Goal: Task Accomplishment & Management: Use online tool/utility

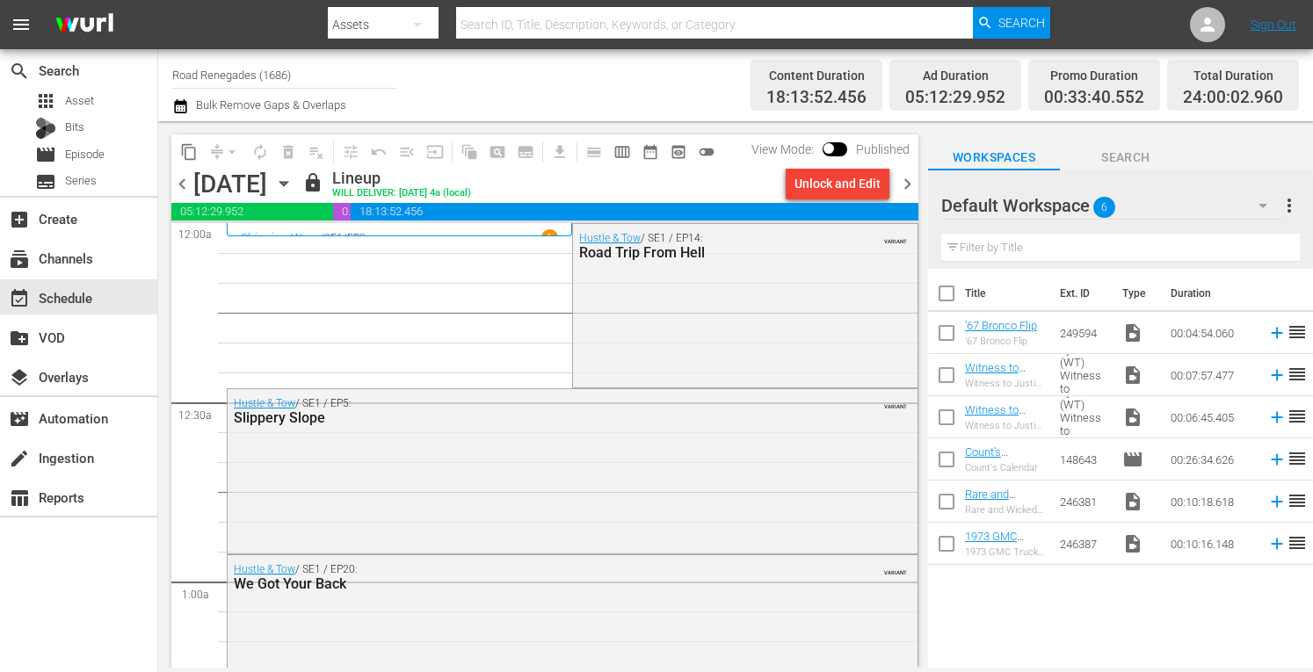
click at [903, 182] on span "chevron_right" at bounding box center [907, 184] width 22 height 22
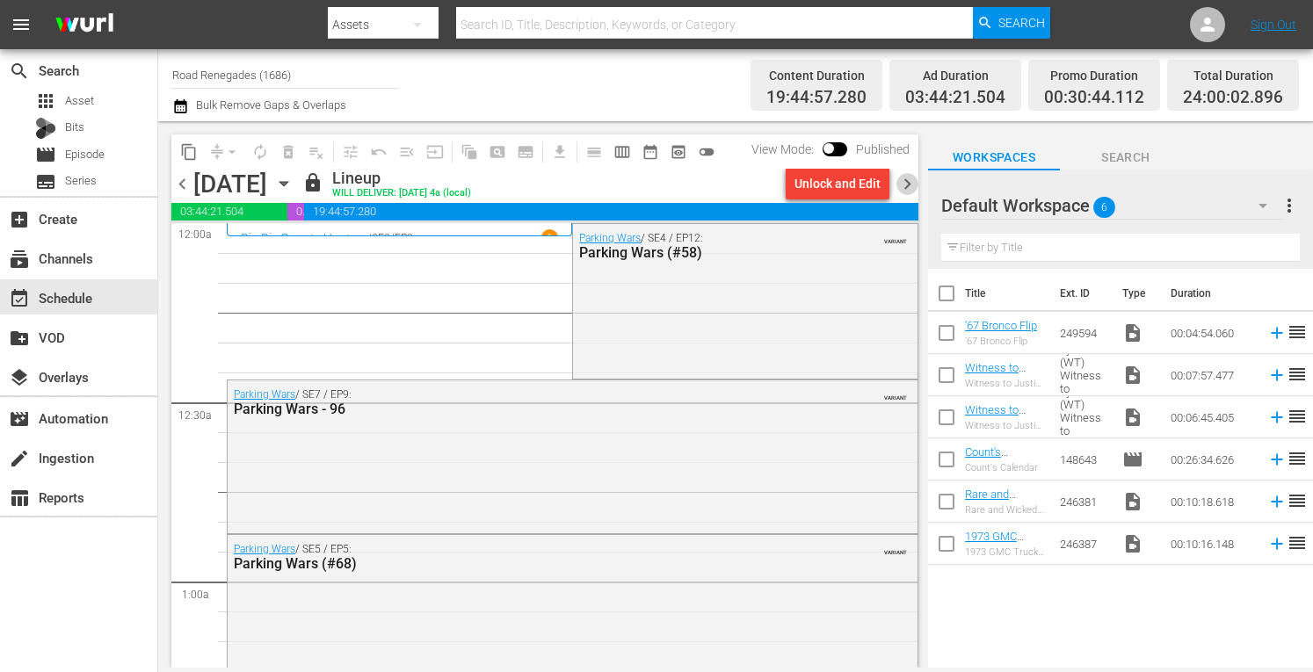
click at [903, 182] on span "chevron_right" at bounding box center [907, 184] width 22 height 22
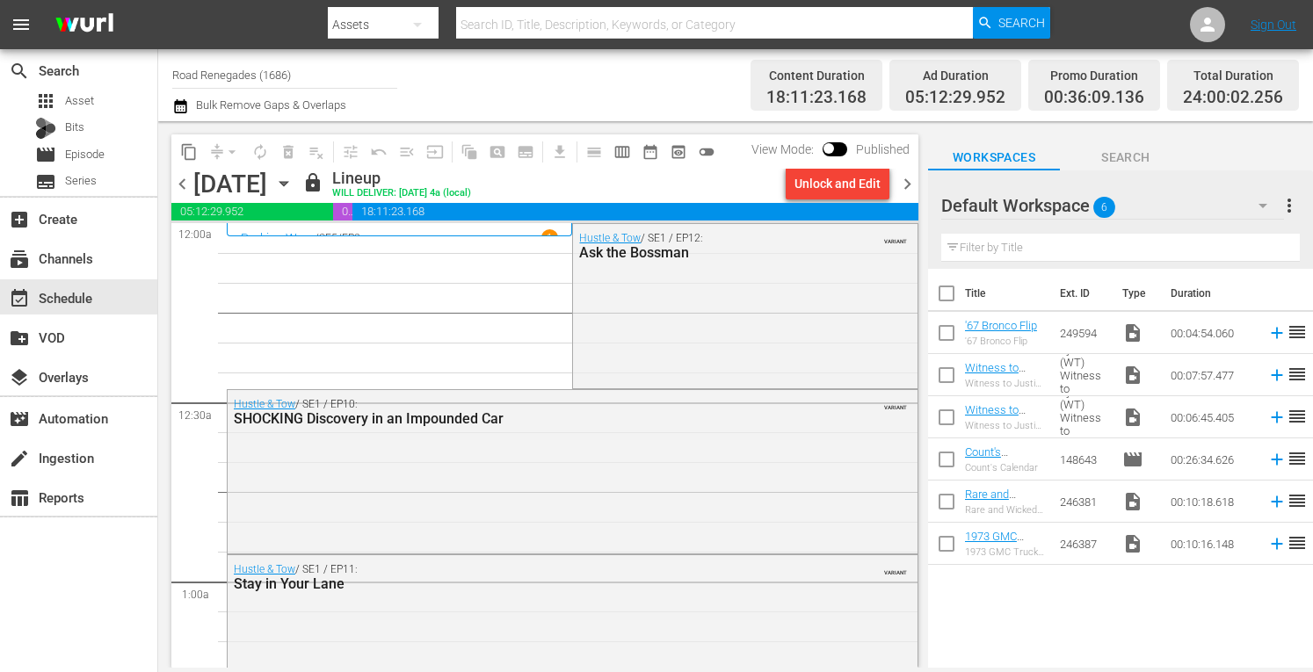
click at [907, 182] on span "chevron_right" at bounding box center [907, 184] width 22 height 22
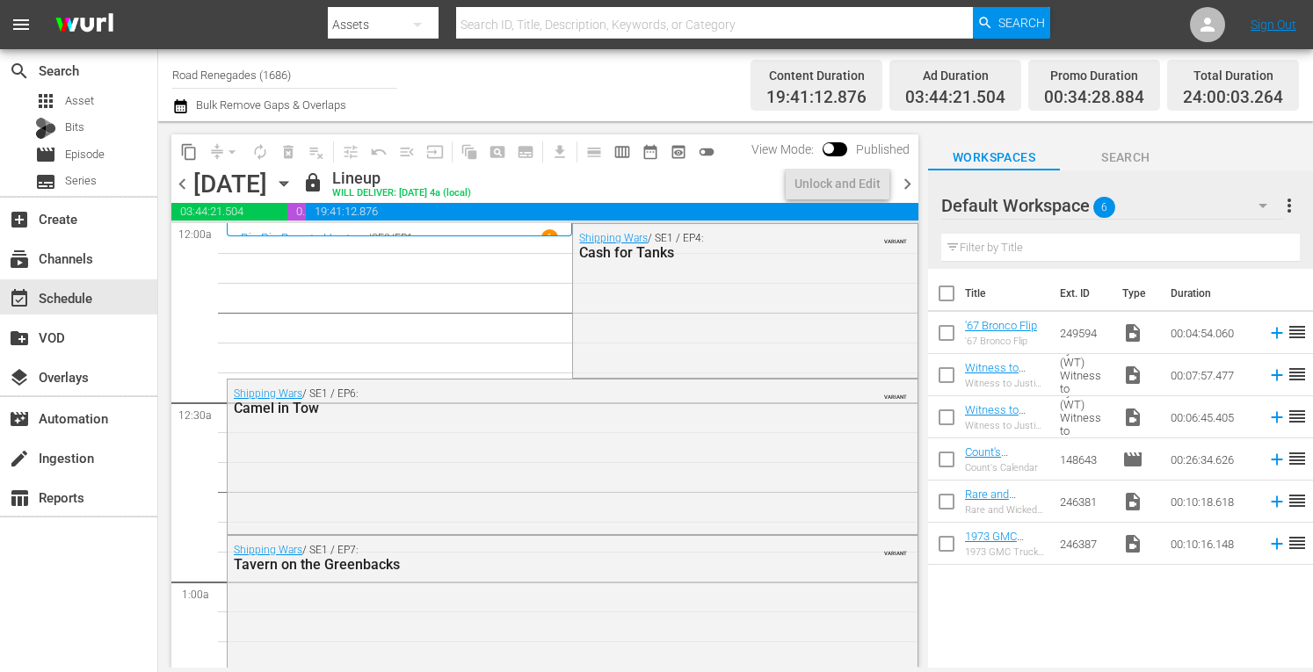
click at [907, 184] on span "chevron_right" at bounding box center [907, 184] width 22 height 22
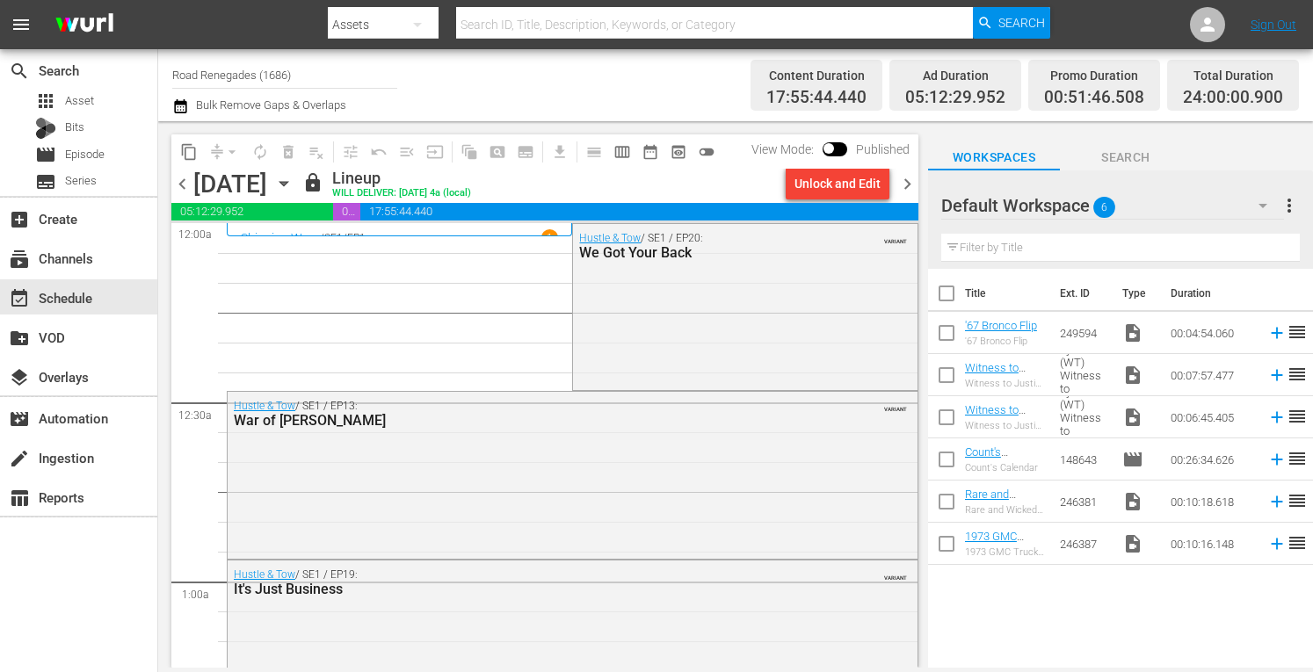
click at [909, 187] on span "chevron_right" at bounding box center [907, 184] width 22 height 22
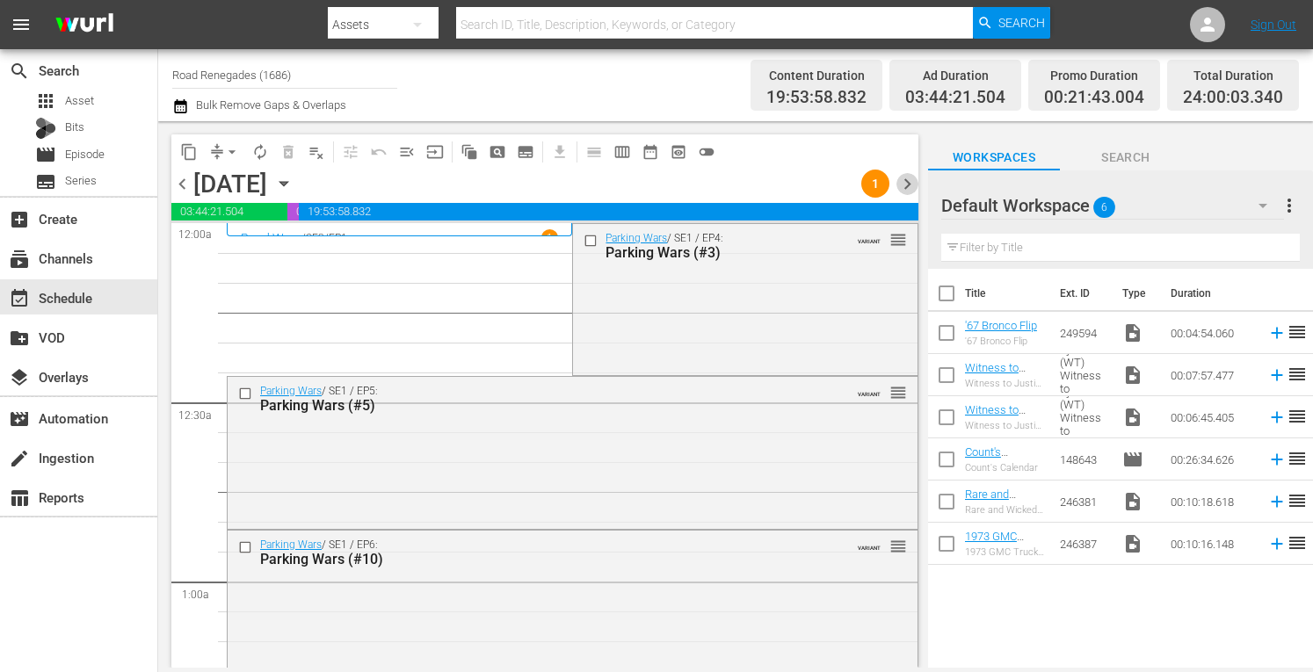
click at [909, 187] on span "chevron_right" at bounding box center [907, 184] width 22 height 22
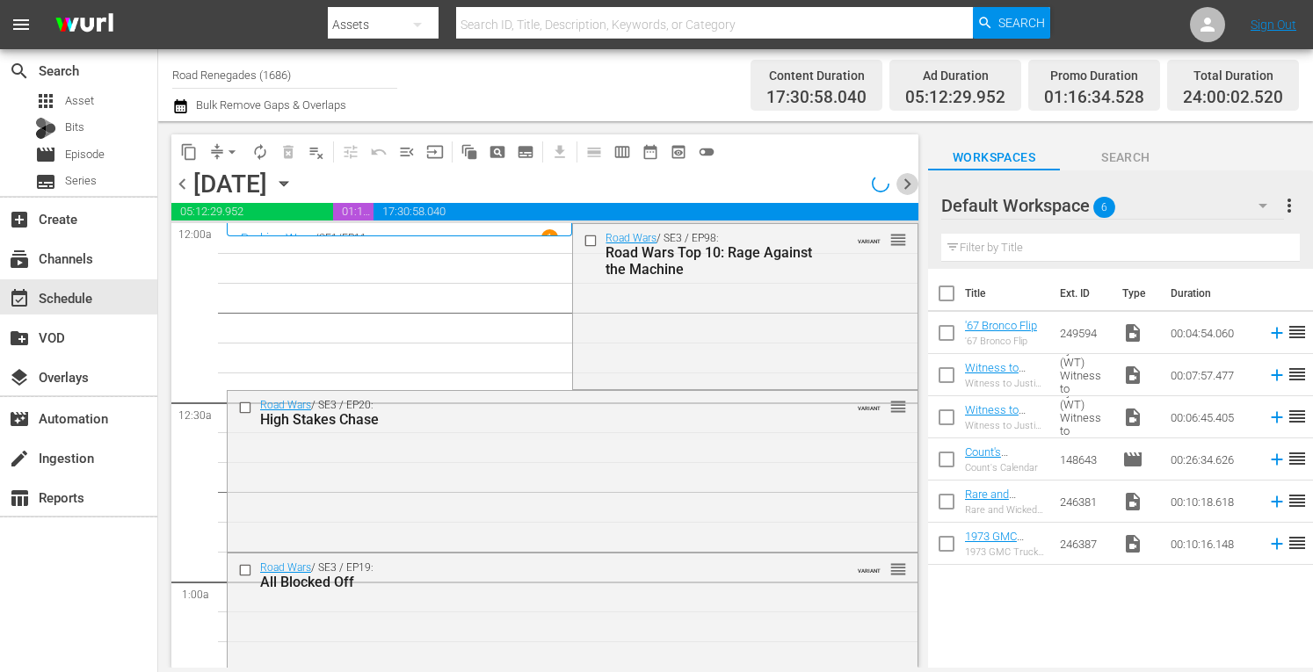
click at [909, 187] on span "chevron_right" at bounding box center [907, 184] width 22 height 22
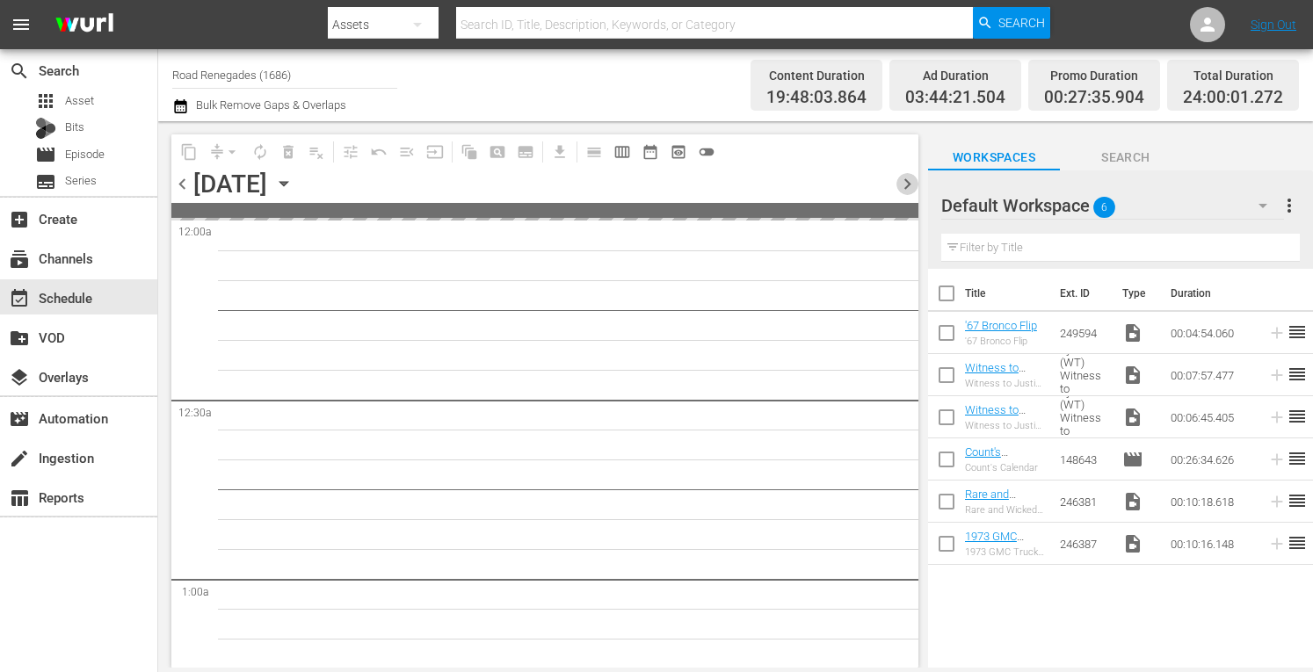
click at [909, 187] on span "chevron_right" at bounding box center [907, 184] width 22 height 22
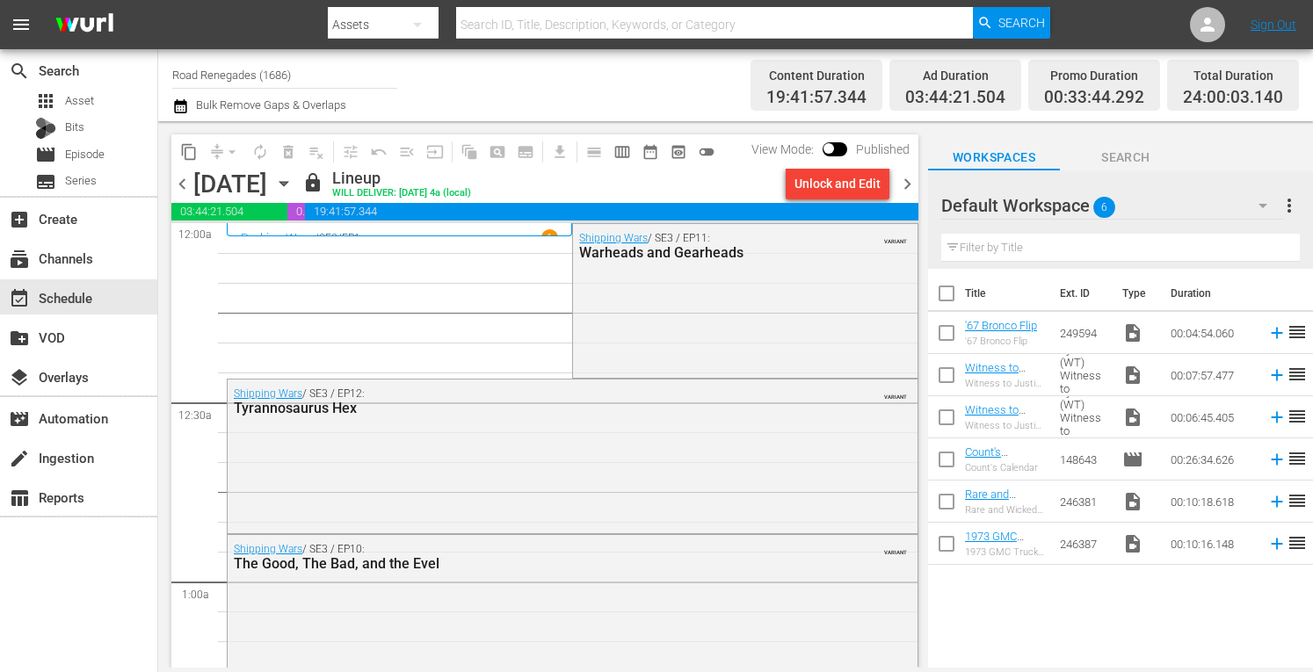
click at [294, 182] on icon "button" at bounding box center [283, 183] width 19 height 19
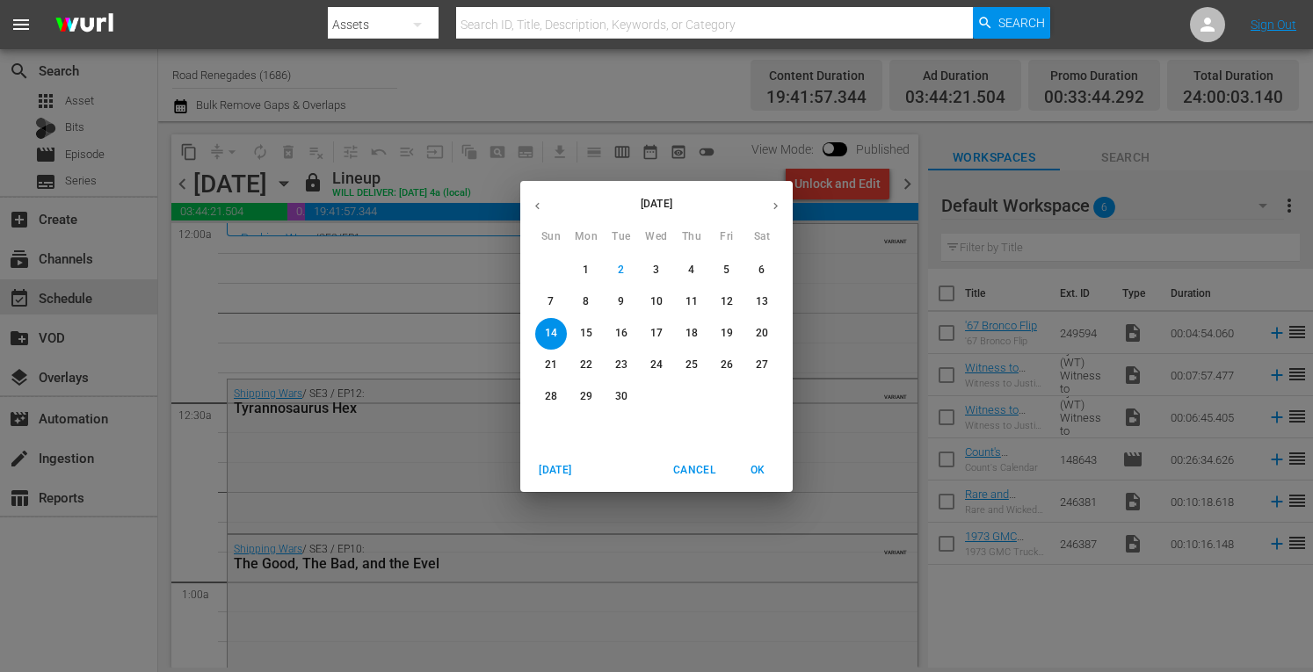
click at [578, 361] on span "22" at bounding box center [586, 365] width 32 height 15
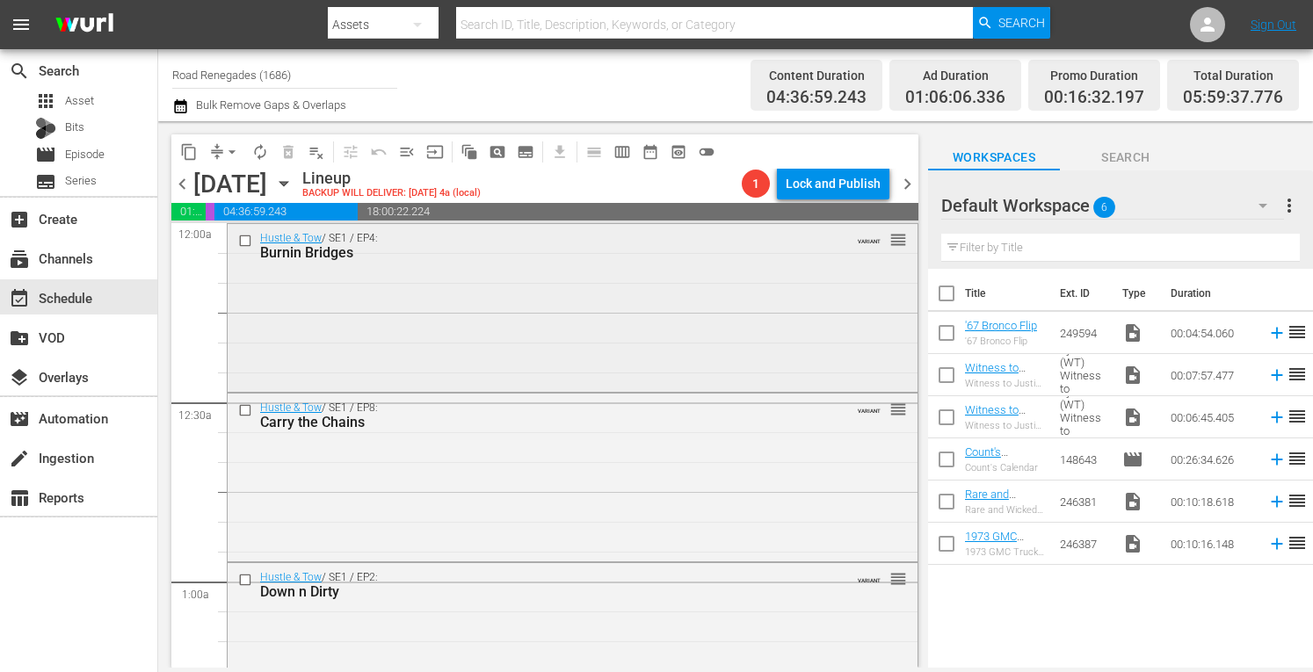
click at [615, 330] on div "Hustle & Tow / SE1 / EP4: Burnin Bridges VARIANT reorder" at bounding box center [573, 306] width 690 height 164
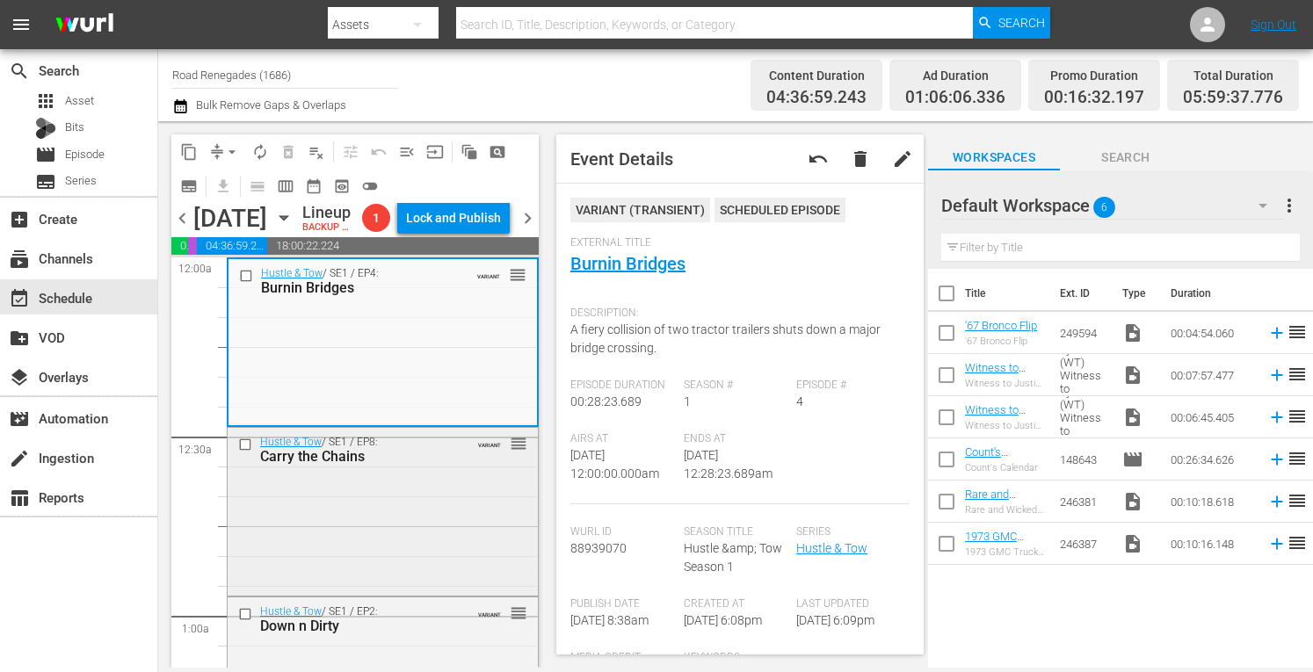
click at [440, 549] on div "Hustle & Tow / SE1 / EP8: Carry the Chains VARIANT reorder" at bounding box center [383, 510] width 310 height 164
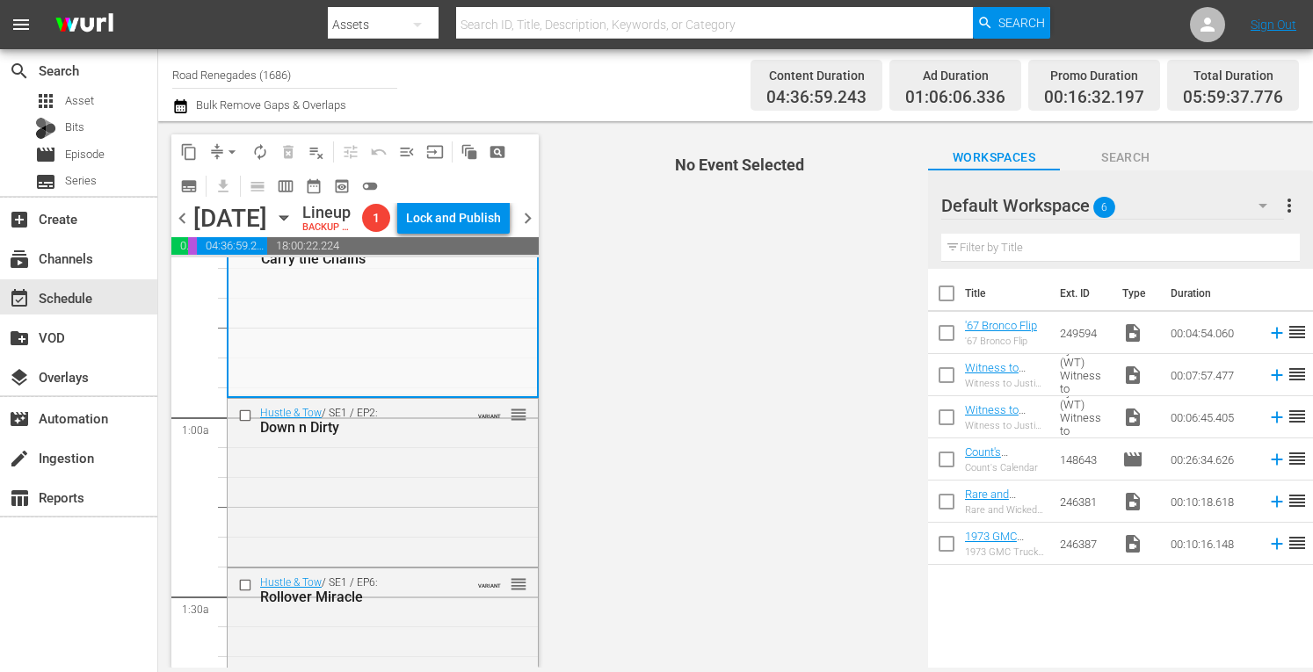
scroll to position [222, 0]
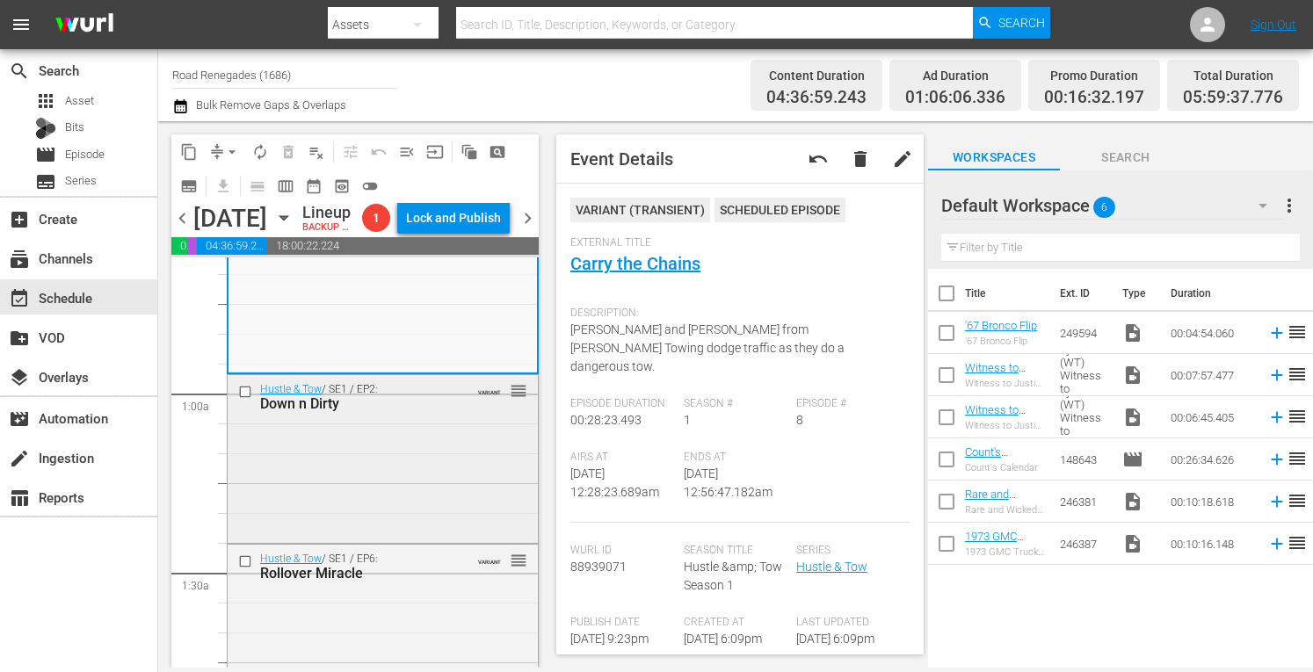
click at [466, 490] on div "Hustle & Tow / SE1 / EP2: Down n Dirty VARIANT reorder" at bounding box center [383, 457] width 310 height 164
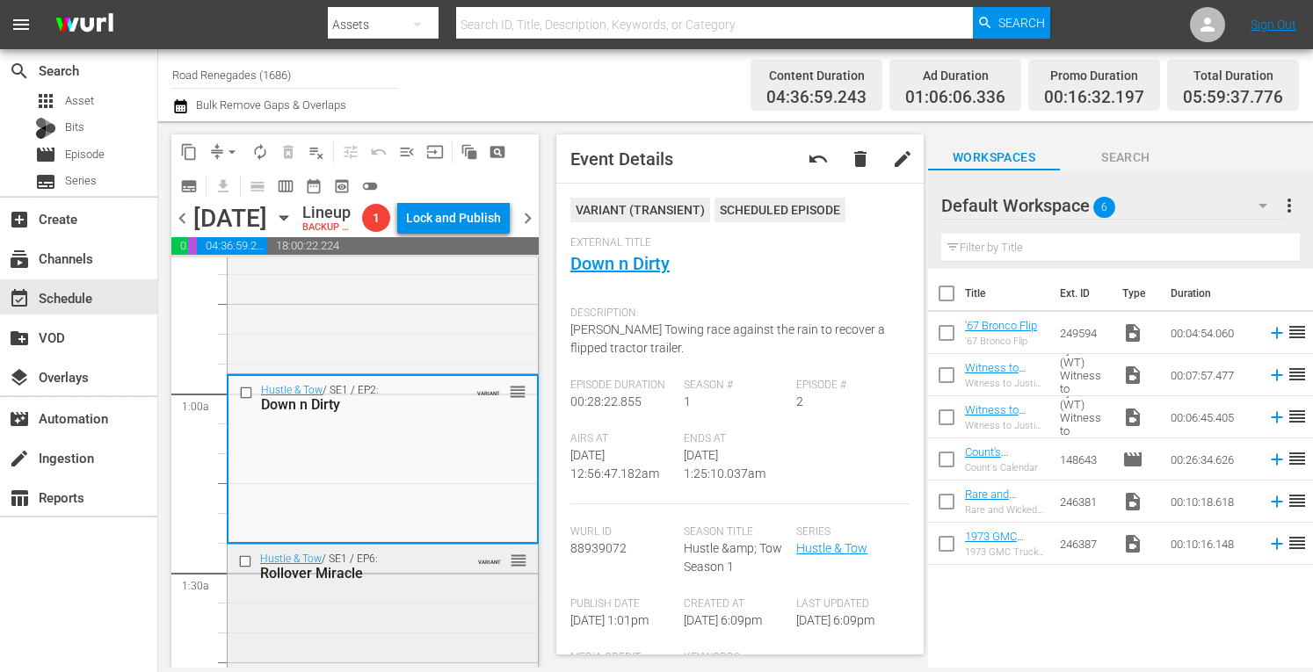
click at [441, 582] on div "Rollover Miracle" at bounding box center [357, 573] width 195 height 17
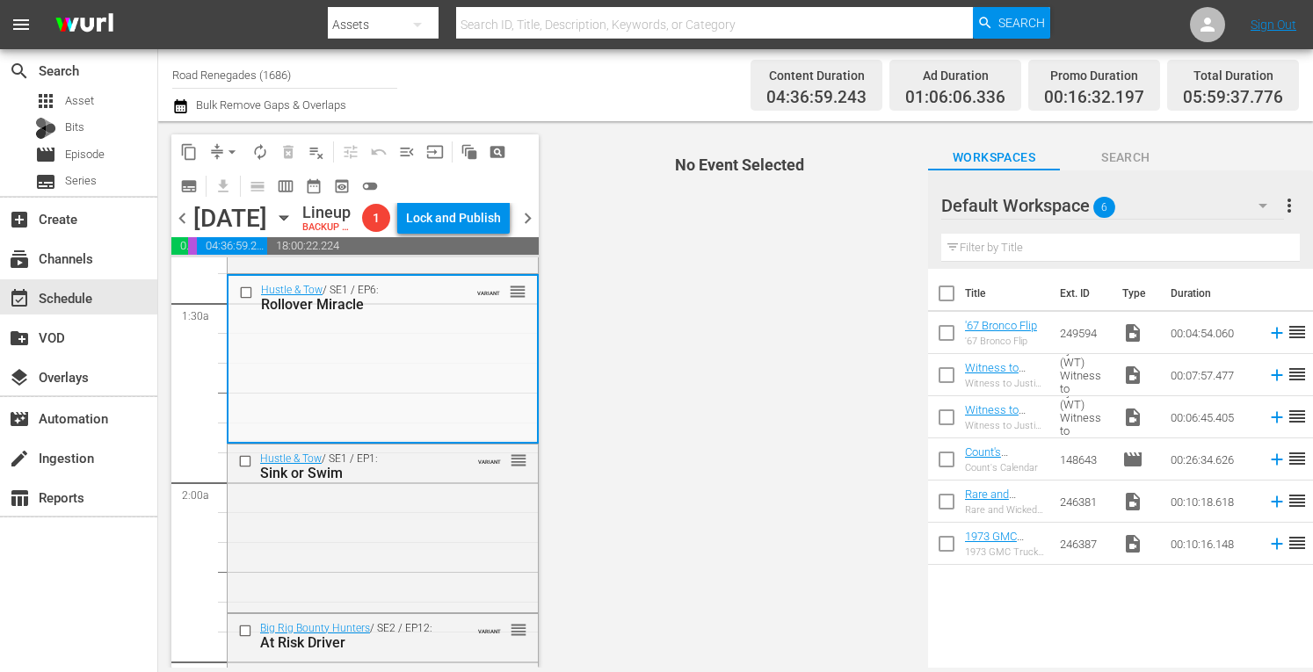
scroll to position [539, 0]
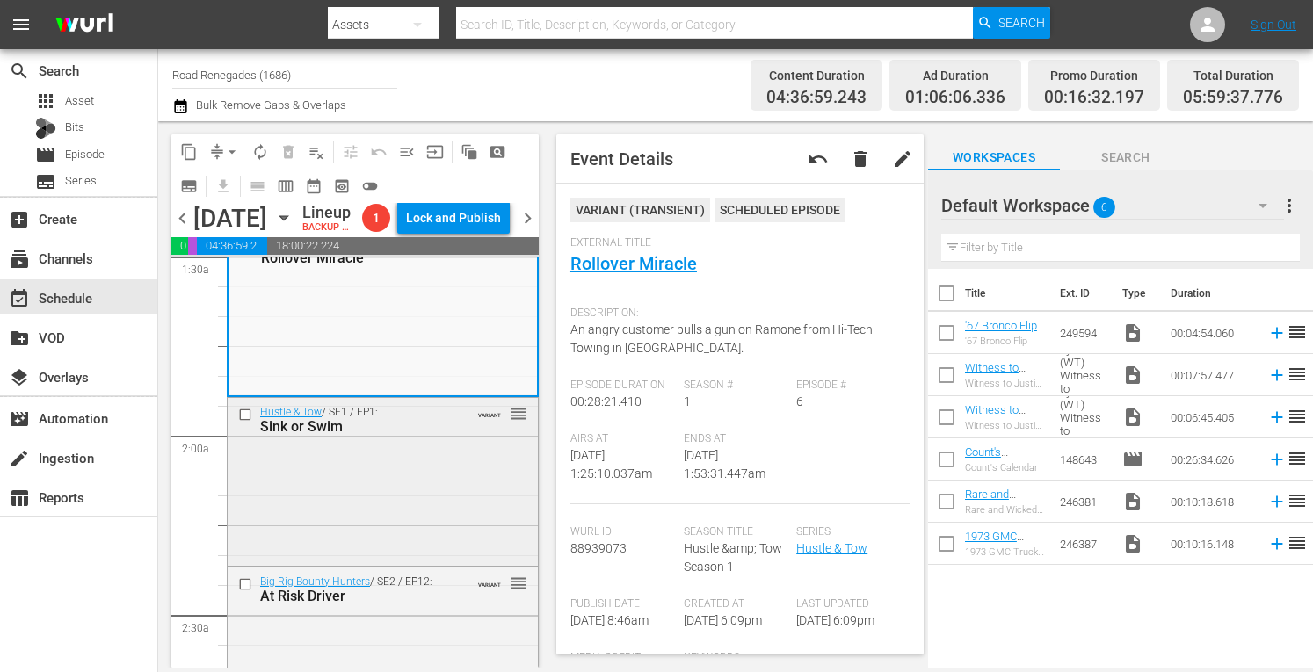
click at [390, 562] on div "Hustle & Tow / SE1 / EP1: Sink or Swim VARIANT reorder" at bounding box center [383, 480] width 310 height 164
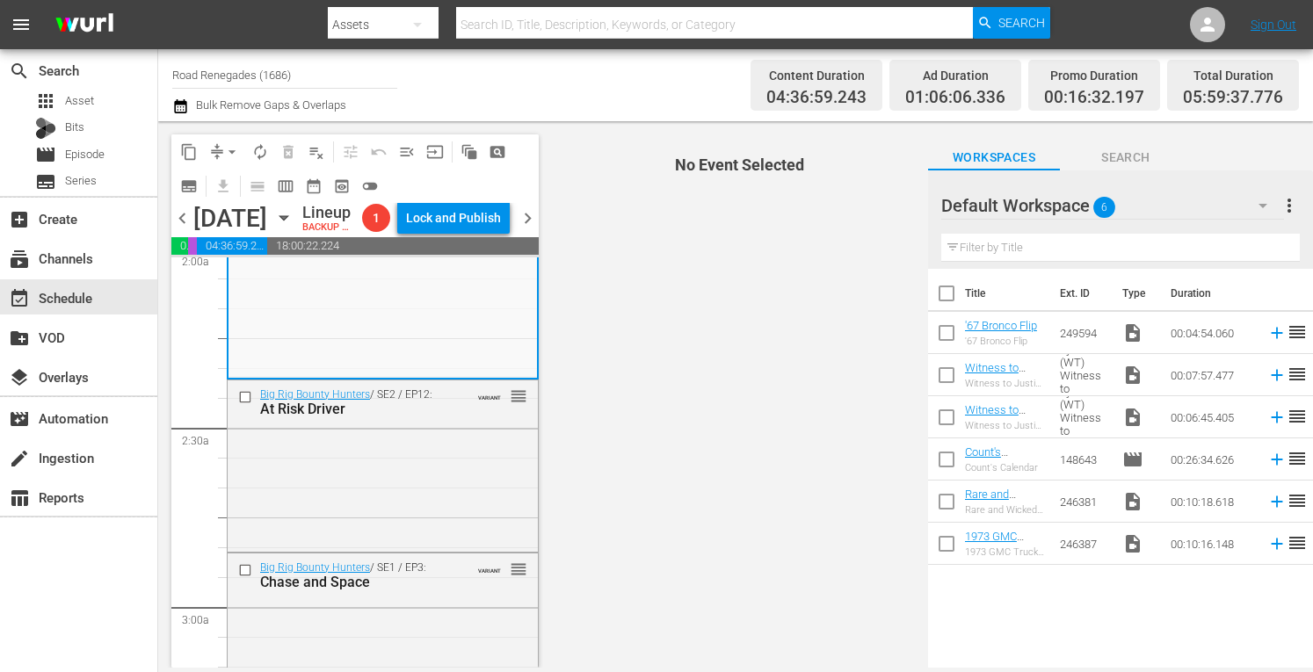
scroll to position [750, 0]
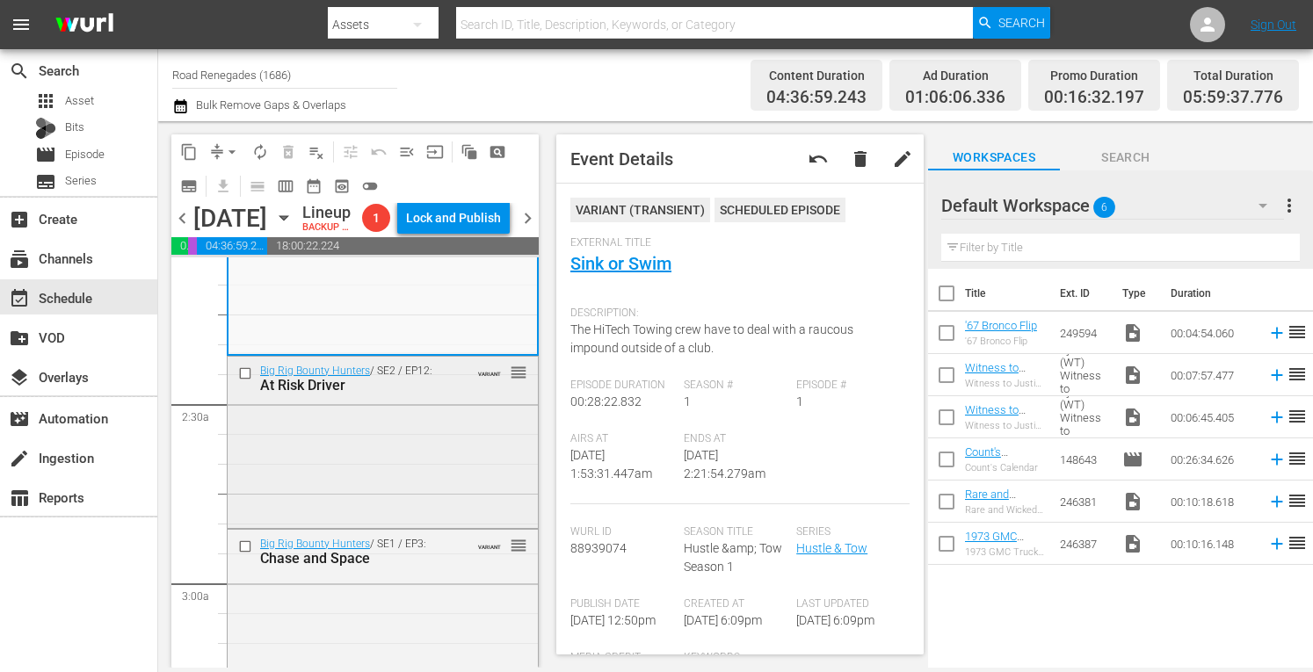
click at [426, 493] on div "Big Rig Bounty Hunters / SE2 / EP12: At Risk Driver VARIANT reorder" at bounding box center [383, 441] width 310 height 168
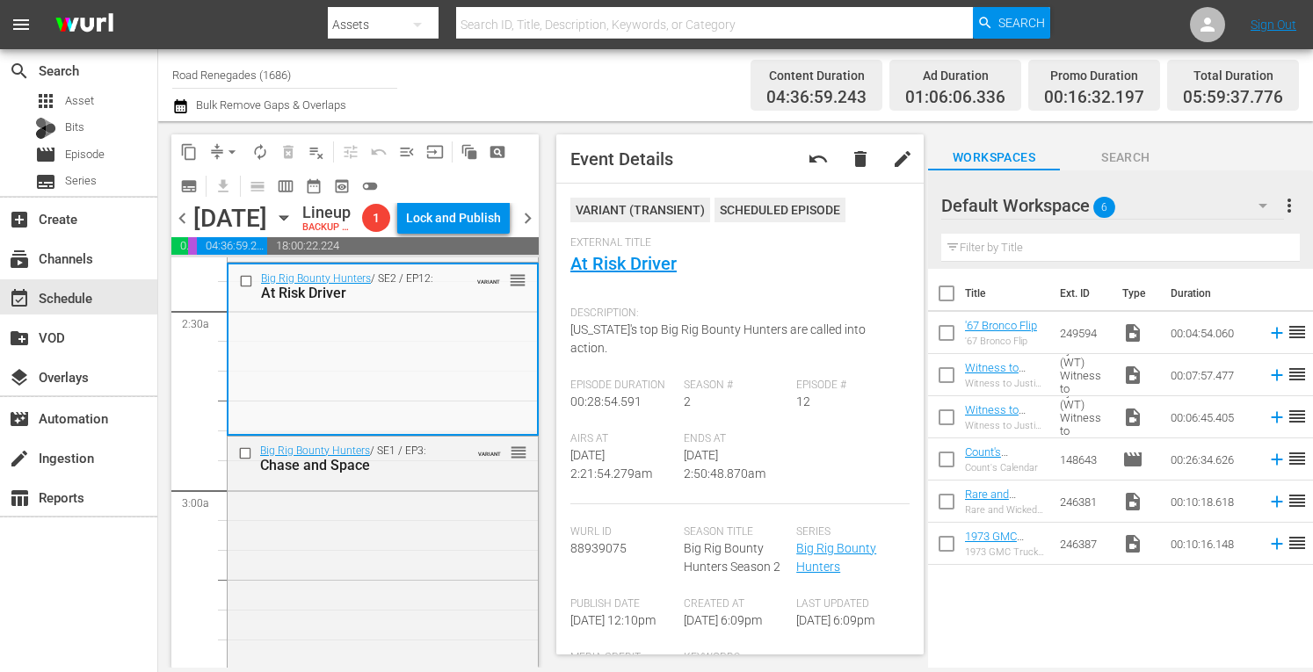
scroll to position [809, 0]
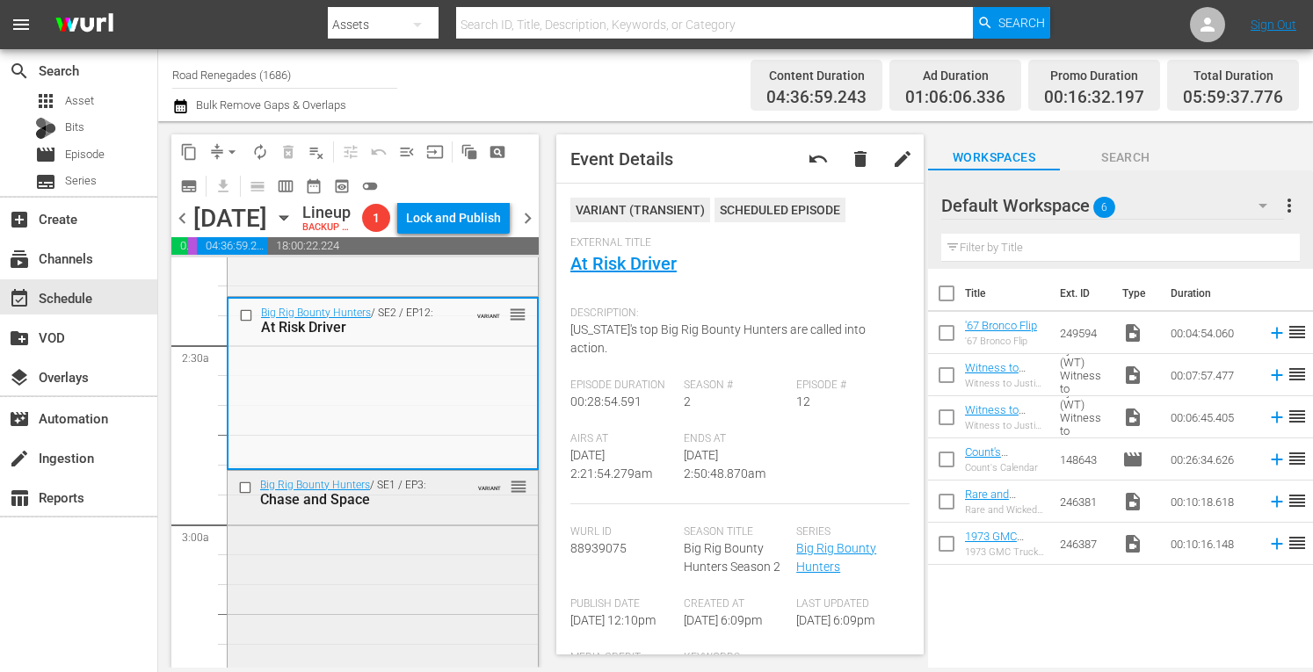
click at [453, 514] on div "Big Rig Bounty Hunters / SE1 / EP3: Chase and Space VARIANT reorder" at bounding box center [383, 492] width 310 height 43
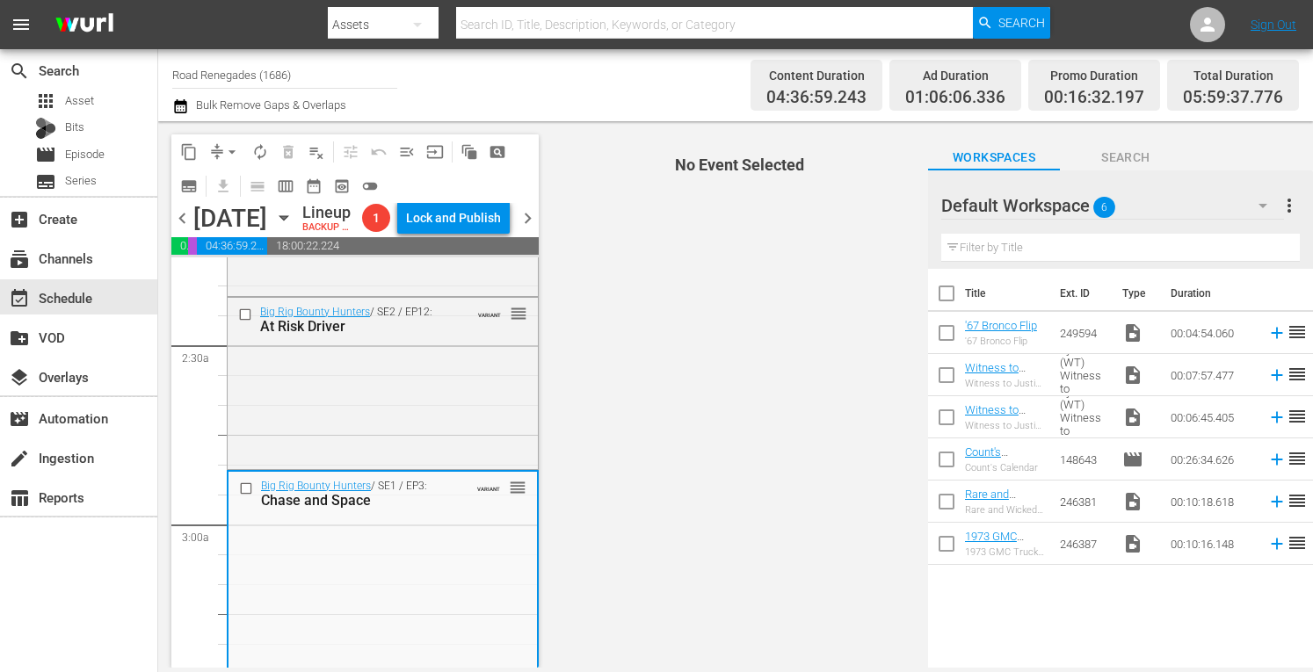
click at [595, 612] on span "No Event Selected" at bounding box center [735, 394] width 385 height 547
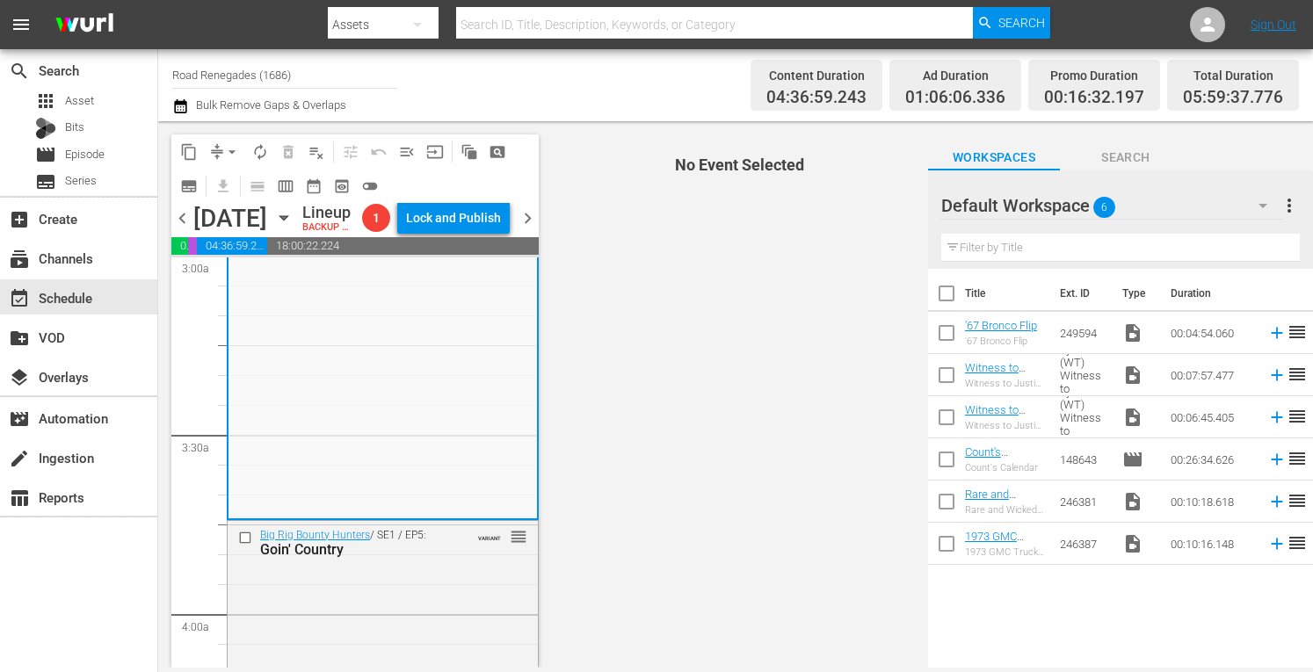
scroll to position [1135, 0]
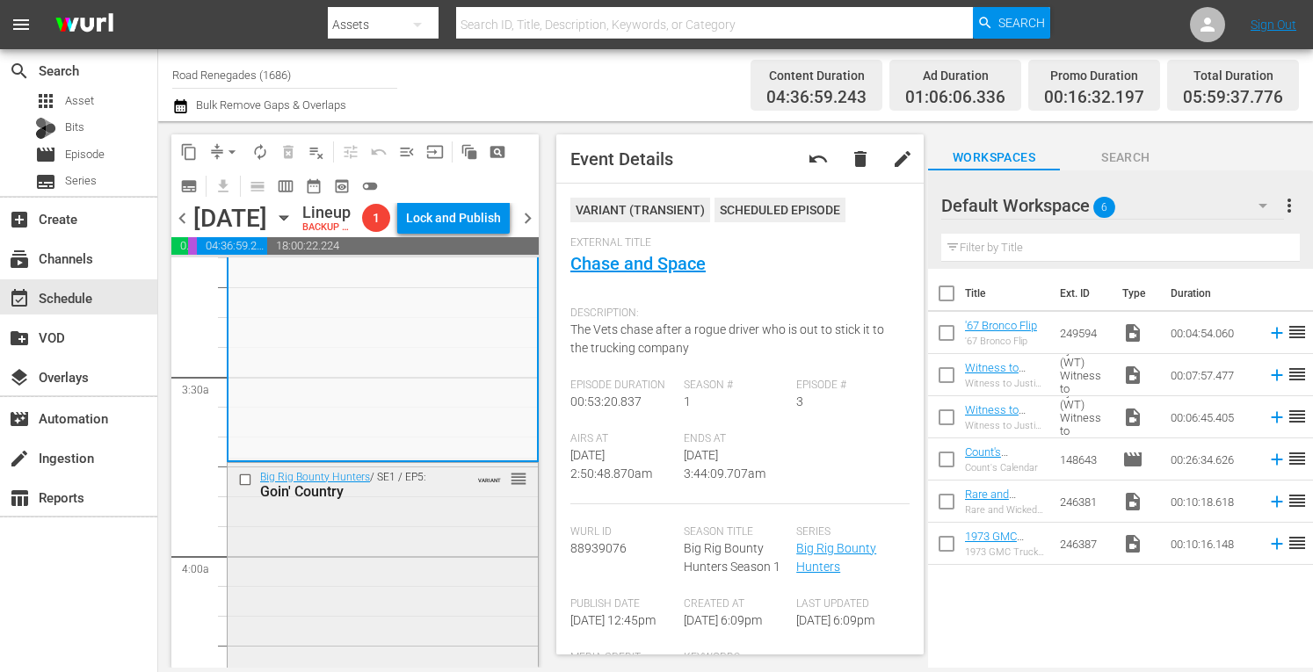
click at [432, 592] on div "Big Rig Bounty Hunters / SE1 / EP5: Goin' Country VARIANT reorder" at bounding box center [383, 620] width 310 height 315
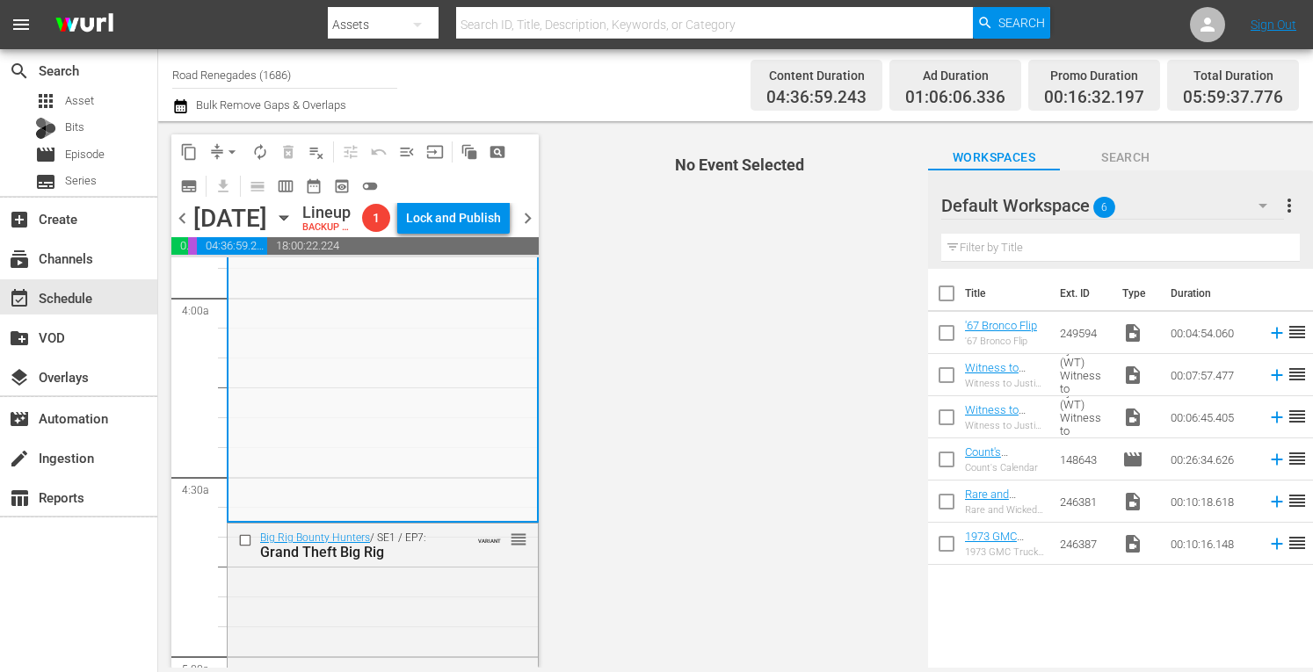
scroll to position [1417, 0]
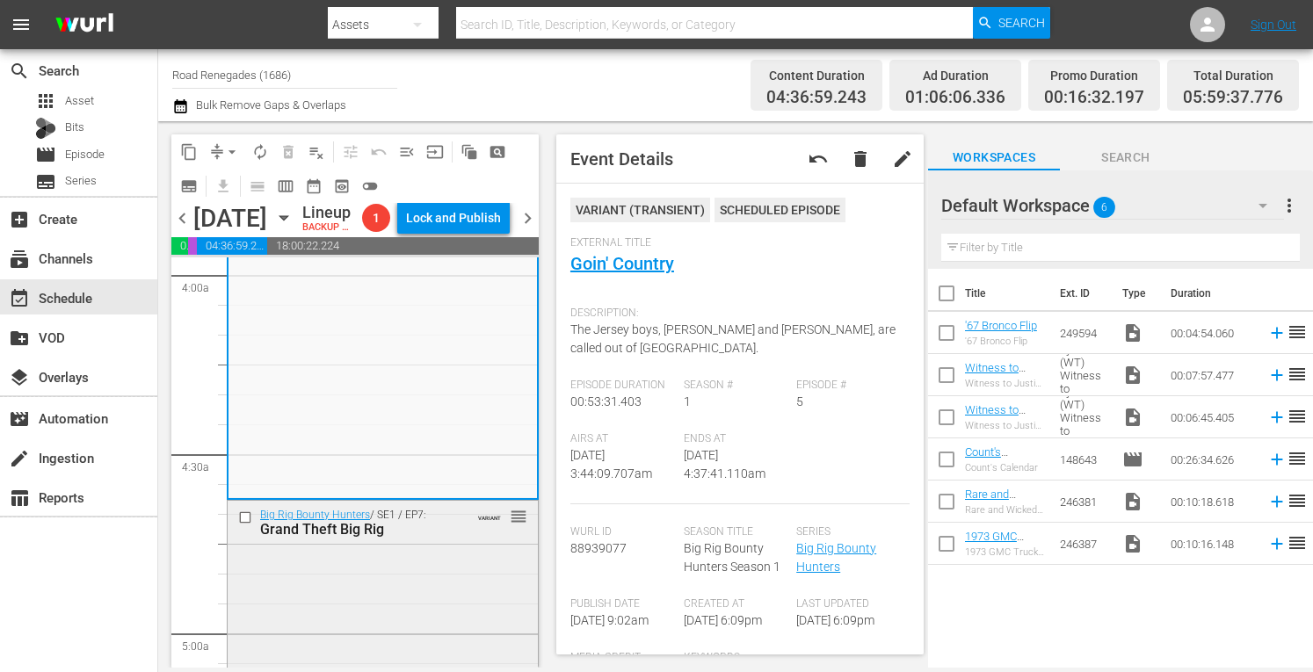
click at [420, 538] on div "Grand Theft Big Rig" at bounding box center [357, 529] width 195 height 17
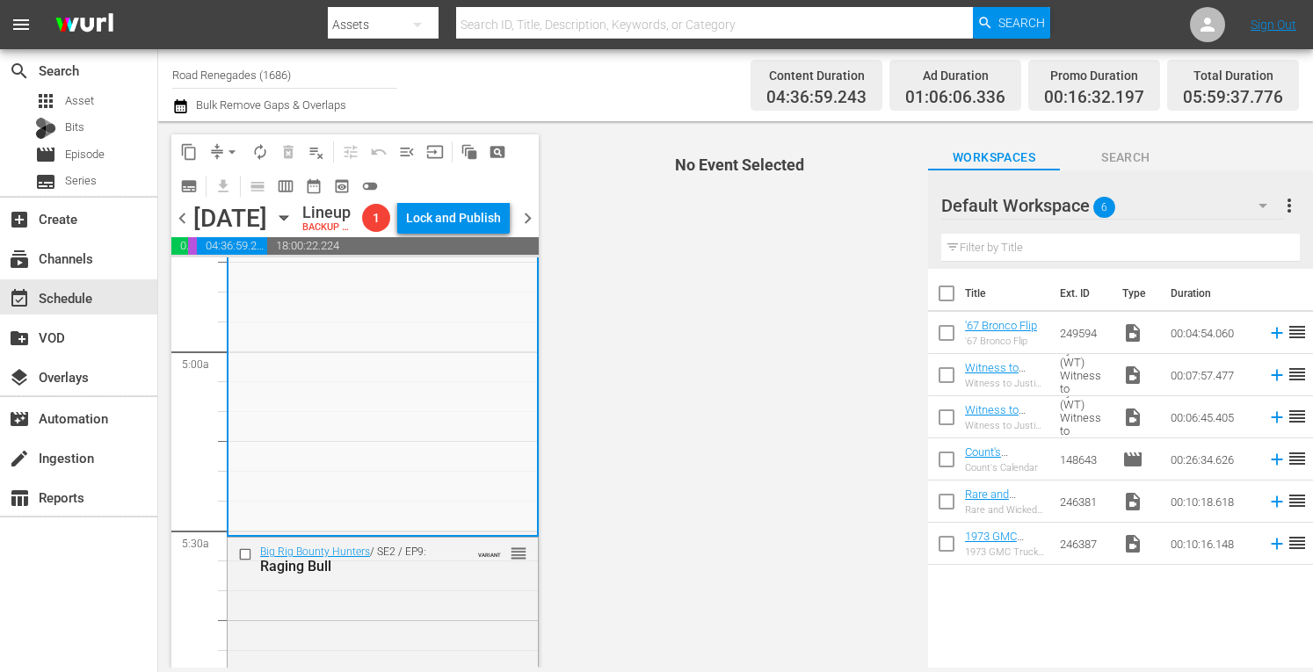
scroll to position [1710, 0]
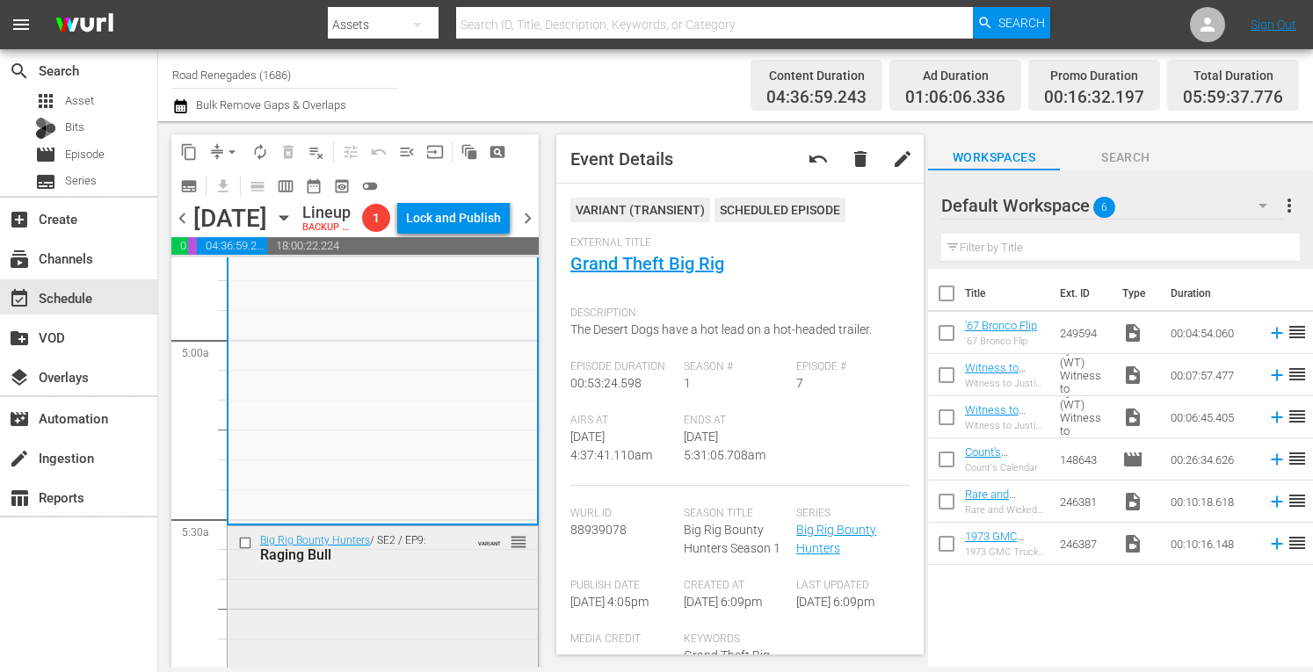
click at [420, 634] on div "Big Rig Bounty Hunters / SE2 / EP9: Raging Bull VARIANT reorder" at bounding box center [383, 608] width 310 height 165
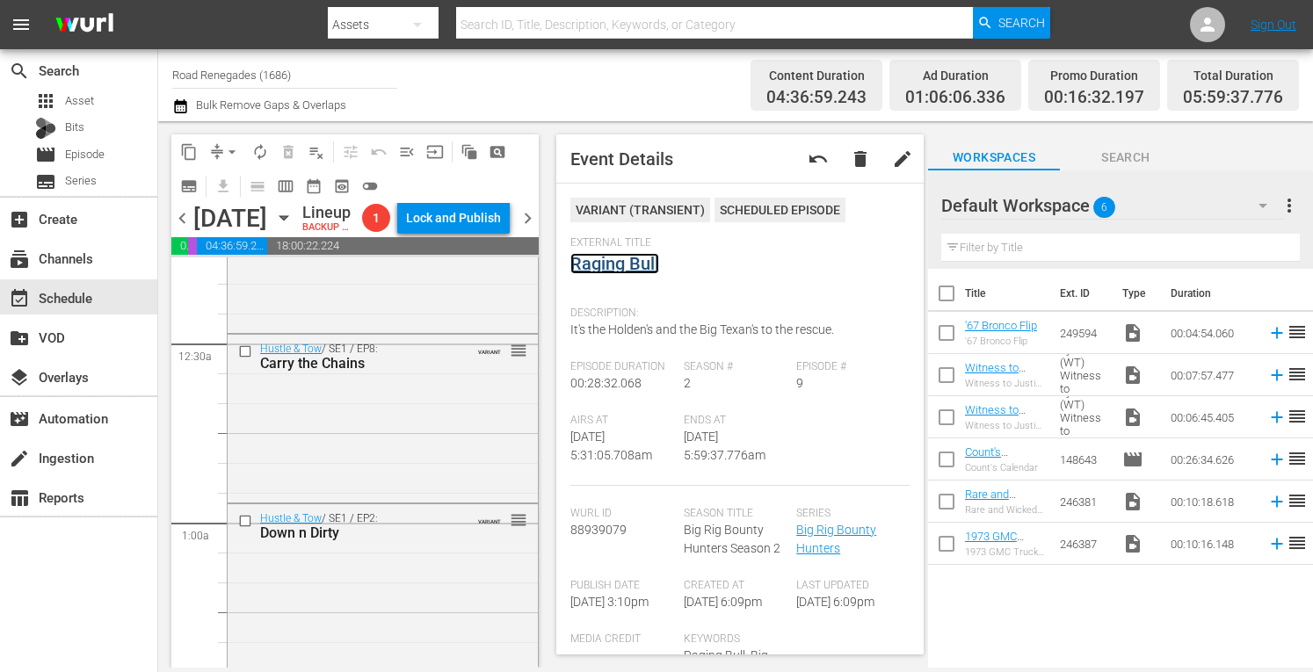
scroll to position [0, 0]
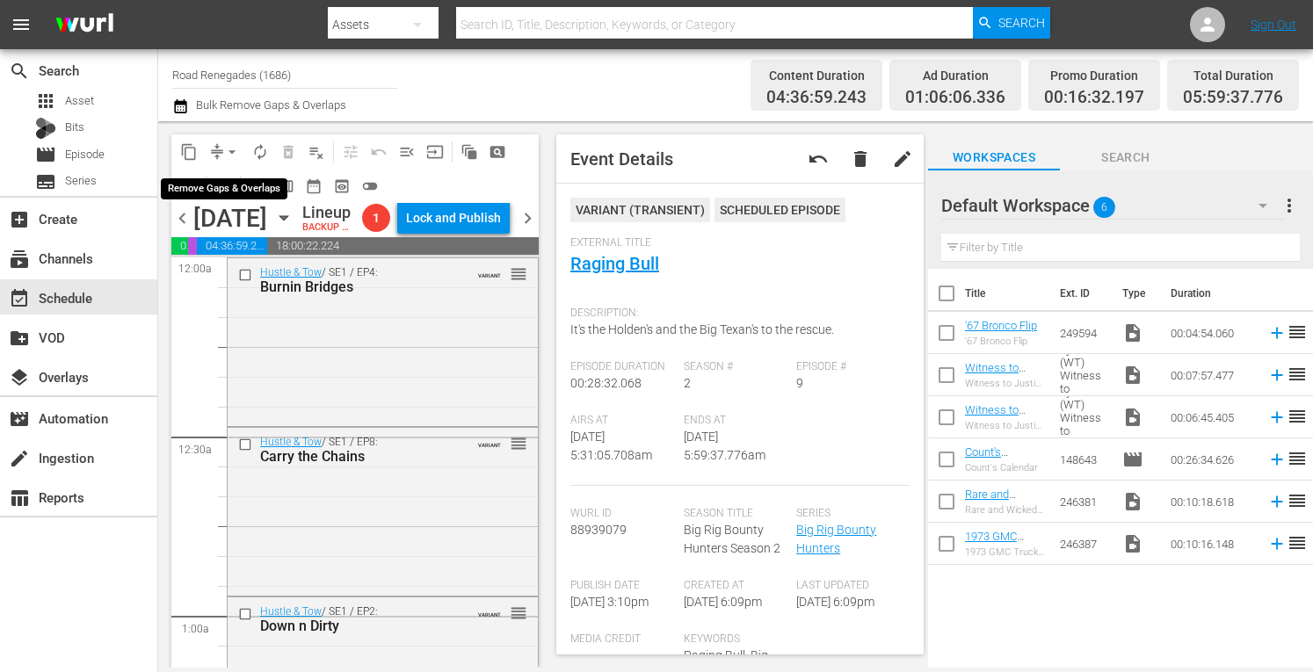
click at [236, 147] on span "arrow_drop_down" at bounding box center [232, 152] width 18 height 18
click at [231, 186] on li "Align to Midnight" at bounding box center [232, 187] width 145 height 29
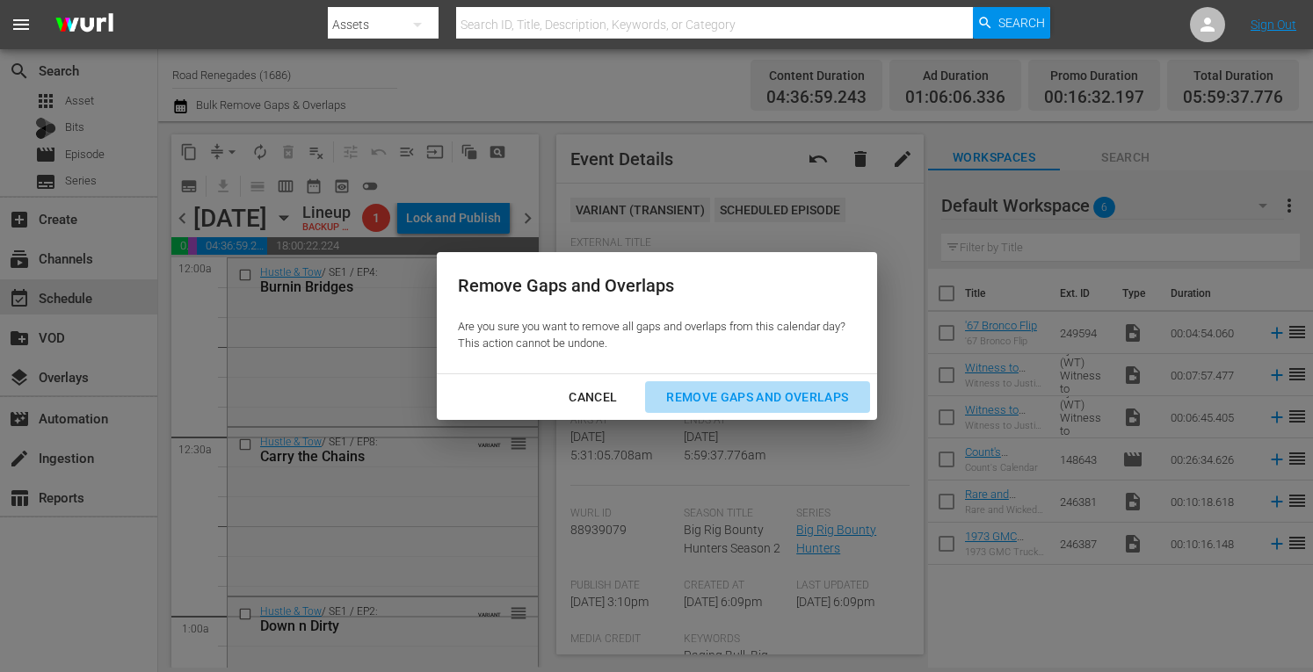
click at [684, 395] on div "Remove Gaps and Overlaps" at bounding box center [757, 398] width 210 height 22
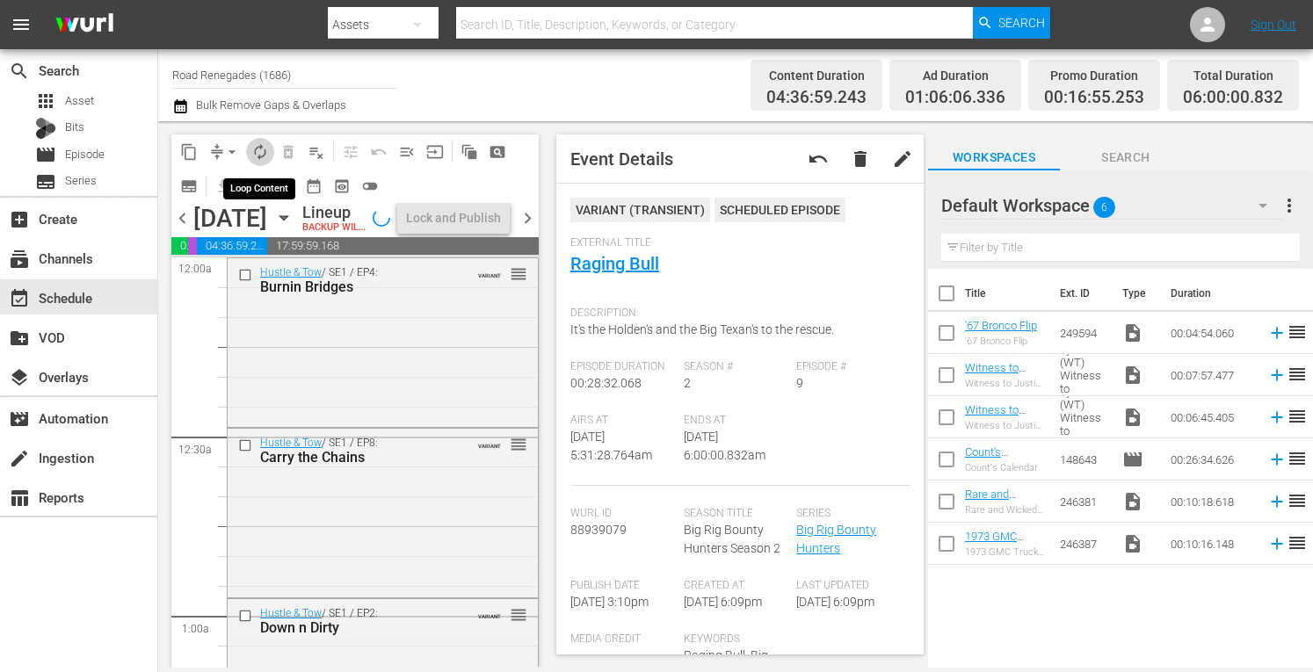
click at [254, 149] on span "autorenew_outlined" at bounding box center [260, 152] width 18 height 18
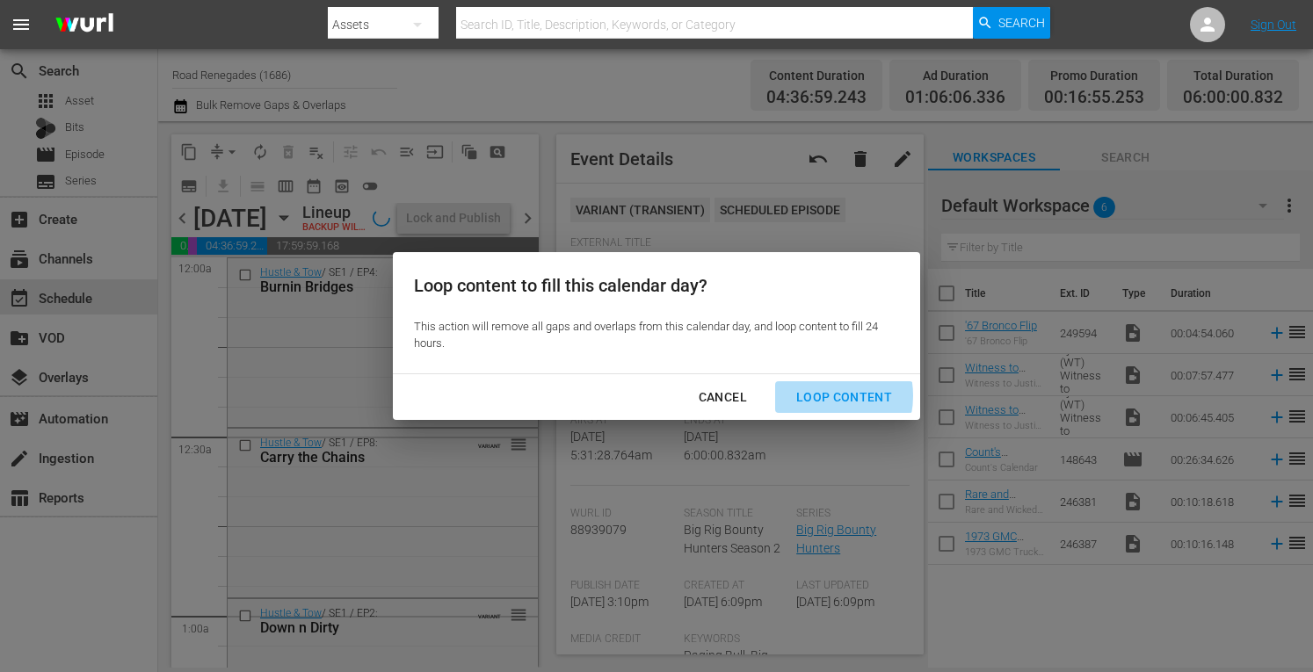
click at [824, 396] on div "Loop Content" at bounding box center [844, 398] width 124 height 22
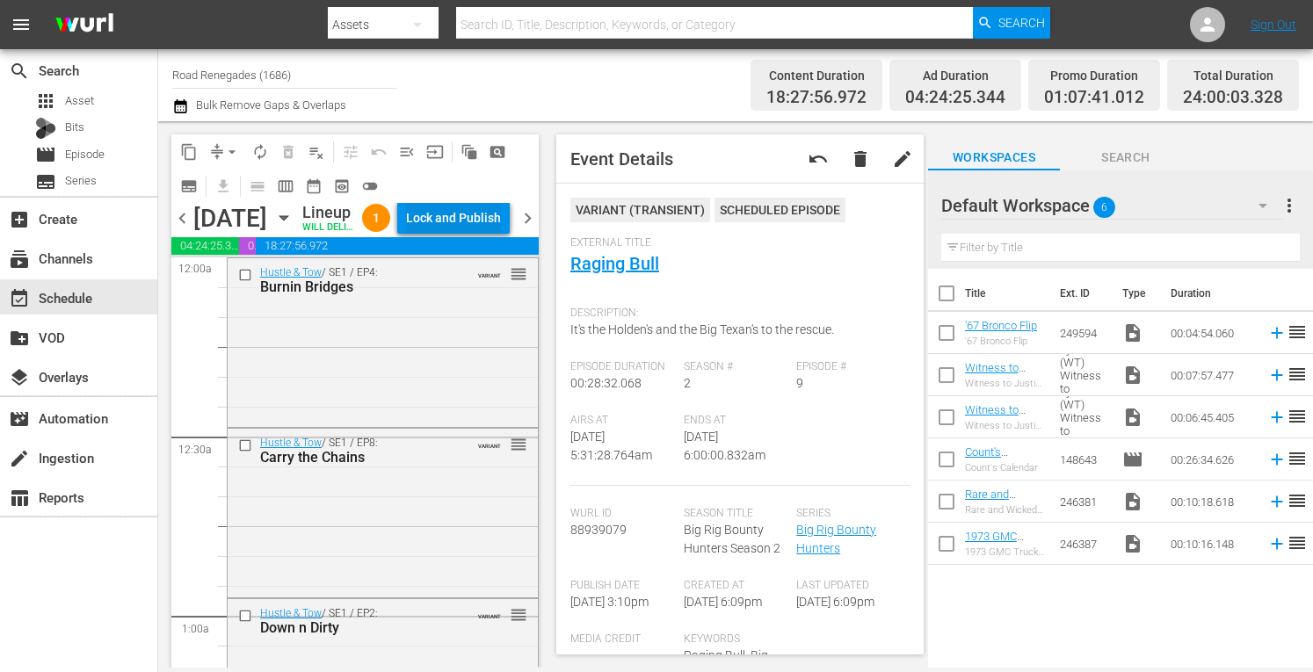
click at [482, 228] on div "Lock and Publish" at bounding box center [453, 218] width 95 height 32
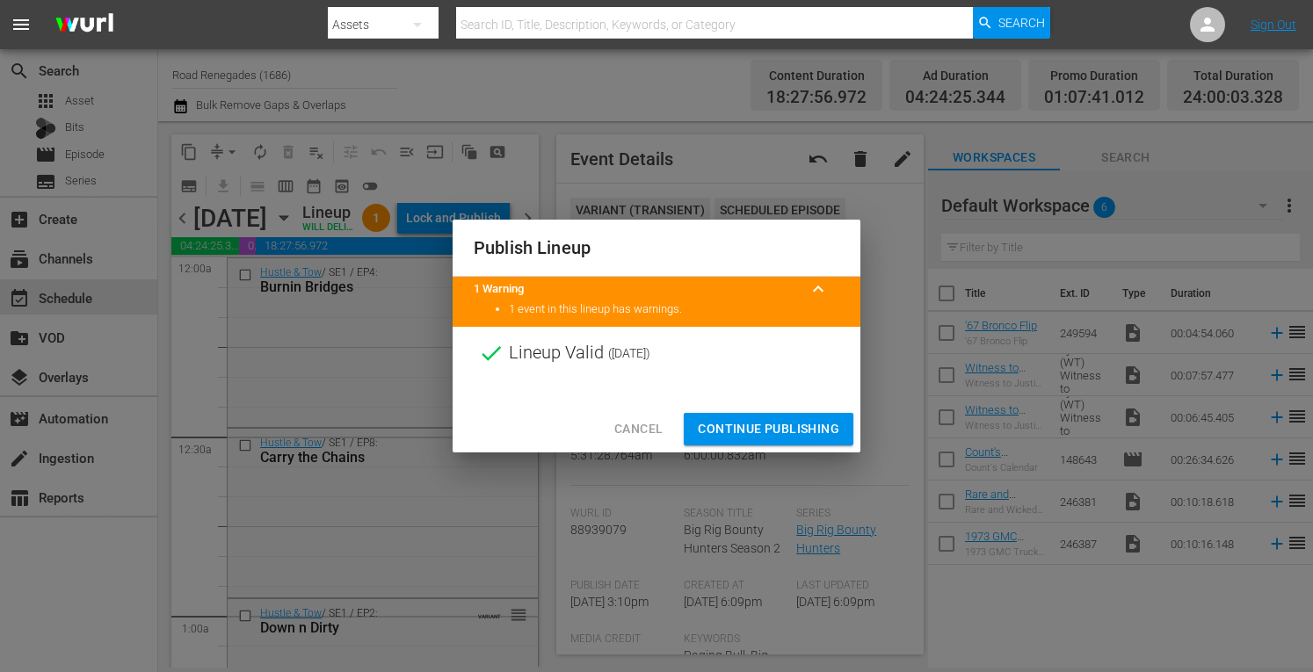
click at [759, 418] on span "Continue Publishing" at bounding box center [768, 429] width 141 height 22
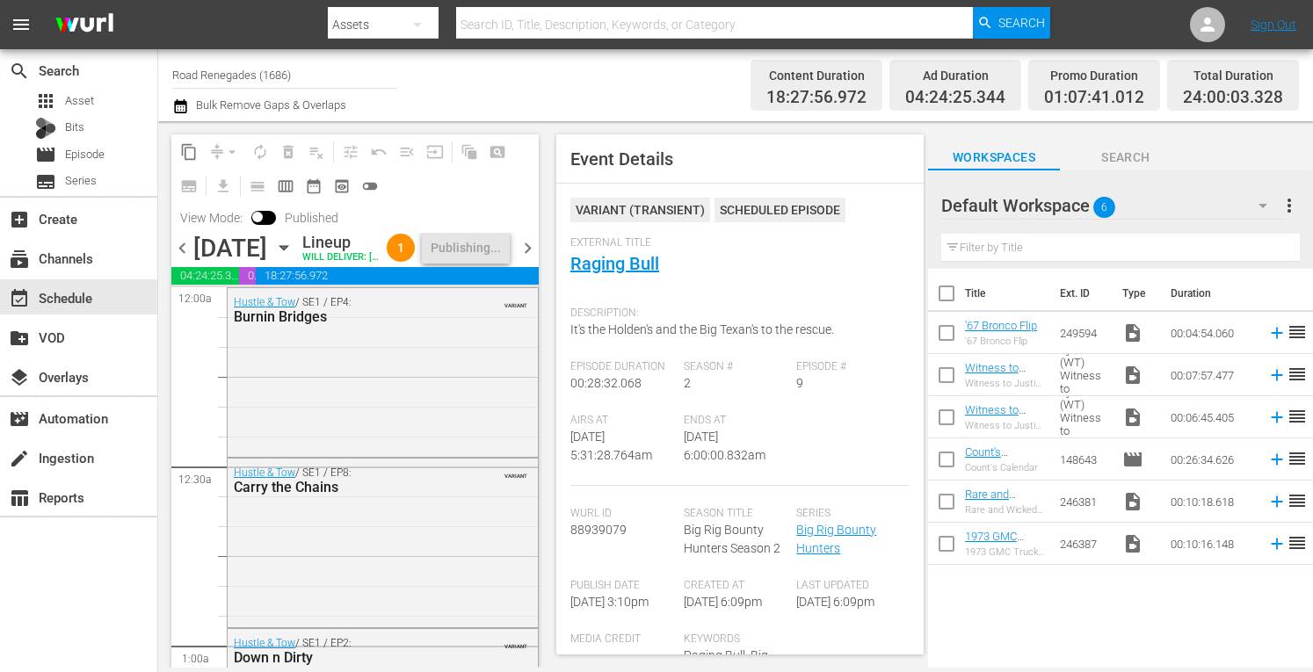
click at [524, 259] on span "chevron_right" at bounding box center [528, 248] width 22 height 22
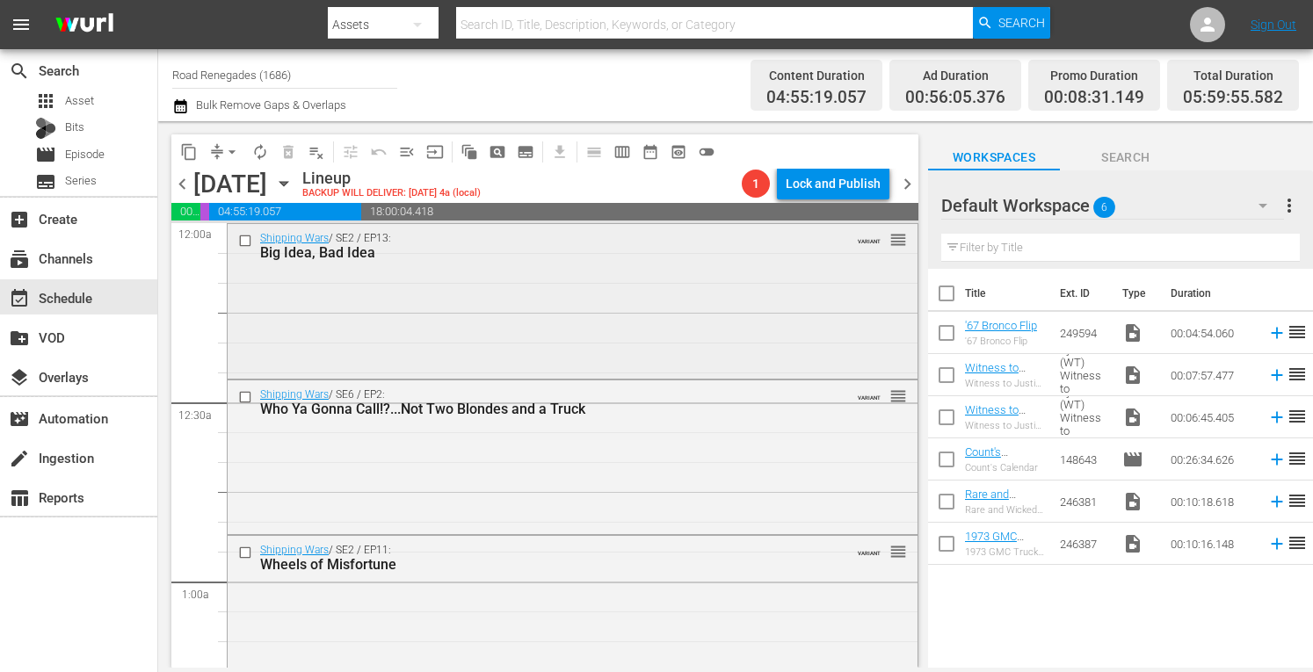
click at [664, 311] on div "Shipping Wars / SE2 / EP13: Big Idea, Bad Idea VARIANT reorder" at bounding box center [573, 299] width 690 height 150
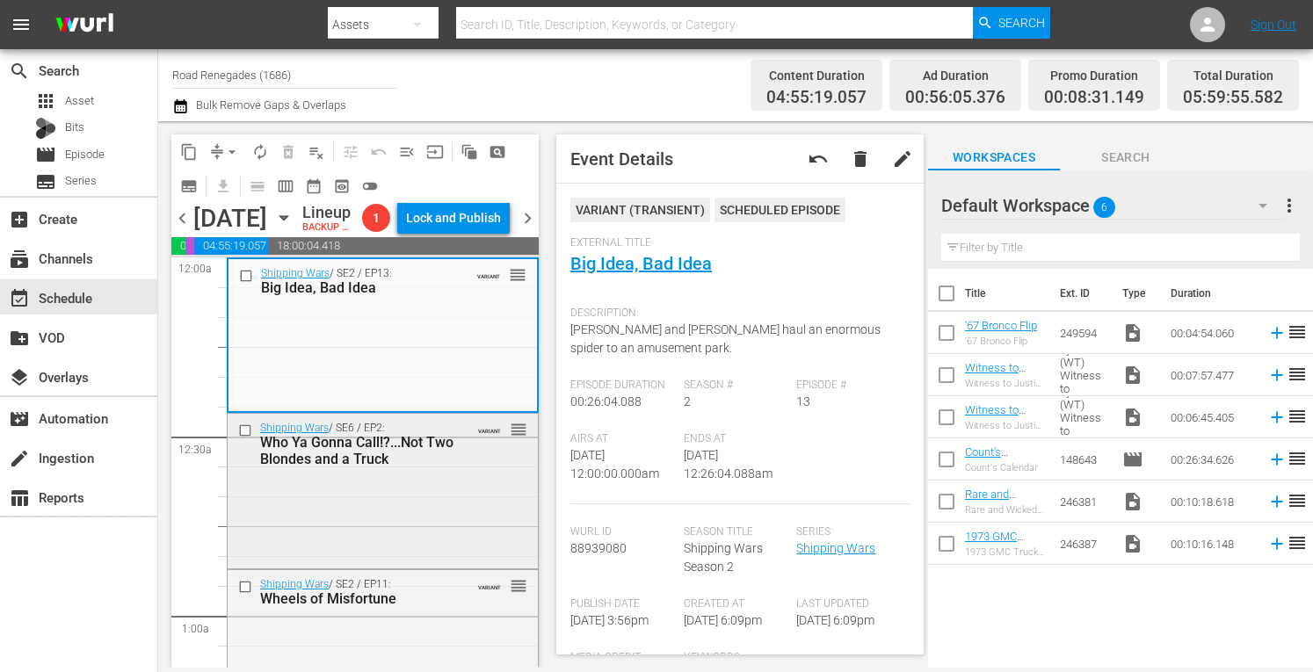
click at [417, 542] on div "Shipping Wars / SE6 / EP2: Who Ya Gonna Call!?...Not Two Blondes and a Truck VA…" at bounding box center [383, 489] width 310 height 150
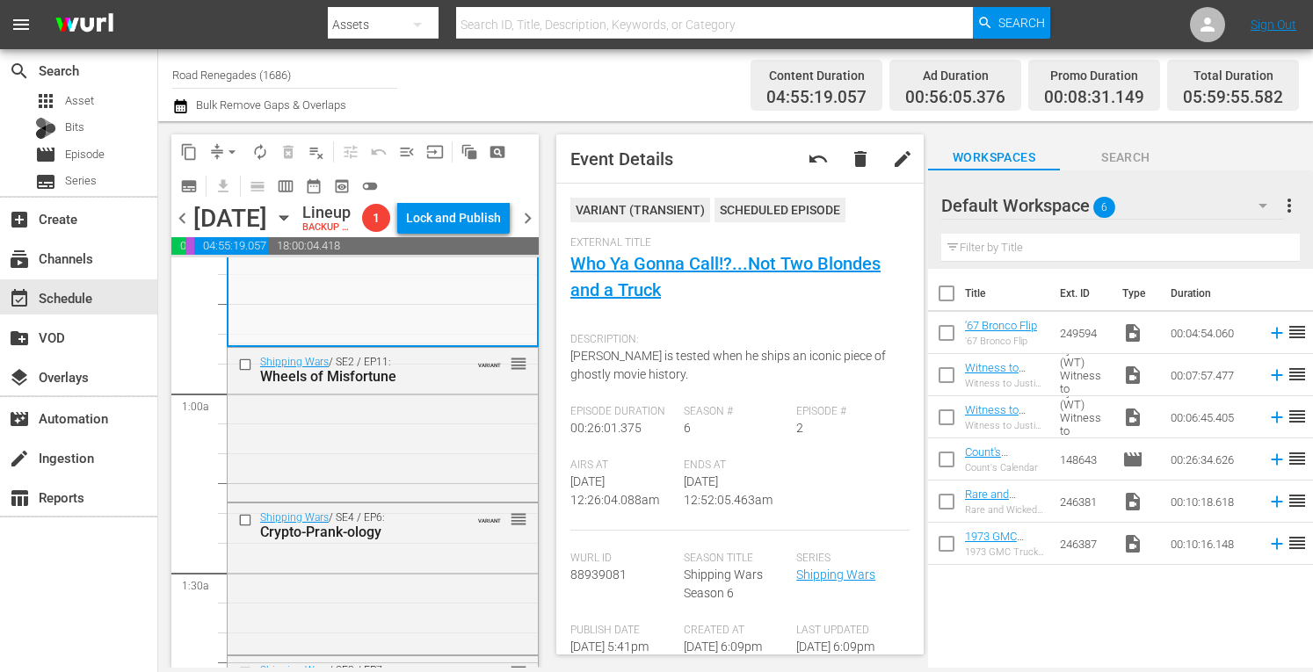
scroll to position [258, 0]
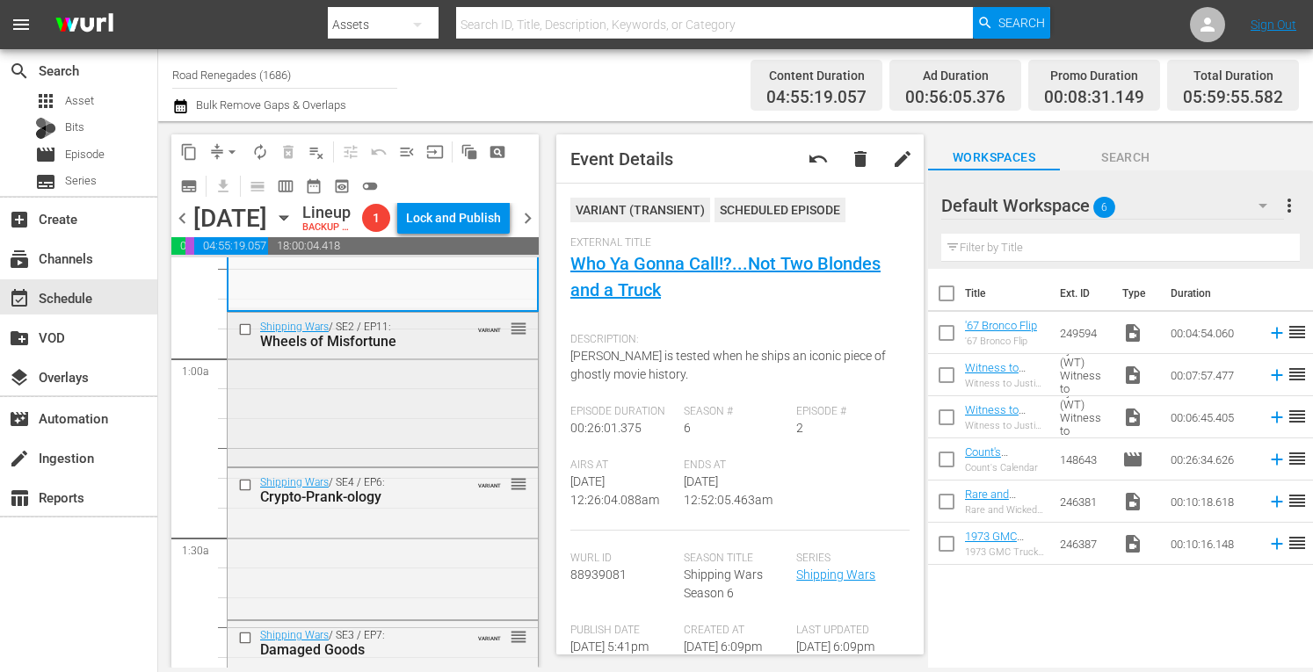
click at [428, 464] on div "Shipping Wars / SE2 / EP11: Wheels of Misfortune VARIANT reorder" at bounding box center [383, 388] width 310 height 151
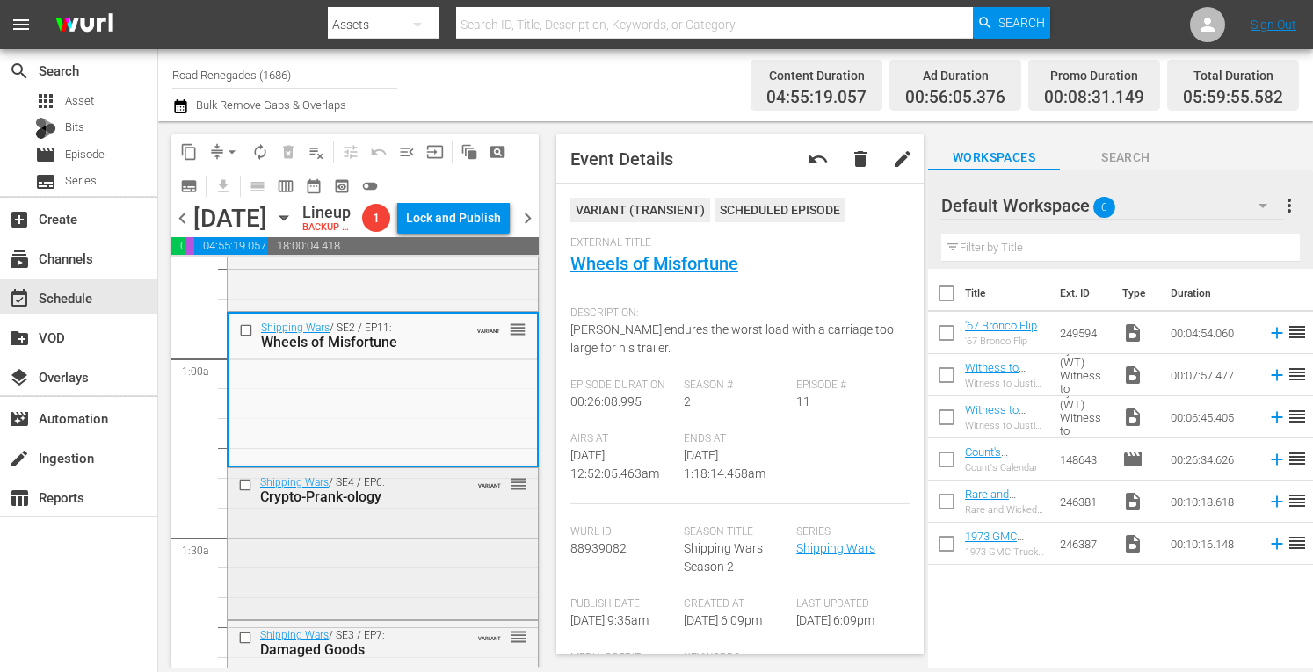
click at [446, 590] on div "Shipping Wars / SE4 / EP6: Crypto-Prank-ology VARIANT reorder" at bounding box center [383, 542] width 310 height 148
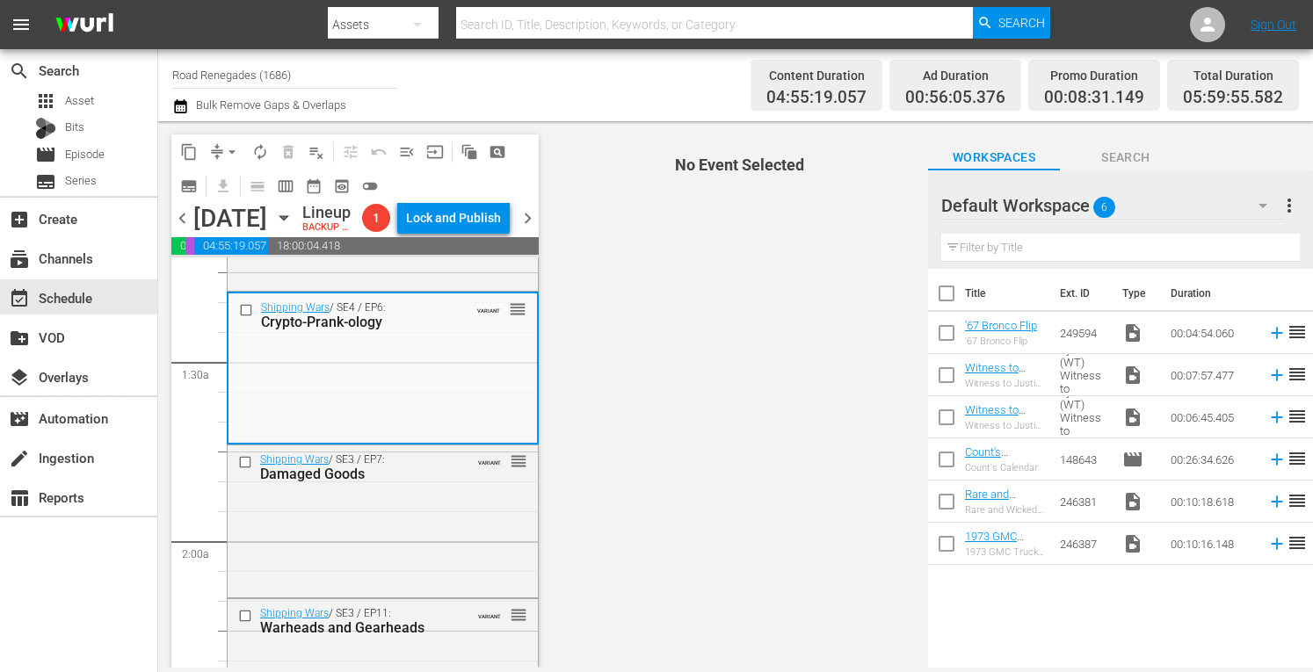
scroll to position [445, 0]
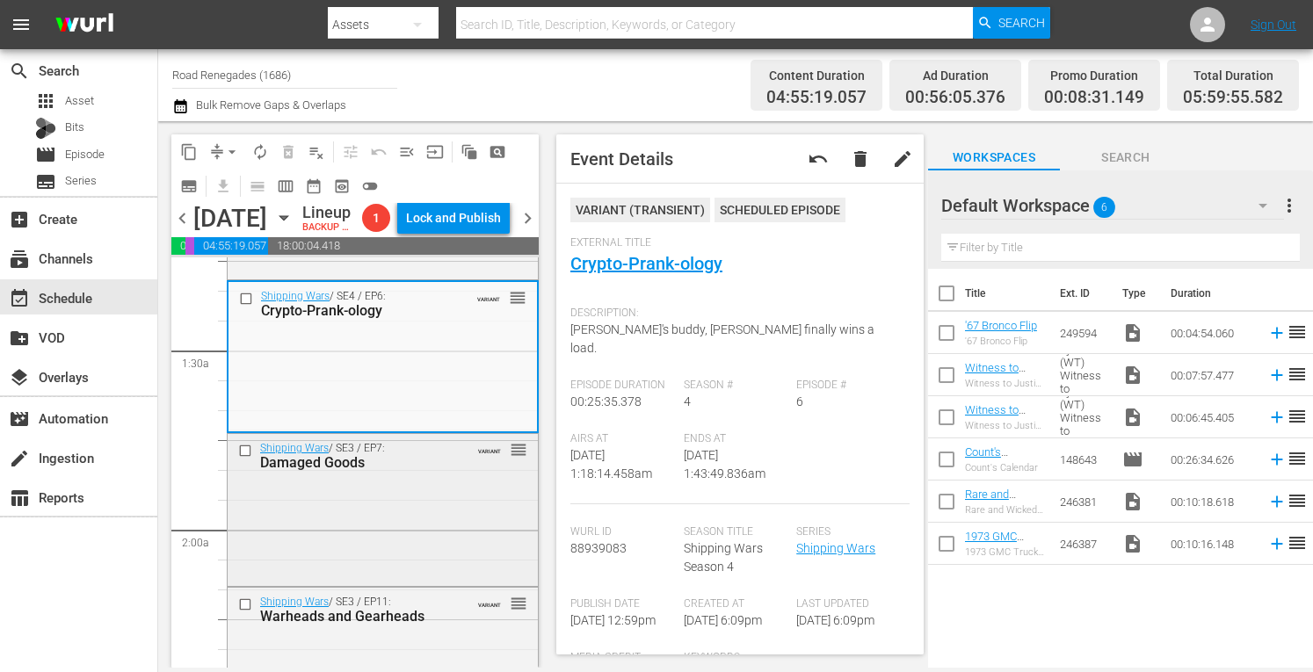
click at [495, 551] on div "Shipping Wars / SE3 / EP7: Damaged Goods VARIANT reorder" at bounding box center [383, 508] width 310 height 148
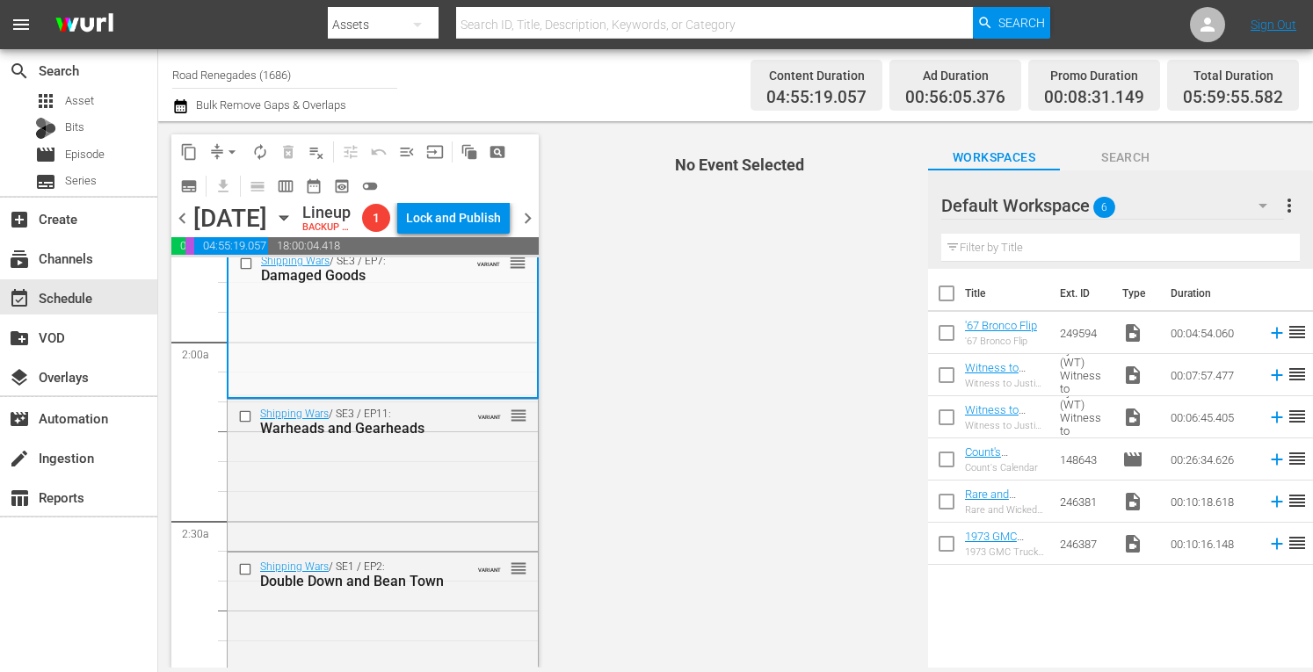
scroll to position [691, 0]
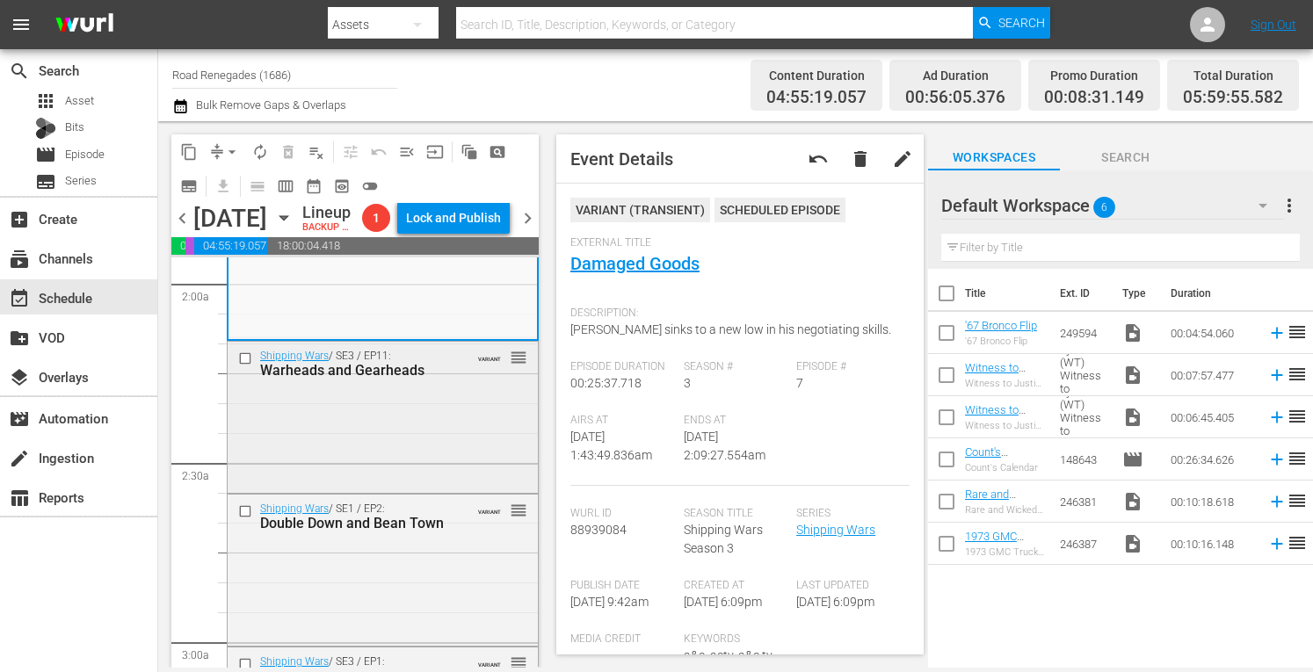
click at [460, 460] on div "Shipping Wars / SE3 / EP11: Warheads and Gearheads VARIANT reorder" at bounding box center [383, 416] width 310 height 148
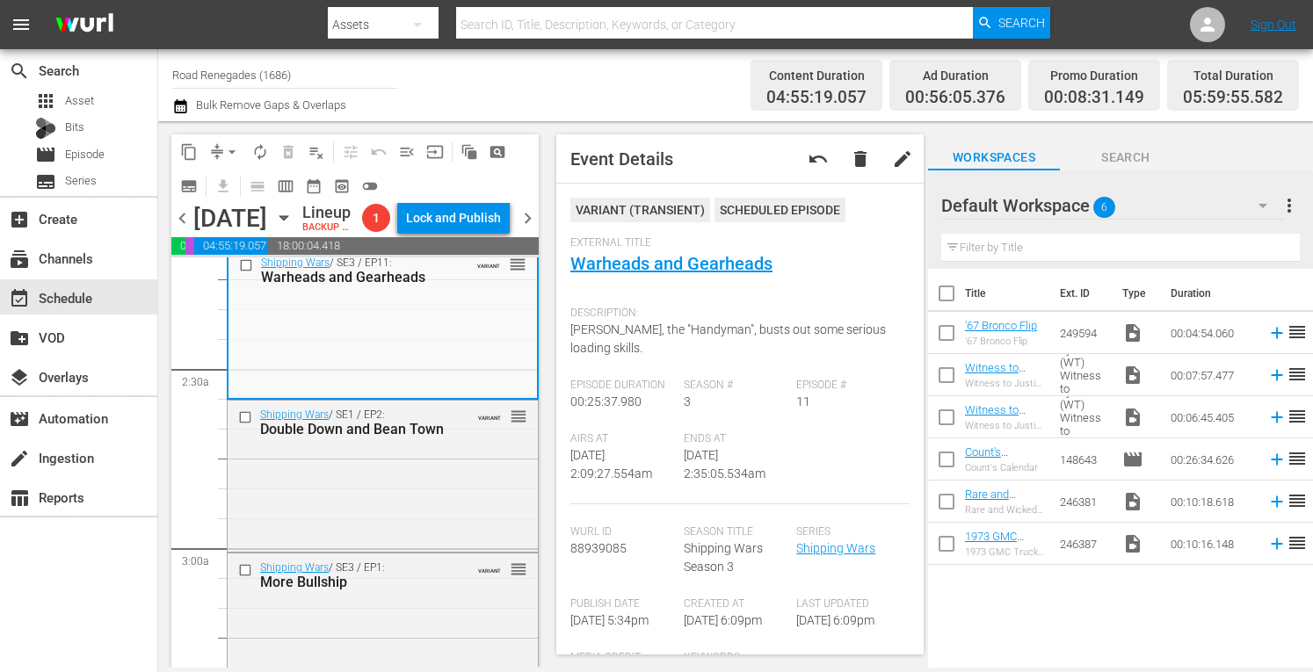
scroll to position [796, 0]
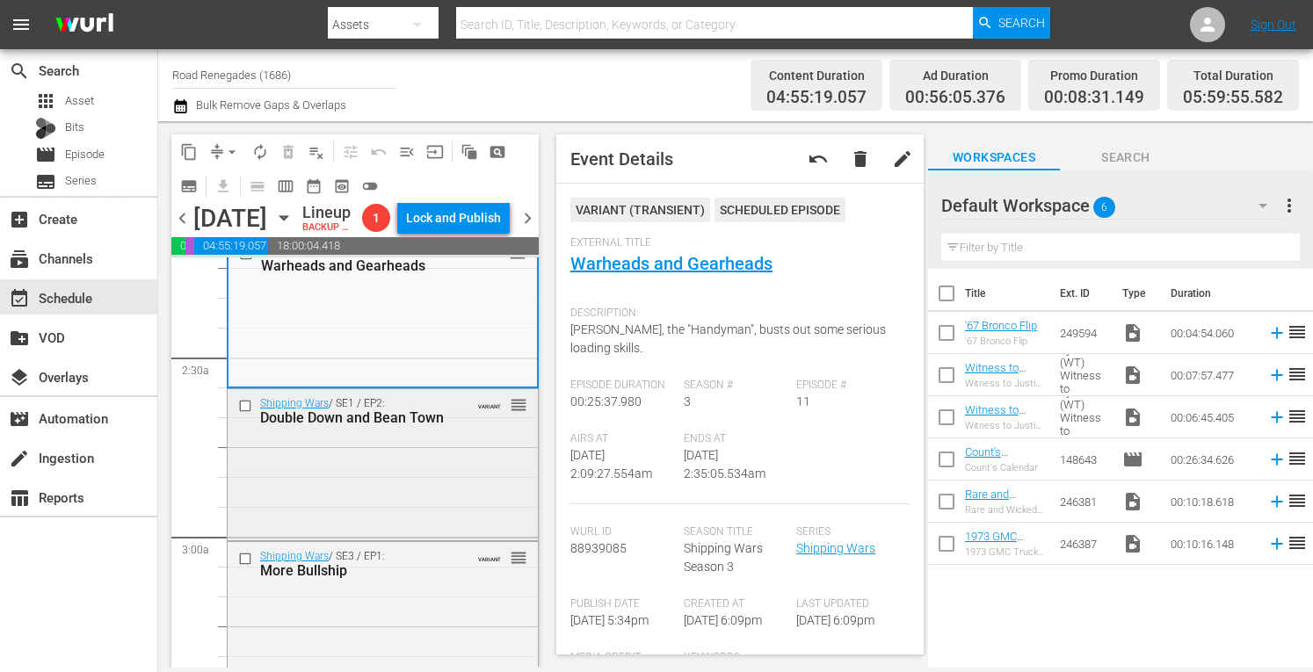
click at [426, 537] on div "Shipping Wars / SE1 / EP2: Double Down and Bean Town VARIANT reorder" at bounding box center [383, 463] width 310 height 148
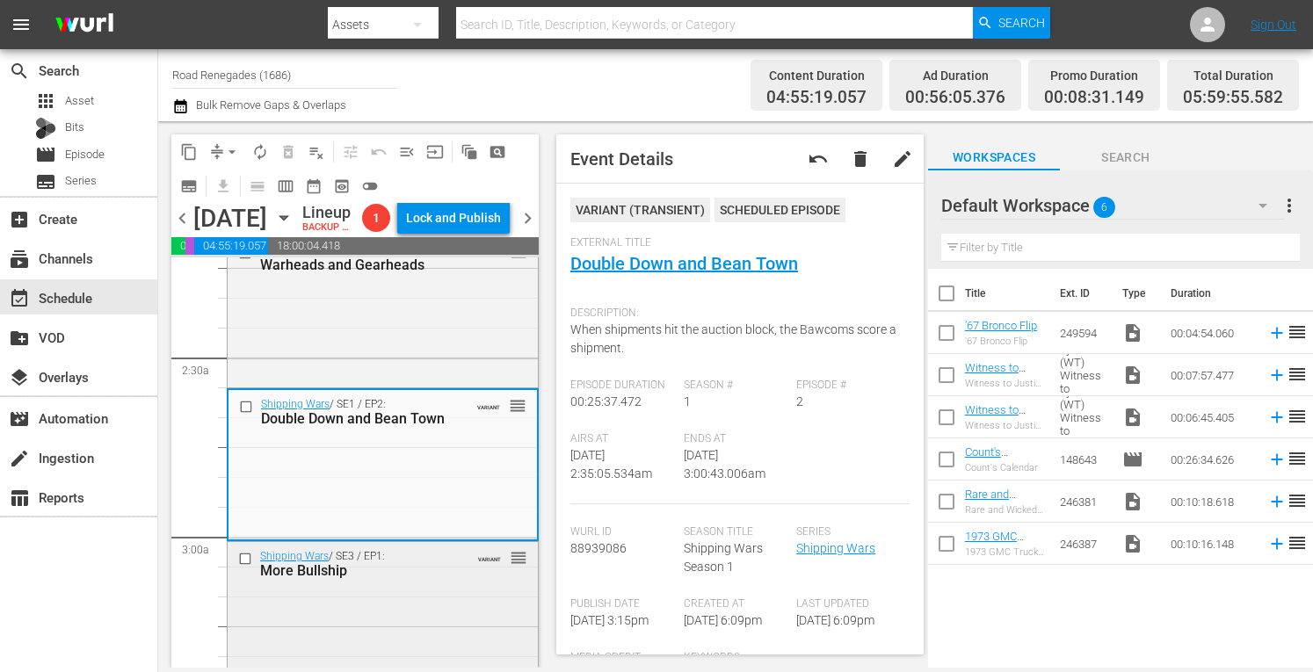
click at [457, 585] on div "Shipping Wars / SE3 / EP1: More Bullship VARIANT reorder" at bounding box center [383, 563] width 310 height 43
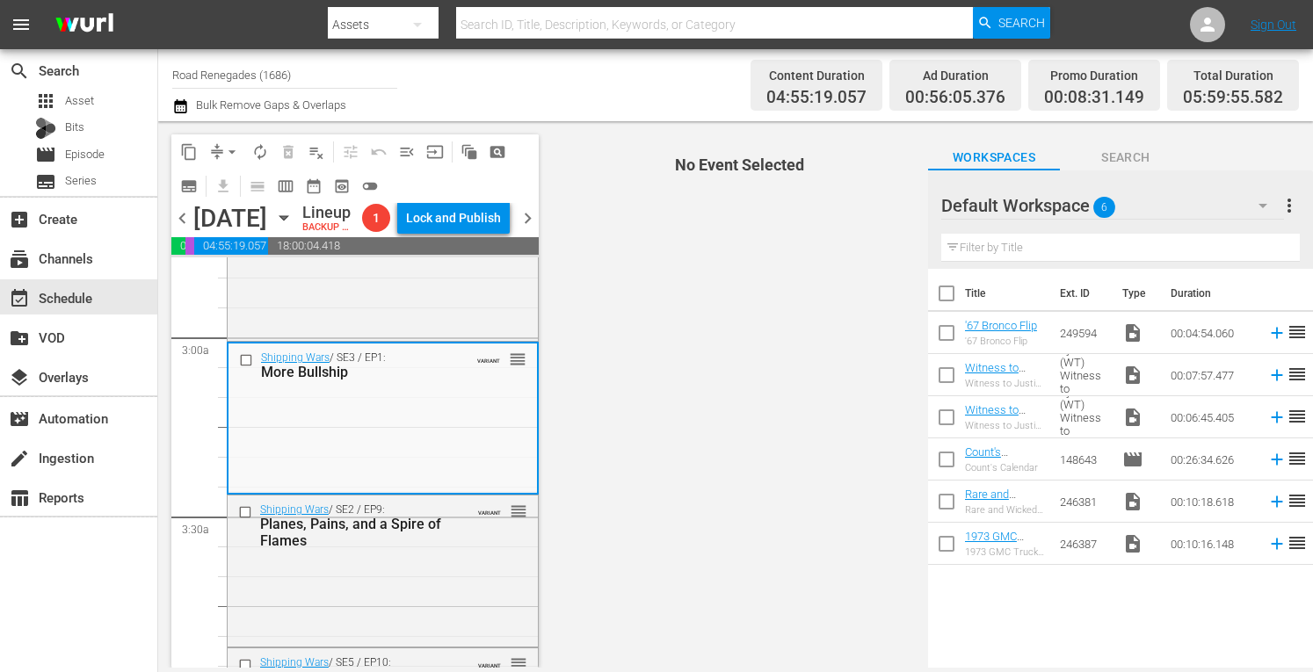
scroll to position [1148, 0]
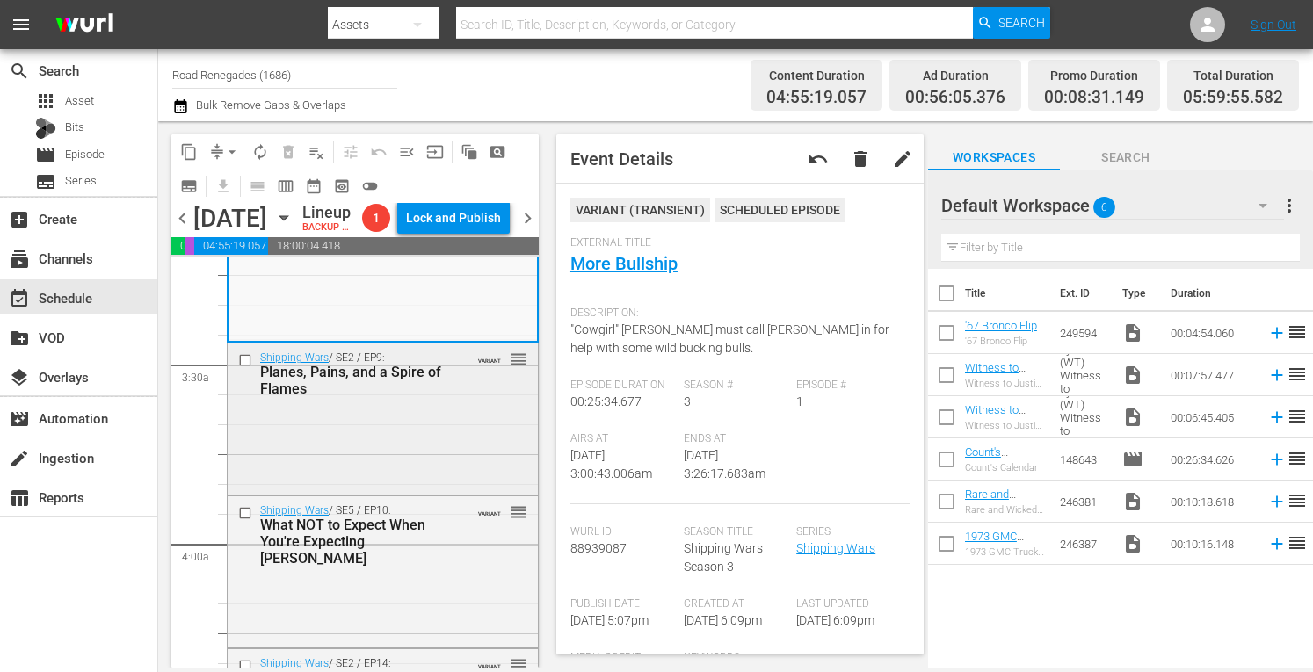
click at [429, 491] on div "Shipping Wars / SE2 / EP9: Planes, Pains, and a Spire of Flames VARIANT reorder" at bounding box center [383, 418] width 310 height 148
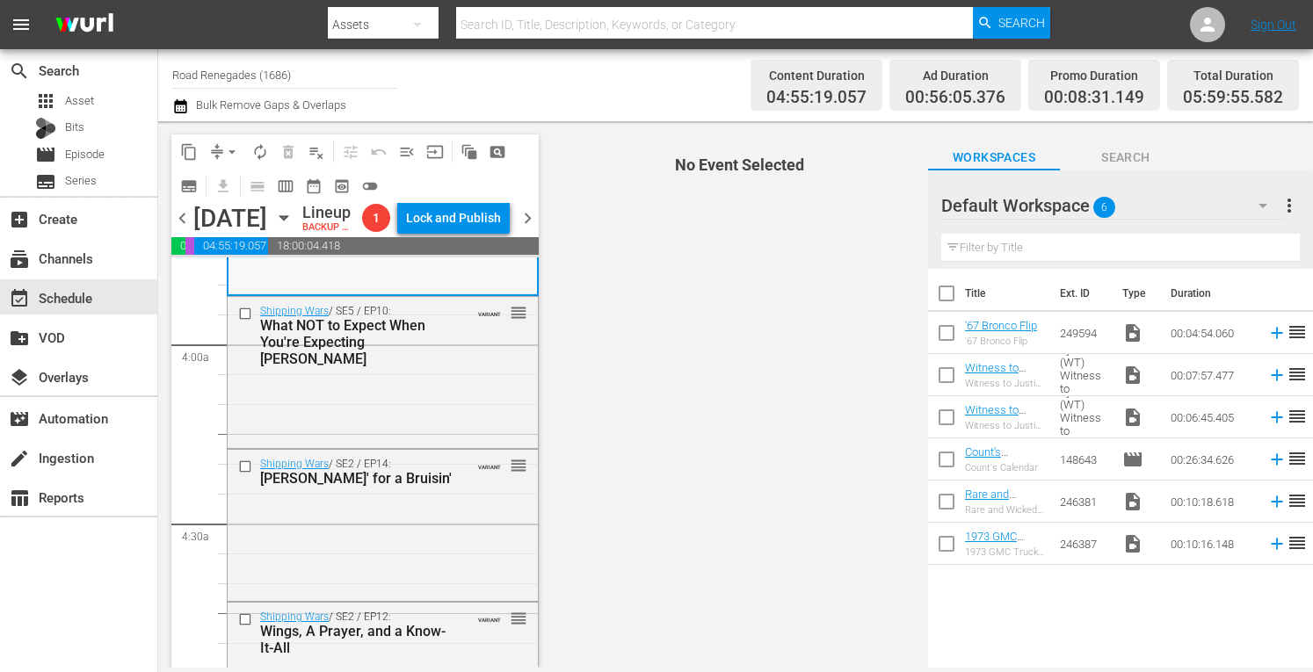
scroll to position [1359, 0]
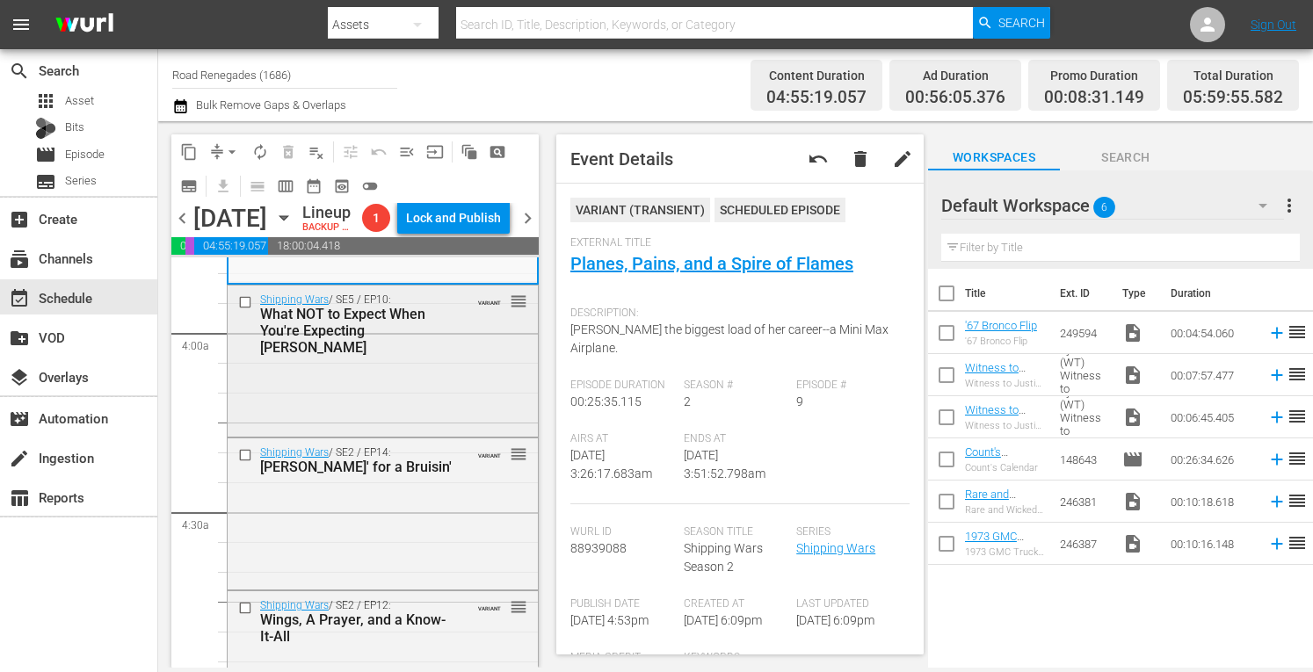
click at [428, 407] on div "Shipping Wars / SE5 / EP10: What NOT to Expect When You're Expecting Jarrett VA…" at bounding box center [383, 360] width 310 height 148
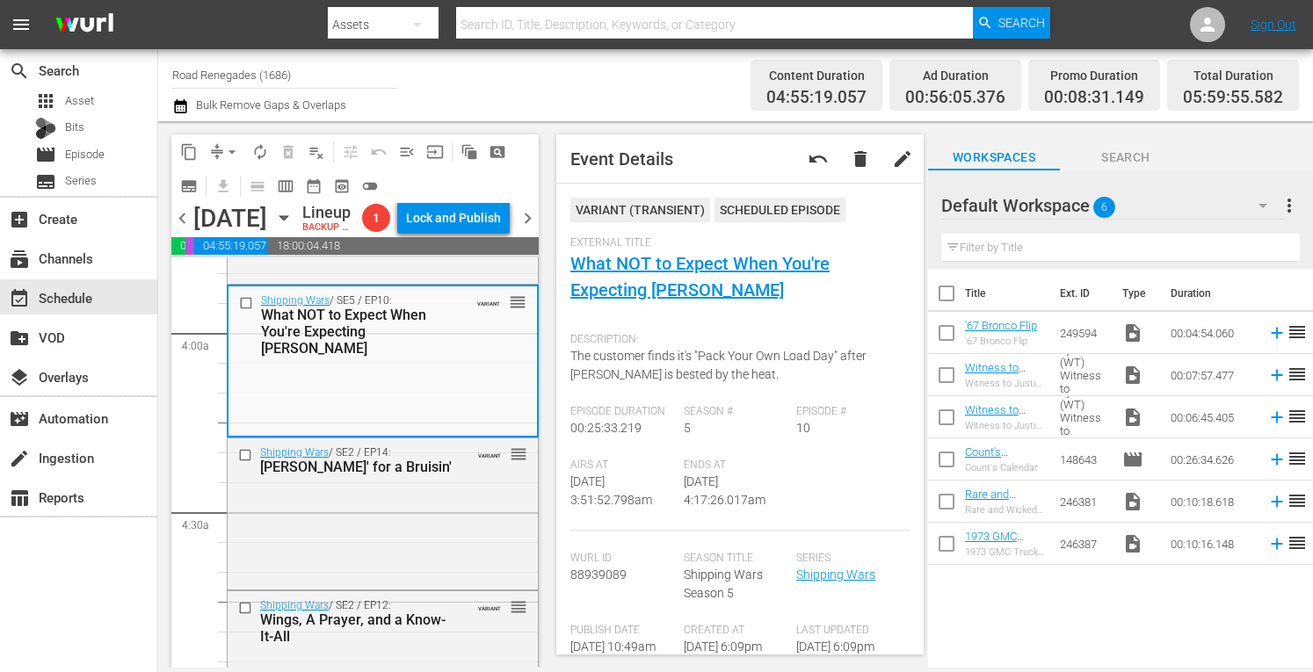
drag, startPoint x: 621, startPoint y: 275, endPoint x: 579, endPoint y: 314, distance: 57.2
click at [579, 314] on div "External Title What NOT to Expect When You're Expecting Jarrett" at bounding box center [739, 280] width 339 height 88
click at [424, 576] on div "Shipping Wars / SE2 / EP14: Cruisin' for a Bruisin' VARIANT reorder" at bounding box center [383, 513] width 310 height 148
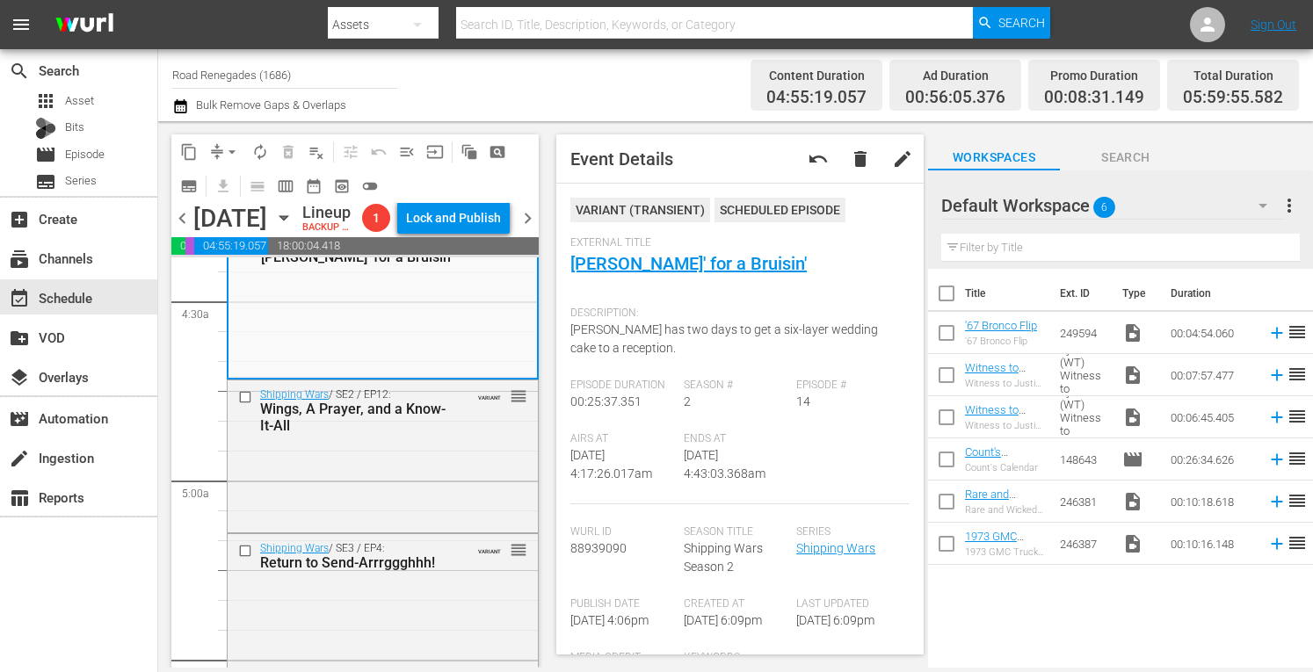
scroll to position [1605, 0]
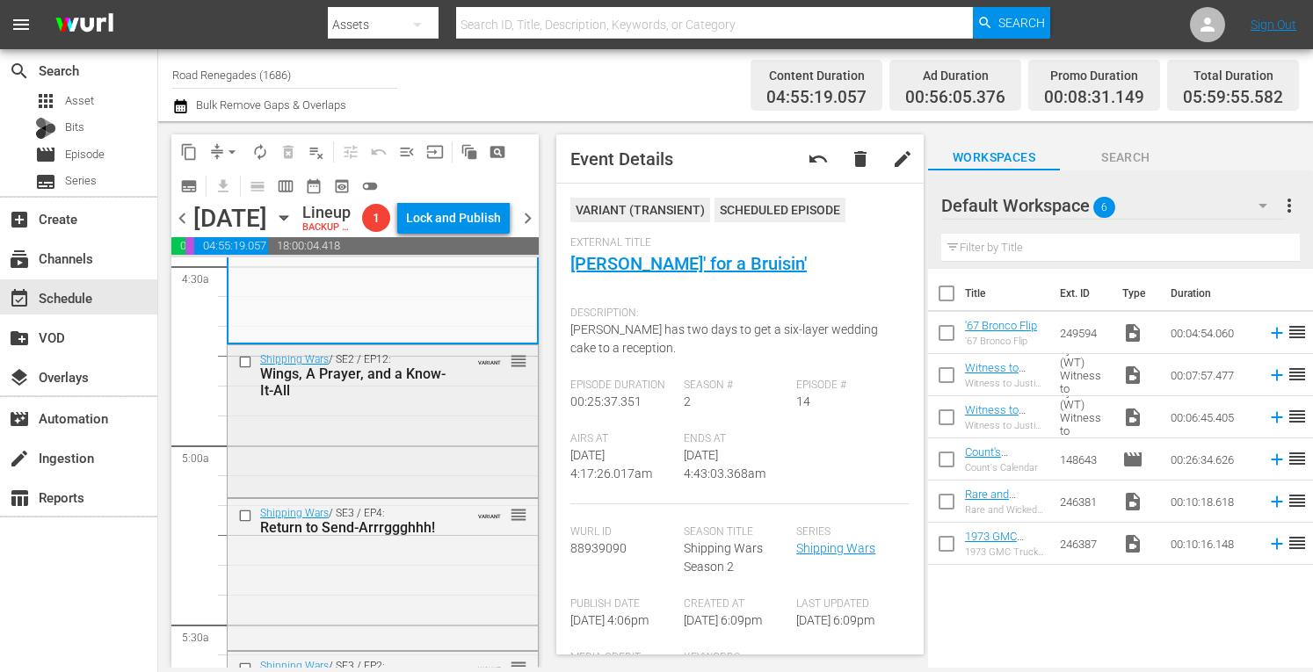
click at [417, 493] on div "Shipping Wars / SE2 / EP12: Wings, A Prayer, and a Know-It-All VARIANT reorder" at bounding box center [383, 419] width 310 height 148
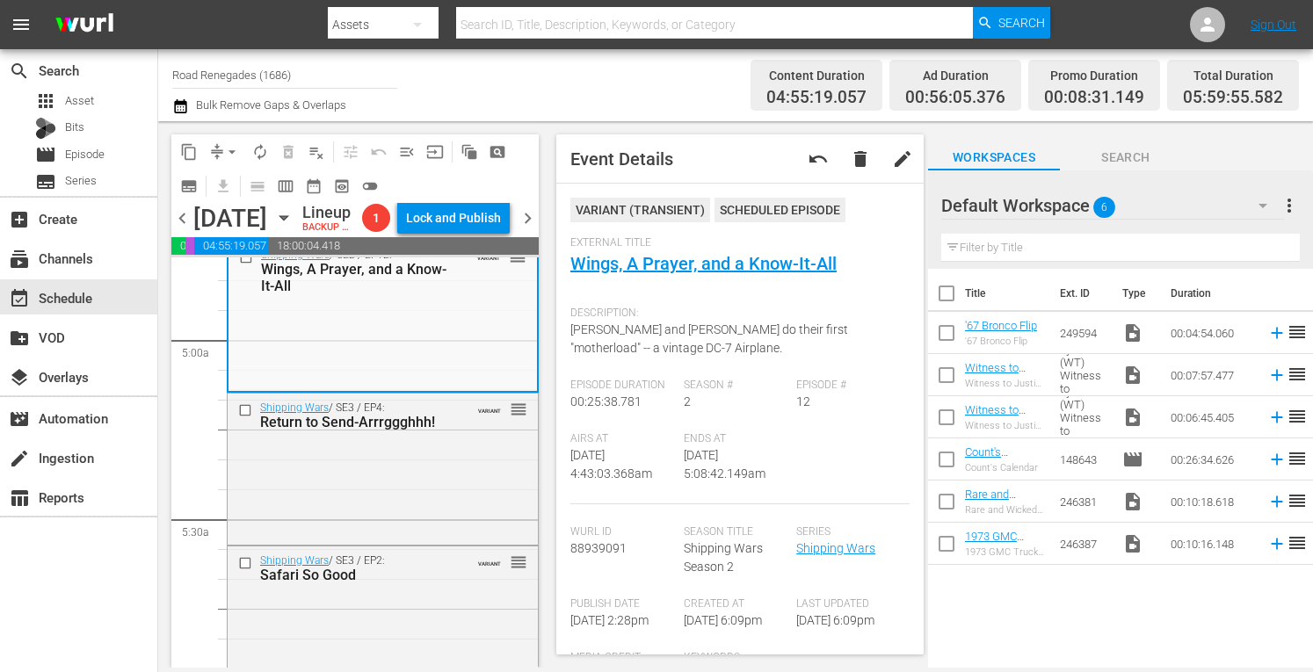
scroll to position [1745, 0]
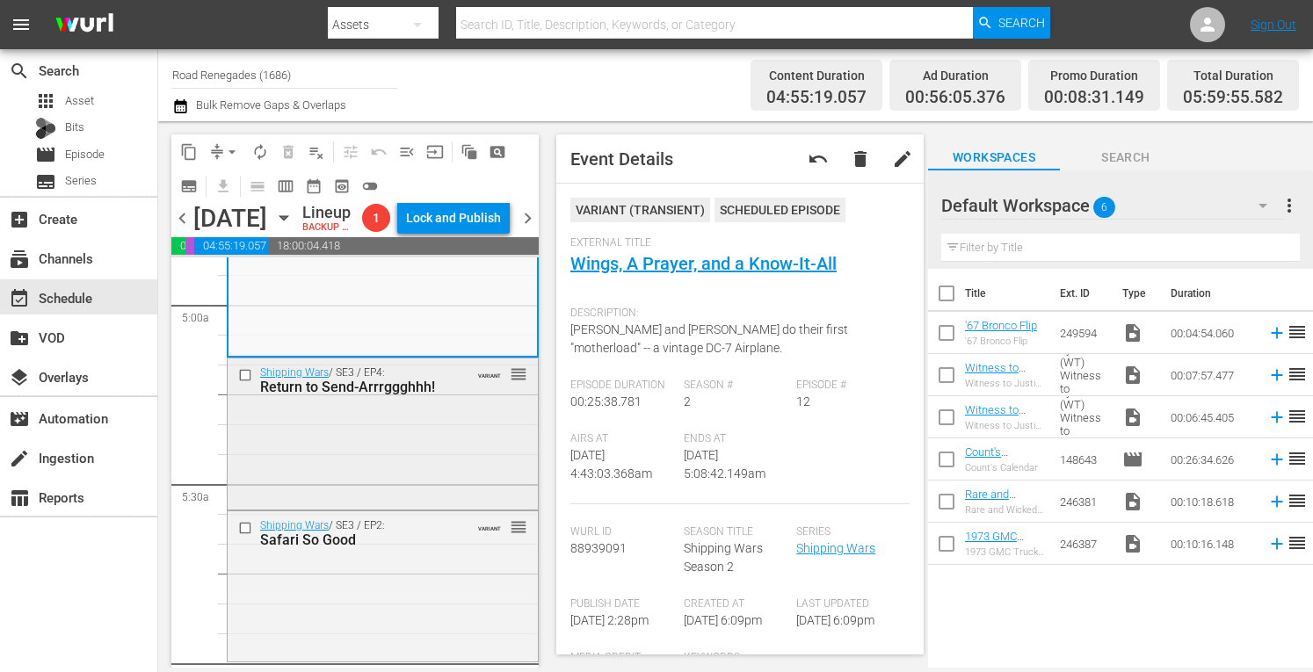
click at [444, 506] on div "Shipping Wars / SE3 / EP4: Return to Send-Arrrggghhh! VARIANT reorder" at bounding box center [383, 433] width 310 height 148
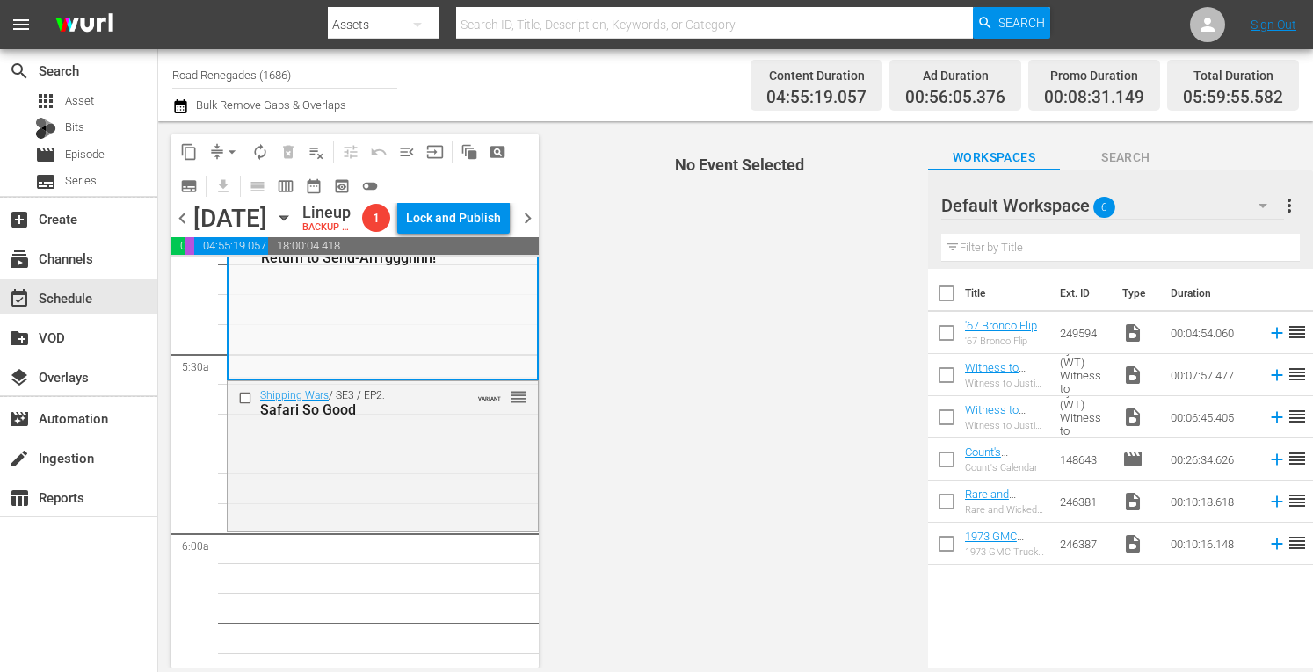
scroll to position [1886, 0]
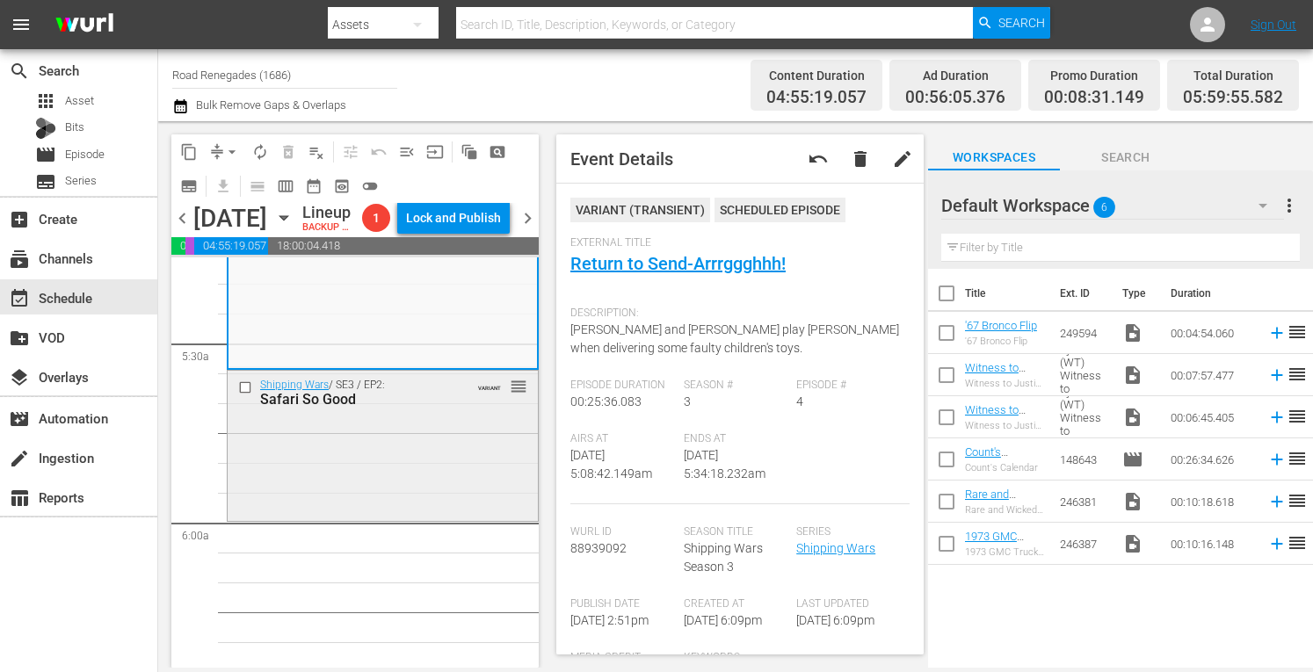
click at [424, 492] on div "Shipping Wars / SE3 / EP2: Safari So Good VARIANT reorder" at bounding box center [383, 445] width 310 height 148
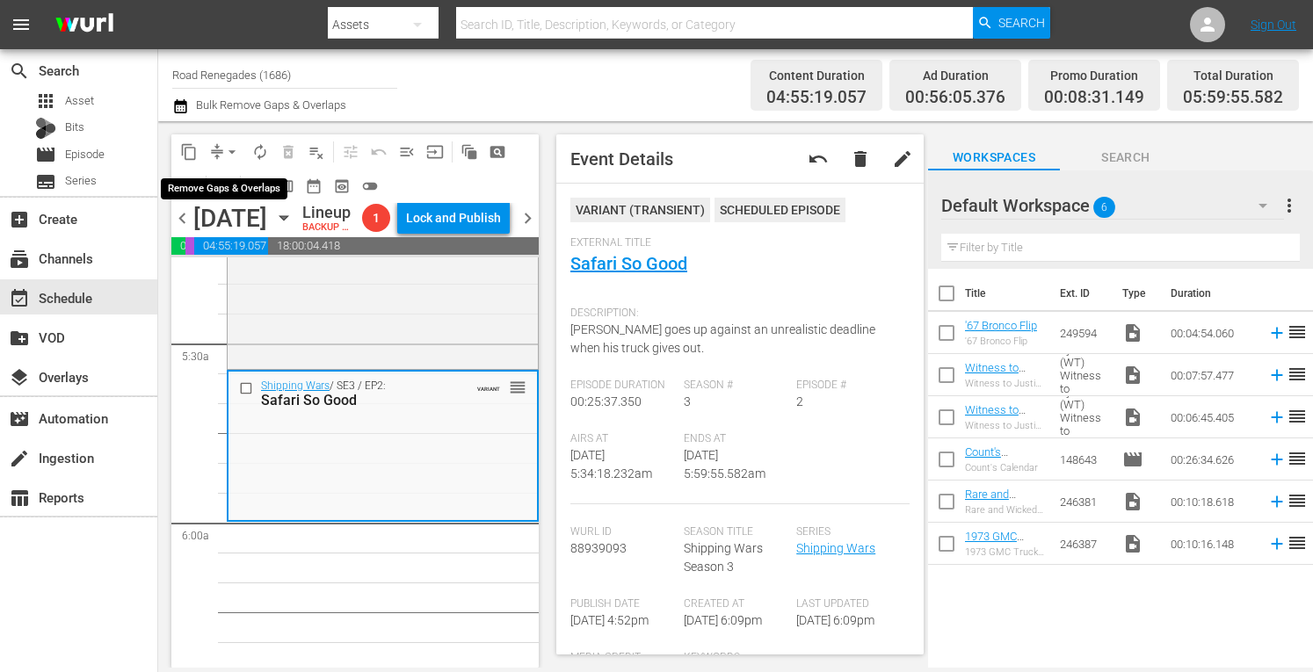
click at [232, 150] on span "arrow_drop_down" at bounding box center [232, 152] width 18 height 18
click at [233, 191] on li "Align to Midnight" at bounding box center [232, 187] width 145 height 29
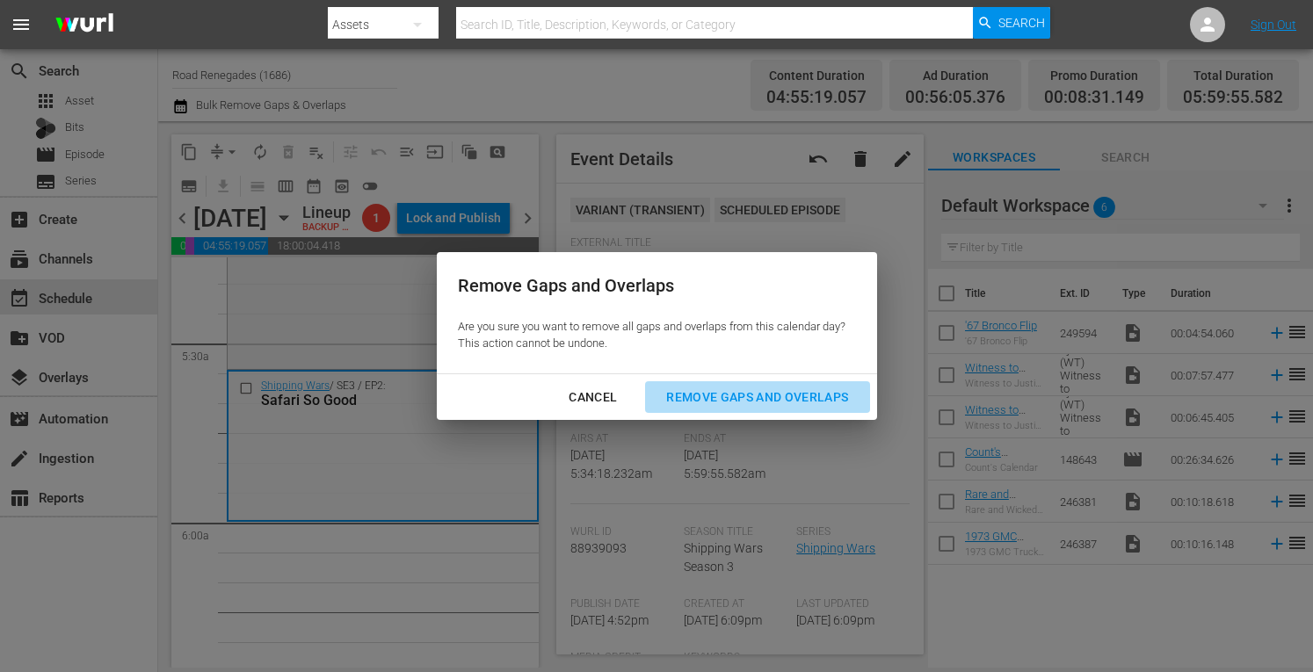
click at [725, 400] on div "Remove Gaps and Overlaps" at bounding box center [757, 398] width 210 height 22
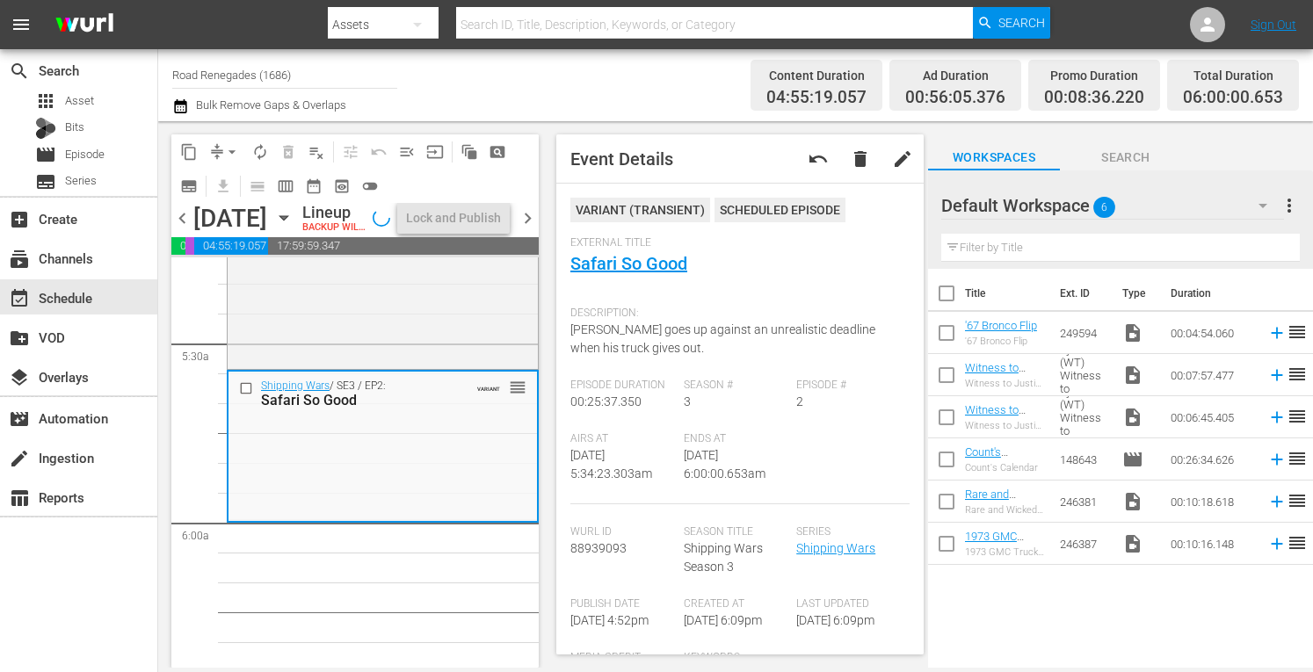
scroll to position [1856, 0]
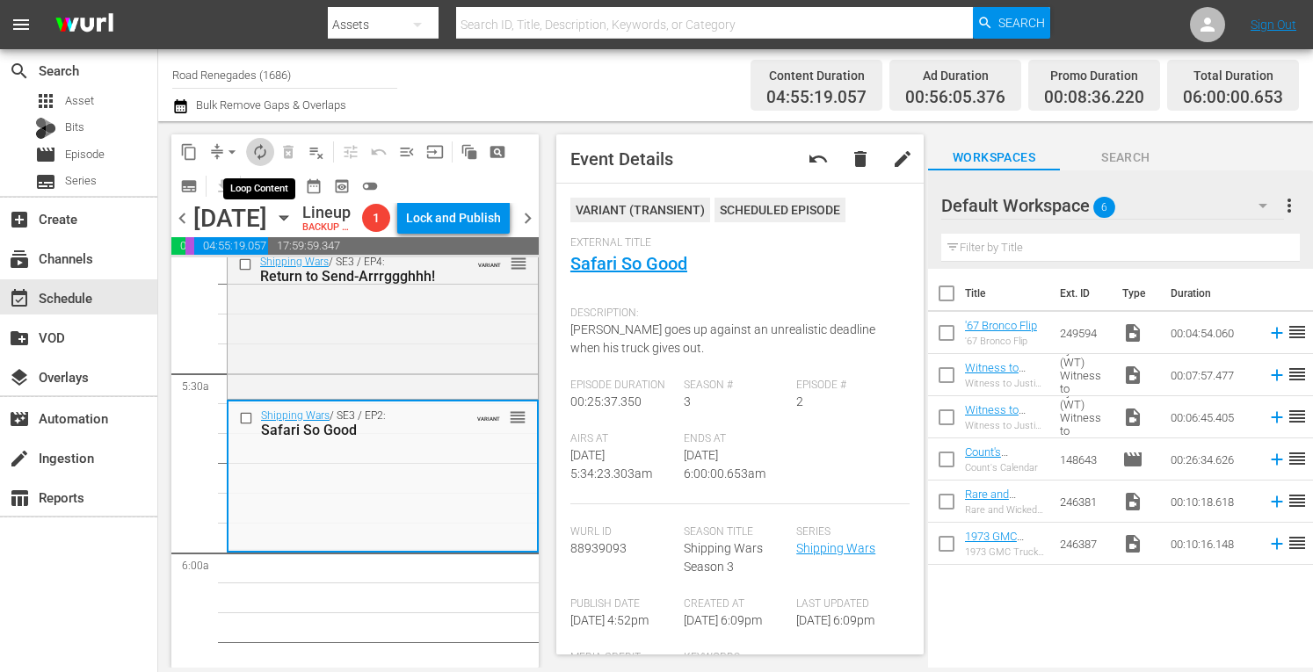
click at [262, 153] on span "autorenew_outlined" at bounding box center [260, 152] width 18 height 18
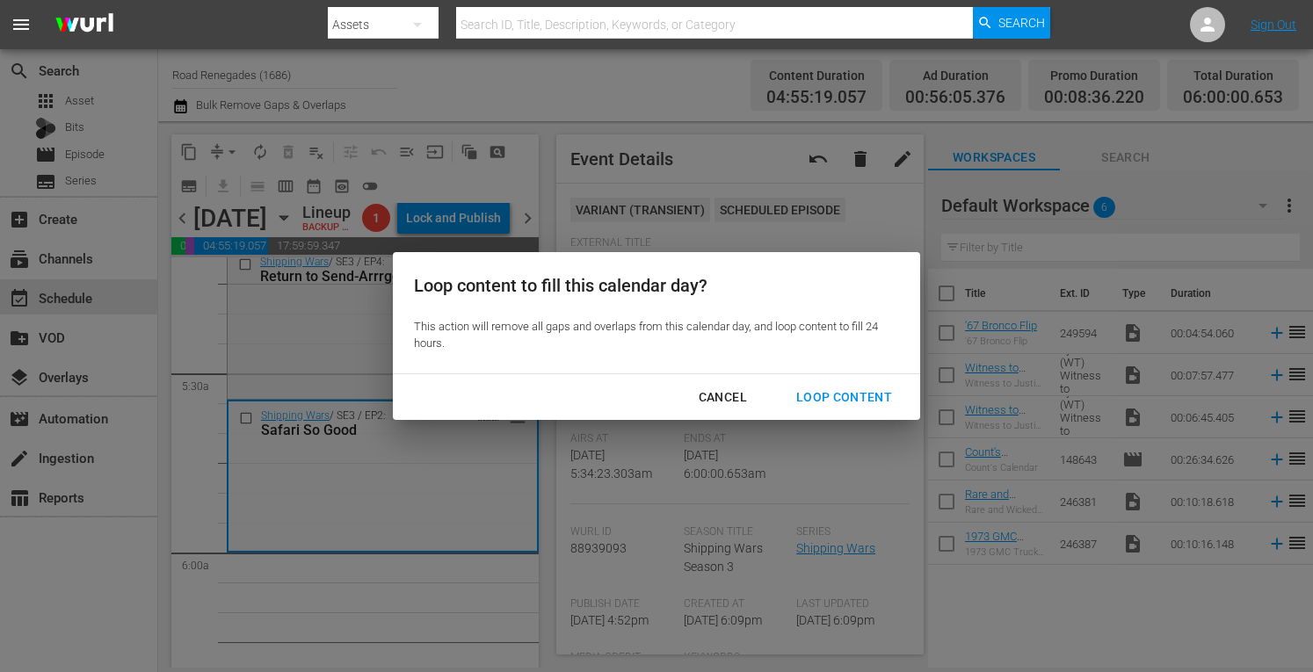
click at [819, 391] on div "Loop Content" at bounding box center [844, 398] width 124 height 22
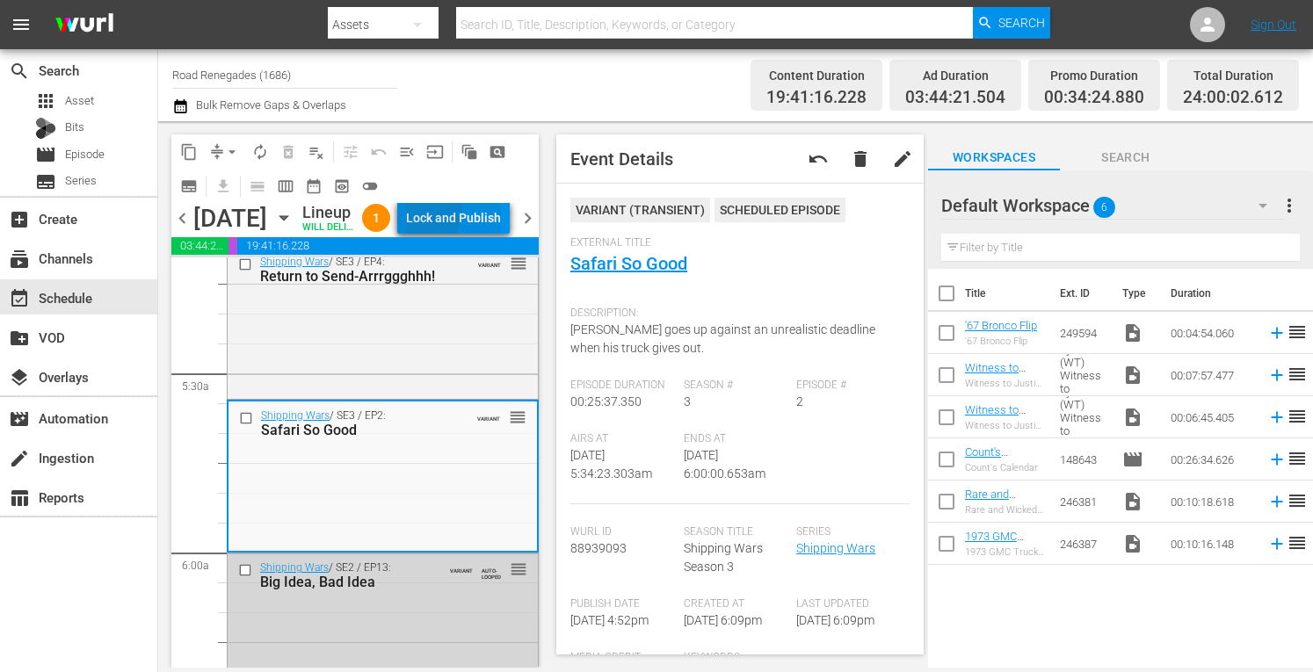
click at [457, 231] on div "Lock and Publish" at bounding box center [453, 218] width 95 height 32
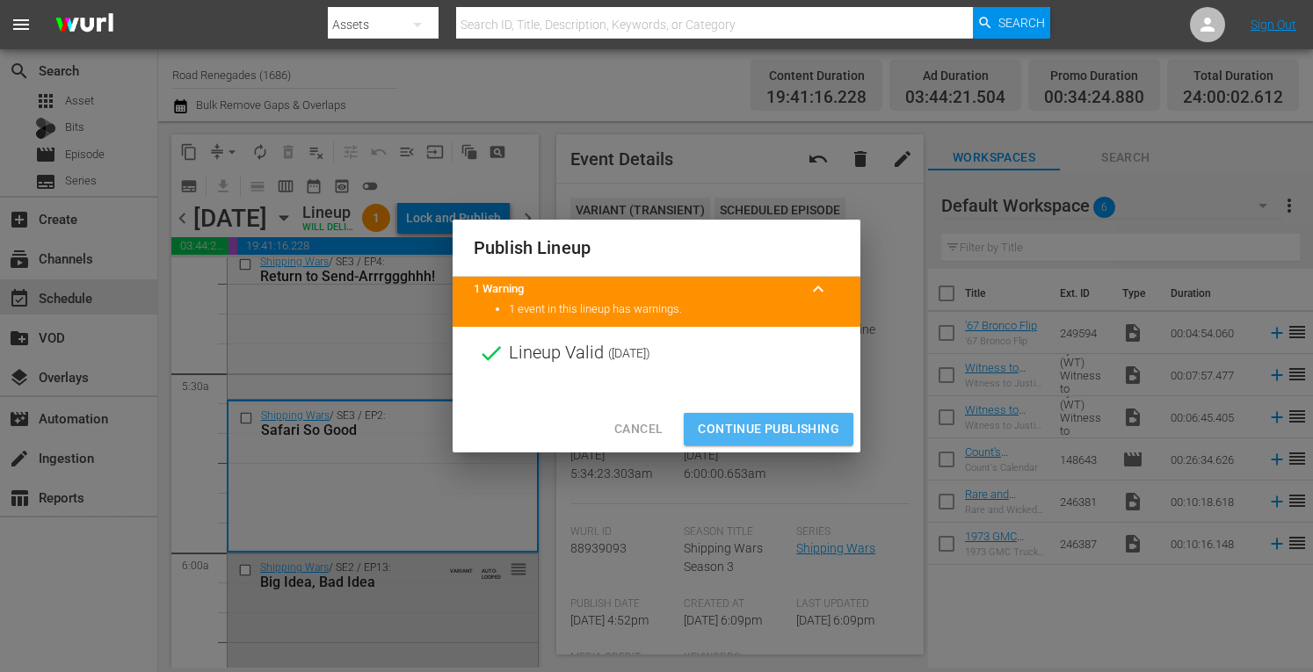
click at [742, 425] on span "Continue Publishing" at bounding box center [768, 429] width 141 height 22
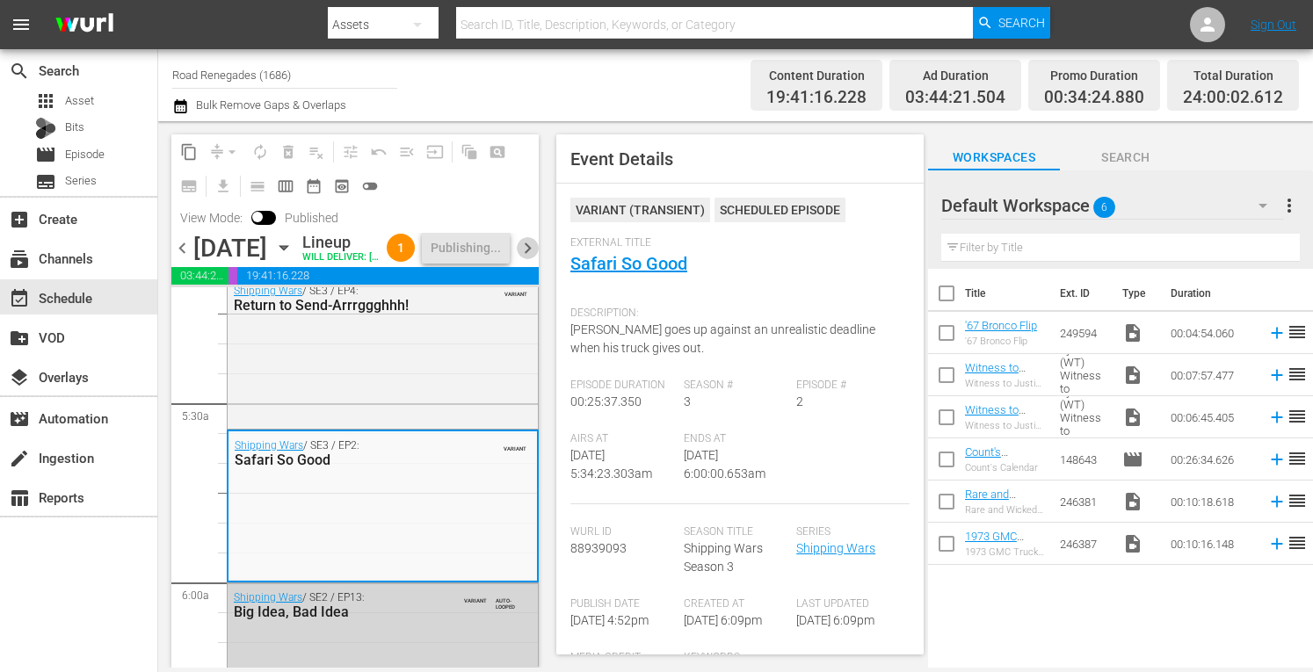
click at [532, 259] on span "chevron_right" at bounding box center [528, 248] width 22 height 22
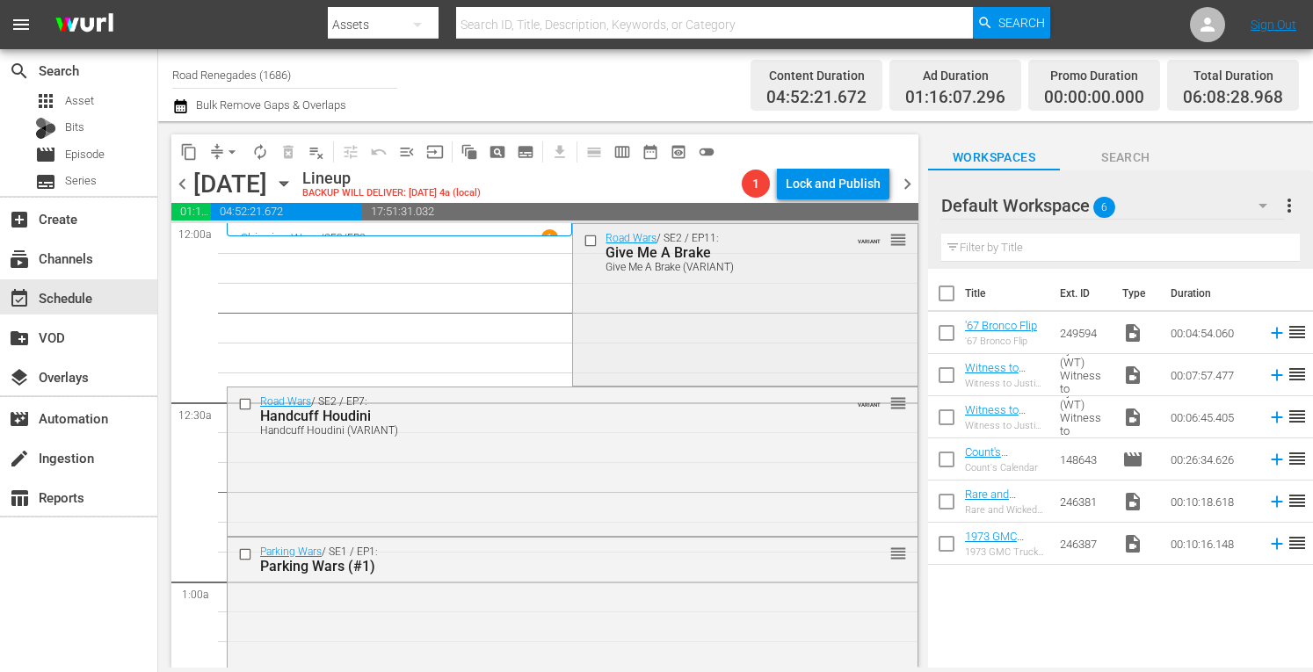
click at [724, 342] on div "Road Wars / SE2 / EP11: Give Me A Brake Give Me A Brake (VARIANT) VARIANT reord…" at bounding box center [745, 302] width 344 height 157
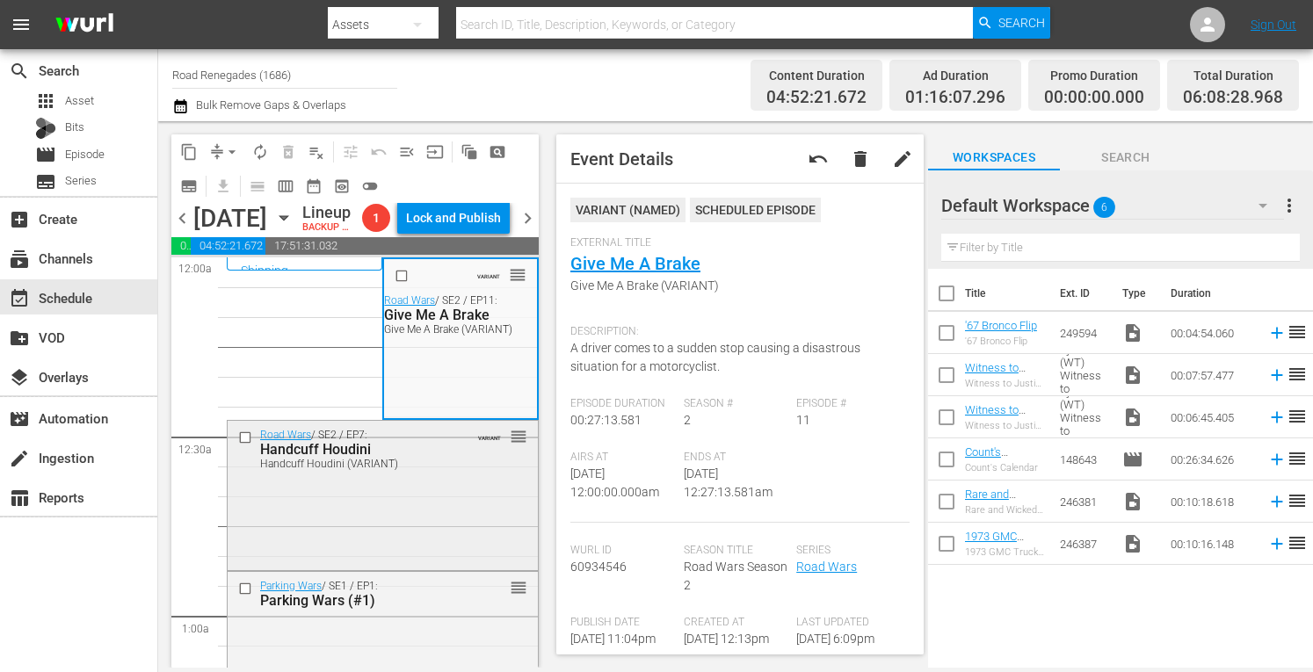
click at [471, 476] on div "Road Wars / SE2 / EP7: Handcuff Houdini Handcuff Houdini (VARIANT) VARIANT reor…" at bounding box center [383, 448] width 310 height 55
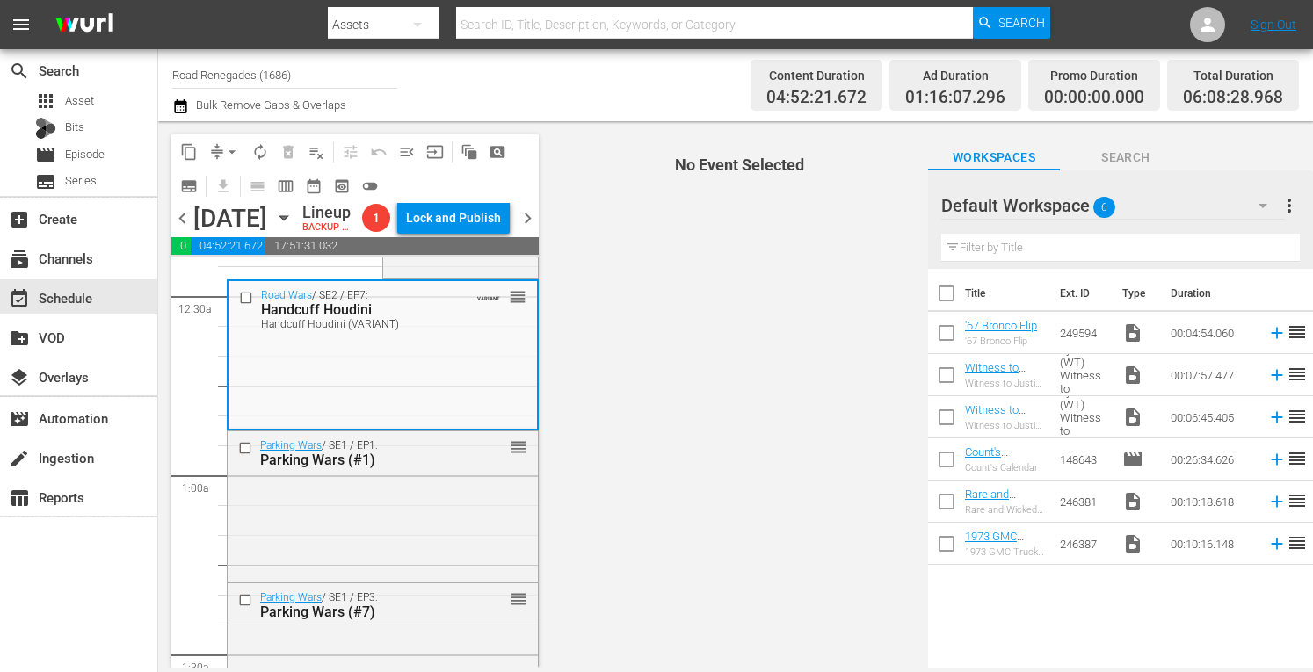
scroll to position [258, 0]
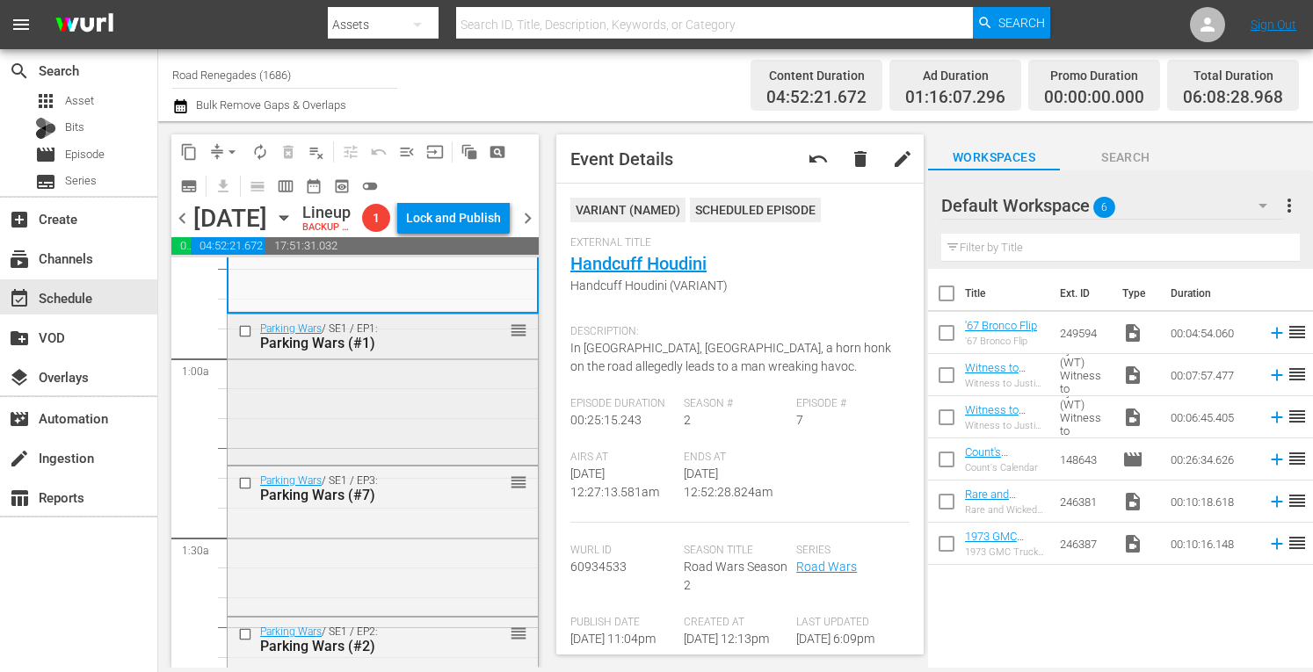
click at [433, 439] on div "Parking Wars / SE1 / EP1: Parking Wars (#1) reorder" at bounding box center [383, 388] width 310 height 147
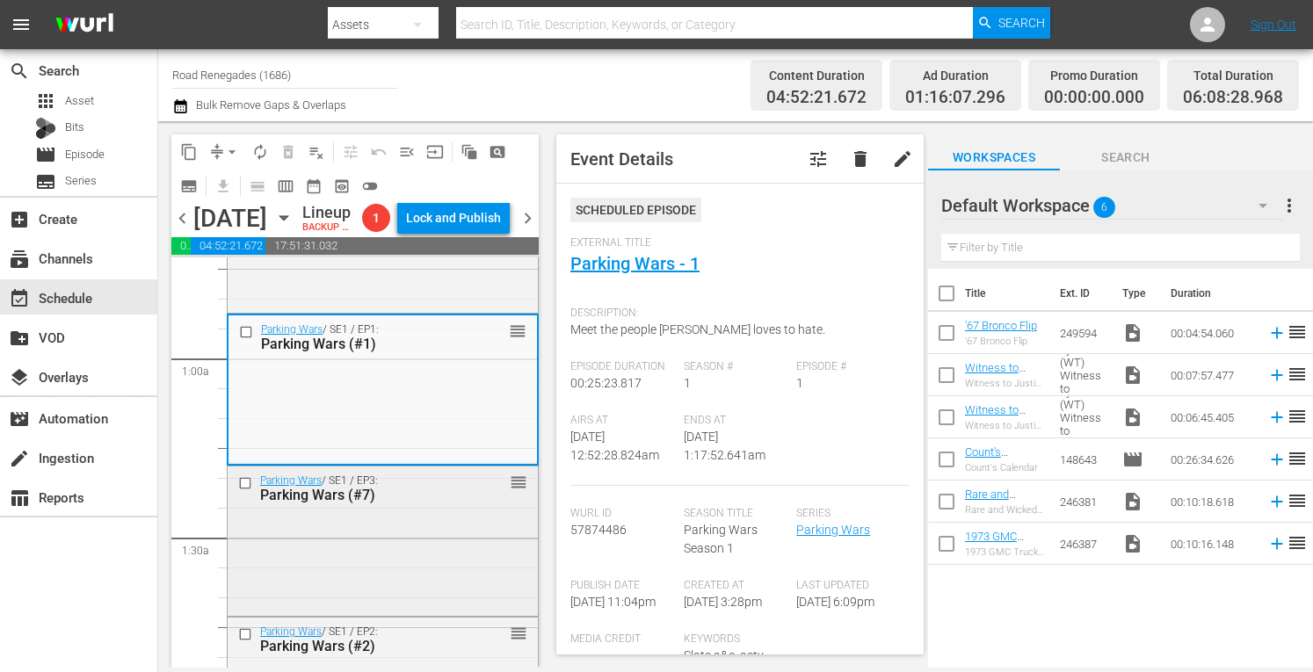
click at [445, 510] on div "Parking Wars / SE1 / EP3: Parking Wars (#7) reorder" at bounding box center [383, 488] width 310 height 43
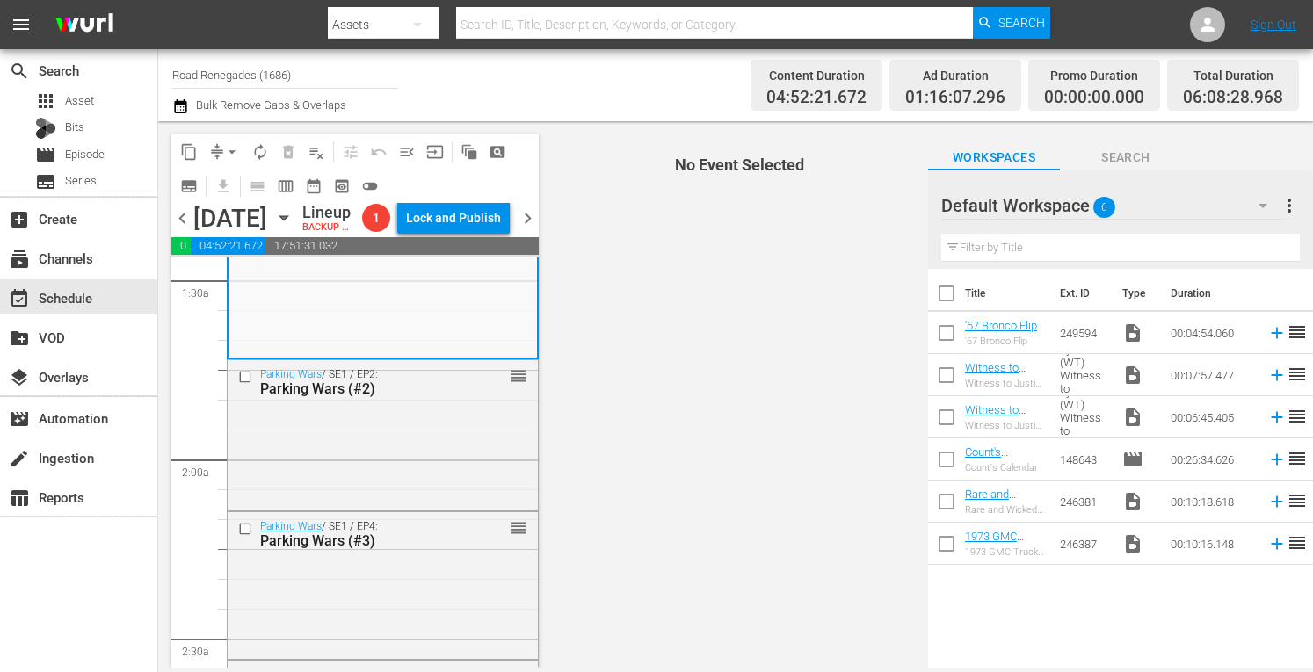
scroll to position [527, 0]
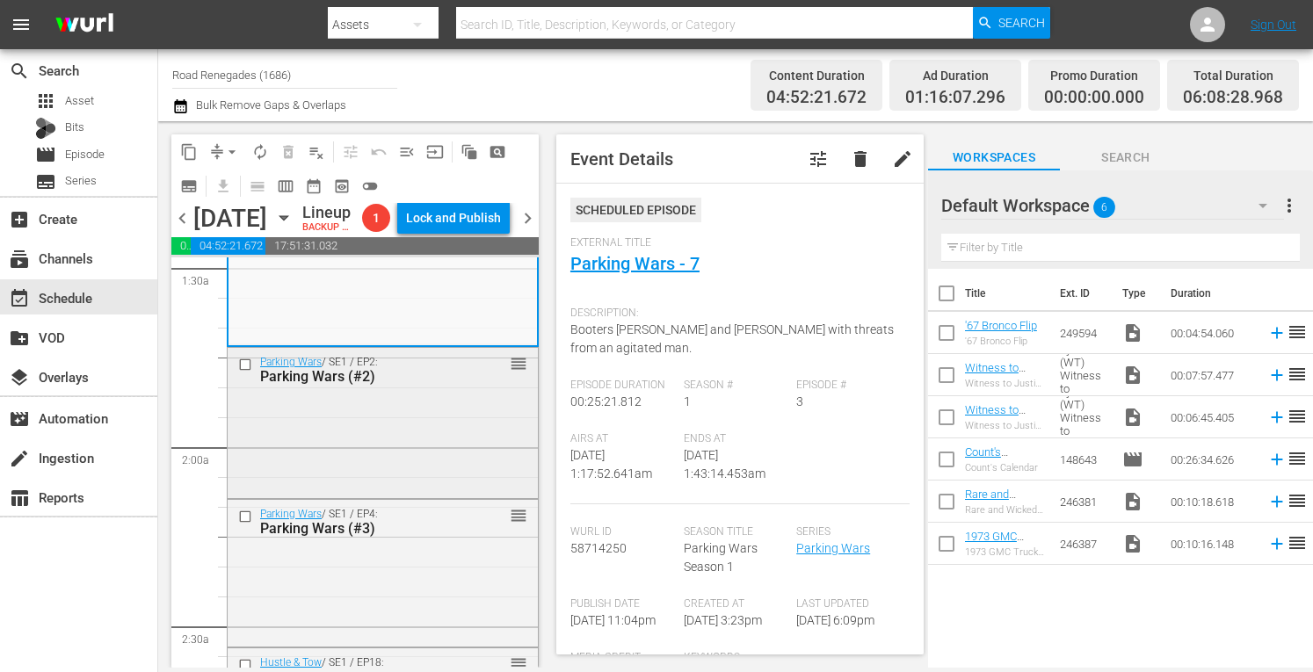
click at [387, 486] on div "Parking Wars / SE1 / EP2: Parking Wars (#2) reorder" at bounding box center [383, 421] width 310 height 146
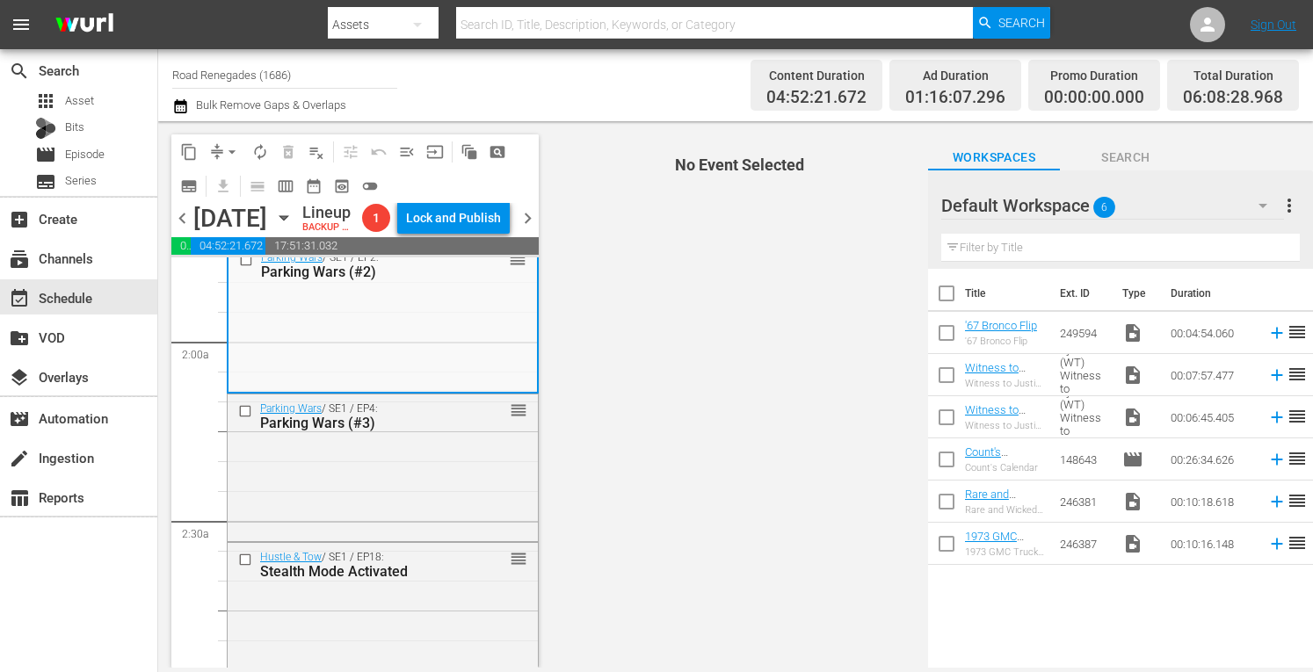
scroll to position [668, 0]
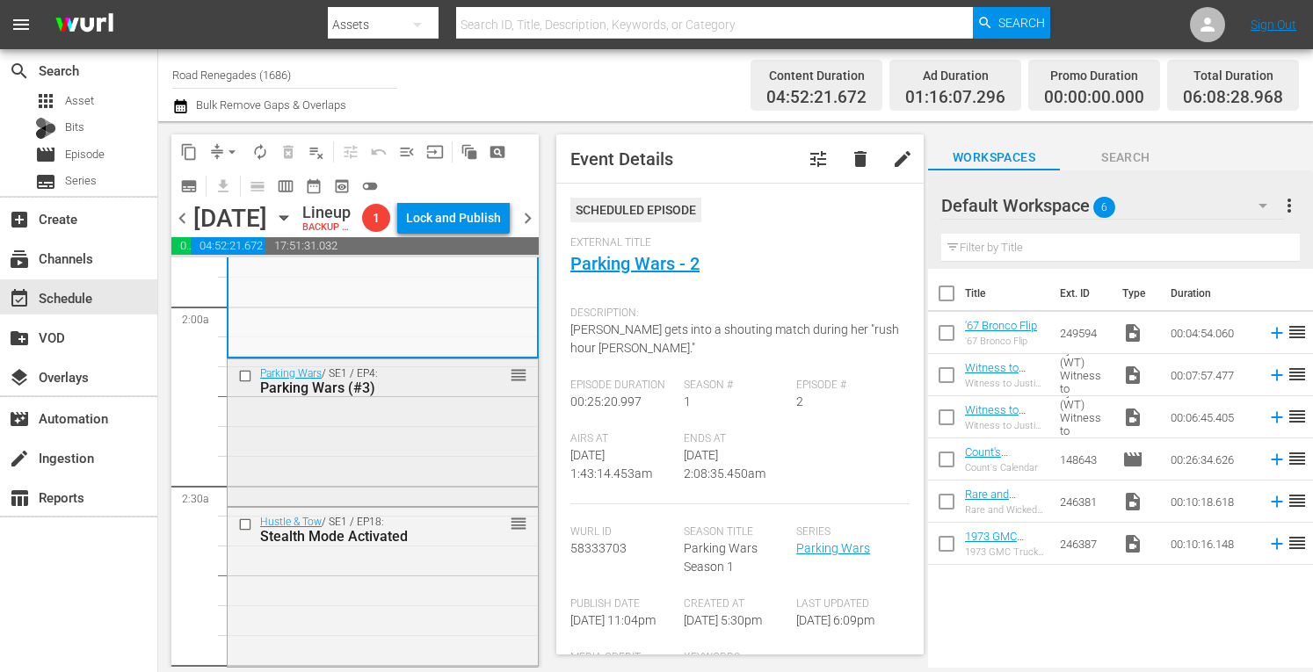
click at [475, 403] on div "Parking Wars / SE1 / EP4: Parking Wars (#3) reorder" at bounding box center [383, 380] width 310 height 43
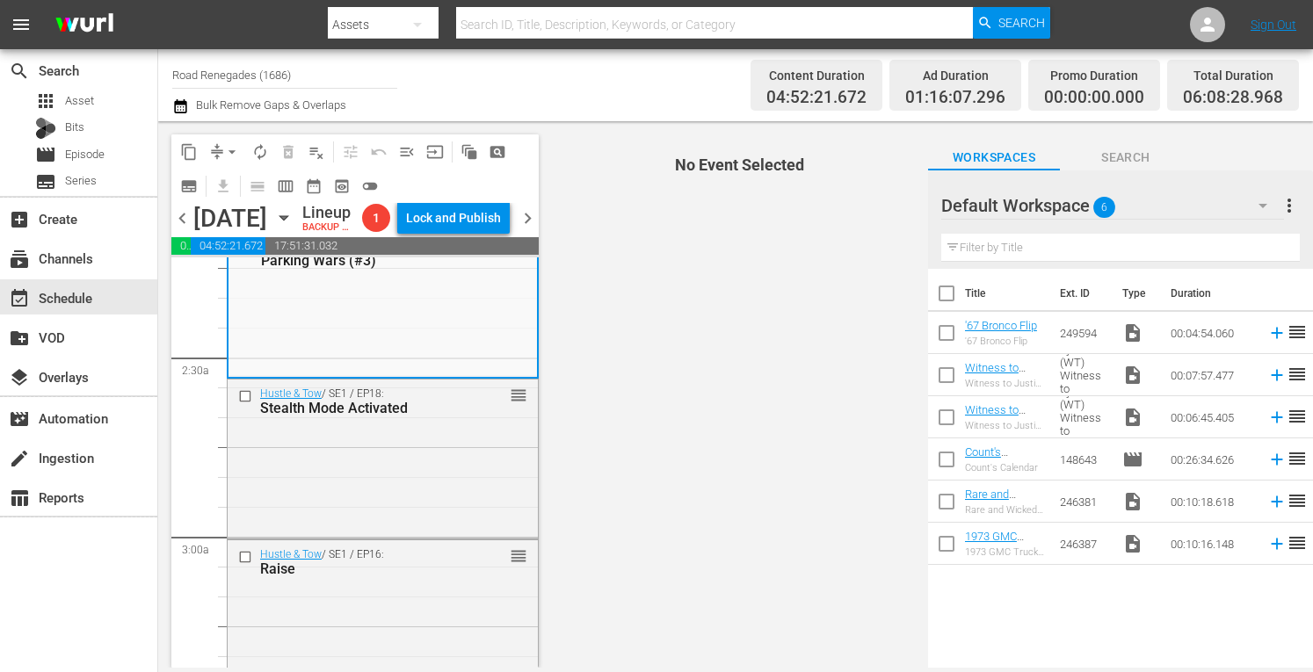
scroll to position [809, 0]
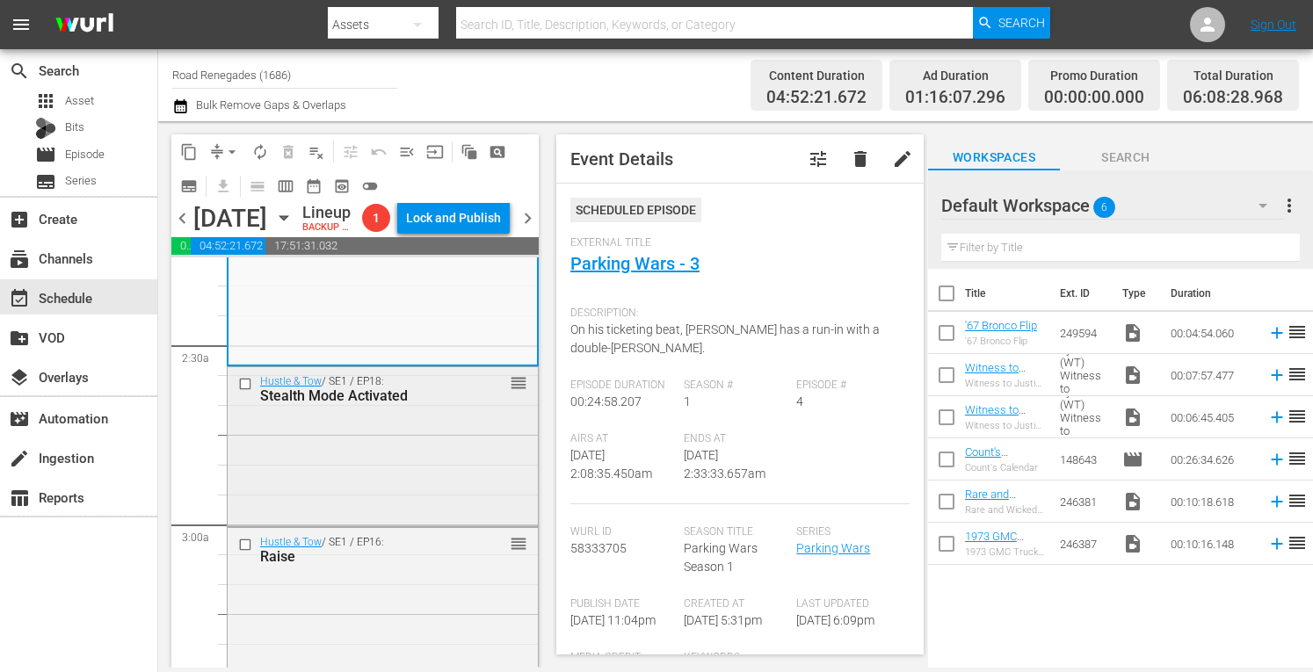
click at [474, 490] on div "Hustle & Tow / SE1 / EP18: Stealth Mode Activated reorder" at bounding box center [383, 445] width 310 height 156
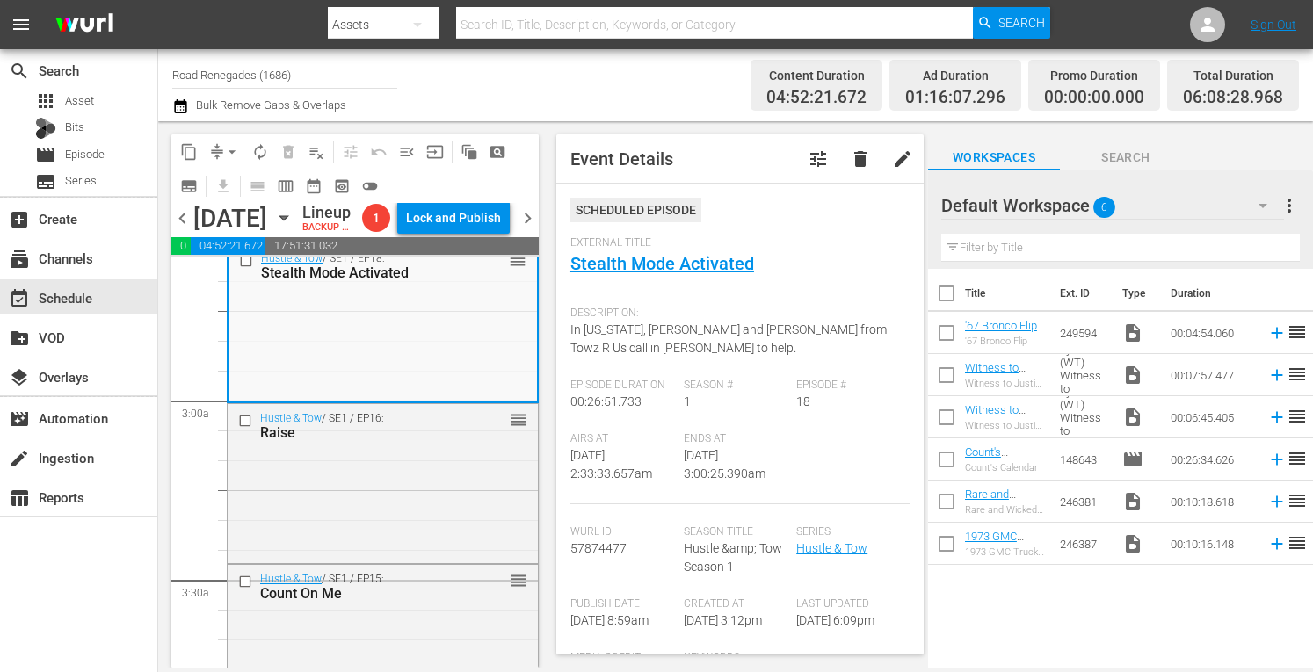
scroll to position [949, 0]
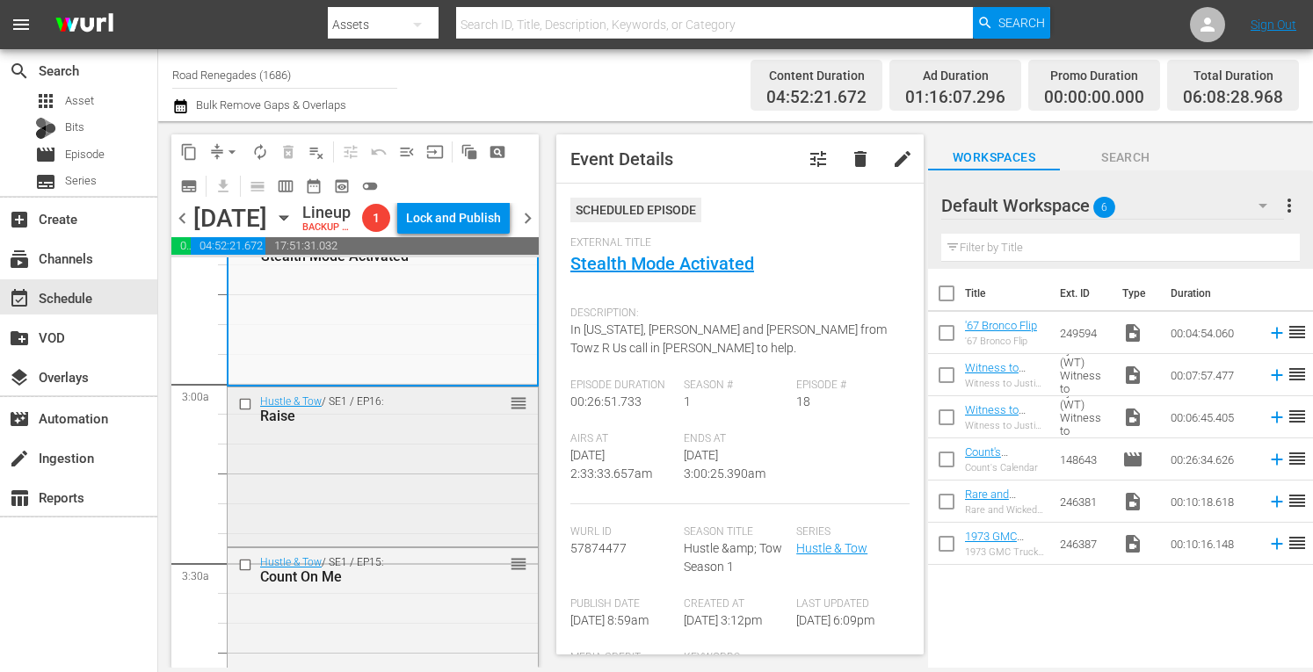
click at [461, 514] on div "Hustle & Tow / SE1 / EP16: Raise reorder" at bounding box center [383, 466] width 310 height 156
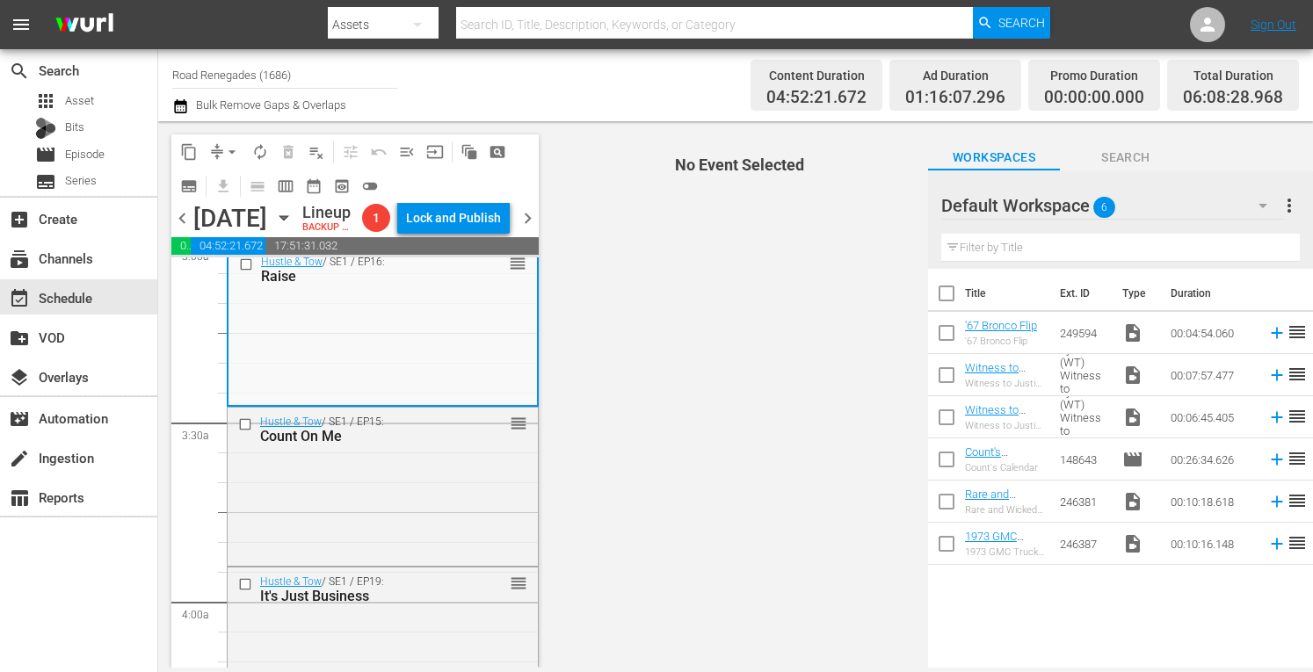
scroll to position [1125, 0]
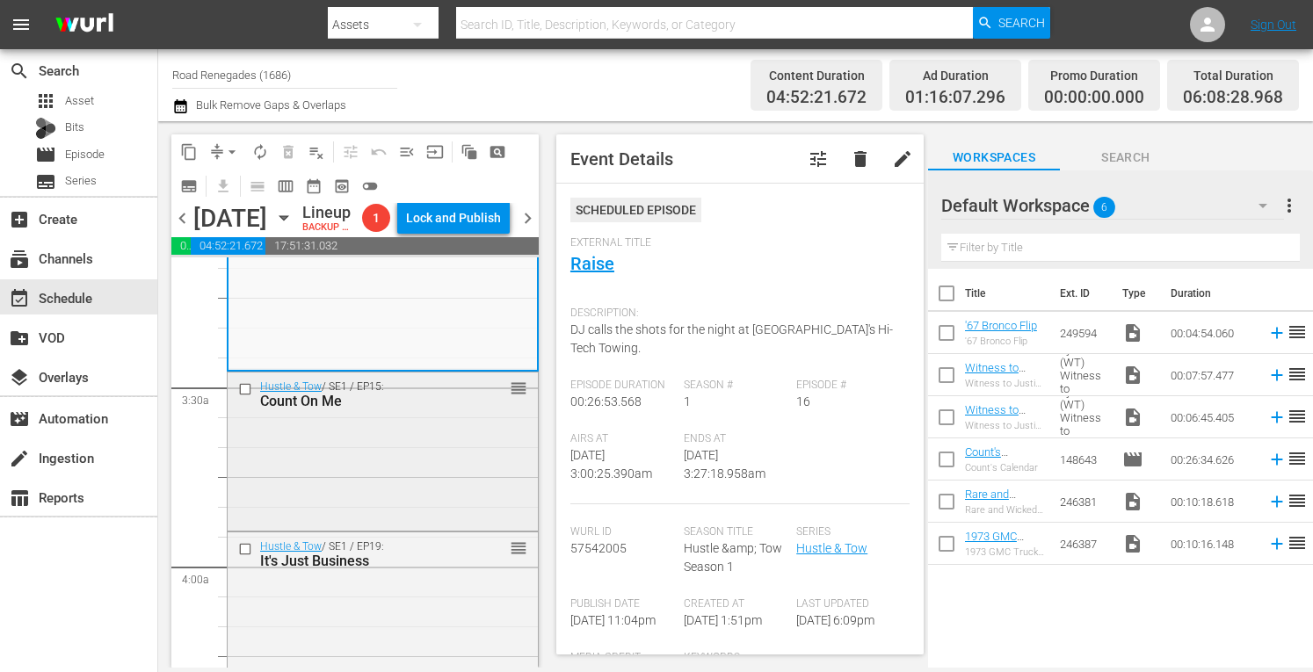
click at [410, 528] on div "Hustle & Tow / SE1 / EP15: Count On Me reorder" at bounding box center [383, 451] width 310 height 156
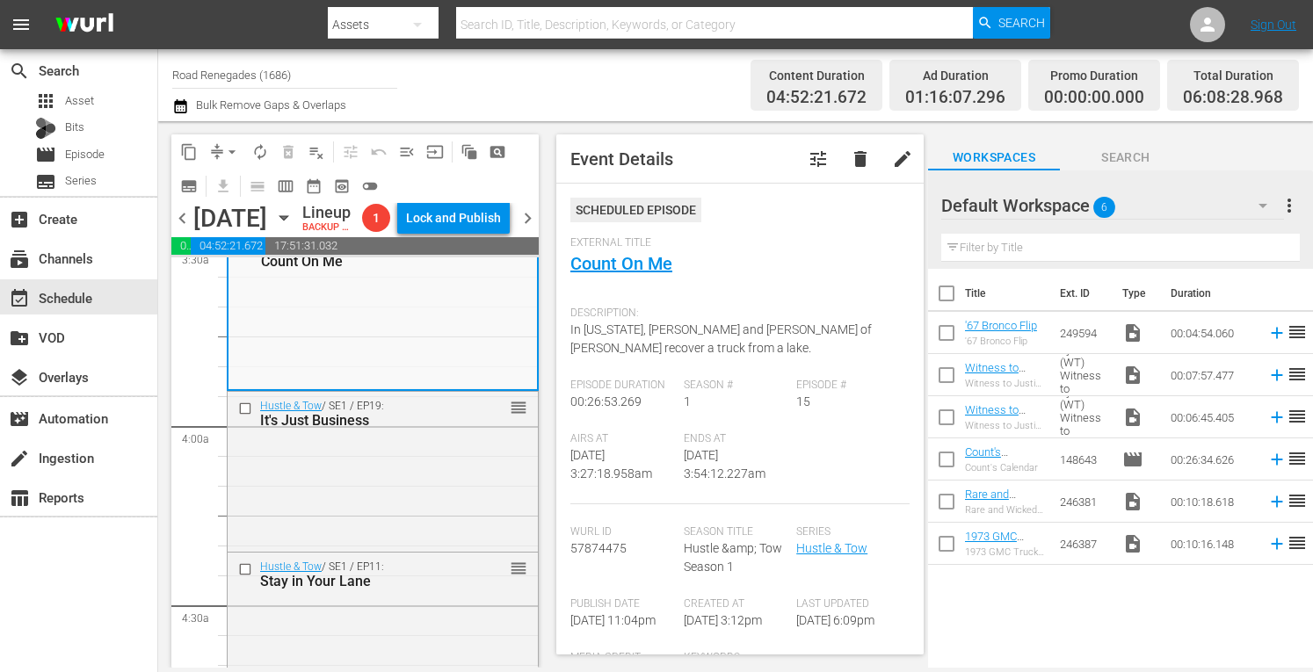
scroll to position [1301, 0]
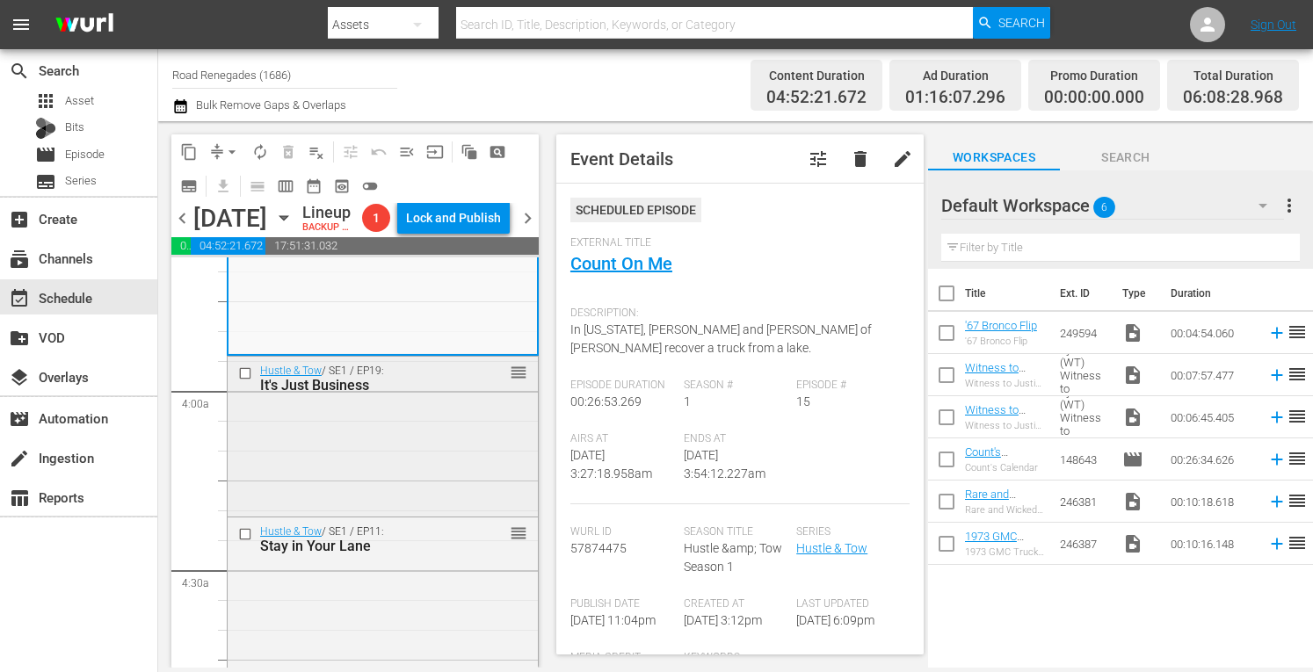
click at [459, 477] on div "Hustle & Tow / SE1 / EP19: It's Just Business reorder" at bounding box center [383, 435] width 310 height 156
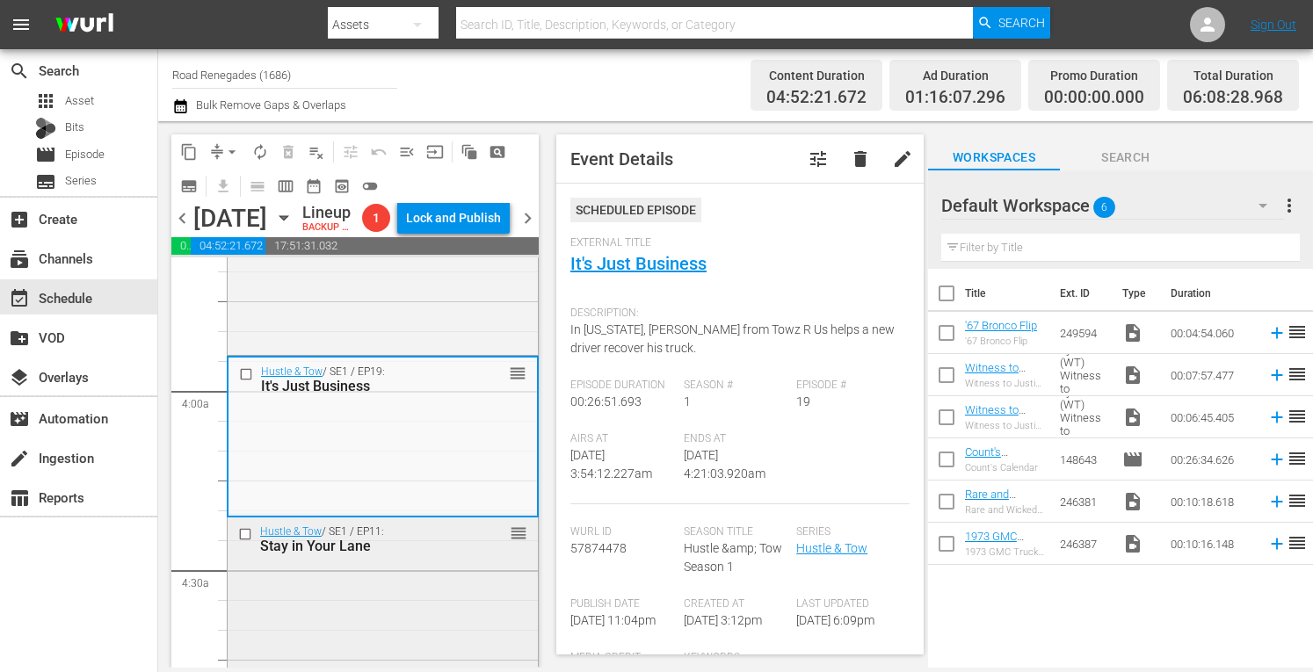
click at [409, 642] on div "Hustle & Tow / SE1 / EP11: Stay in Your Lane reorder" at bounding box center [383, 596] width 310 height 156
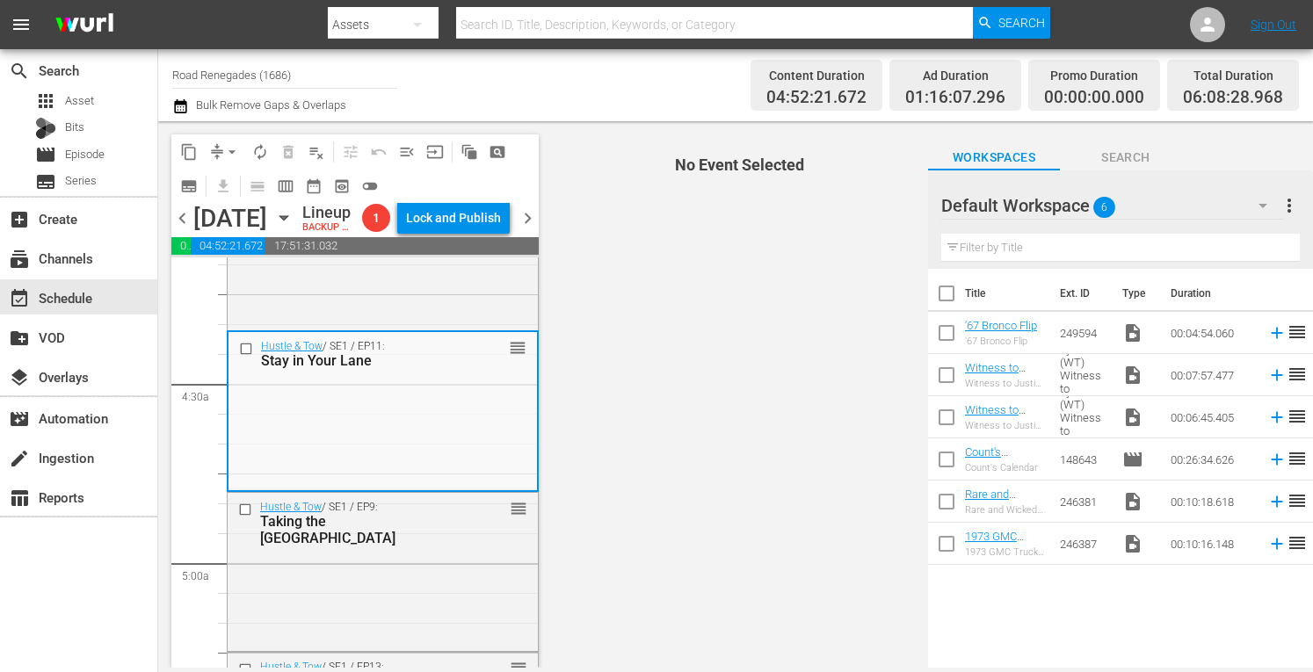
scroll to position [1546, 0]
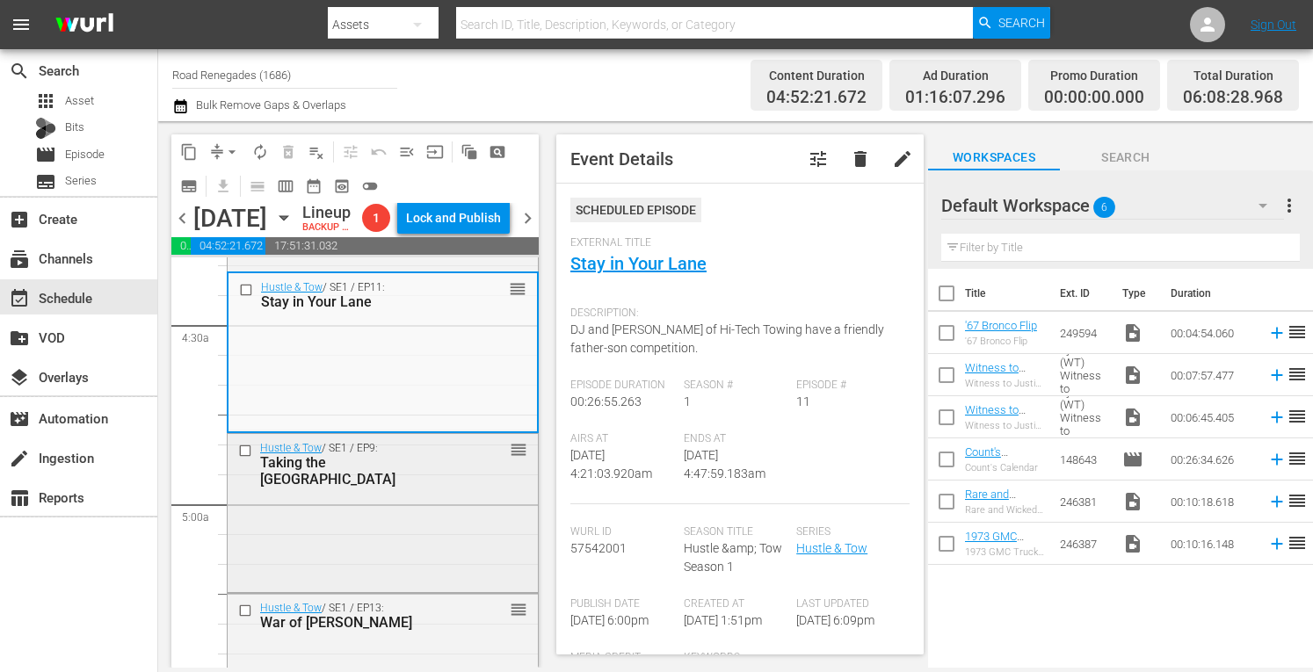
click at [434, 562] on div "Hustle & Tow / SE1 / EP9: Taking the High Road reorder" at bounding box center [383, 512] width 310 height 156
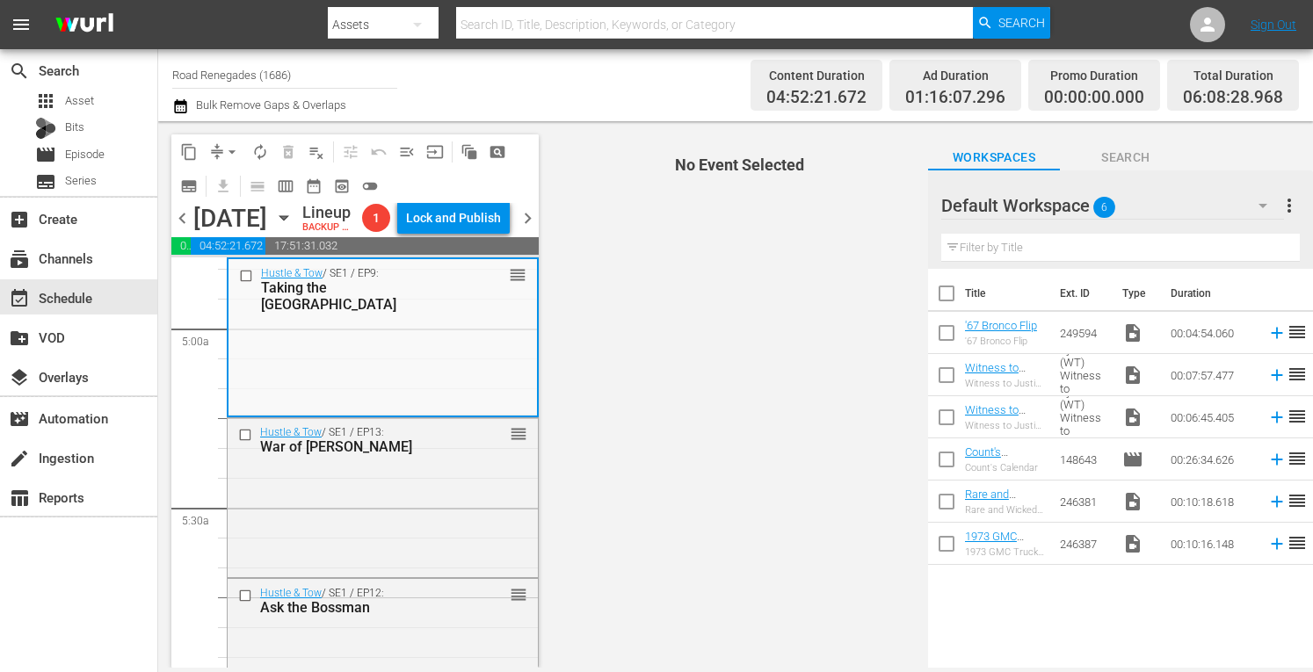
scroll to position [1757, 0]
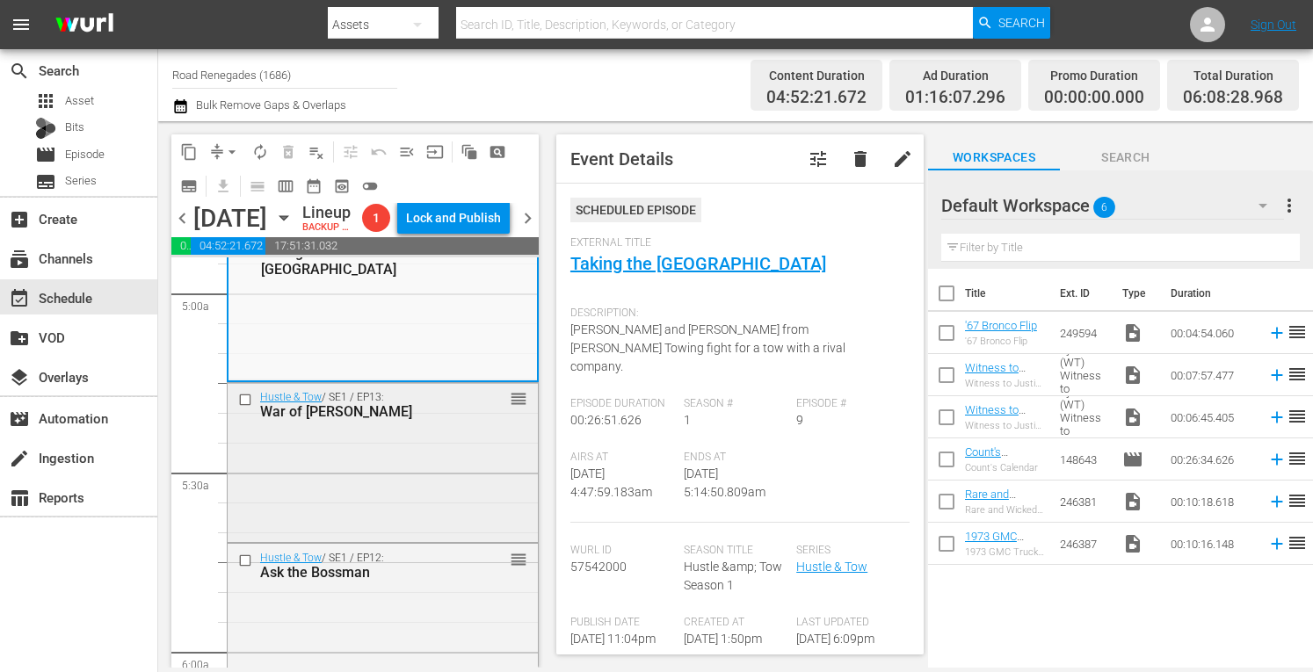
click at [417, 539] on div "Hustle & Tow / SE1 / EP13: War of Wills reorder" at bounding box center [383, 461] width 310 height 156
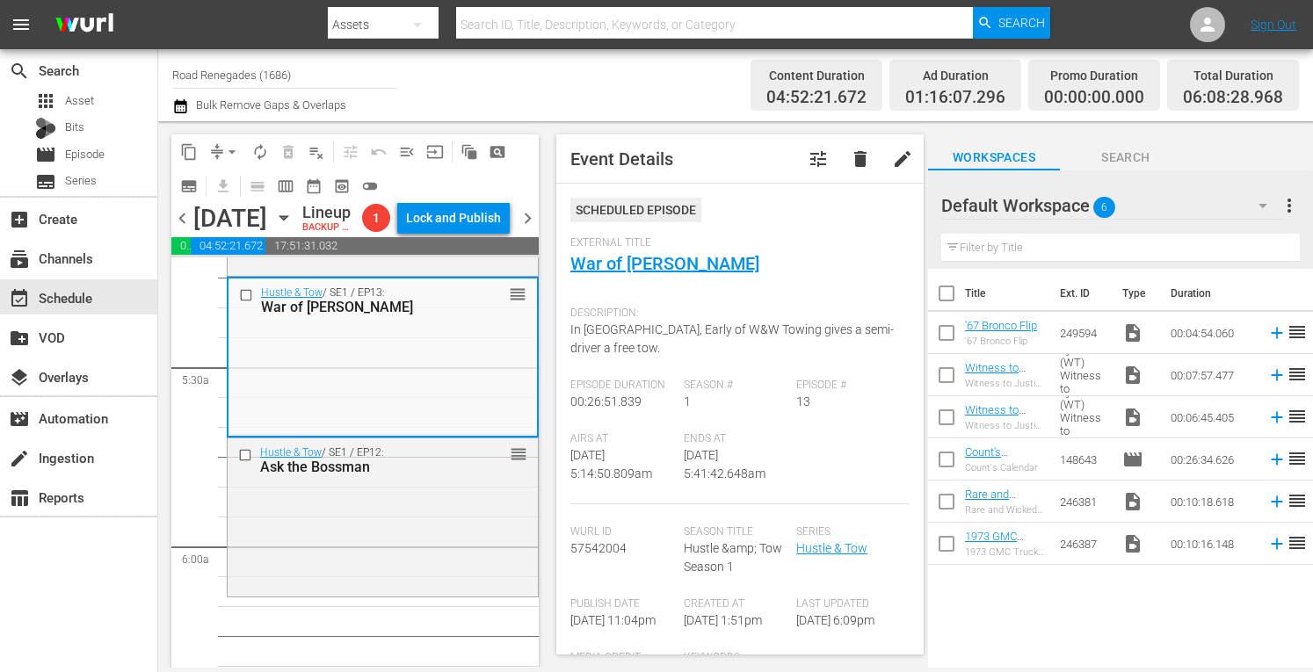
scroll to position [1956, 0]
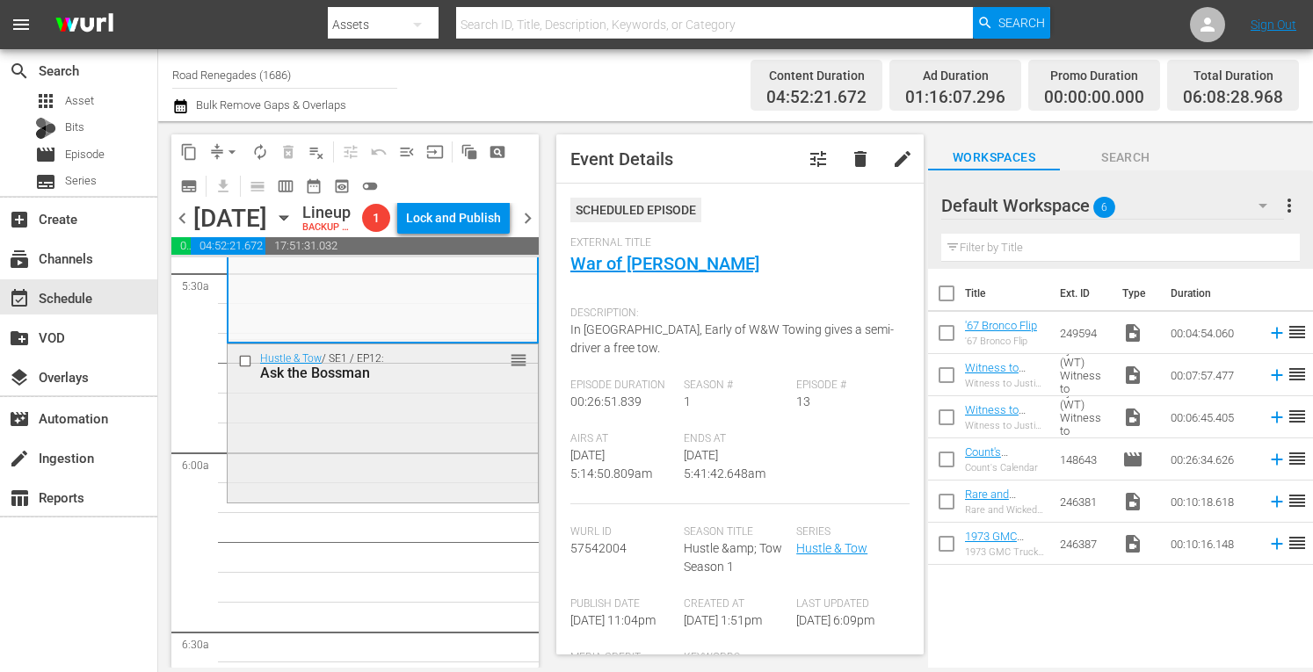
click at [434, 470] on div "Hustle & Tow / SE1 / EP12: Ask the Bossman reorder" at bounding box center [383, 422] width 310 height 155
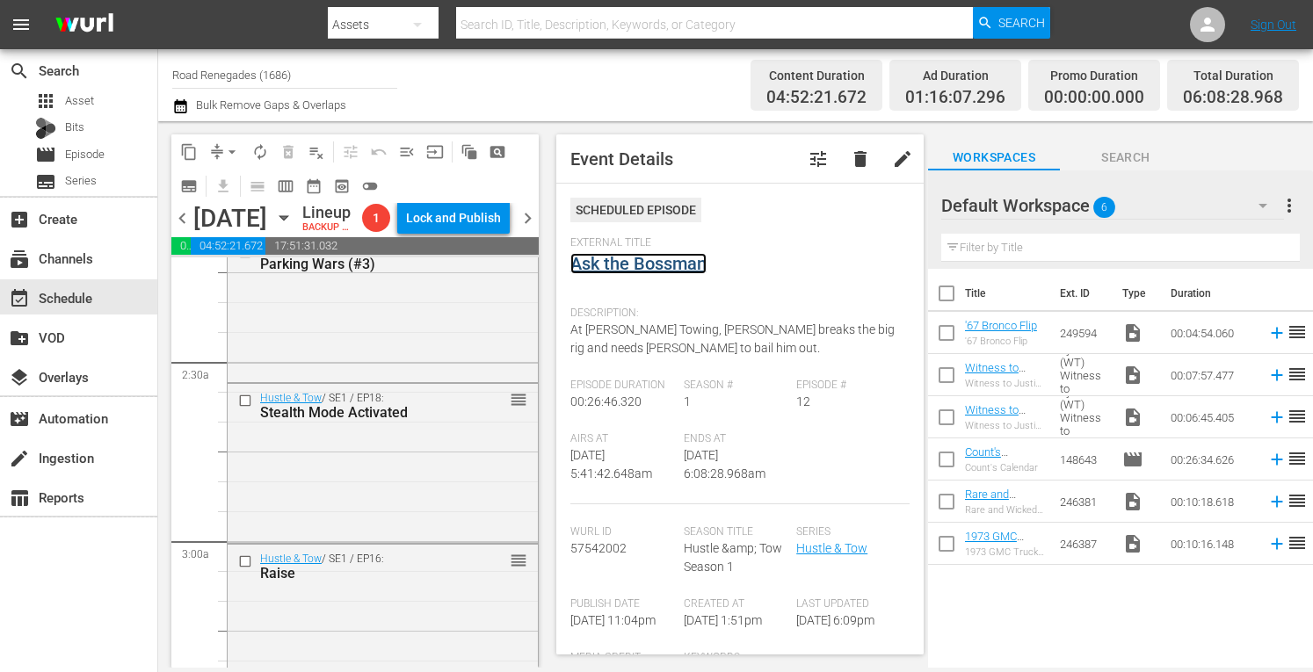
scroll to position [0, 0]
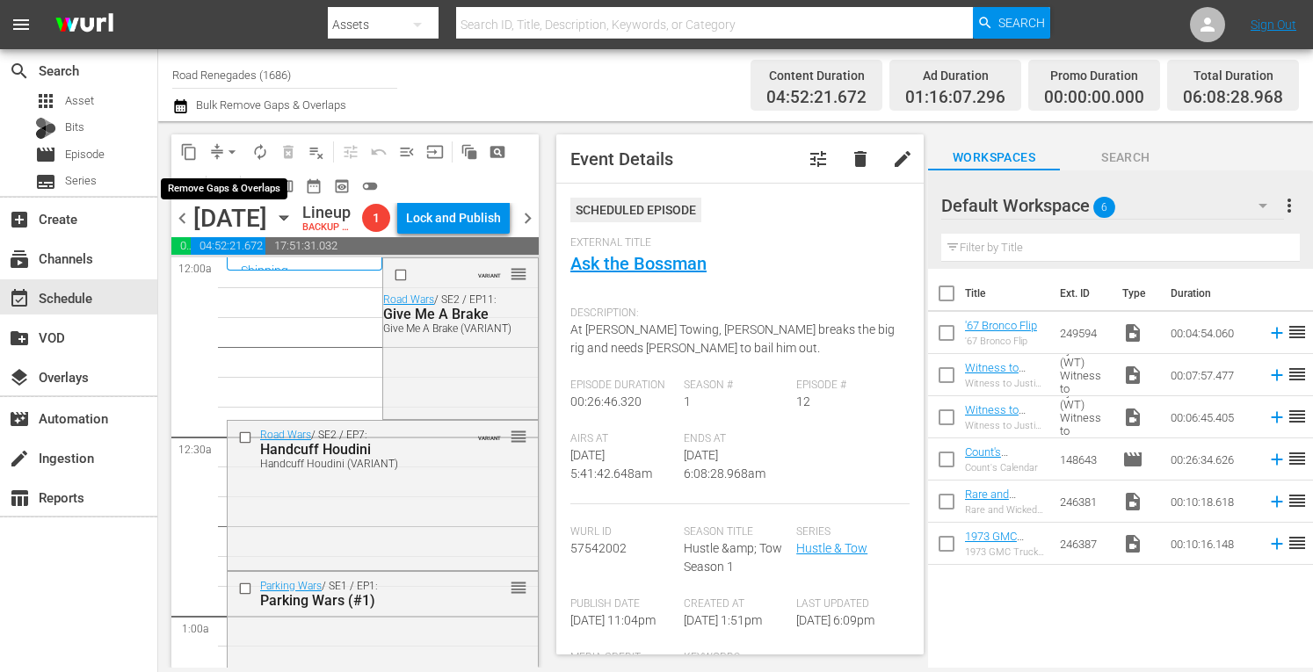
click at [234, 149] on span "arrow_drop_down" at bounding box center [232, 152] width 18 height 18
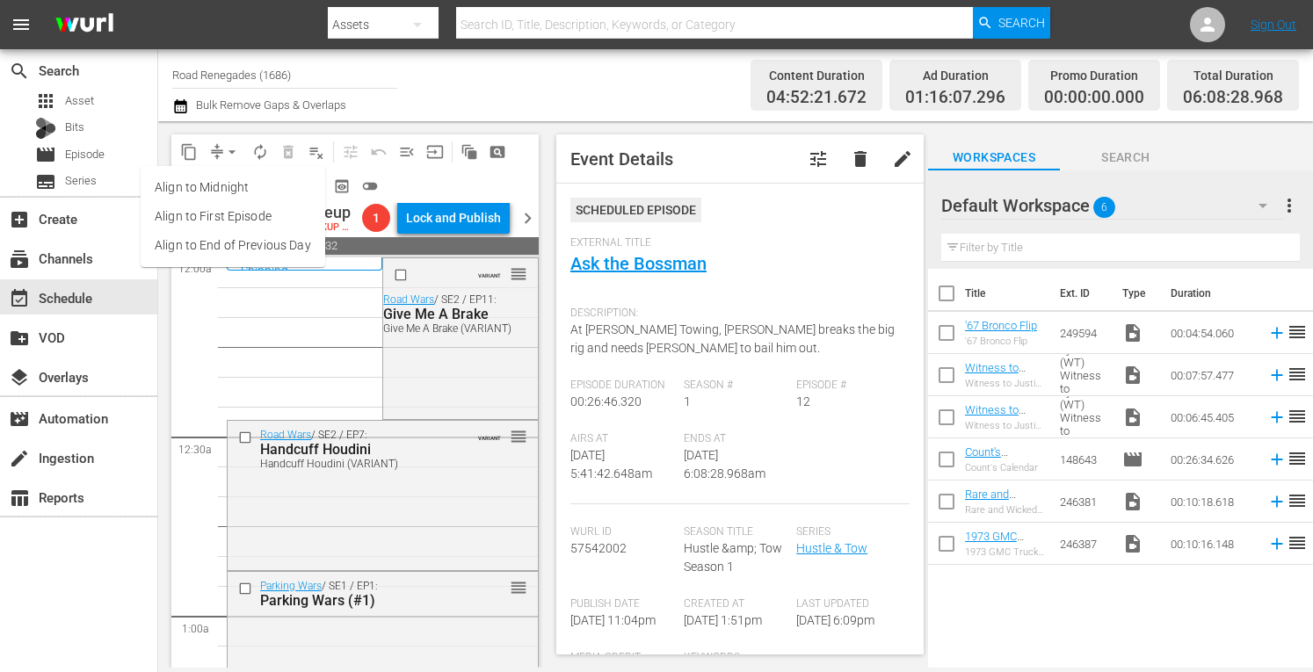
click at [227, 182] on li "Align to Midnight" at bounding box center [233, 187] width 185 height 29
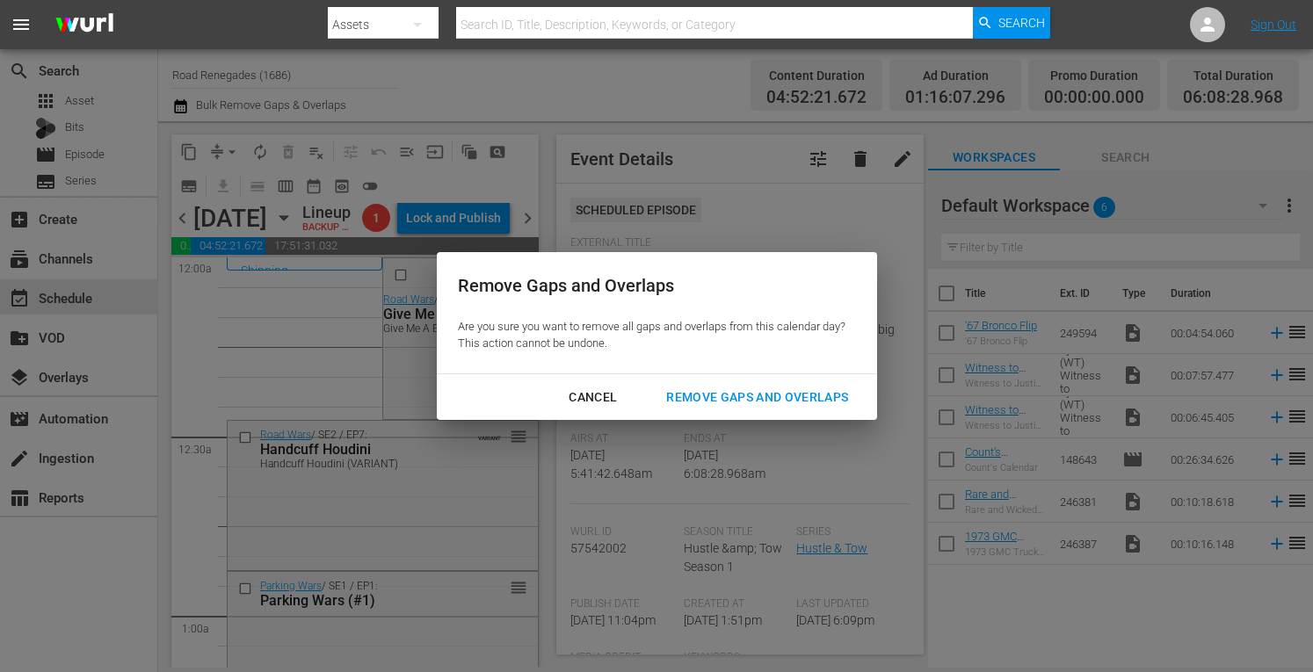
click at [696, 391] on div "Remove Gaps and Overlaps" at bounding box center [757, 398] width 210 height 22
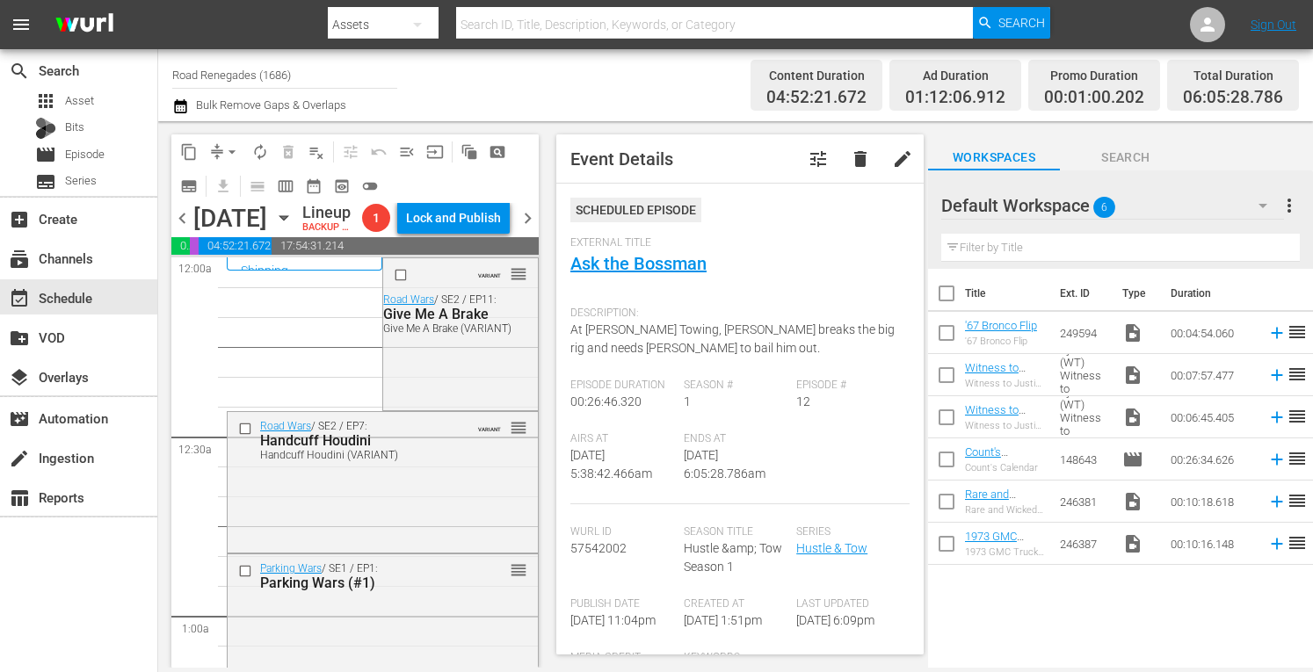
click at [232, 148] on span "arrow_drop_down" at bounding box center [232, 152] width 18 height 18
click at [229, 187] on li "Align to Midnight" at bounding box center [233, 187] width 185 height 29
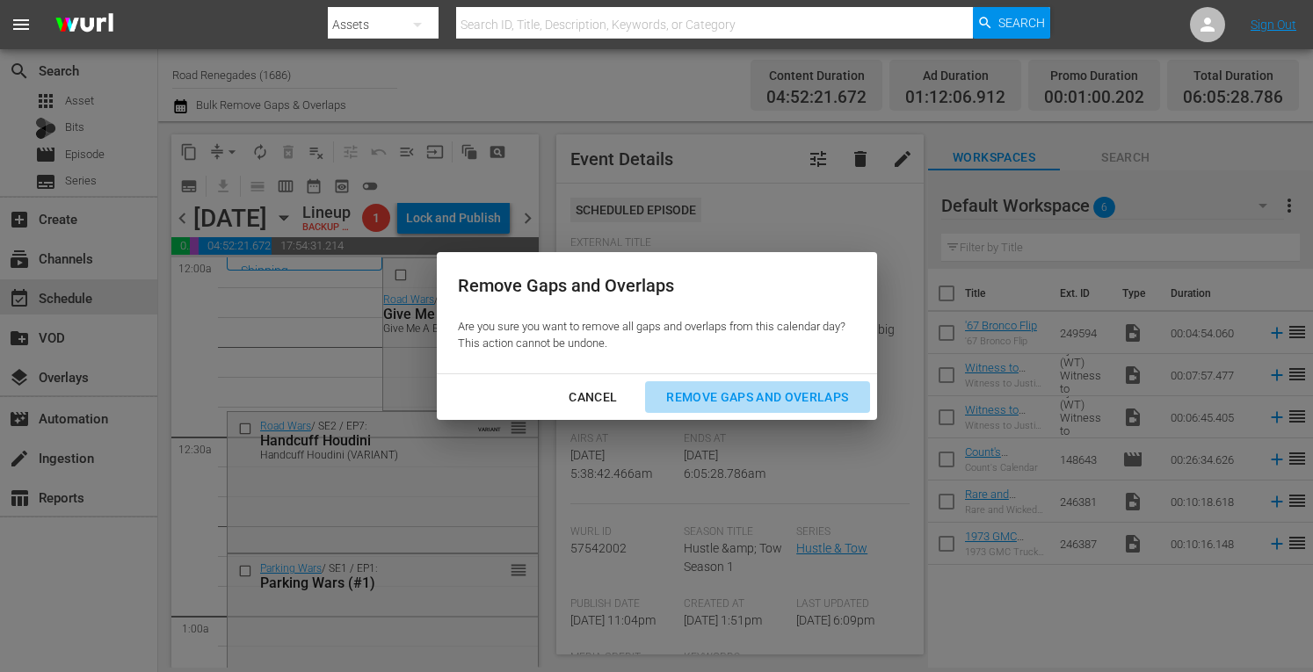
click at [722, 394] on div "Remove Gaps and Overlaps" at bounding box center [757, 398] width 210 height 22
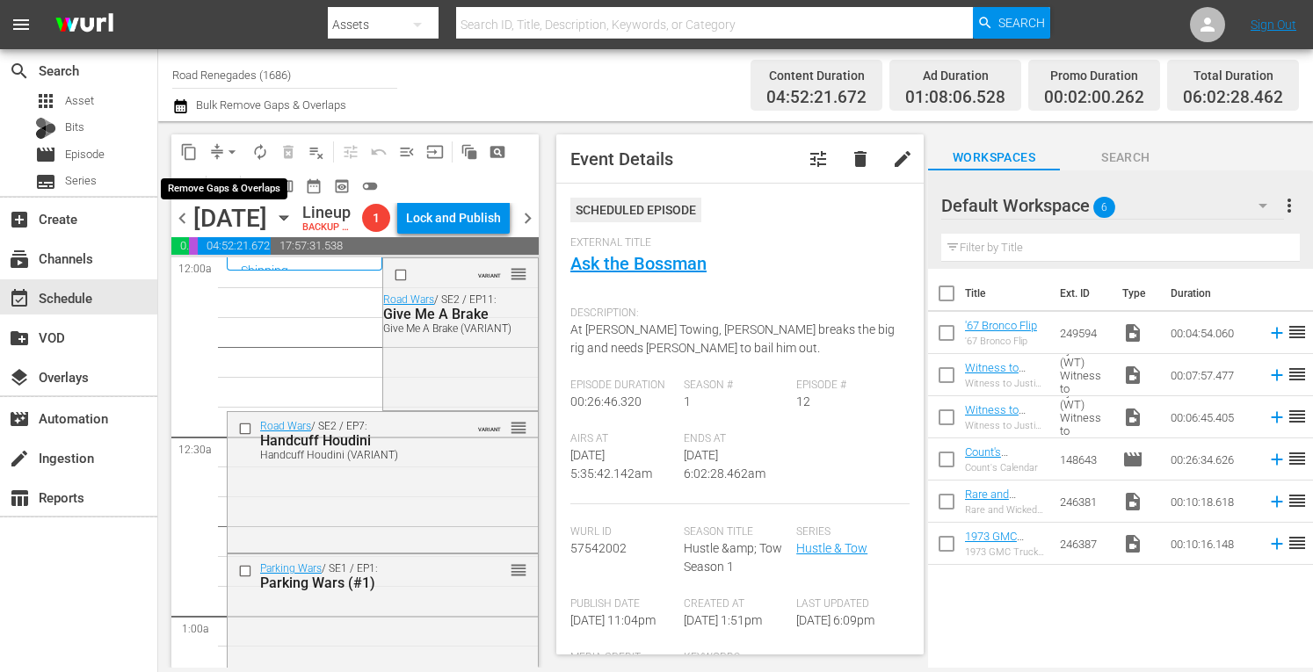
click at [230, 148] on span "arrow_drop_down" at bounding box center [232, 152] width 18 height 18
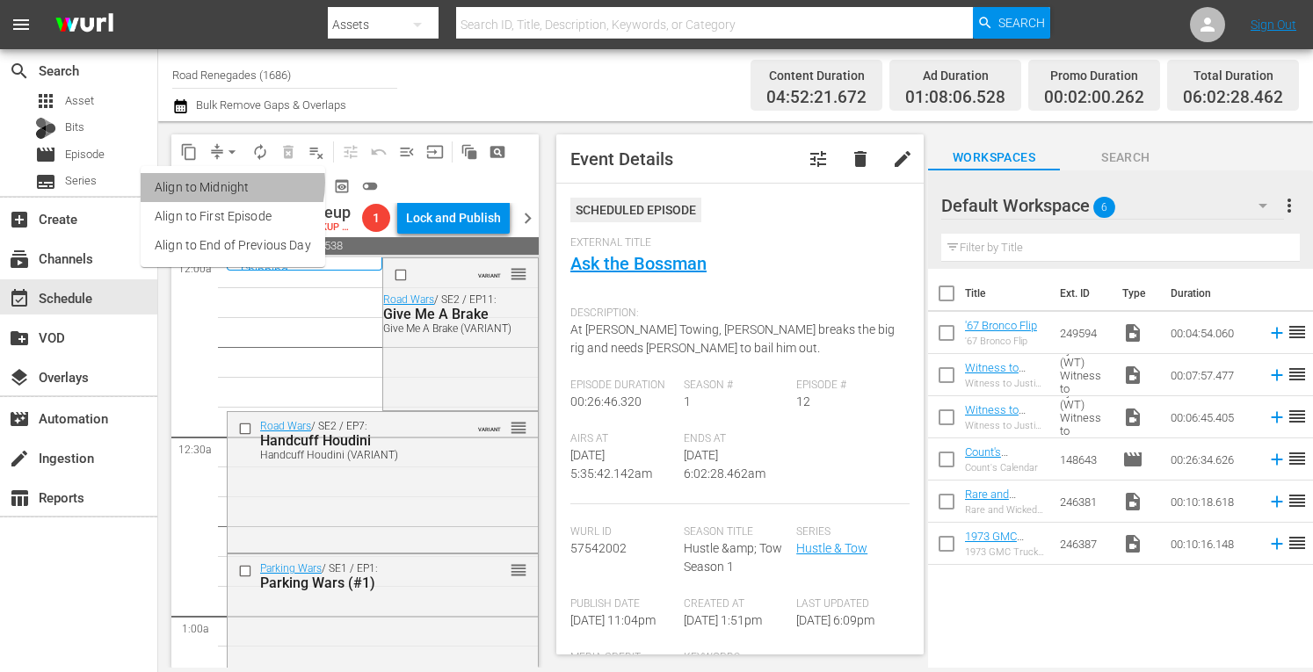
click at [227, 183] on li "Align to Midnight" at bounding box center [233, 187] width 185 height 29
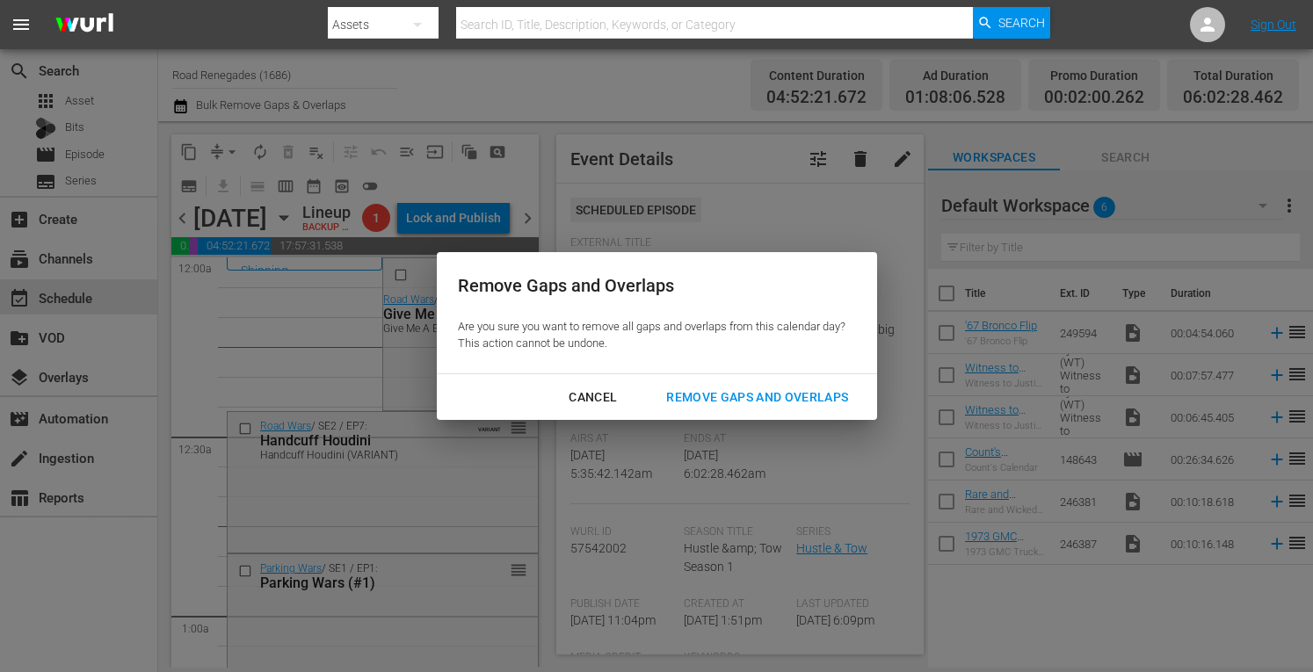
click at [706, 396] on div "Remove Gaps and Overlaps" at bounding box center [757, 398] width 210 height 22
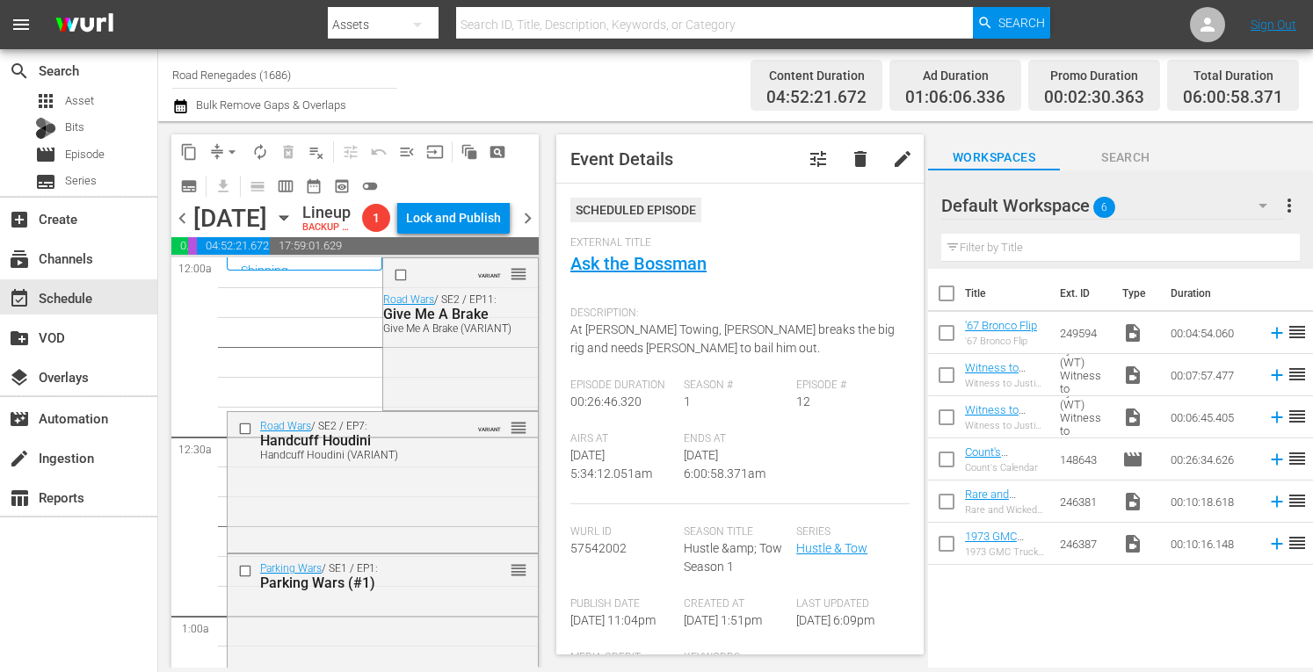
click at [234, 143] on span "arrow_drop_down" at bounding box center [232, 152] width 18 height 18
click at [224, 187] on li "Align to Midnight" at bounding box center [233, 187] width 185 height 29
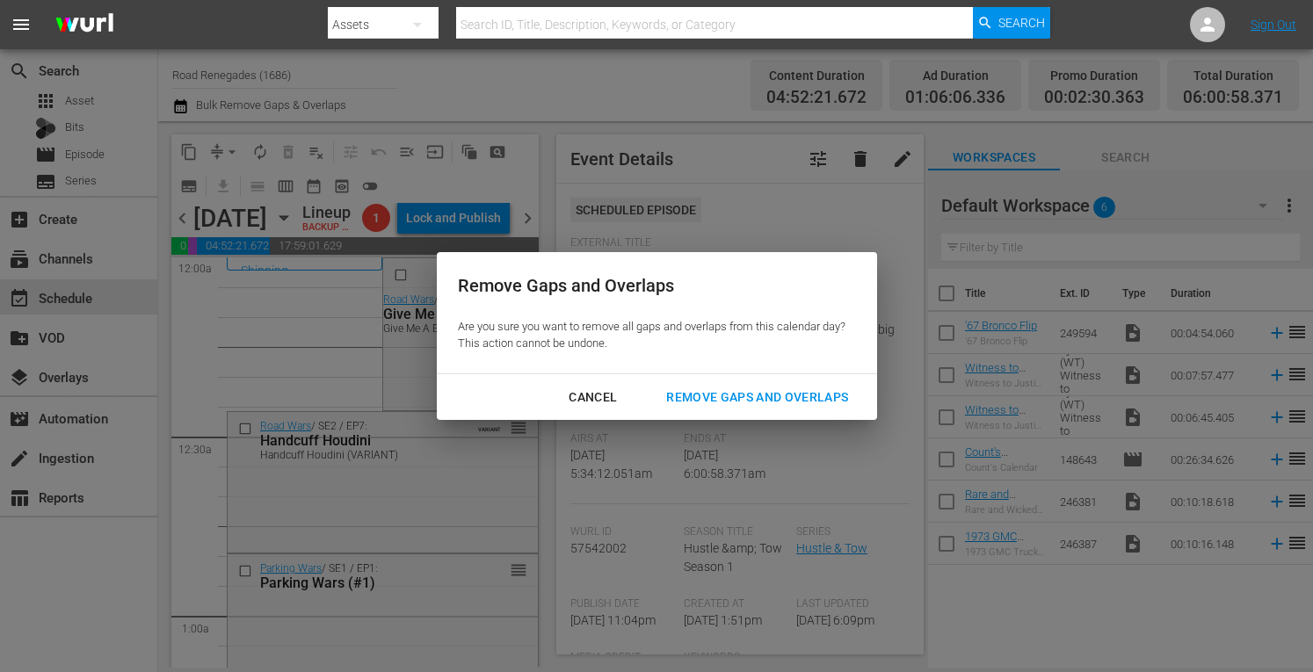
click at [742, 392] on div "Remove Gaps and Overlaps" at bounding box center [757, 398] width 210 height 22
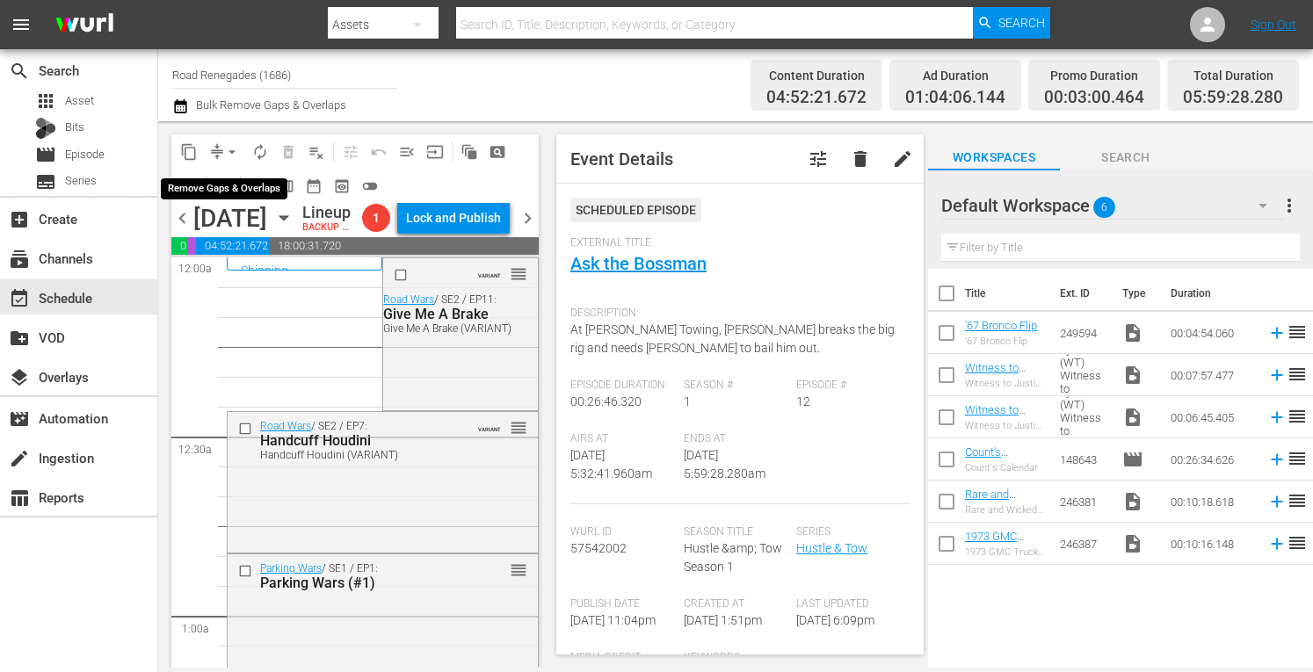
click at [229, 139] on button "arrow_drop_down" at bounding box center [232, 152] width 28 height 28
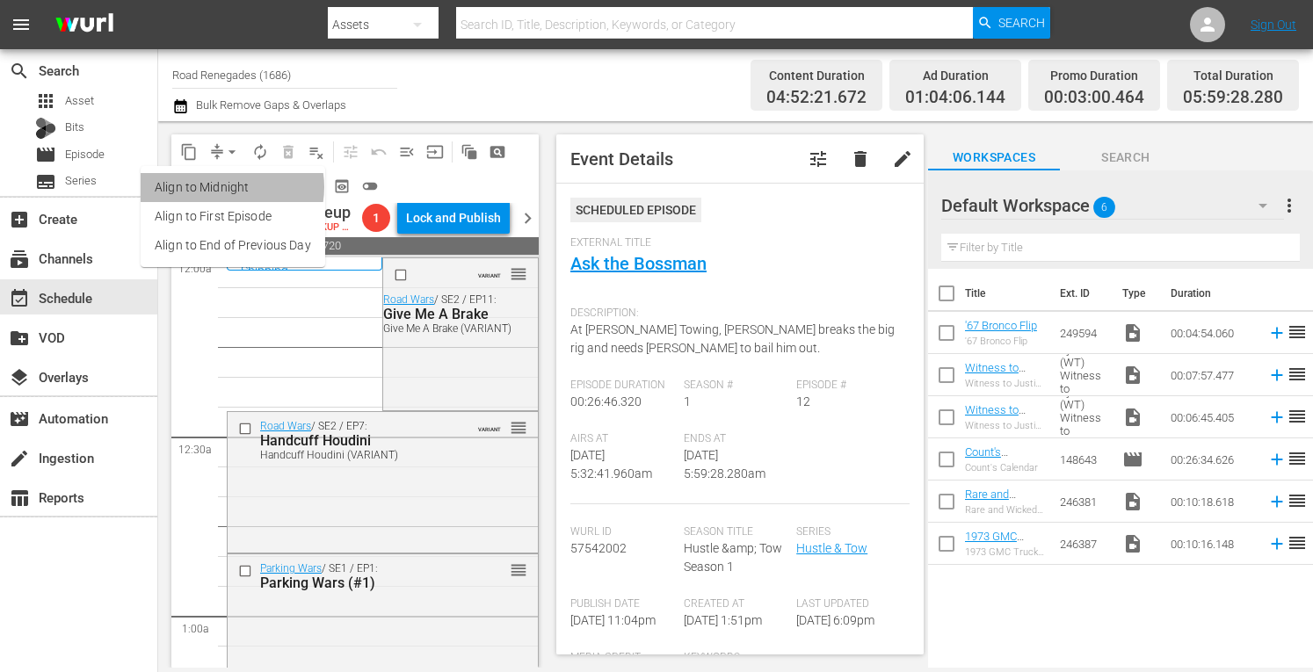
click at [229, 187] on li "Align to Midnight" at bounding box center [233, 187] width 185 height 29
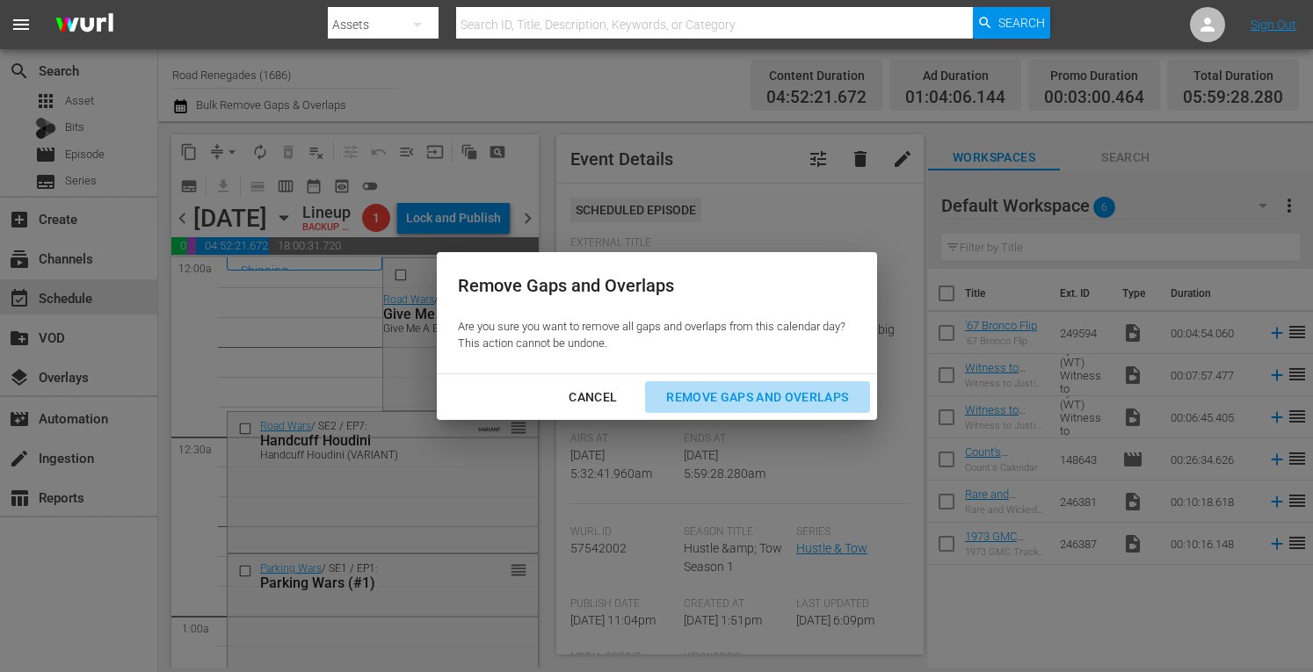
click at [747, 389] on div "Remove Gaps and Overlaps" at bounding box center [757, 398] width 210 height 22
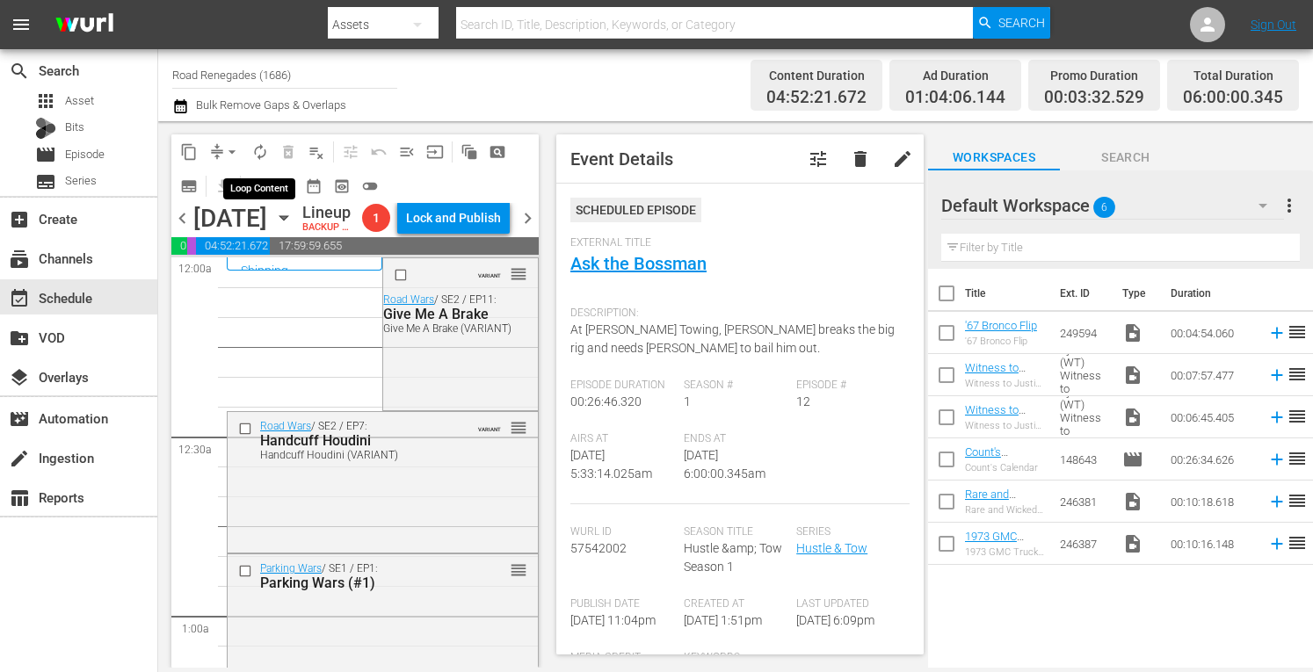
click at [260, 152] on span "autorenew_outlined" at bounding box center [260, 152] width 18 height 18
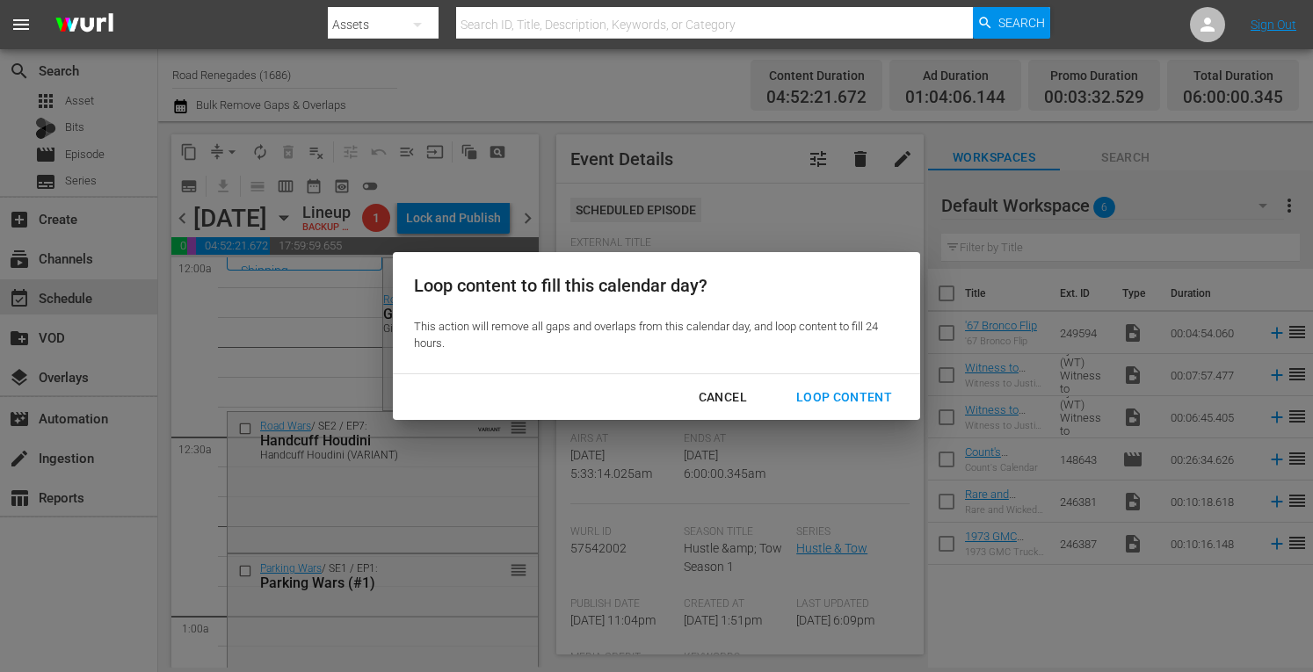
click at [847, 394] on div "Loop Content" at bounding box center [844, 398] width 124 height 22
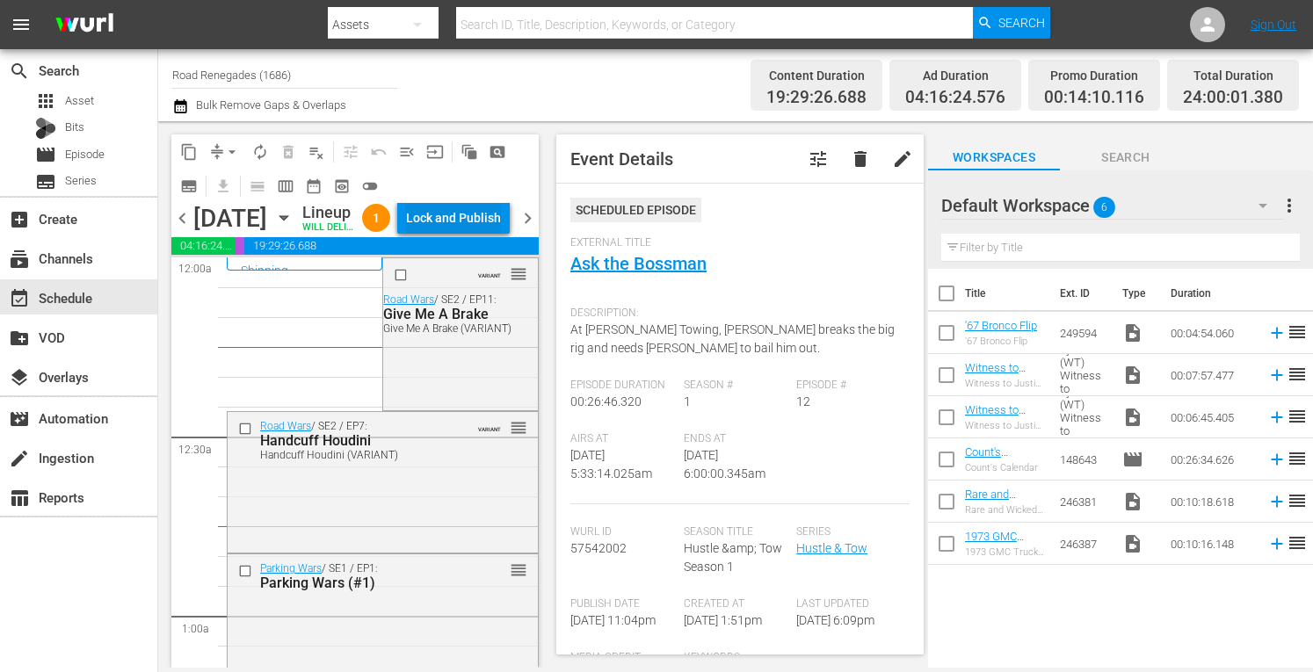
click at [484, 234] on div "Lock and Publish" at bounding box center [453, 218] width 95 height 32
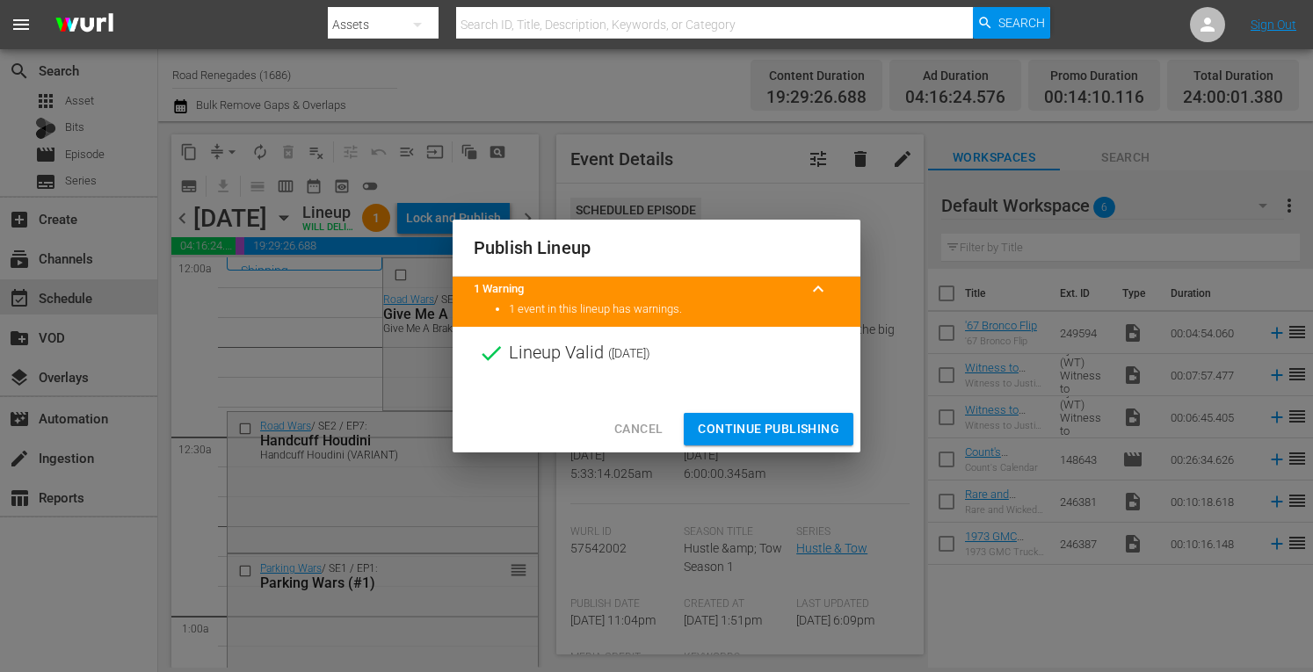
click at [770, 428] on span "Continue Publishing" at bounding box center [768, 429] width 141 height 22
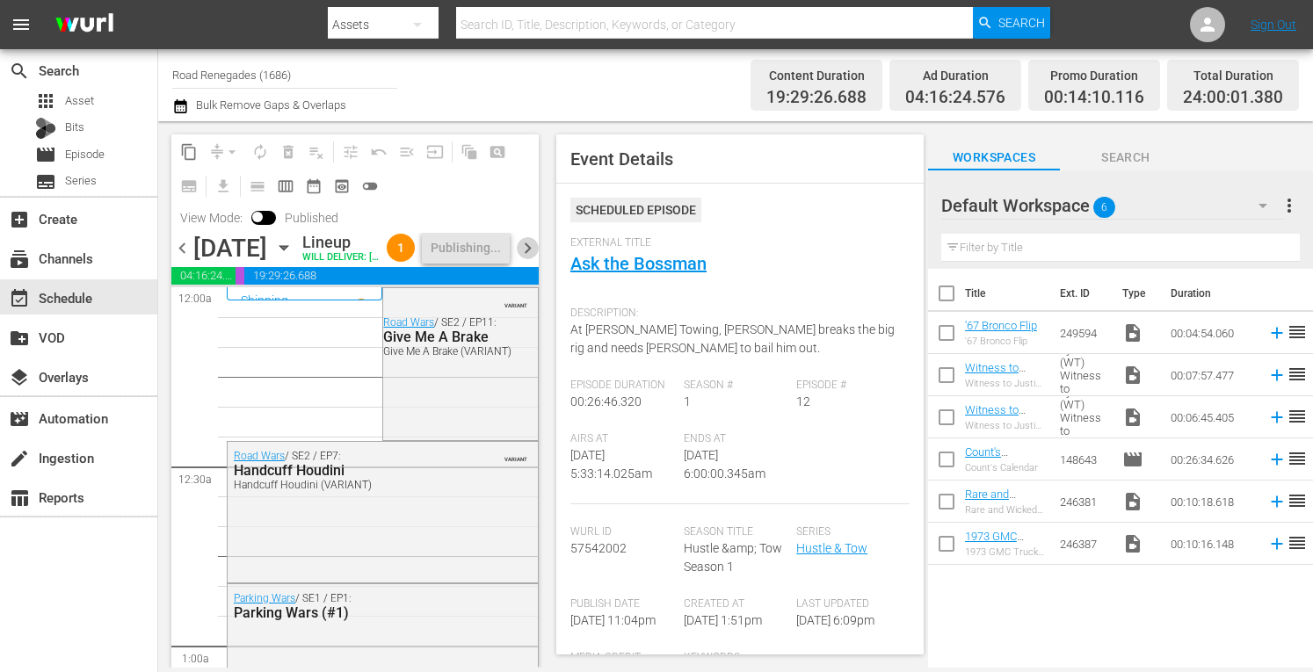
click at [531, 259] on span "chevron_right" at bounding box center [528, 248] width 22 height 22
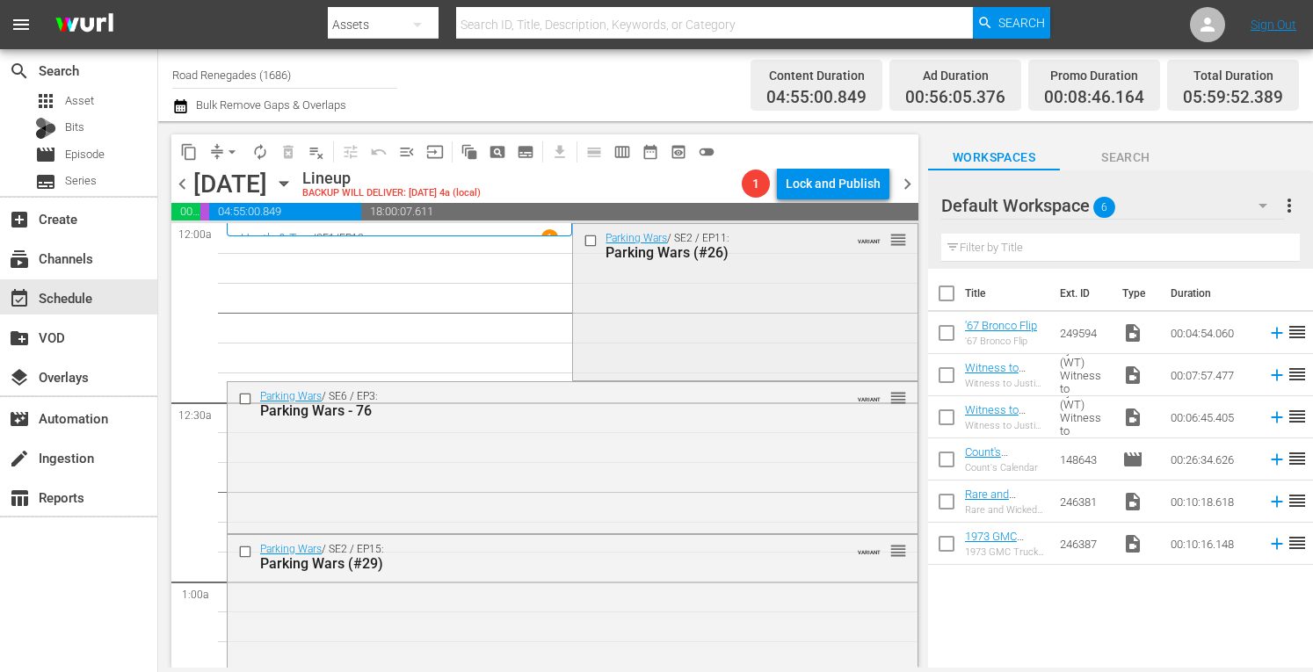
click at [772, 288] on div "Parking Wars / SE2 / EP11: Parking Wars (#26) VARIANT reorder" at bounding box center [745, 300] width 344 height 152
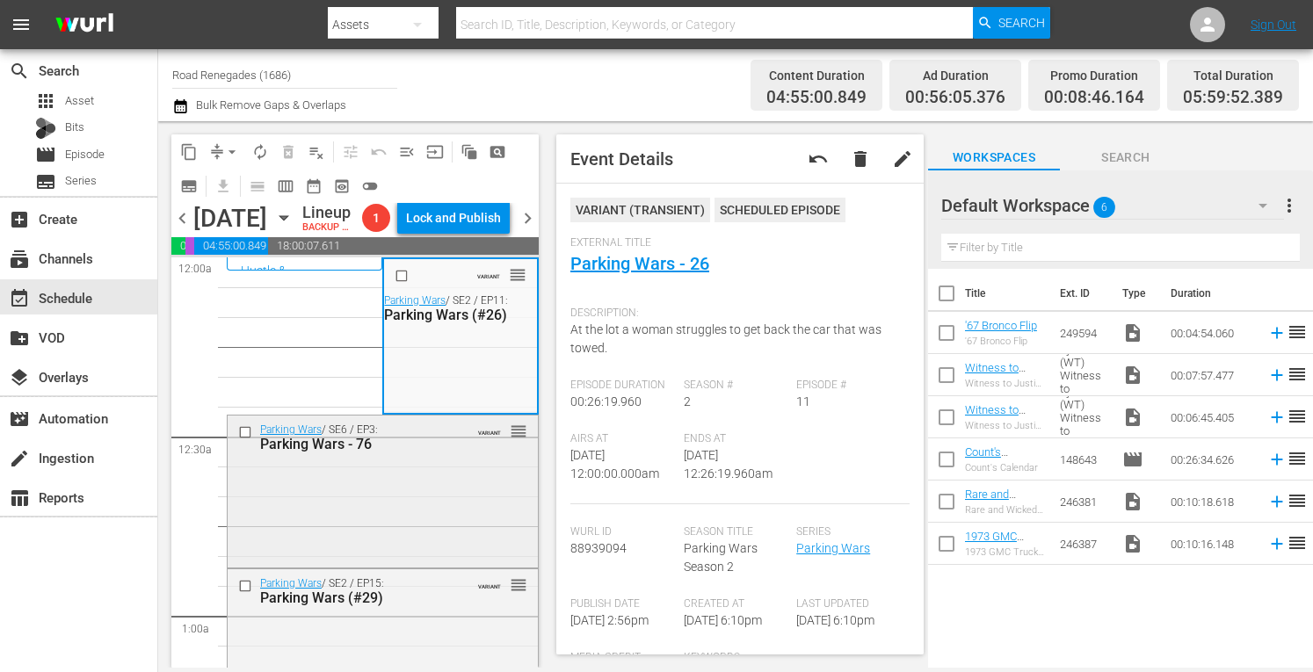
click at [455, 523] on div "Parking Wars / SE6 / EP3: Parking Wars - 76 VARIANT reorder" at bounding box center [383, 490] width 310 height 149
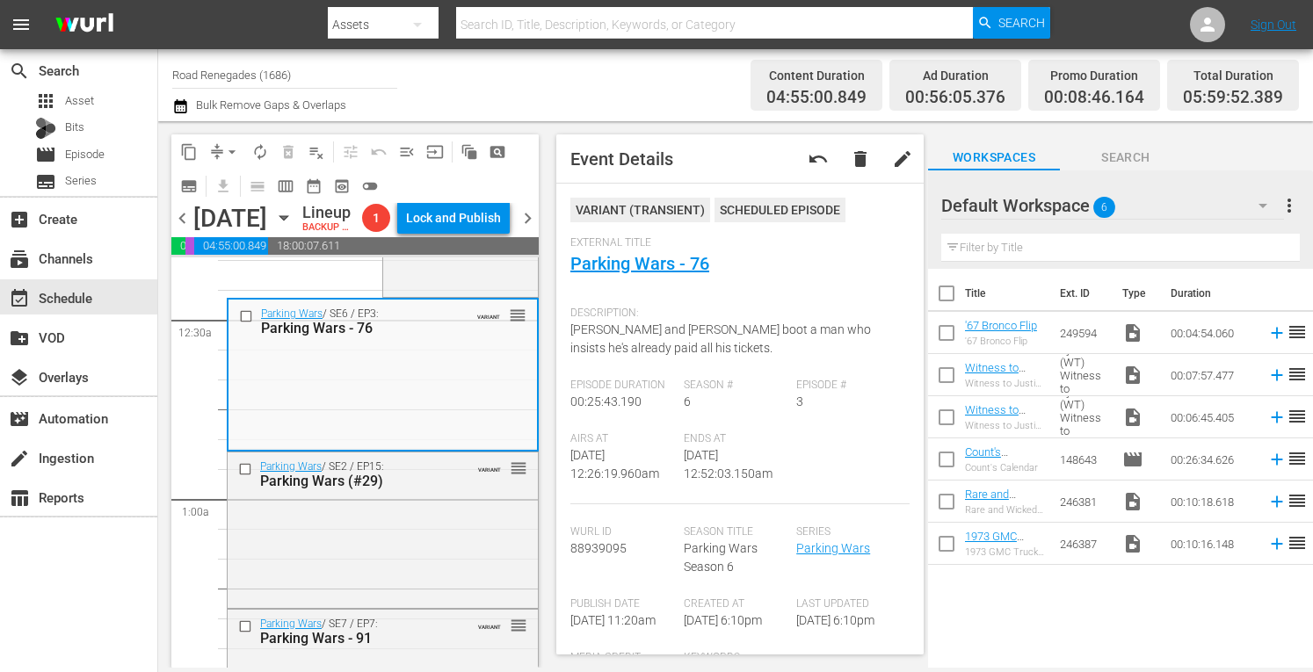
scroll to position [199, 0]
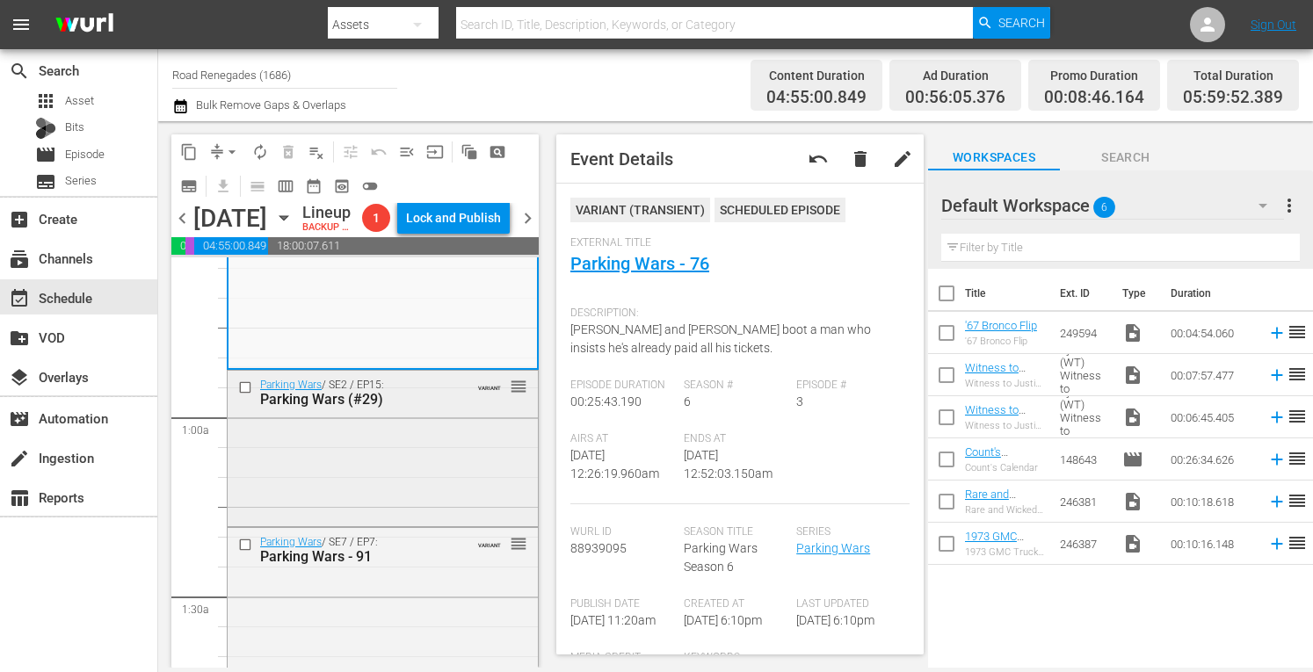
click at [470, 498] on div "Parking Wars / SE2 / EP15: Parking Wars (#29) VARIANT reorder" at bounding box center [383, 447] width 310 height 152
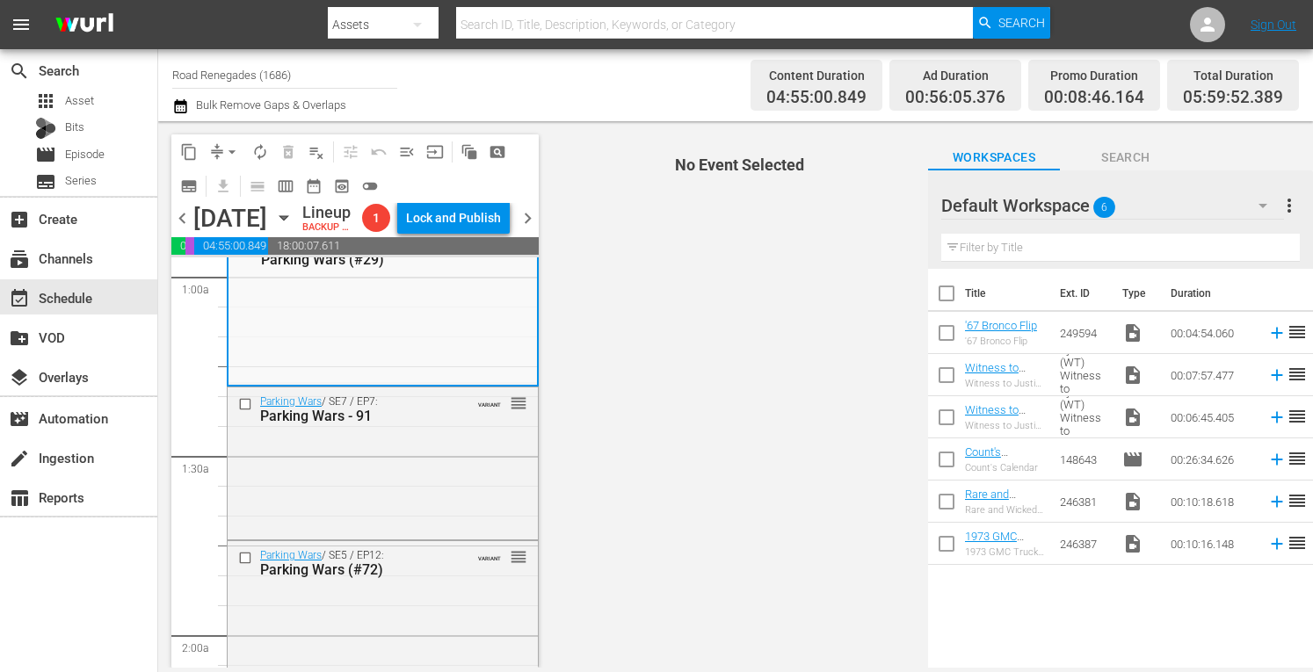
scroll to position [374, 0]
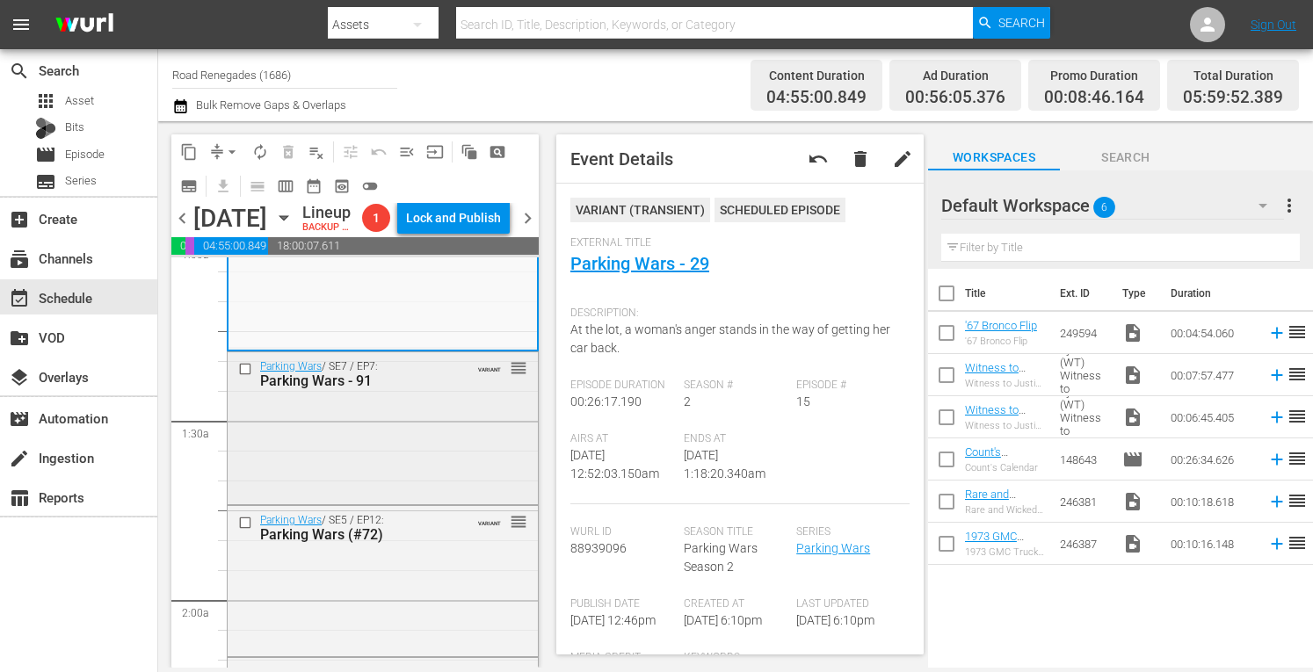
click at [437, 468] on div "Parking Wars / SE7 / EP7: Parking Wars - 91 VARIANT reorder" at bounding box center [383, 426] width 310 height 149
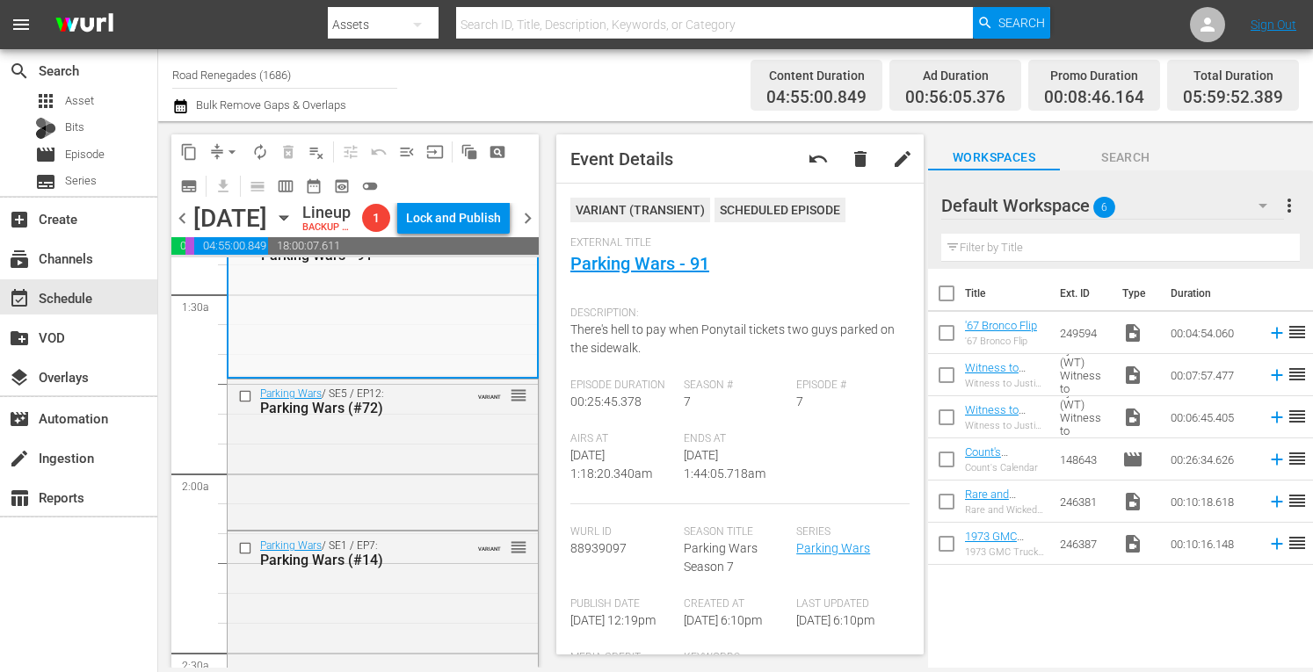
scroll to position [515, 0]
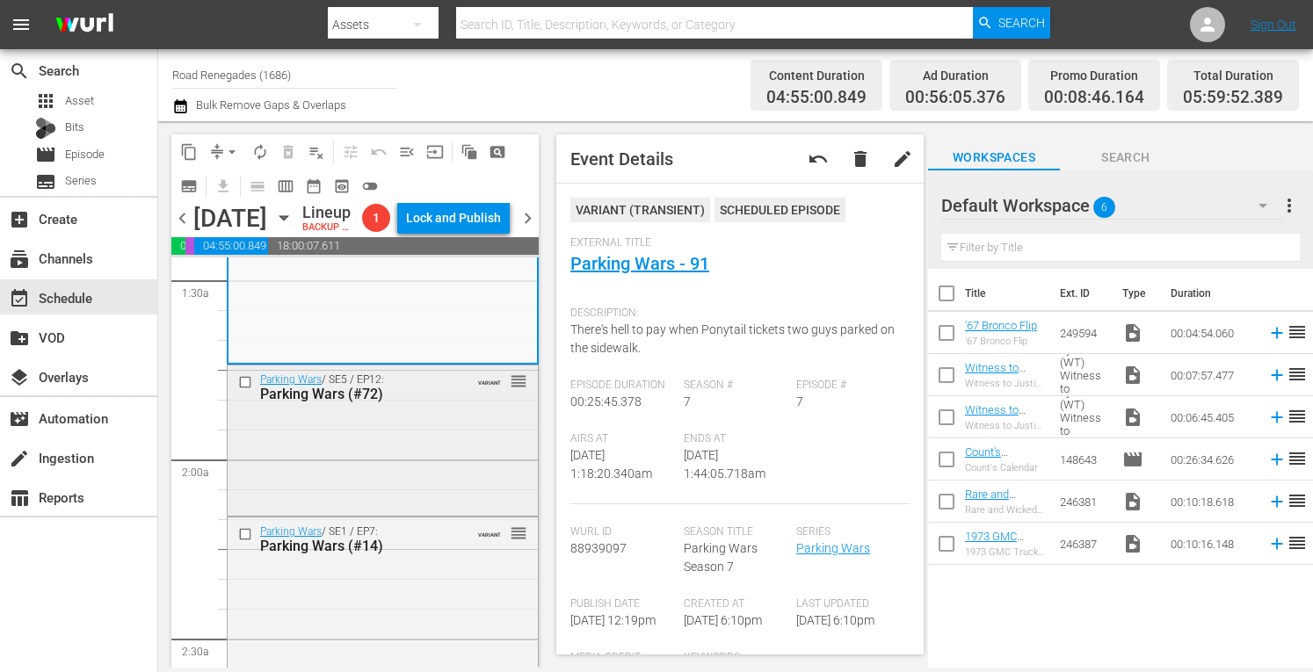
click at [383, 511] on div "Parking Wars / SE5 / EP12: Parking Wars (#72) VARIANT reorder" at bounding box center [383, 440] width 310 height 148
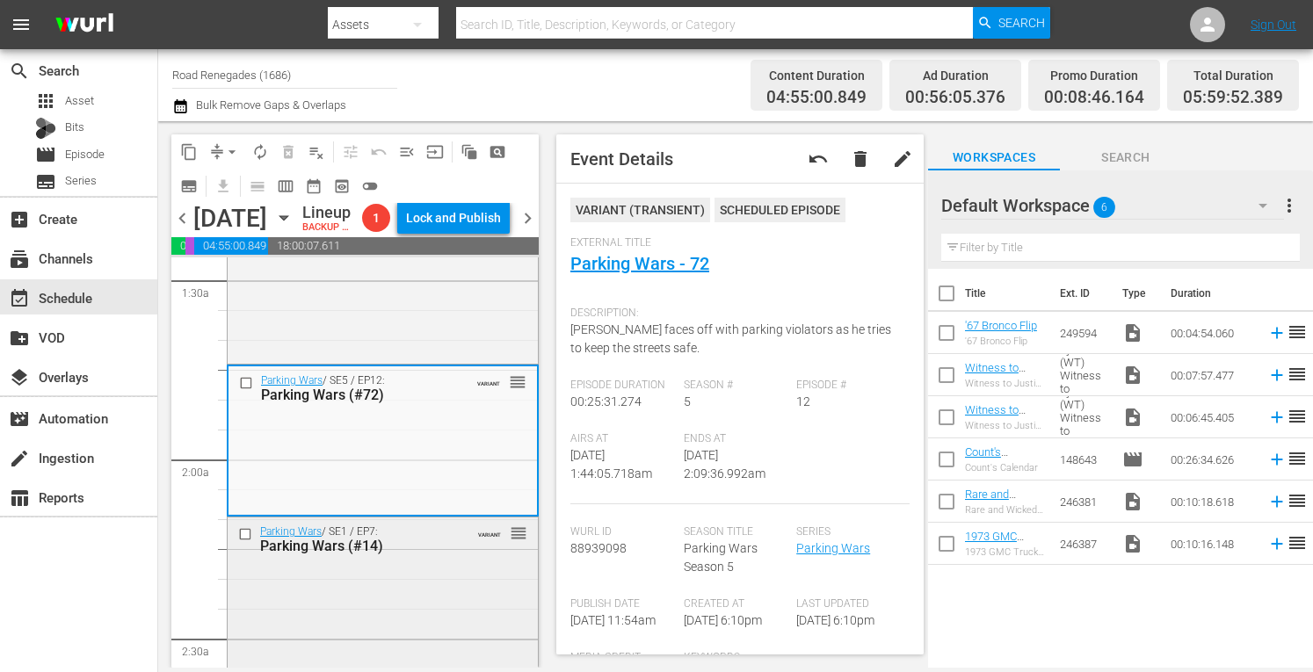
click at [445, 561] on div "Parking Wars / SE1 / EP7: Parking Wars (#14) VARIANT reorder" at bounding box center [383, 539] width 310 height 43
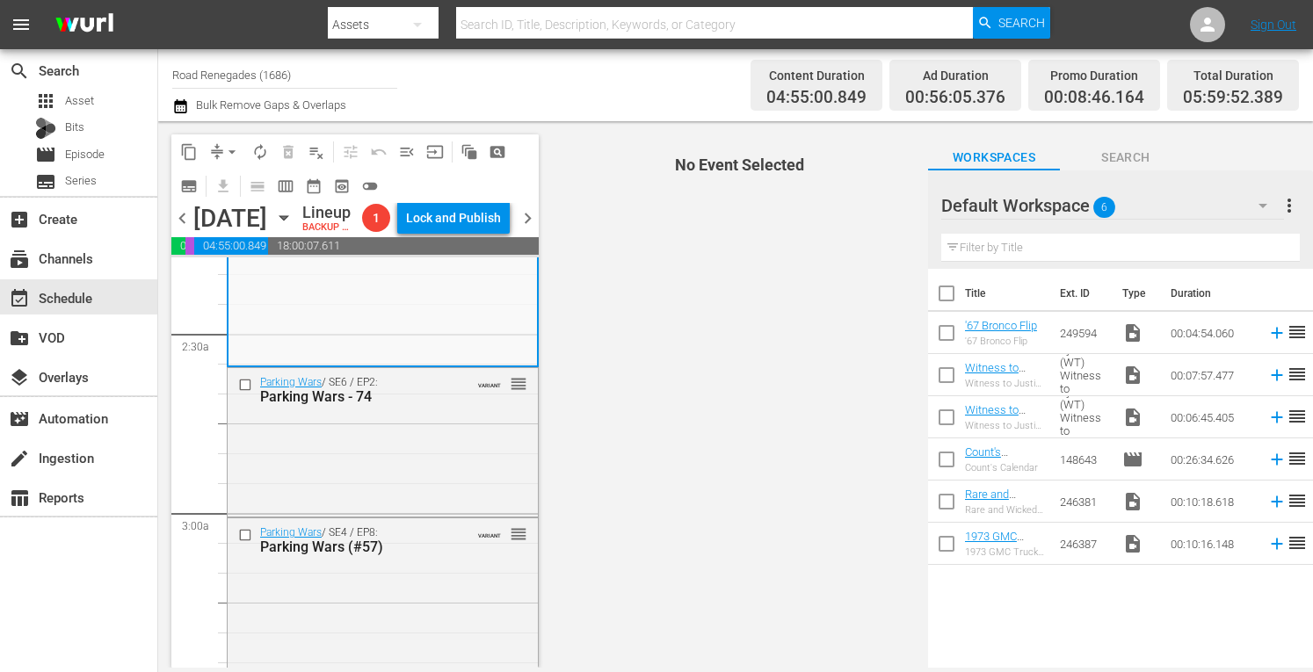
scroll to position [902, 0]
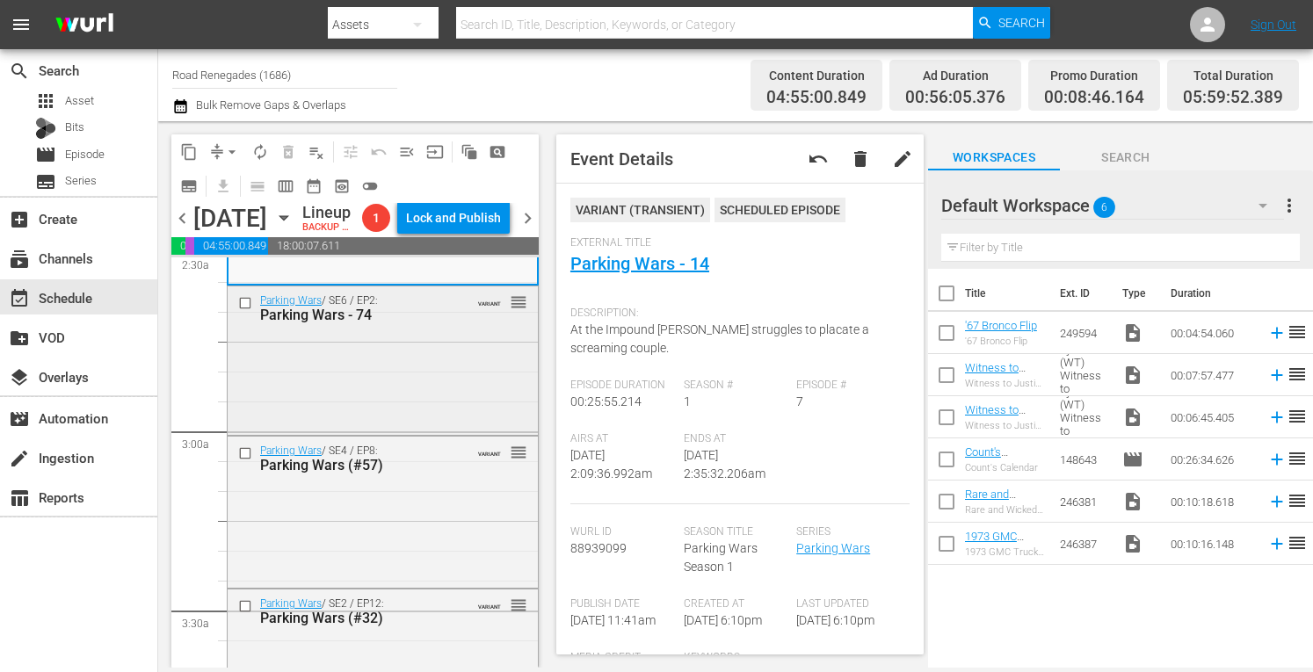
click at [413, 416] on div "Parking Wars / SE6 / EP2: Parking Wars - 74 VARIANT reorder" at bounding box center [383, 359] width 310 height 145
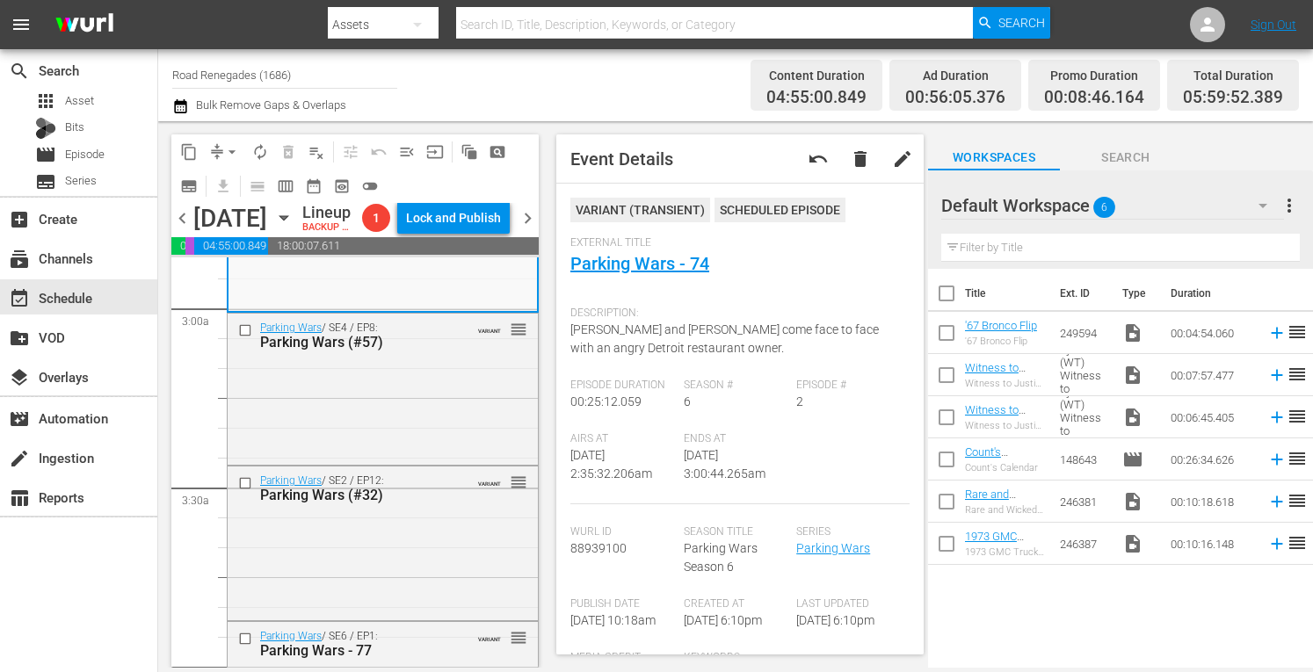
scroll to position [1042, 0]
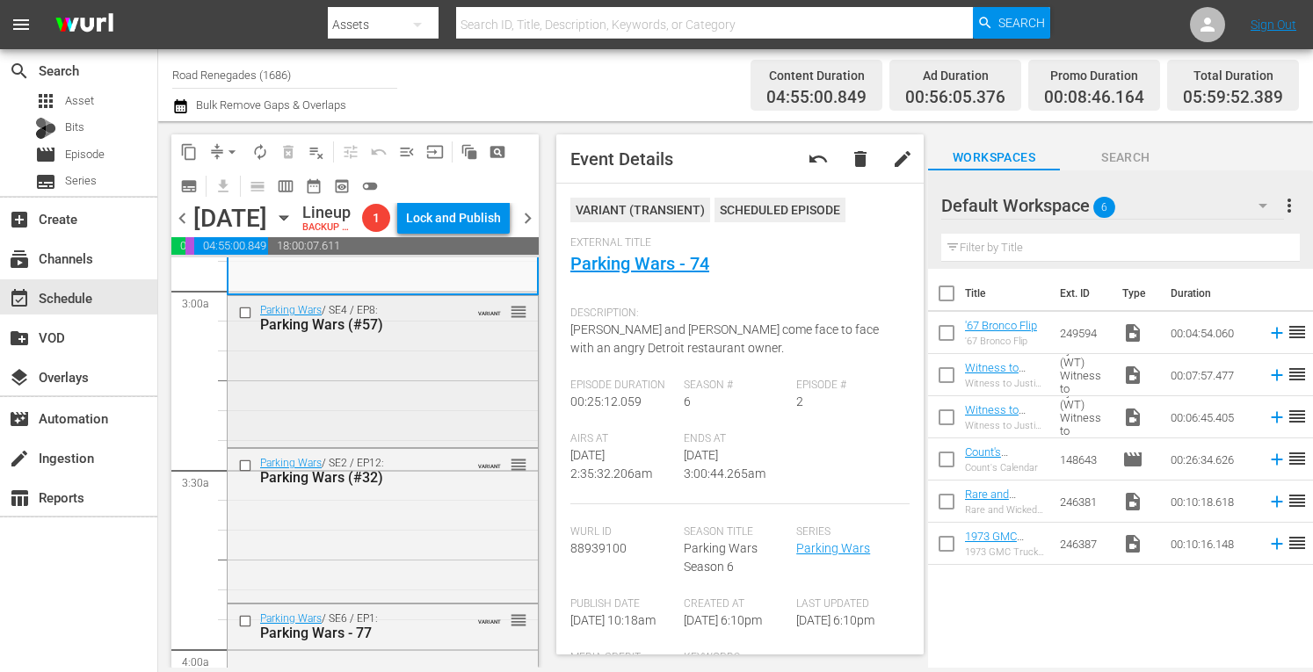
click at [417, 435] on div "Parking Wars / SE4 / EP8: Parking Wars (#57) VARIANT reorder" at bounding box center [383, 370] width 310 height 149
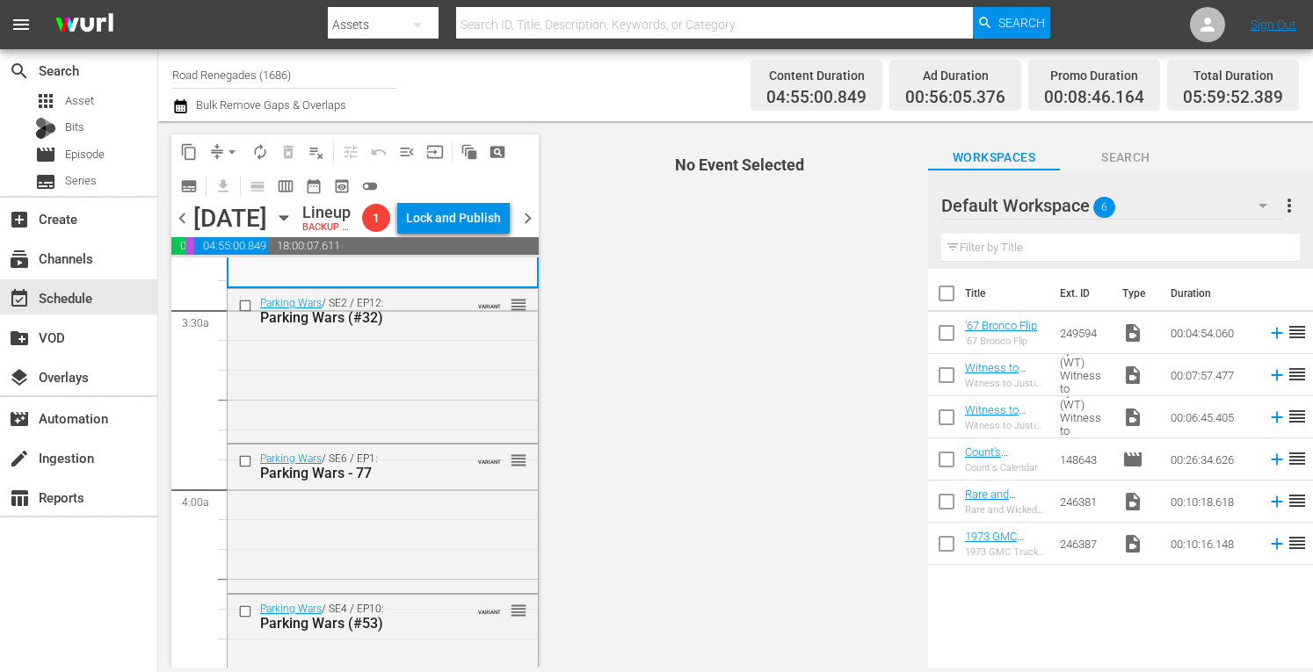
scroll to position [1218, 0]
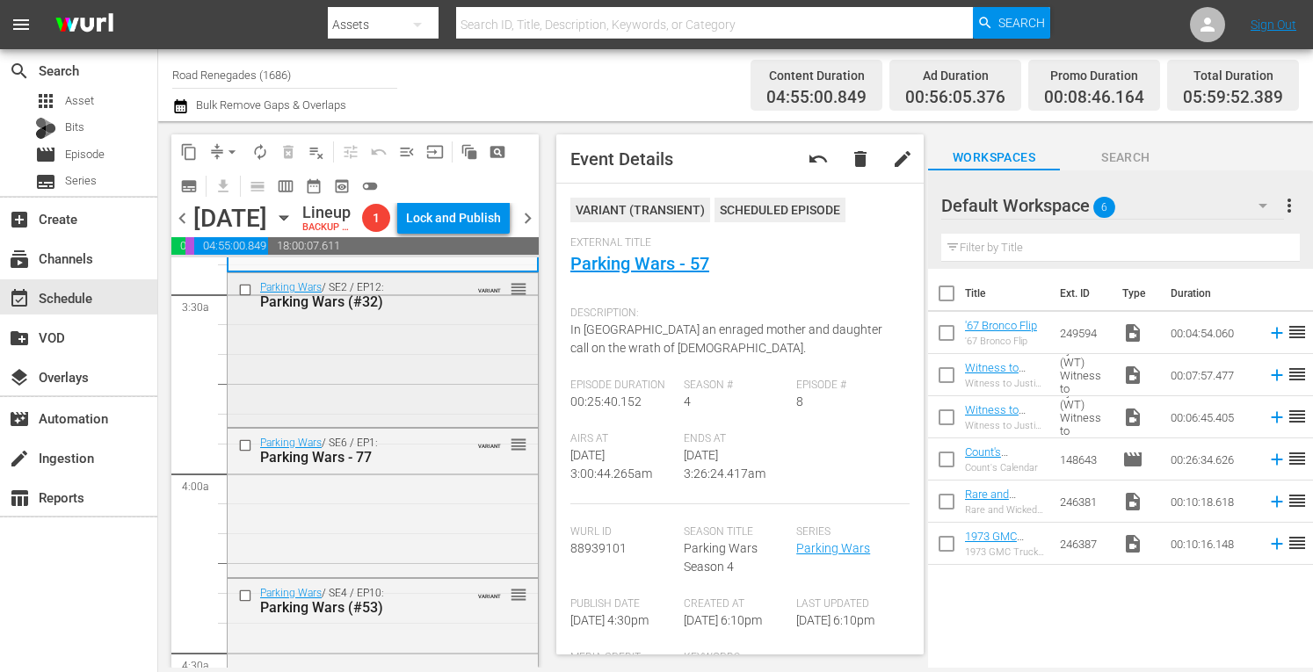
click at [420, 416] on div "Parking Wars / SE2 / EP12: Parking Wars (#32) VARIANT reorder" at bounding box center [383, 347] width 310 height 149
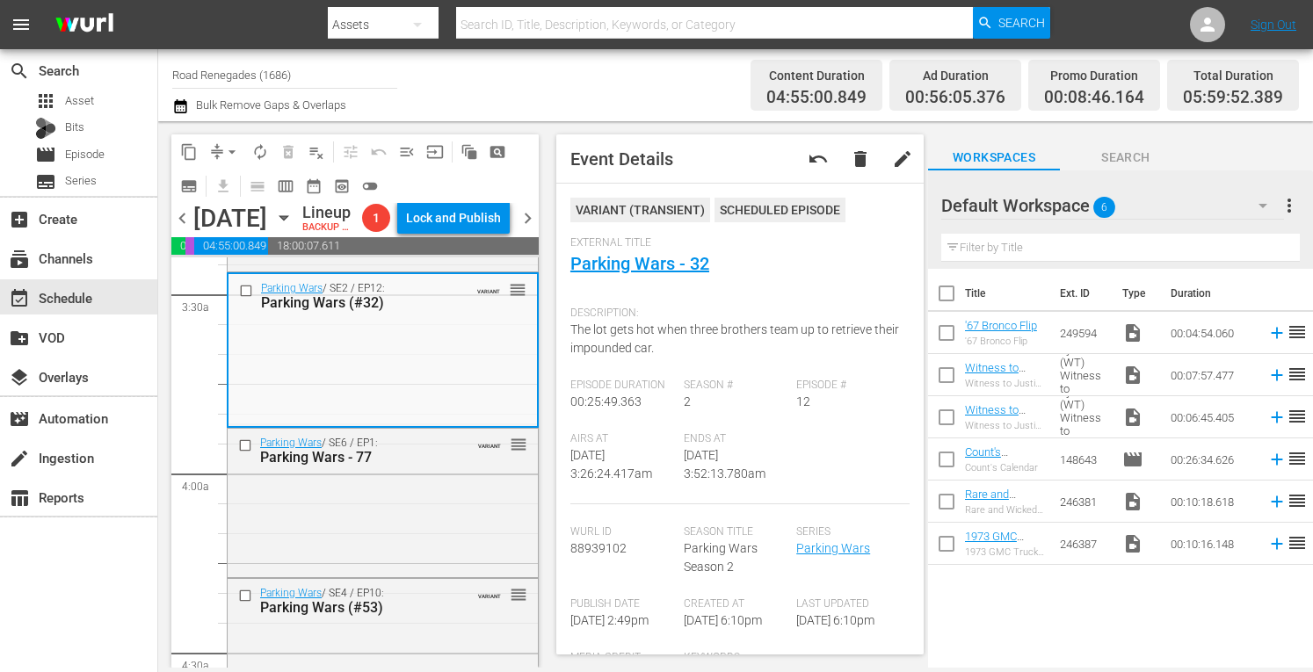
click at [420, 416] on div "Parking Wars / SE2 / EP12: Parking Wars (#32) VARIANT reorder" at bounding box center [383, 348] width 308 height 149
click at [438, 569] on div "Parking Wars / SE6 / EP1: Parking Wars - 77 VARIANT reorder" at bounding box center [383, 502] width 310 height 146
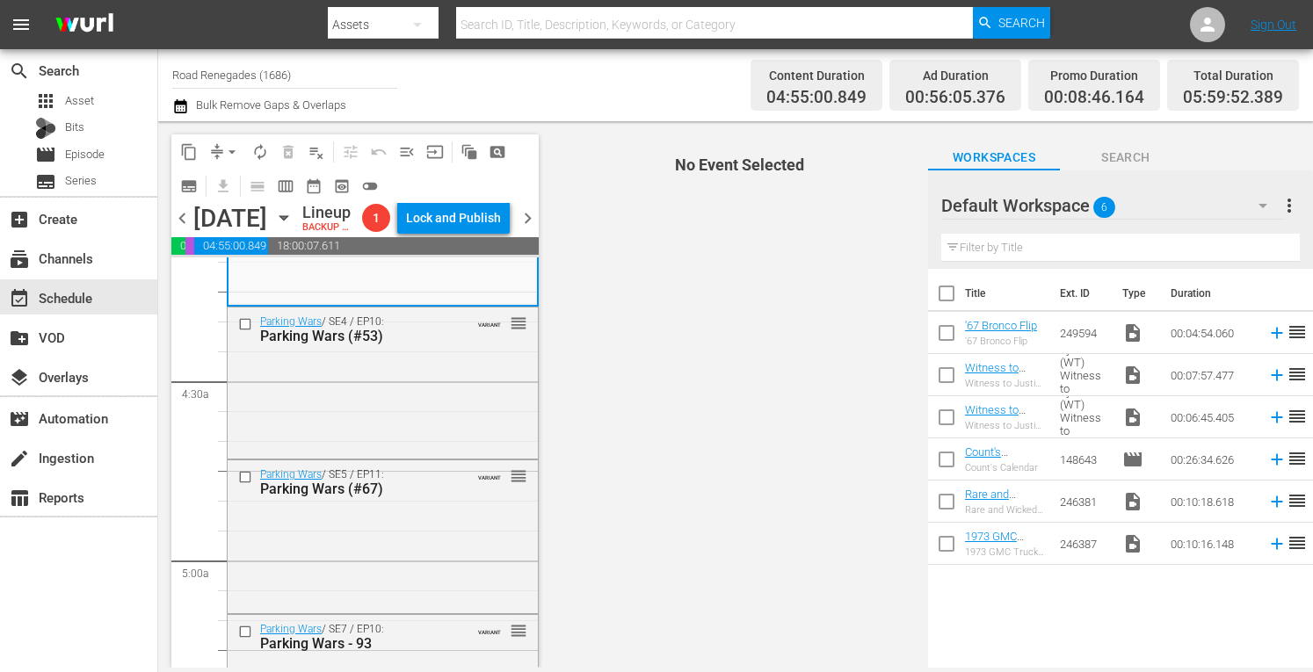
scroll to position [1499, 0]
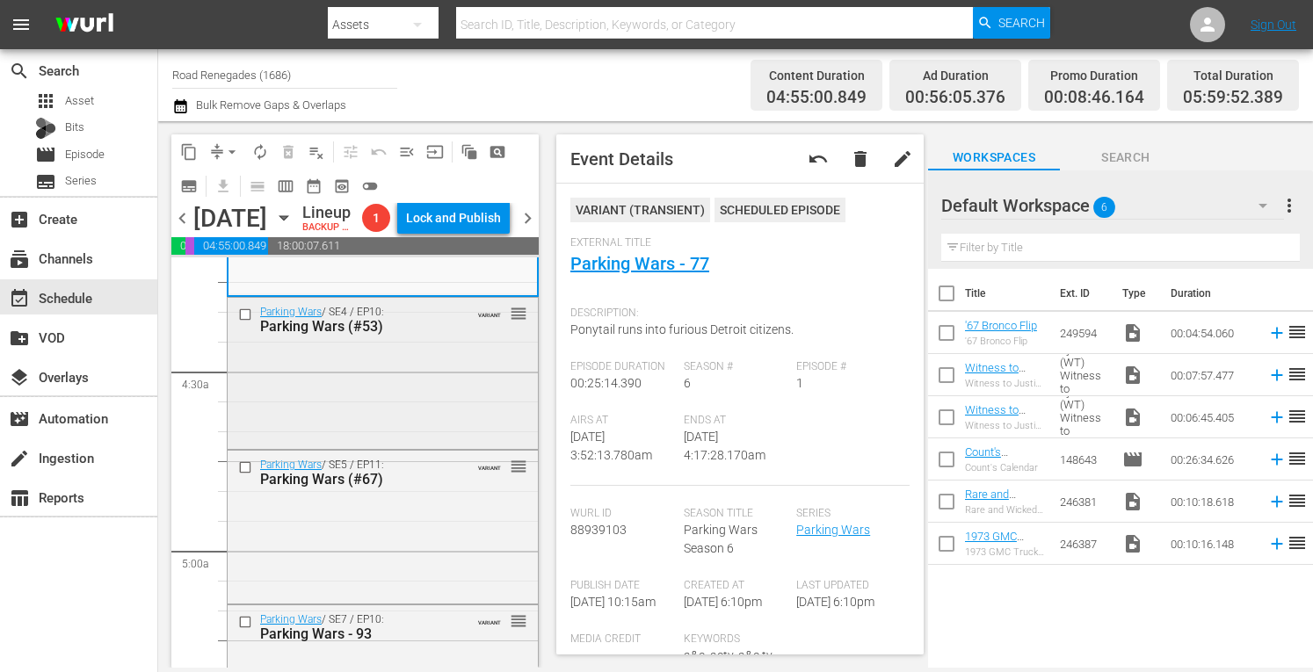
click at [404, 408] on div "Parking Wars / SE4 / EP10: Parking Wars (#53) VARIANT reorder" at bounding box center [383, 372] width 310 height 149
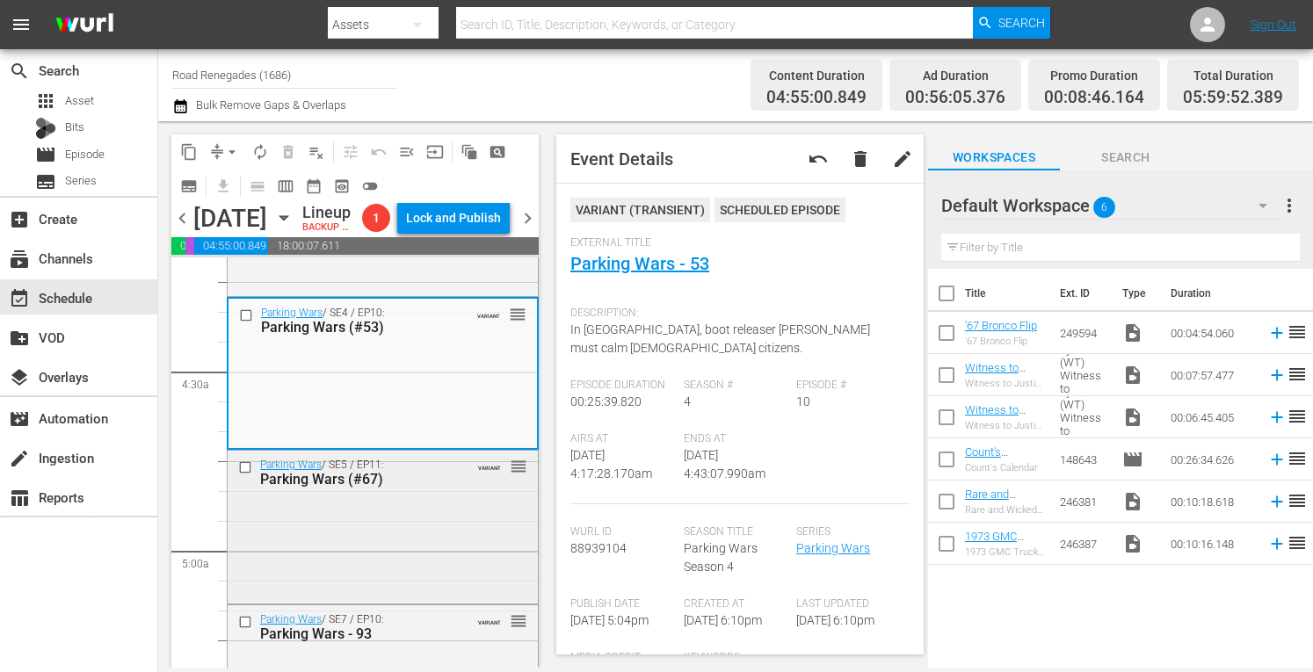
click at [400, 567] on div "Parking Wars / SE5 / EP11: Parking Wars (#67) VARIANT reorder" at bounding box center [383, 525] width 310 height 149
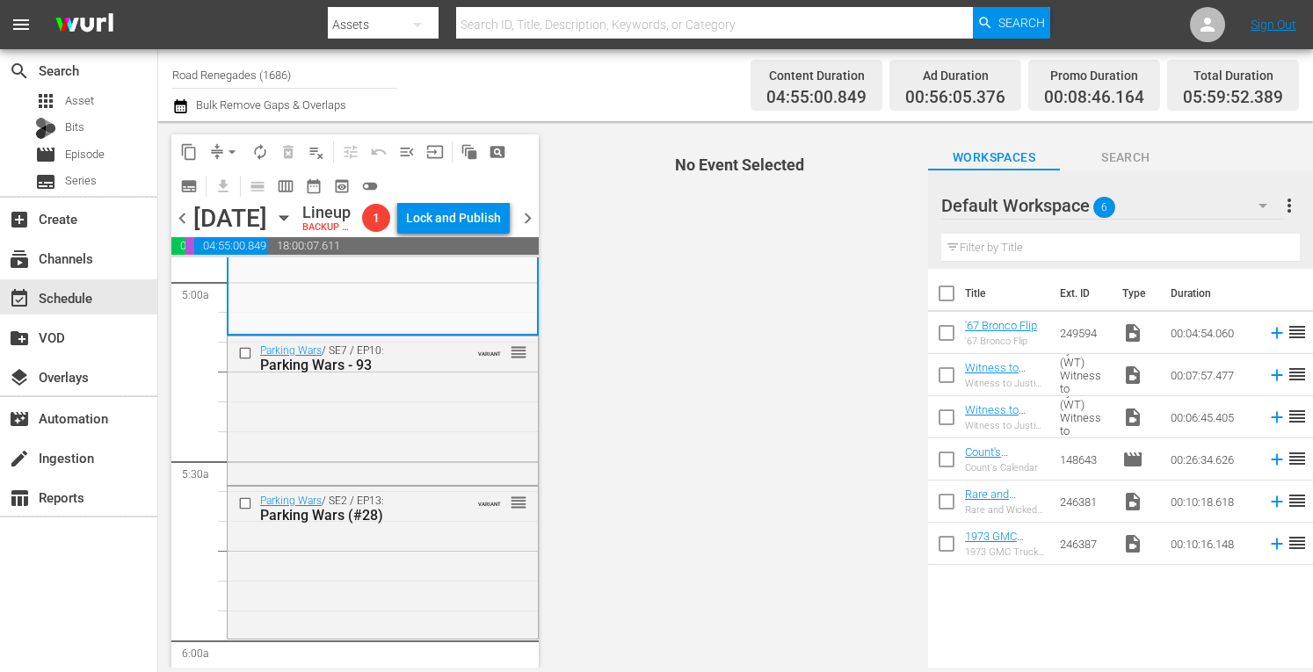
scroll to position [1781, 0]
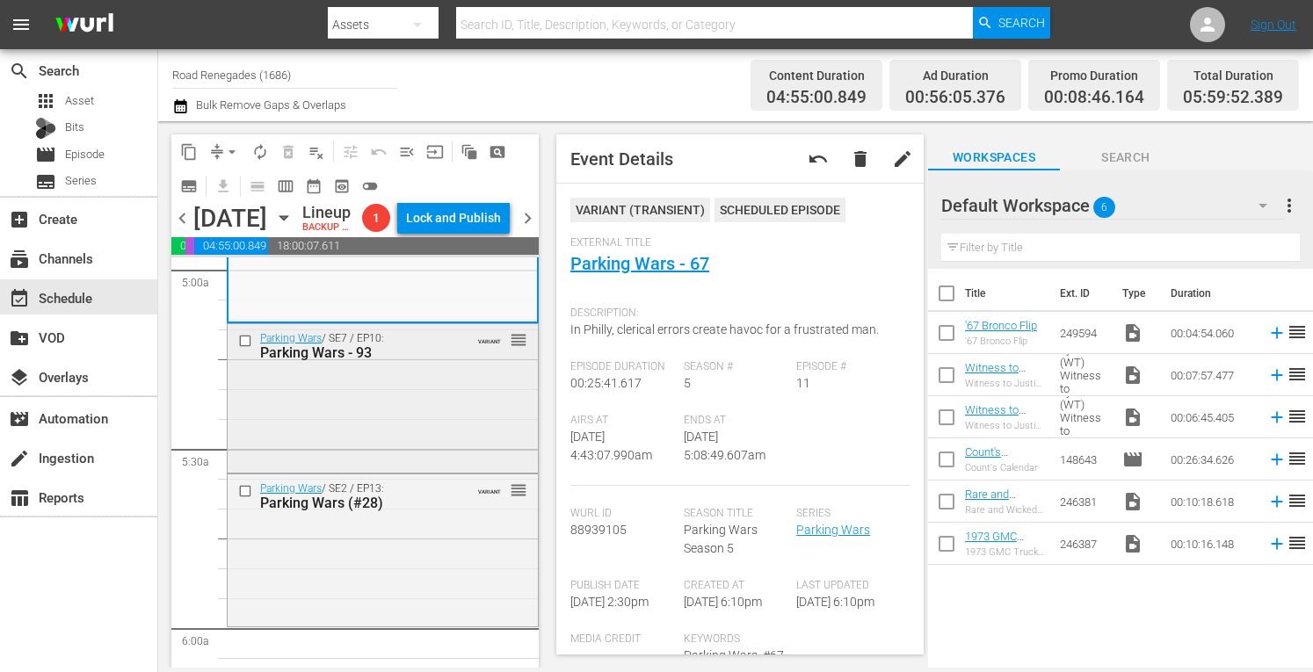
click at [428, 470] on div "Parking Wars / SE7 / EP10: Parking Wars - 93 VARIANT reorder" at bounding box center [383, 397] width 310 height 146
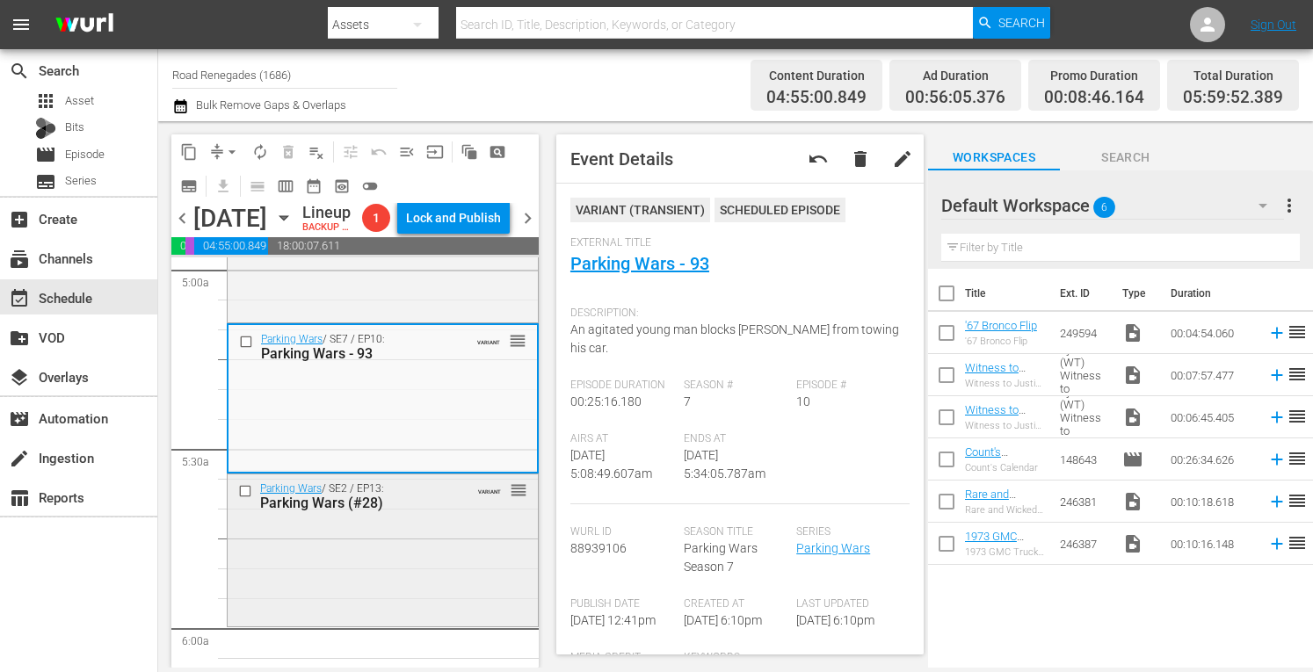
click at [401, 581] on div "Parking Wars / SE2 / EP13: Parking Wars (#28) VARIANT reorder" at bounding box center [383, 549] width 310 height 149
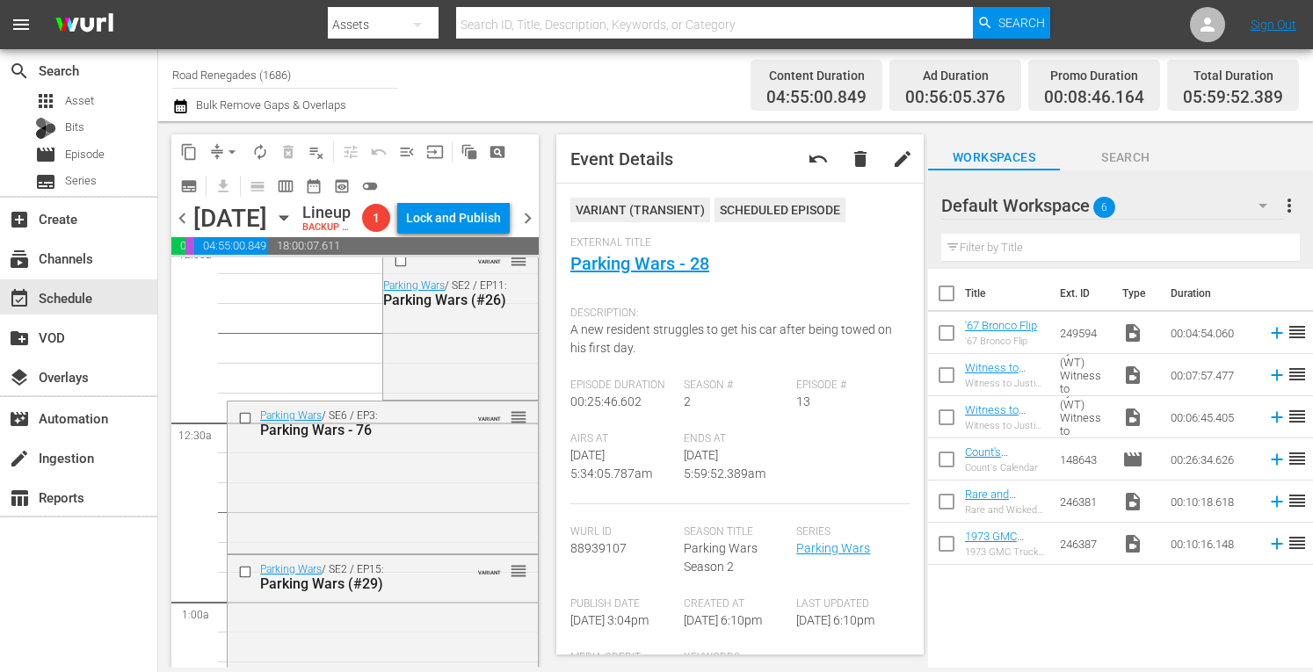
scroll to position [0, 0]
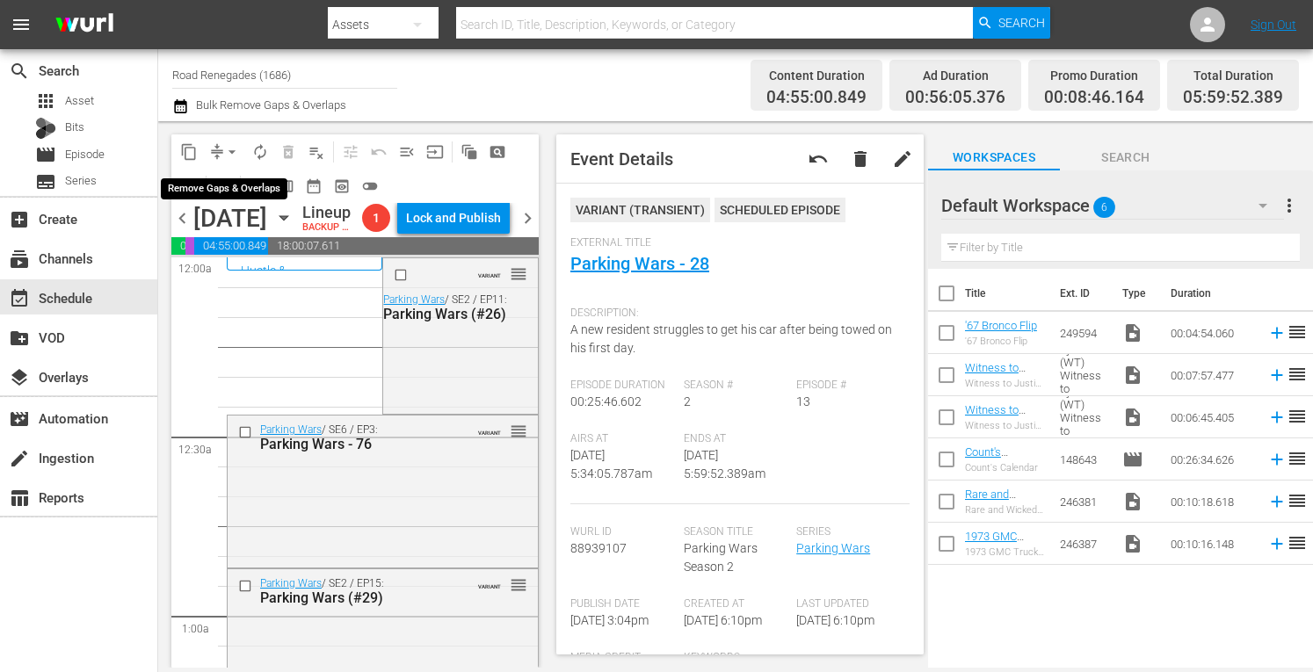
click at [232, 149] on span "arrow_drop_down" at bounding box center [232, 152] width 18 height 18
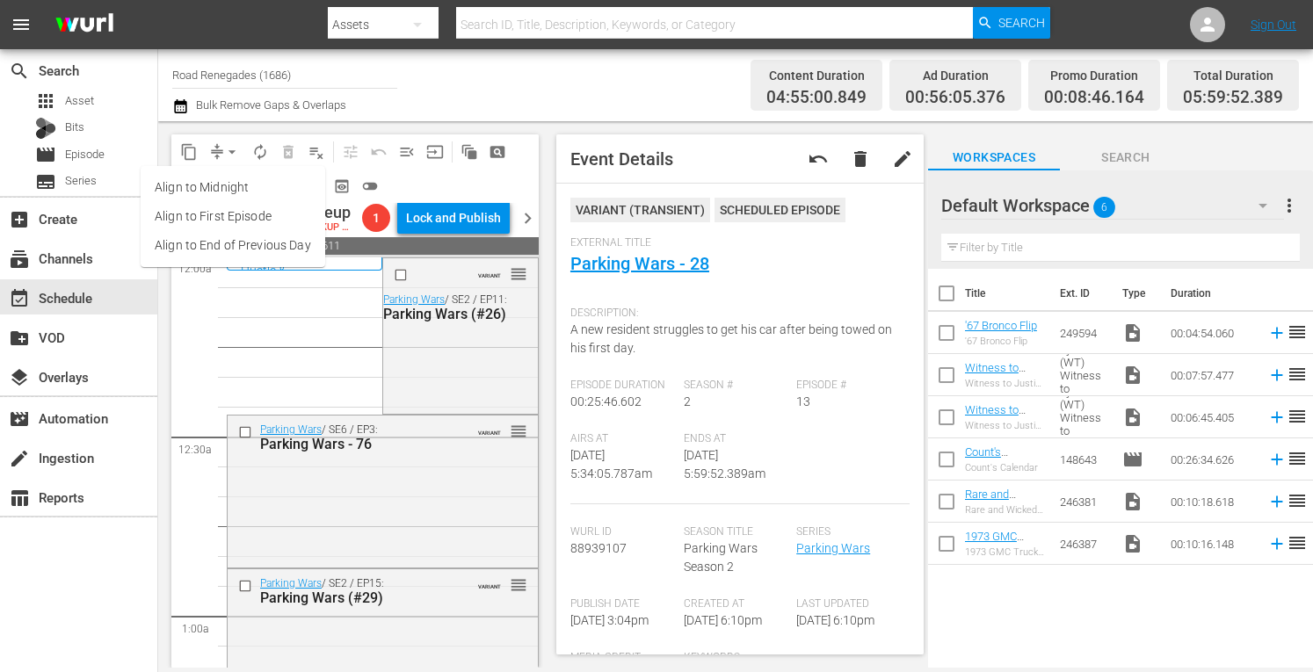
click at [229, 195] on li "Align to Midnight" at bounding box center [233, 187] width 185 height 29
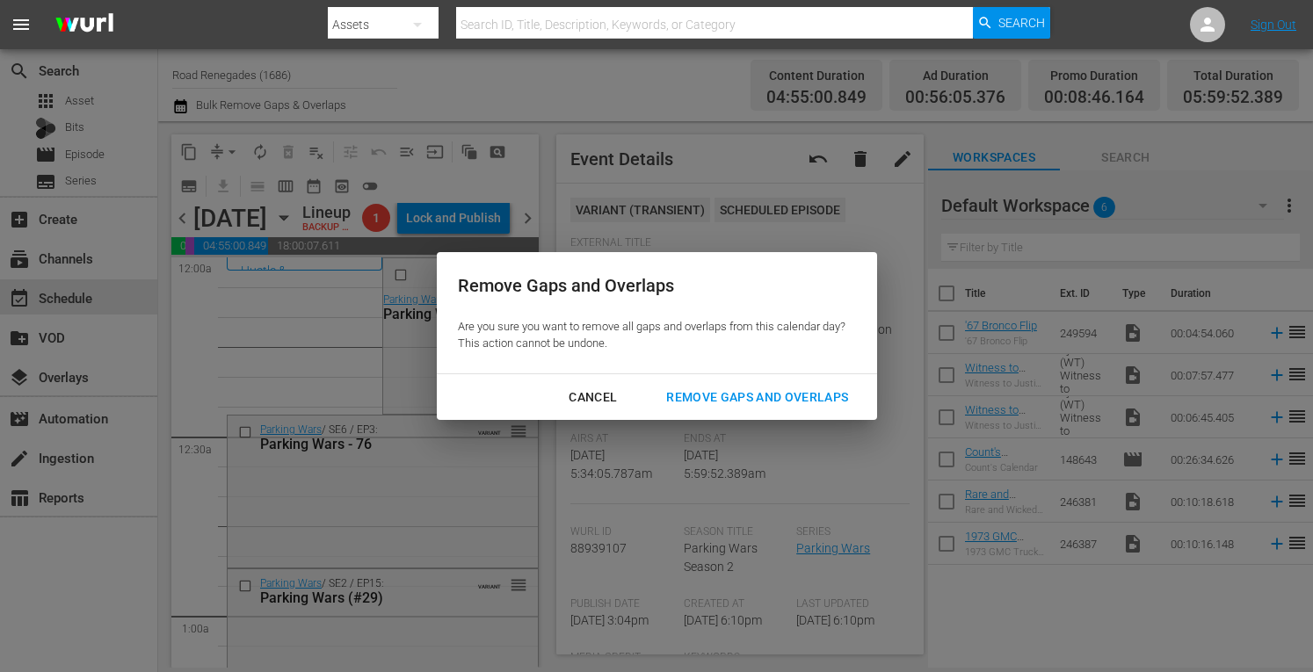
click at [768, 395] on div "Remove Gaps and Overlaps" at bounding box center [757, 398] width 210 height 22
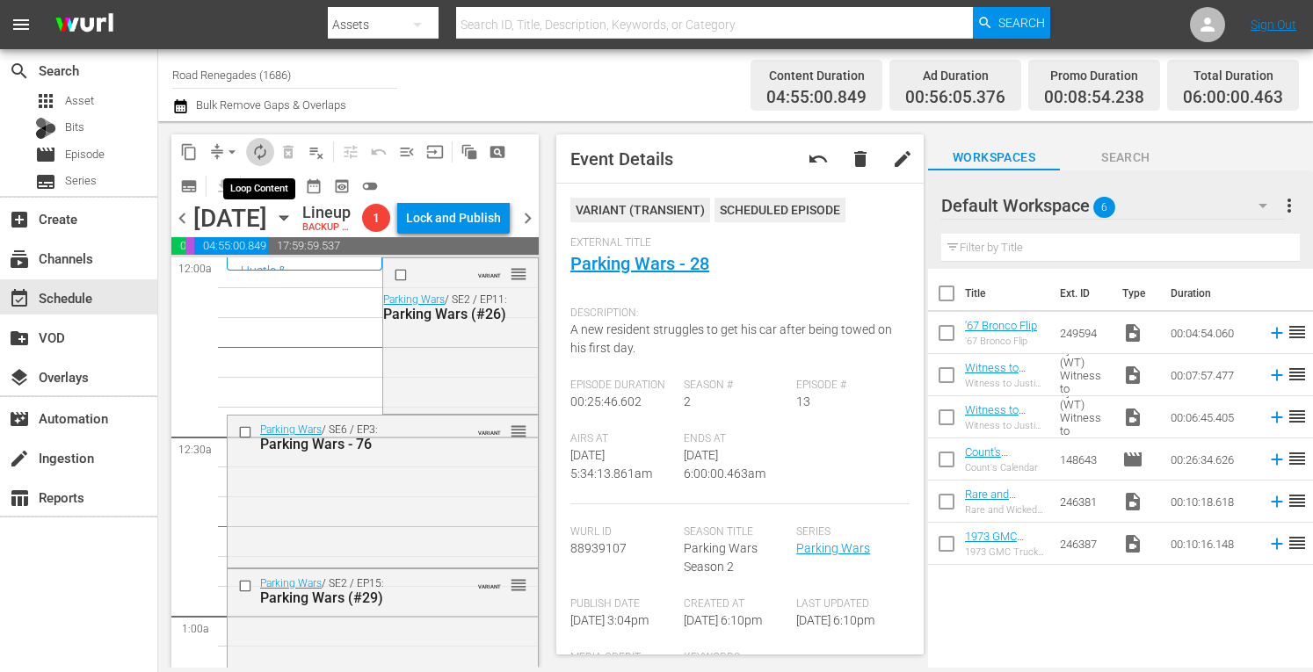
click at [260, 149] on span "autorenew_outlined" at bounding box center [260, 152] width 18 height 18
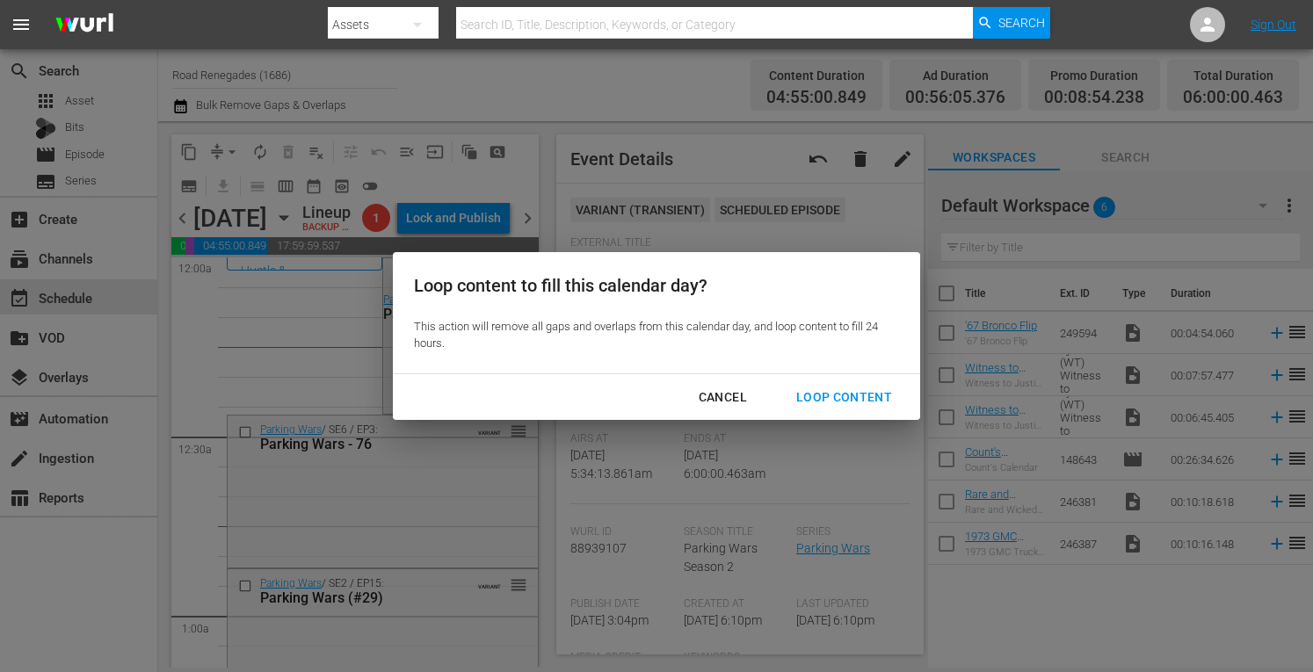
click at [857, 389] on div "Loop Content" at bounding box center [844, 398] width 124 height 22
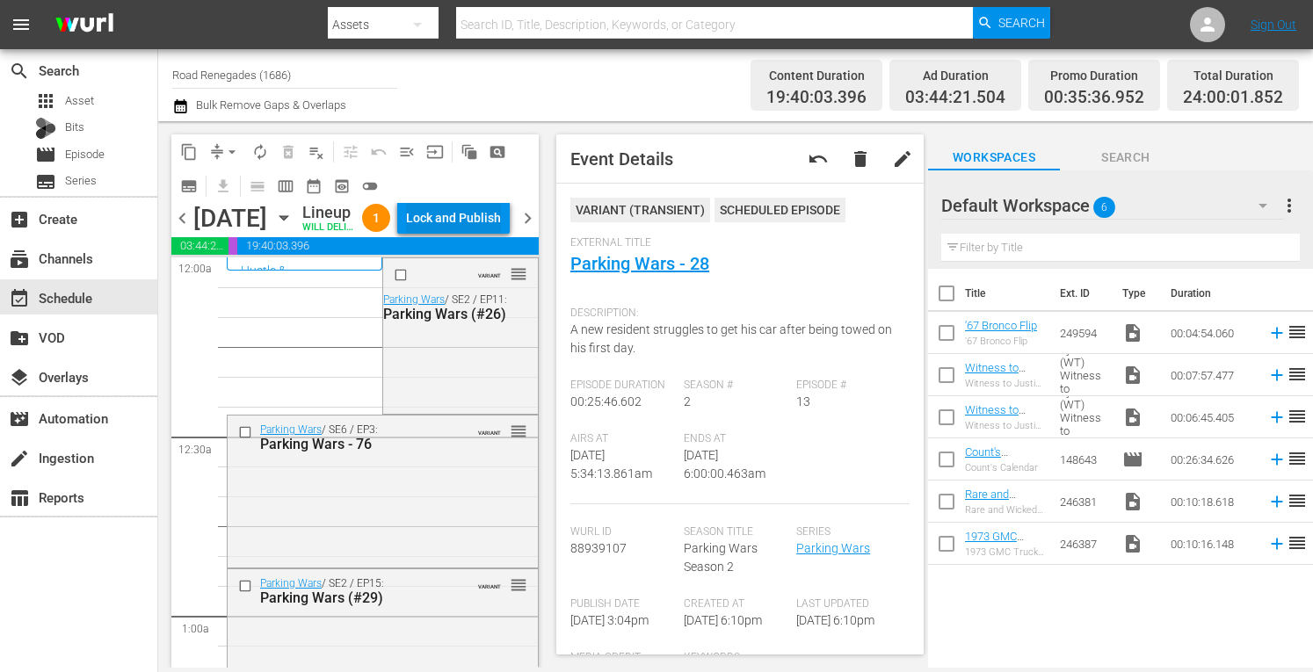
click at [464, 234] on div "Lock and Publish" at bounding box center [453, 218] width 95 height 32
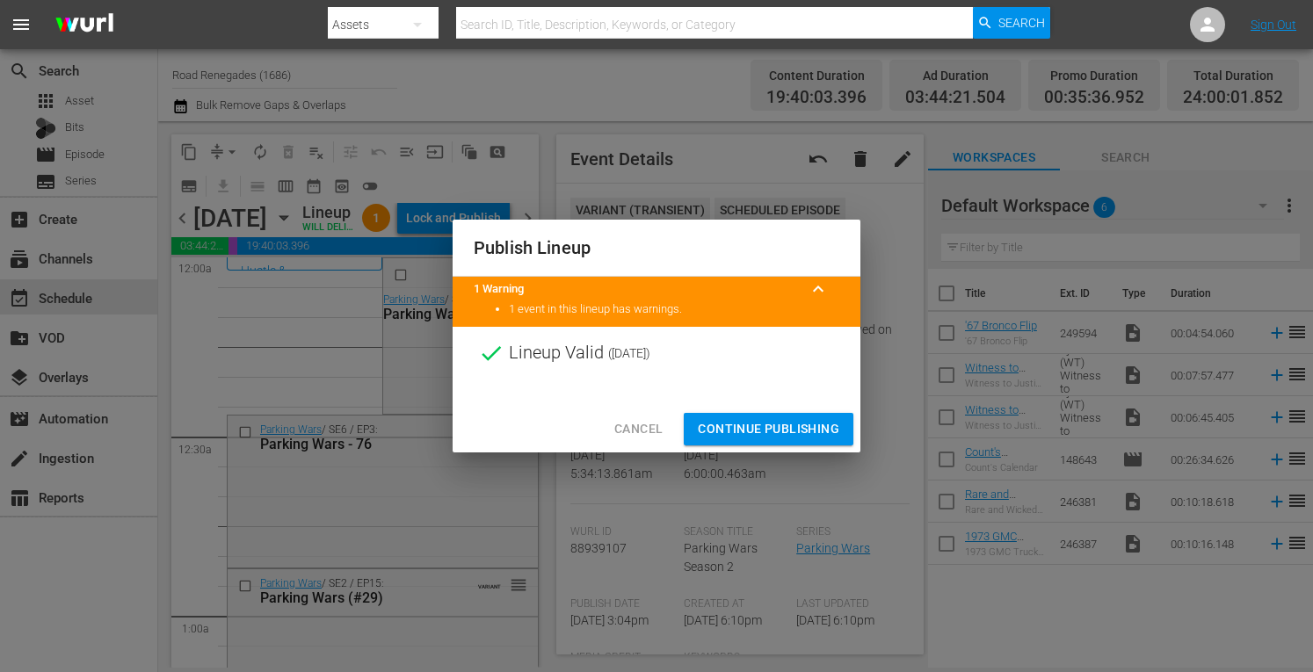
click at [749, 426] on span "Continue Publishing" at bounding box center [768, 429] width 141 height 22
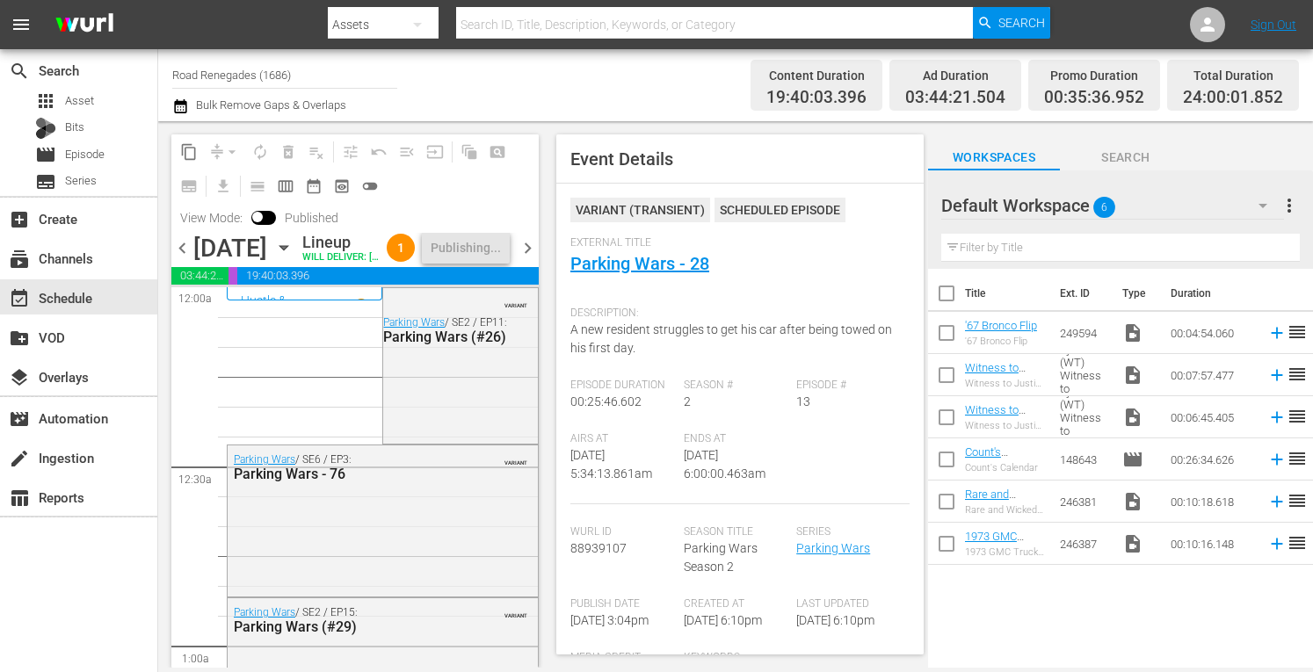
click at [529, 259] on span "chevron_right" at bounding box center [528, 248] width 22 height 22
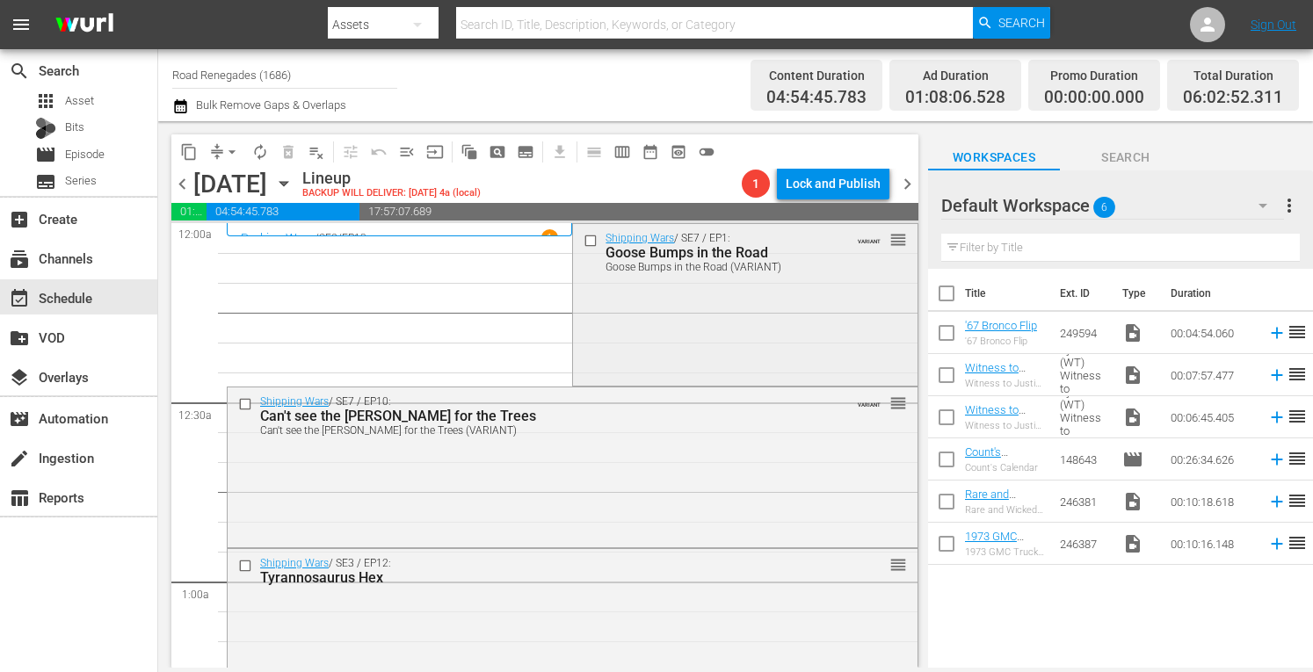
click at [698, 292] on div "Shipping Wars / SE7 / EP1: Goose Bumps in the Road Goose Bumps in the Road (VAR…" at bounding box center [745, 302] width 344 height 157
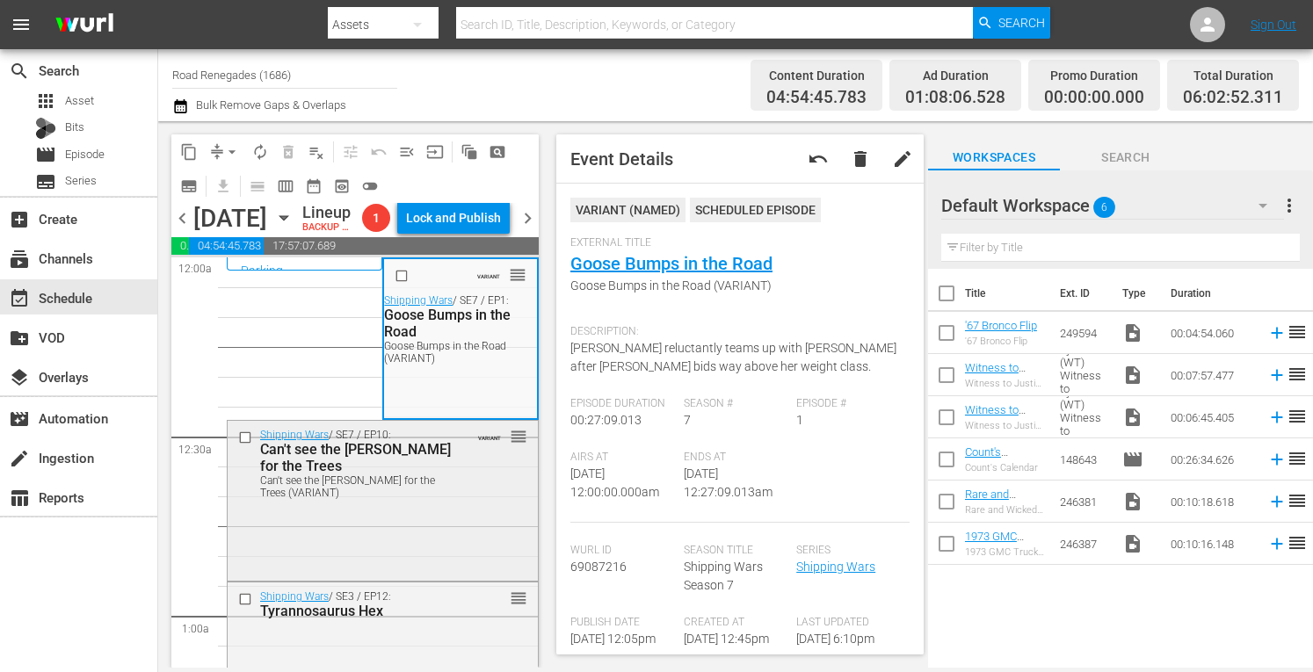
click at [477, 505] on div "Shipping Wars / SE7 / EP10: Can't see the Sherwood Forrest for the Trees Can't …" at bounding box center [383, 463] width 310 height 84
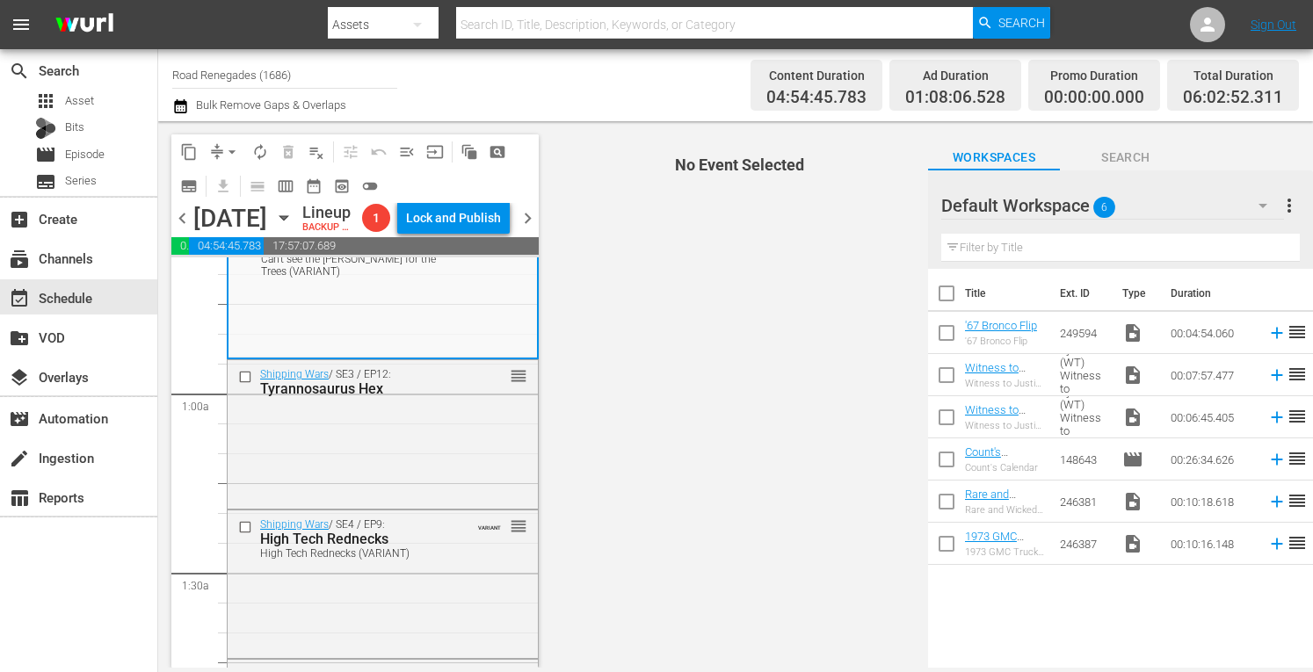
scroll to position [293, 0]
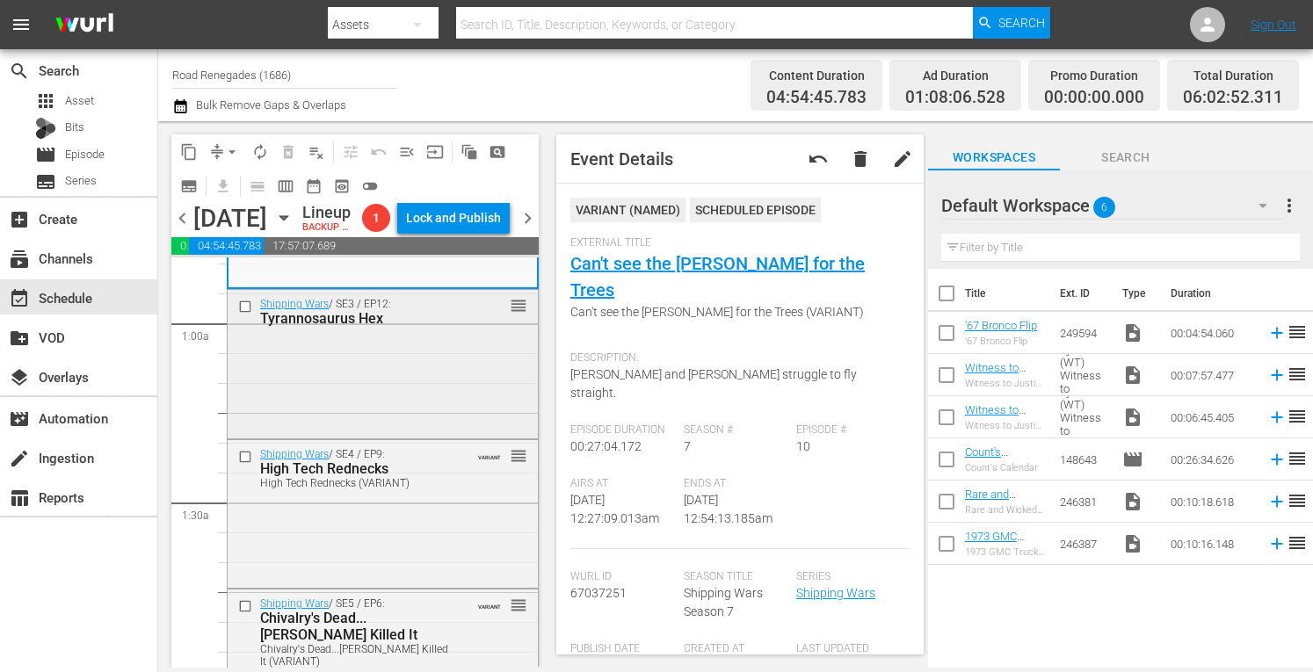
click at [360, 435] on div "Shipping Wars / SE3 / EP12: Tyrannosaurus Hex reorder" at bounding box center [383, 362] width 310 height 145
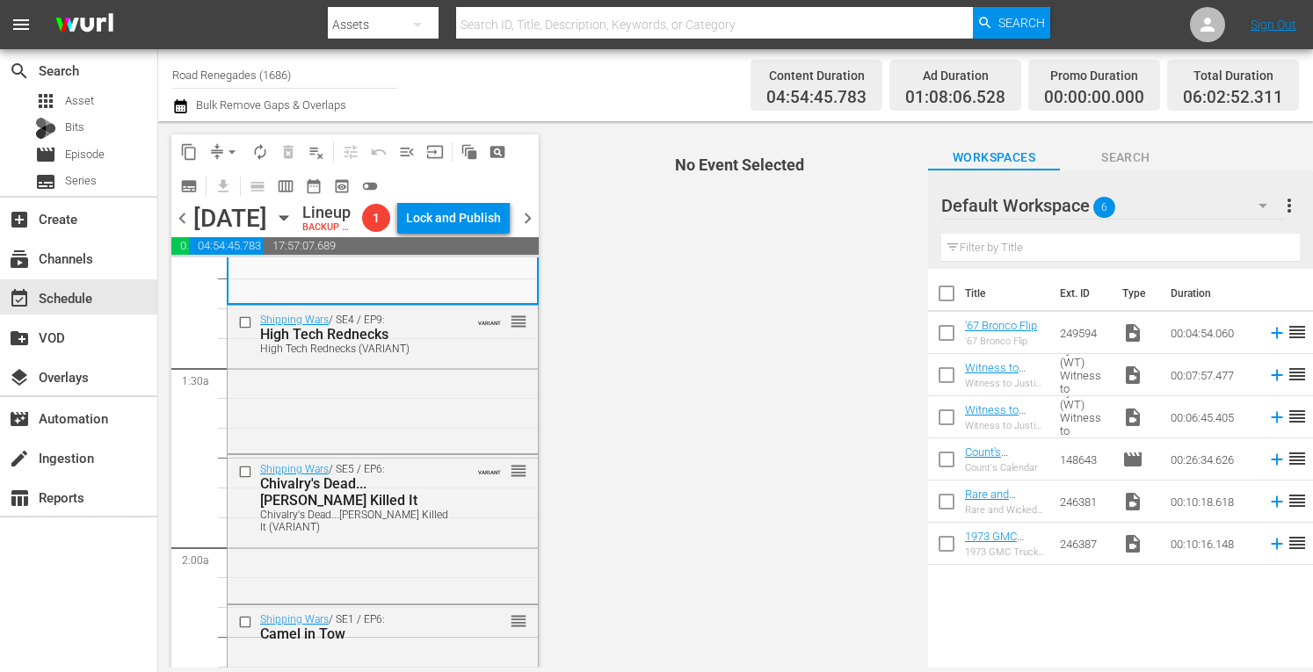
scroll to position [433, 0]
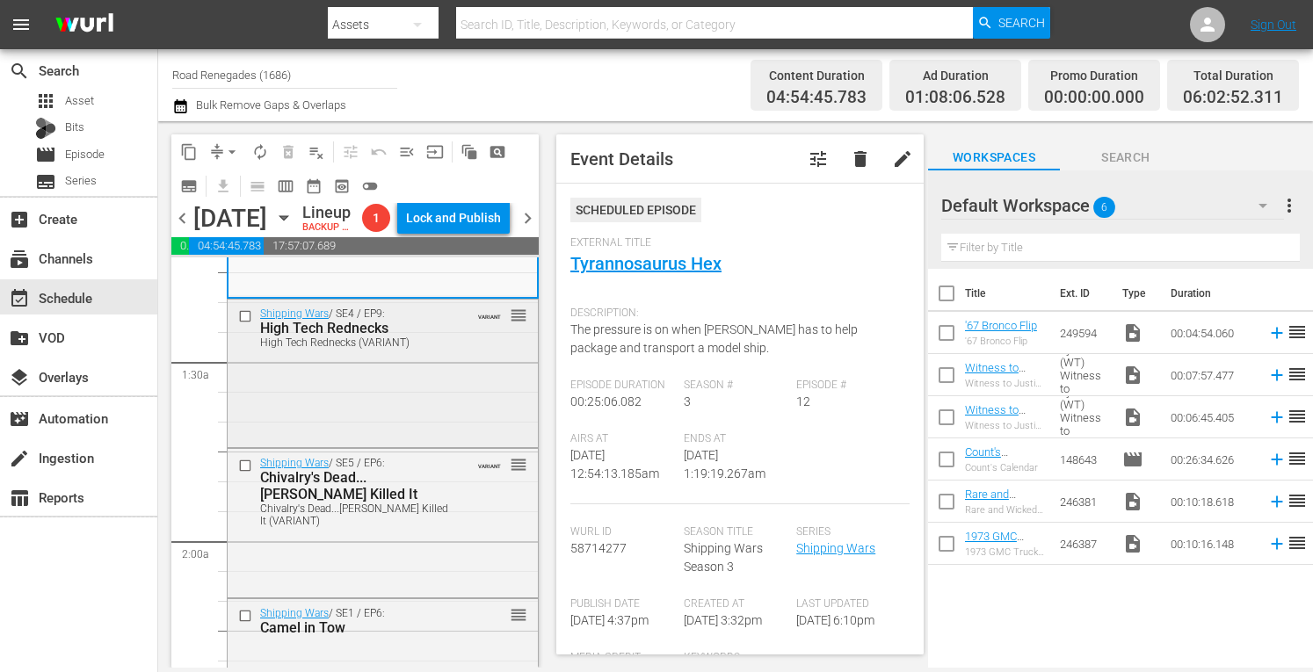
click at [394, 444] on div "Shipping Wars / SE4 / EP9: High Tech Rednecks High Tech Rednecks (VARIANT) VARI…" at bounding box center [383, 372] width 310 height 144
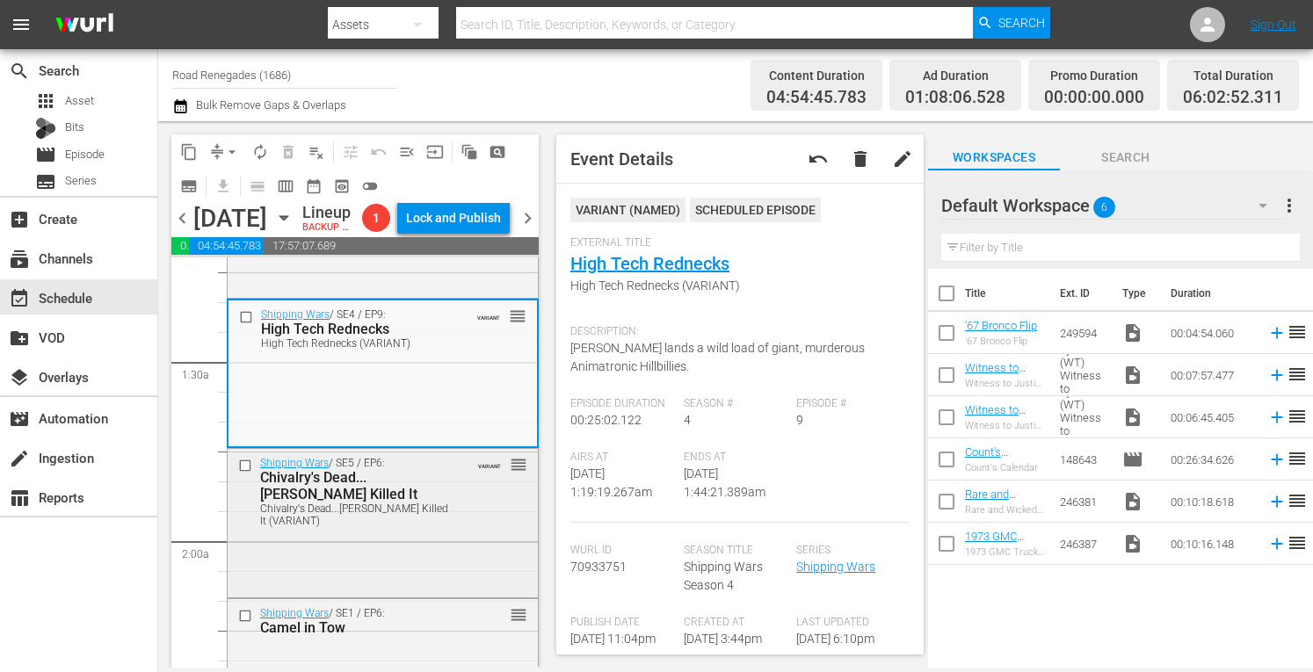
click at [439, 594] on div "Shipping Wars / SE5 / EP6: Chivalry's Dead...Roy Killed It Chivalry's Dead...Ro…" at bounding box center [383, 521] width 310 height 145
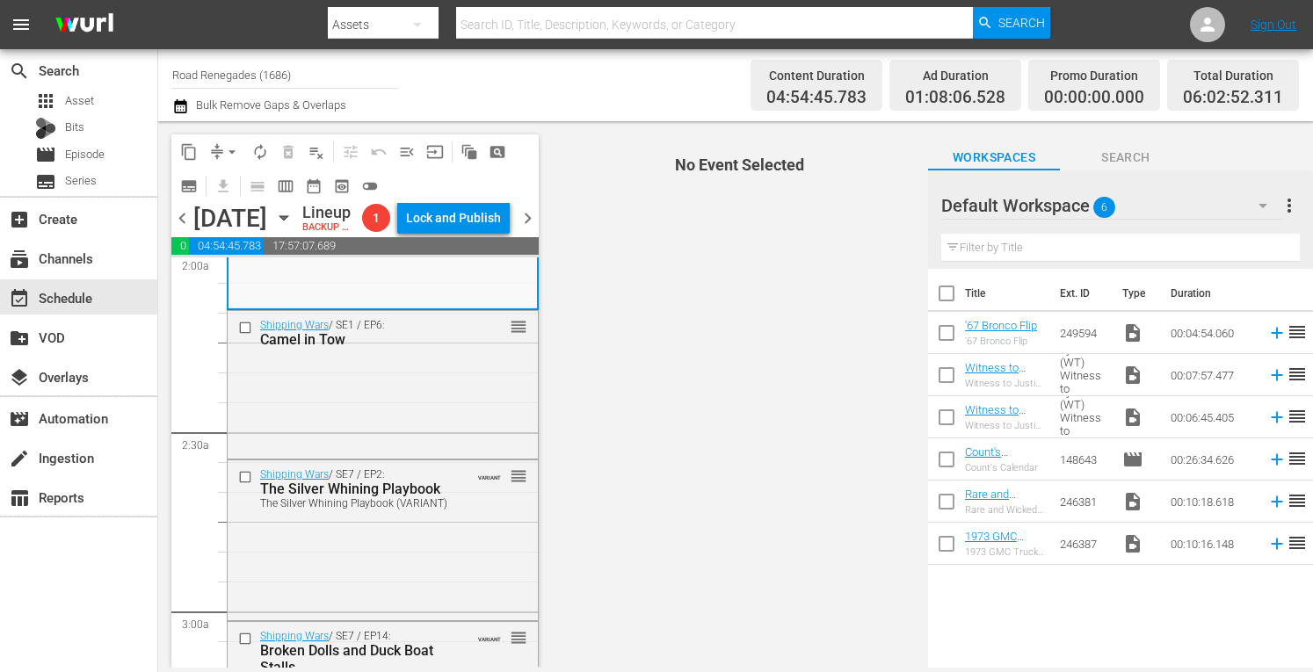
scroll to position [738, 0]
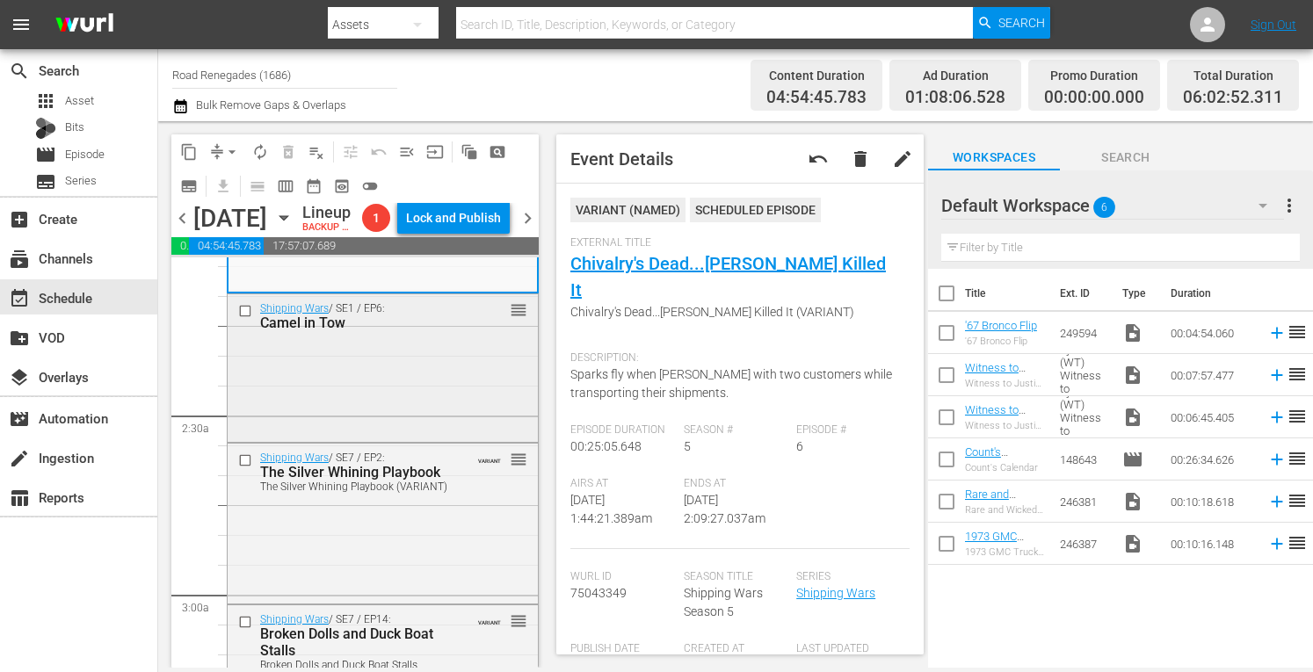
click at [383, 439] on div "Shipping Wars / SE1 / EP6: Camel in Tow reorder" at bounding box center [383, 366] width 310 height 145
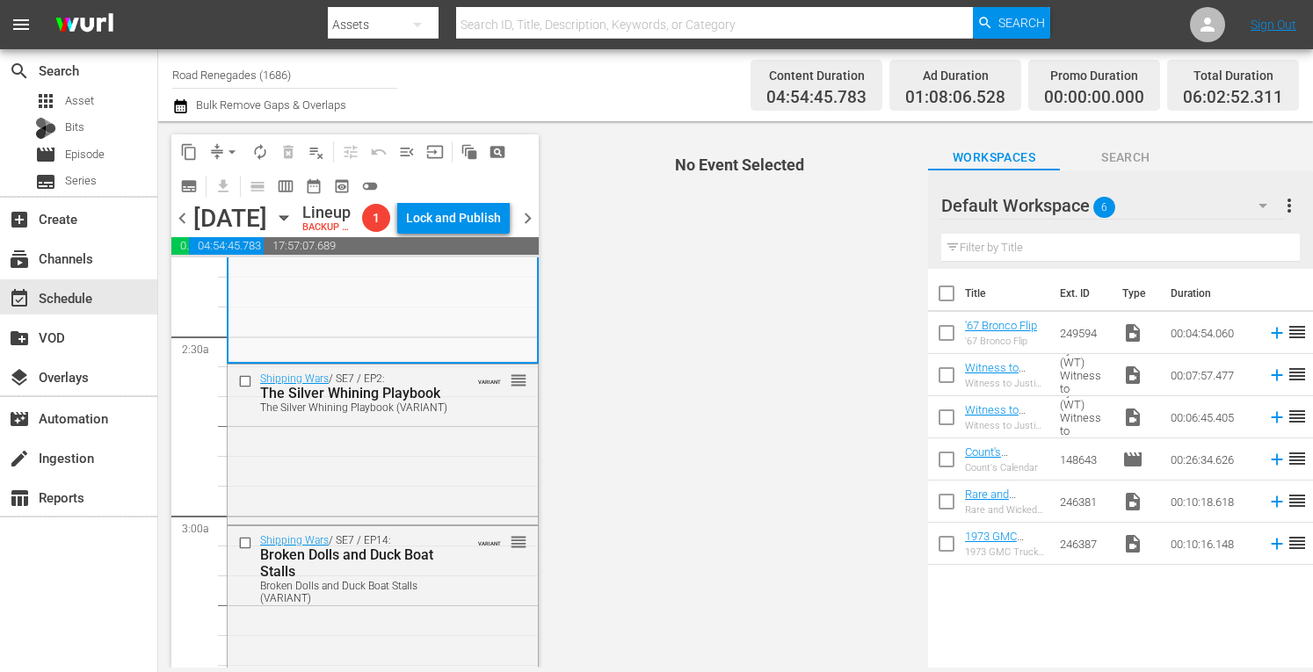
scroll to position [844, 0]
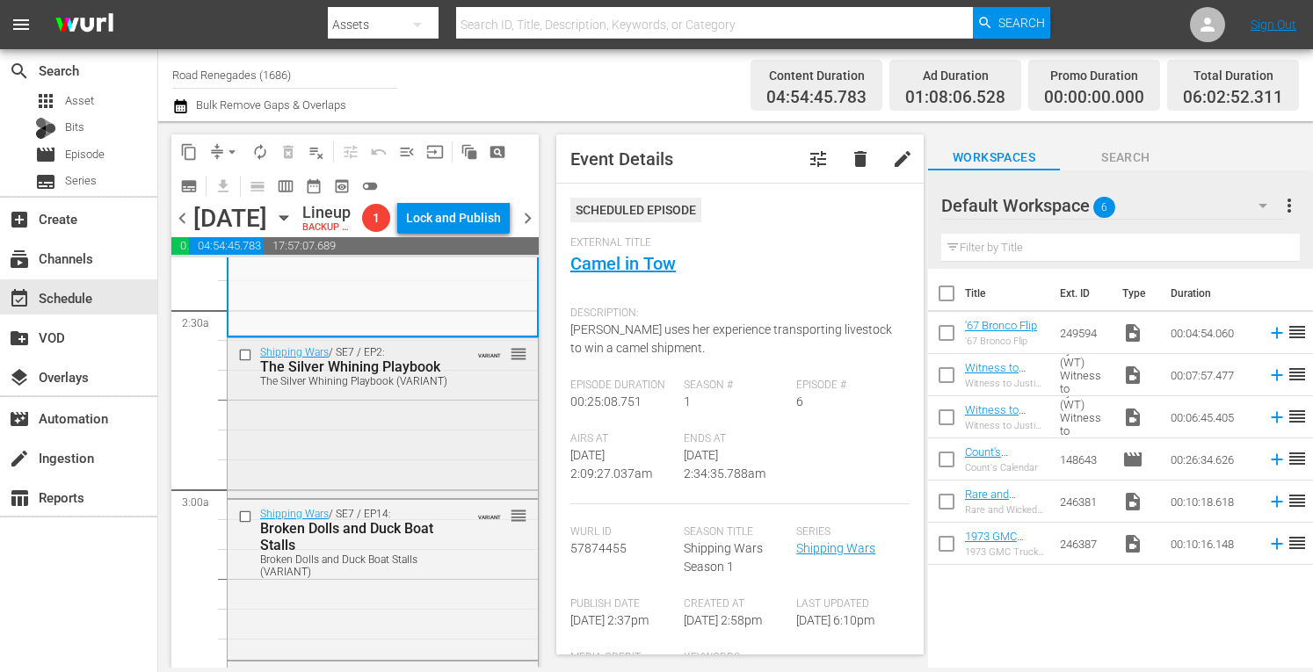
click at [427, 495] on div "Shipping Wars / SE7 / EP2: The Silver Whining Playbook The Silver Whining Playb…" at bounding box center [383, 416] width 310 height 156
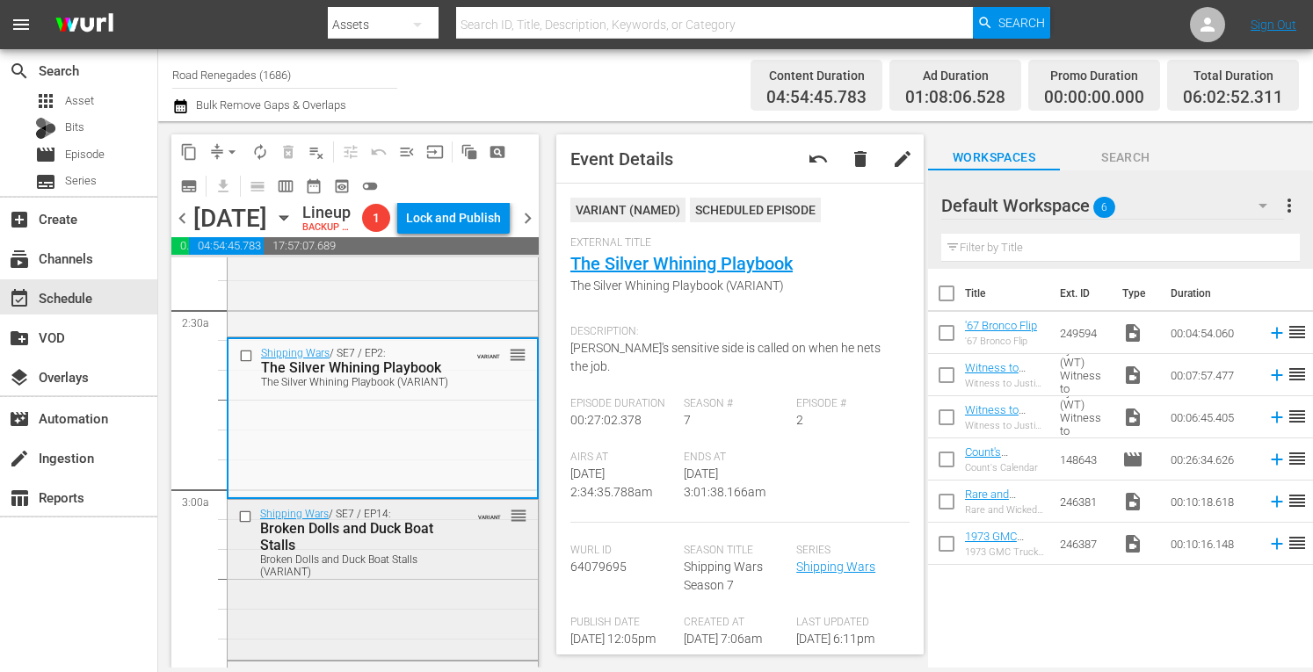
click at [437, 554] on div "Broken Dolls and Duck Boat Stalls" at bounding box center [357, 536] width 195 height 33
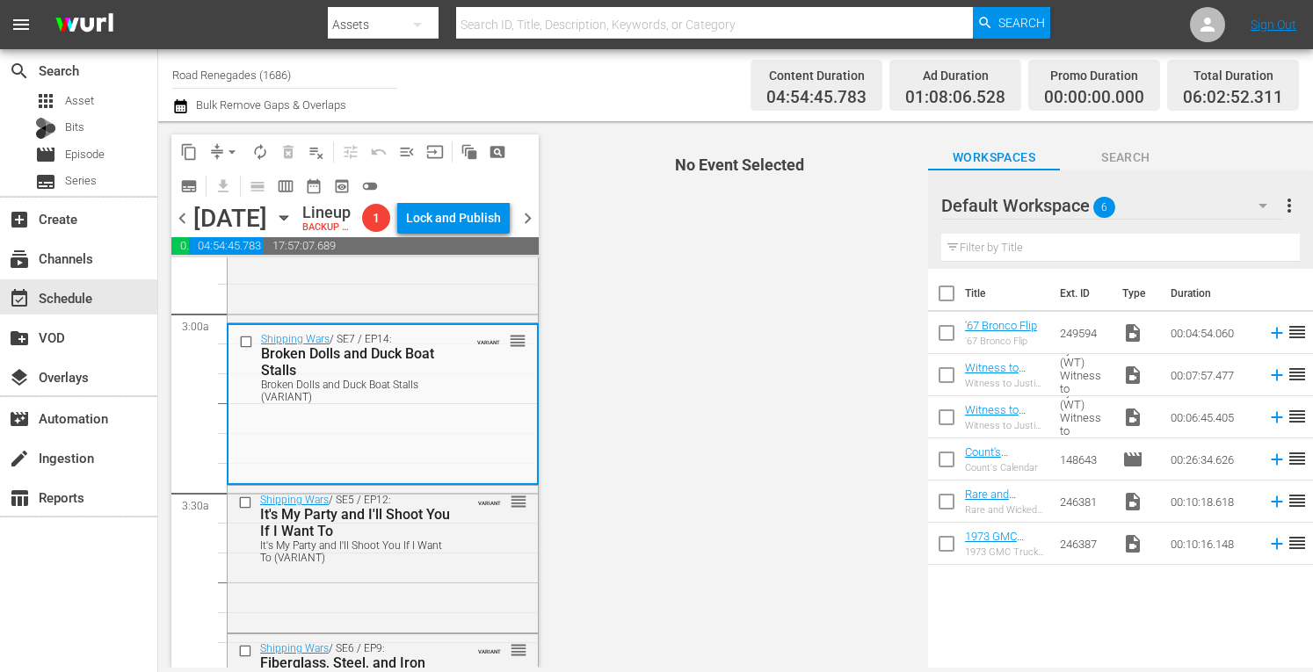
scroll to position [1101, 0]
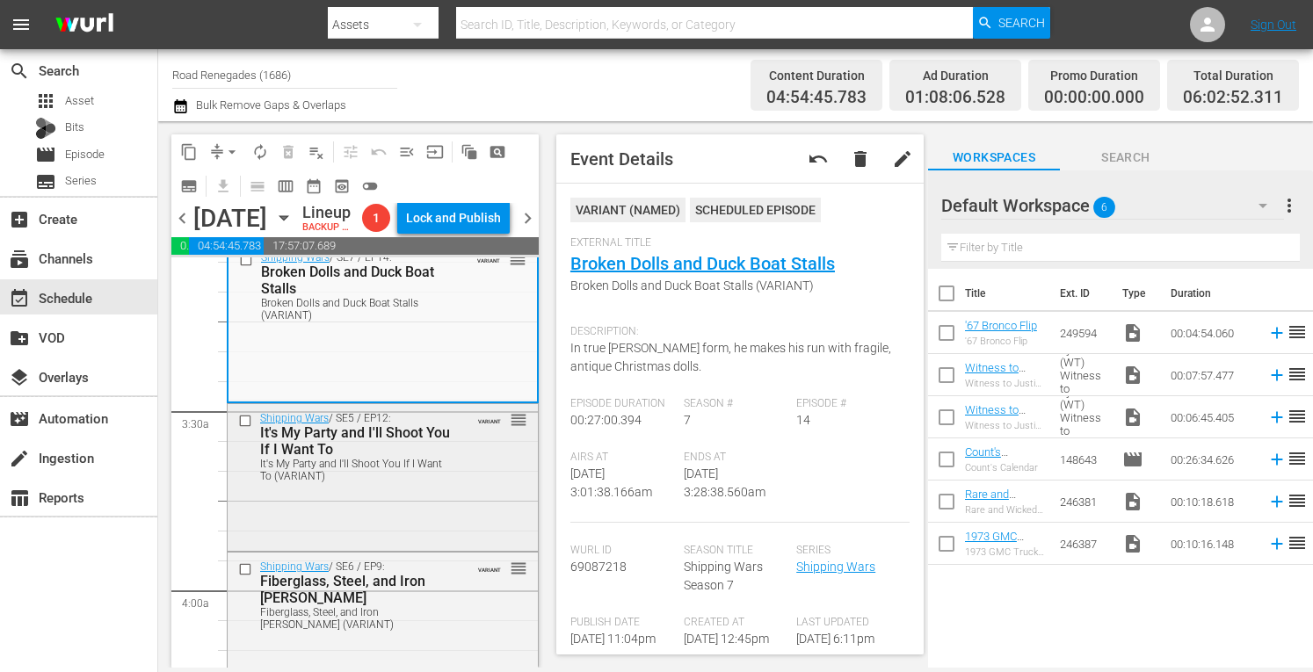
click at [446, 548] on div "Shipping Wars / SE5 / EP12: It's My Party and I'll Shoot You If I Want To It's …" at bounding box center [383, 476] width 310 height 144
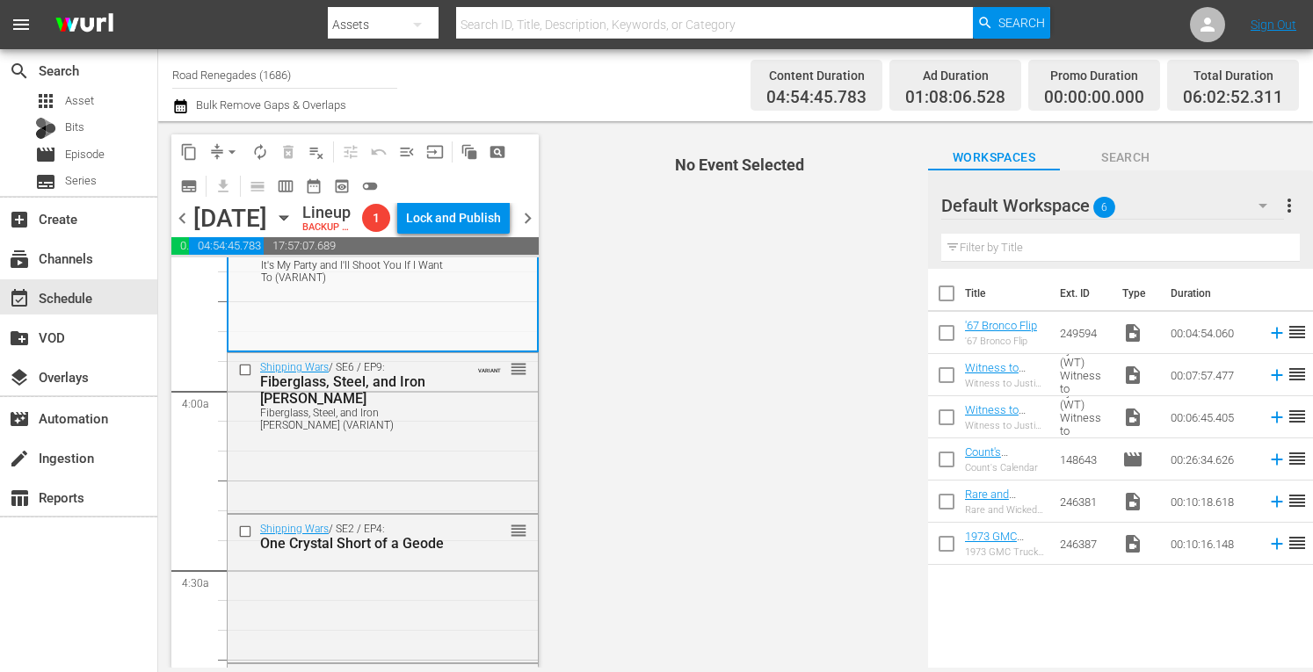
scroll to position [1359, 0]
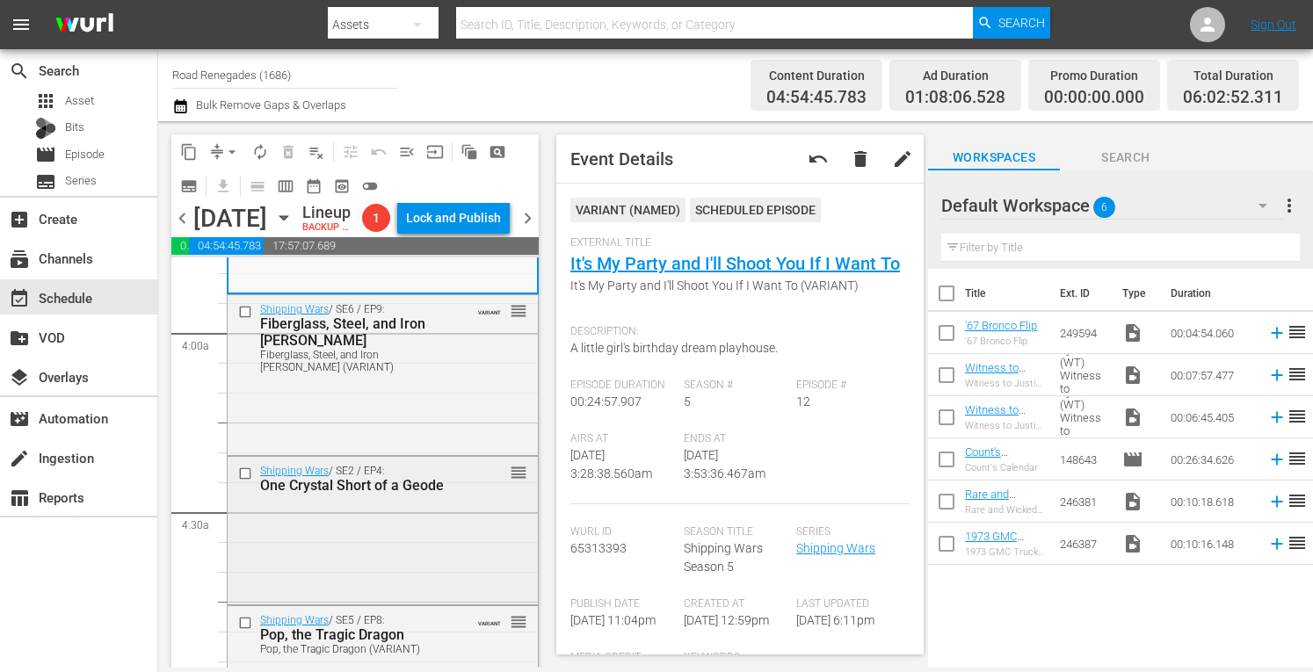
click at [362, 500] on div "Shipping Wars / SE2 / EP4: One Crystal Short of a Geode reorder" at bounding box center [383, 478] width 310 height 43
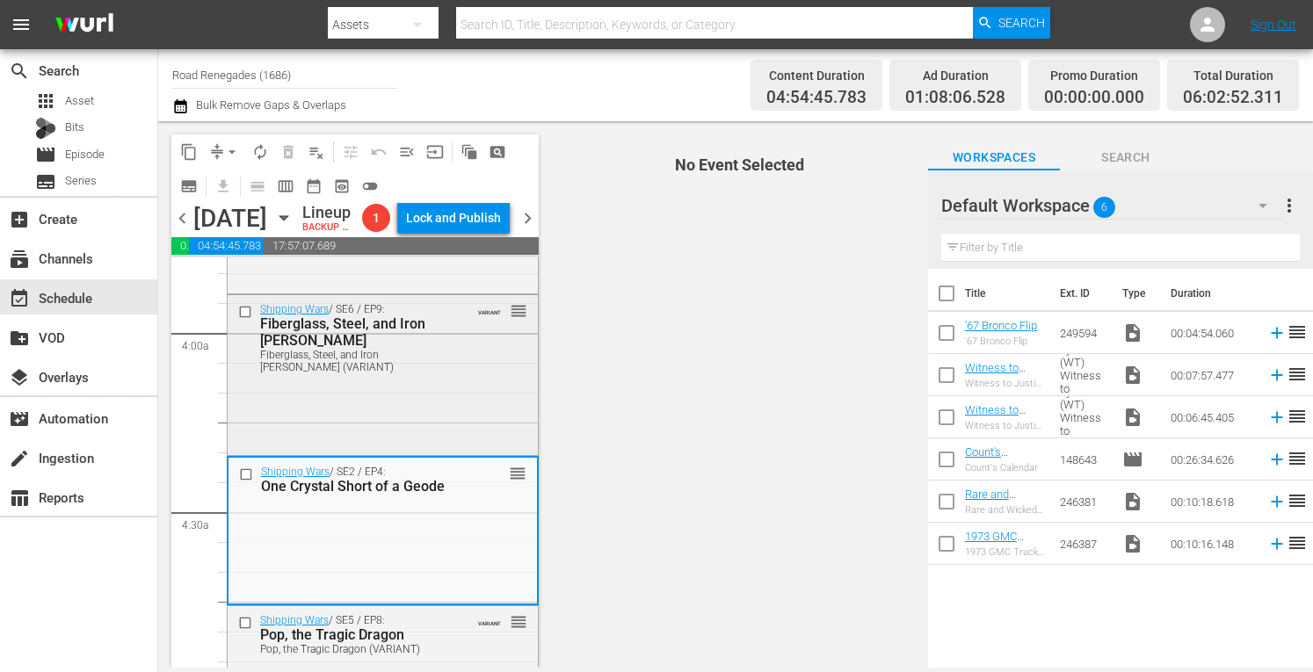
click at [371, 451] on div "Shipping Wars / SE6 / EP9: Fiberglass, Steel, and Iron Wills Fiberglass, Steel,…" at bounding box center [383, 373] width 310 height 156
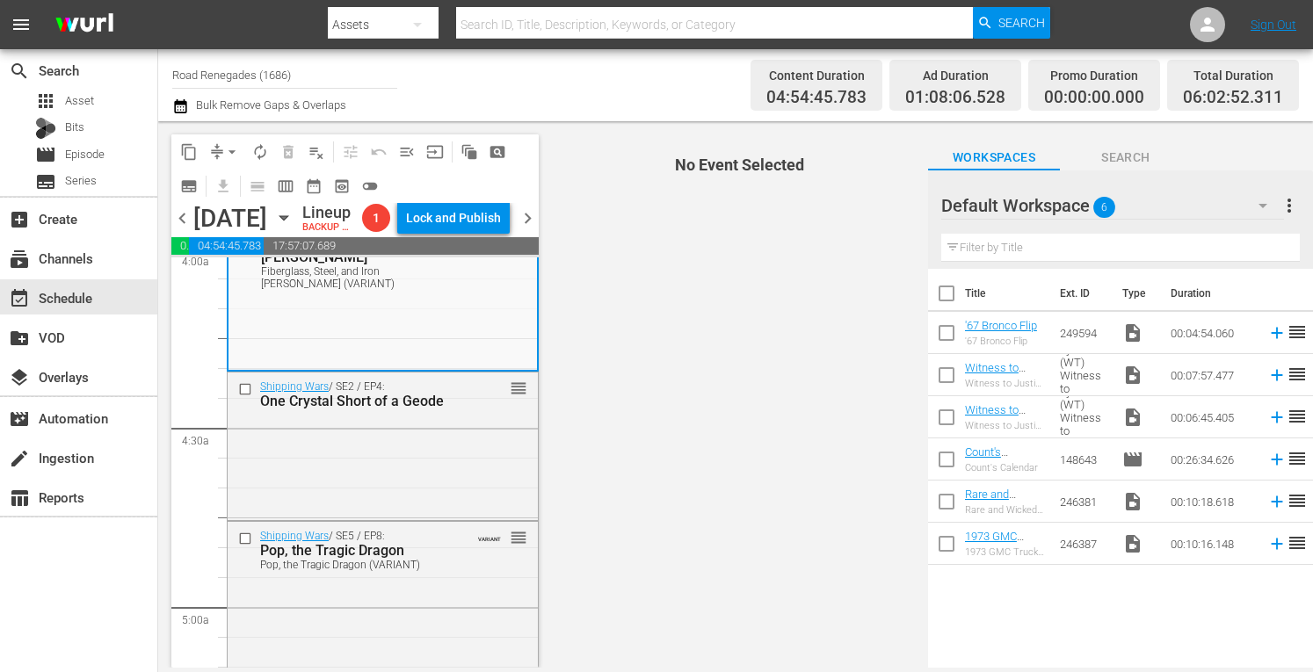
scroll to position [1464, 0]
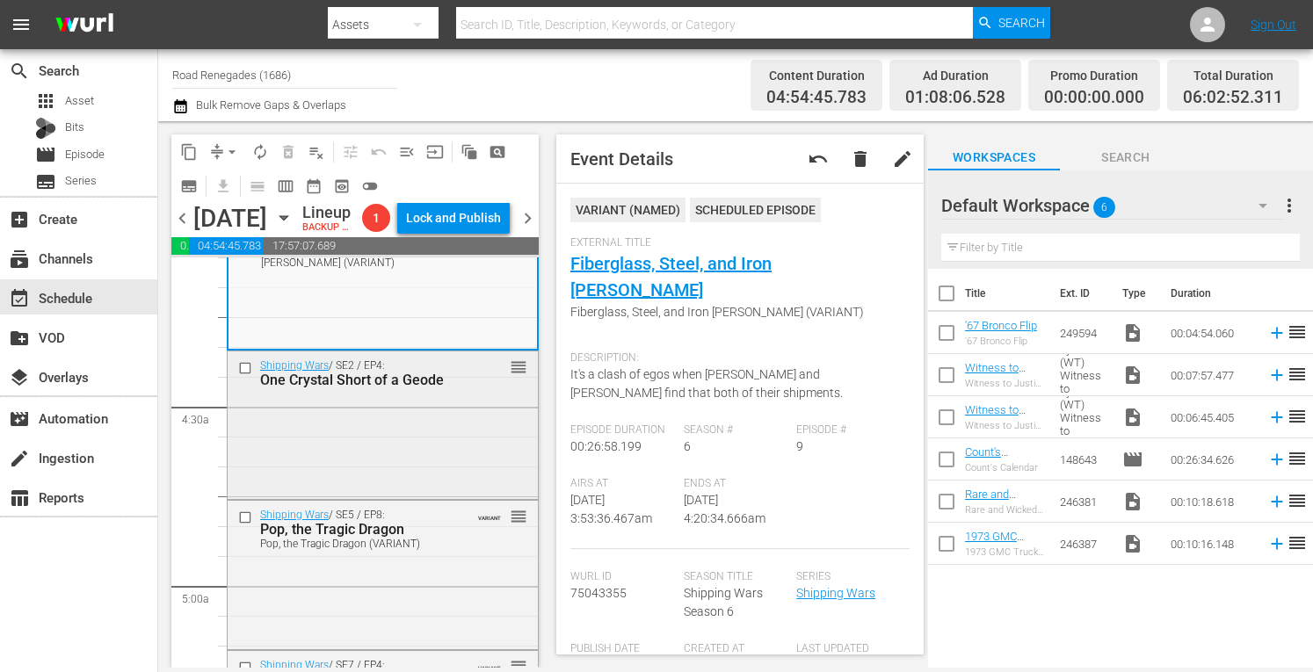
click at [382, 496] on div "Shipping Wars / SE2 / EP4: One Crystal Short of a Geode reorder" at bounding box center [383, 424] width 310 height 144
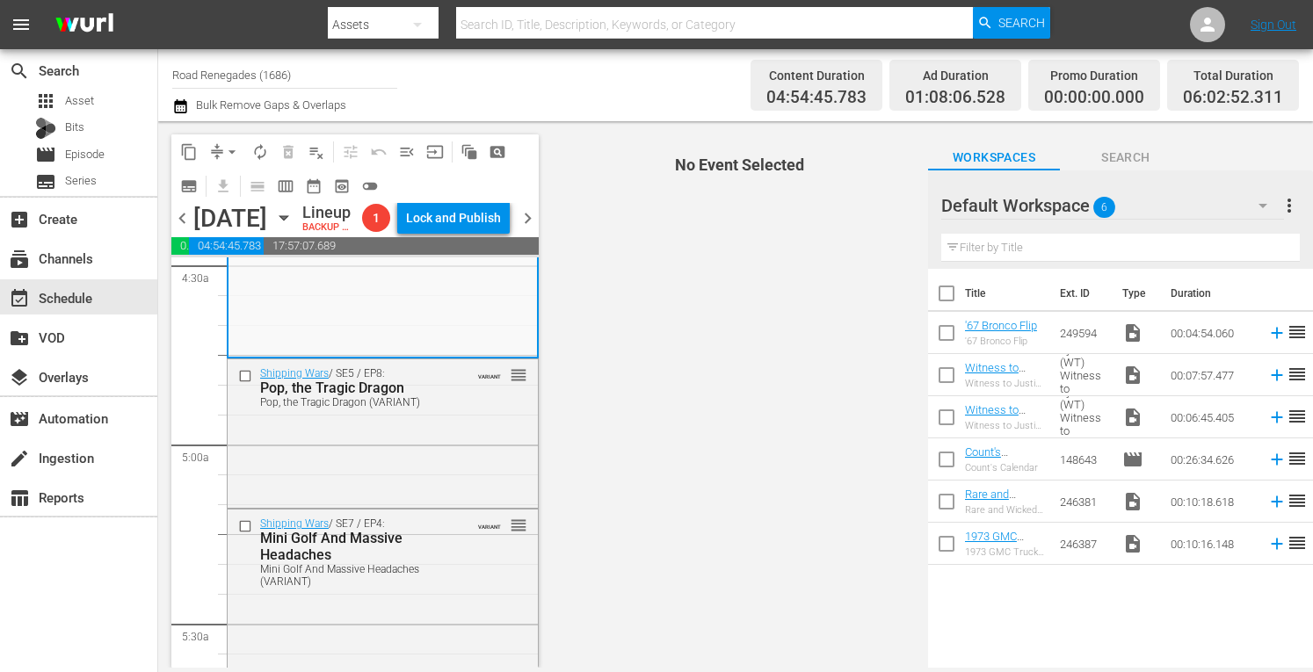
scroll to position [1640, 0]
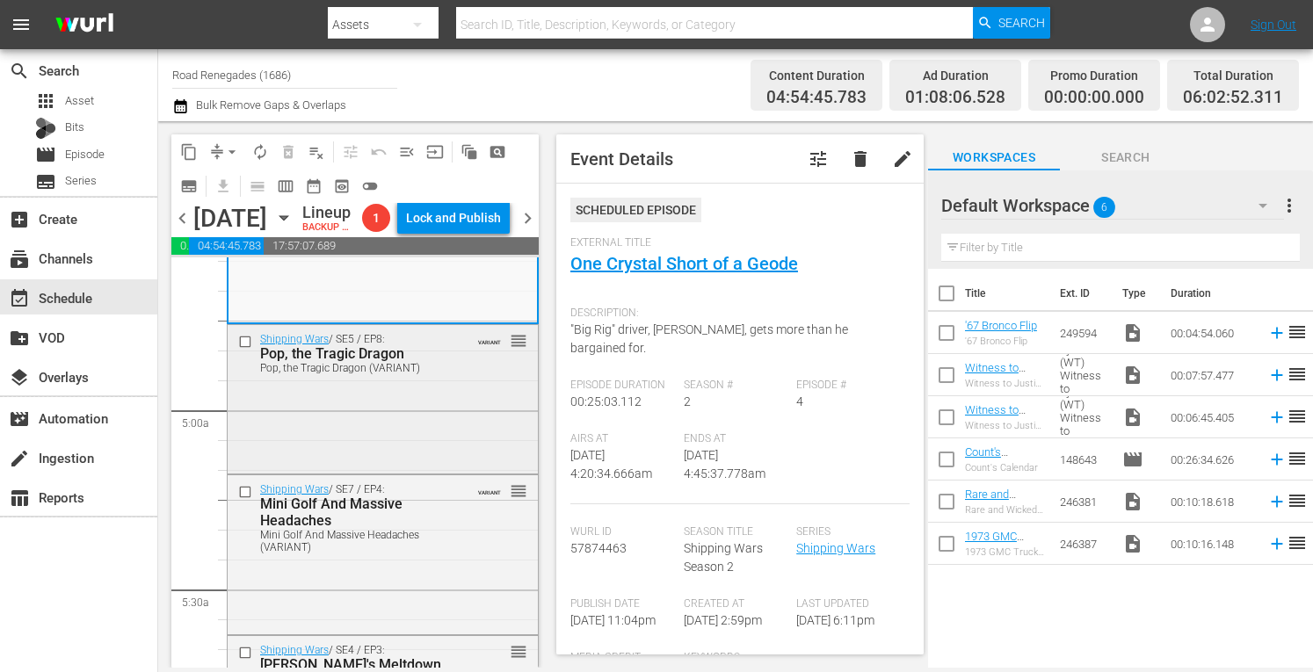
click at [436, 470] on div "Shipping Wars / SE5 / EP8: Pop, the Tragic Dragon Pop, the Tragic Dragon (VARIA…" at bounding box center [383, 397] width 310 height 145
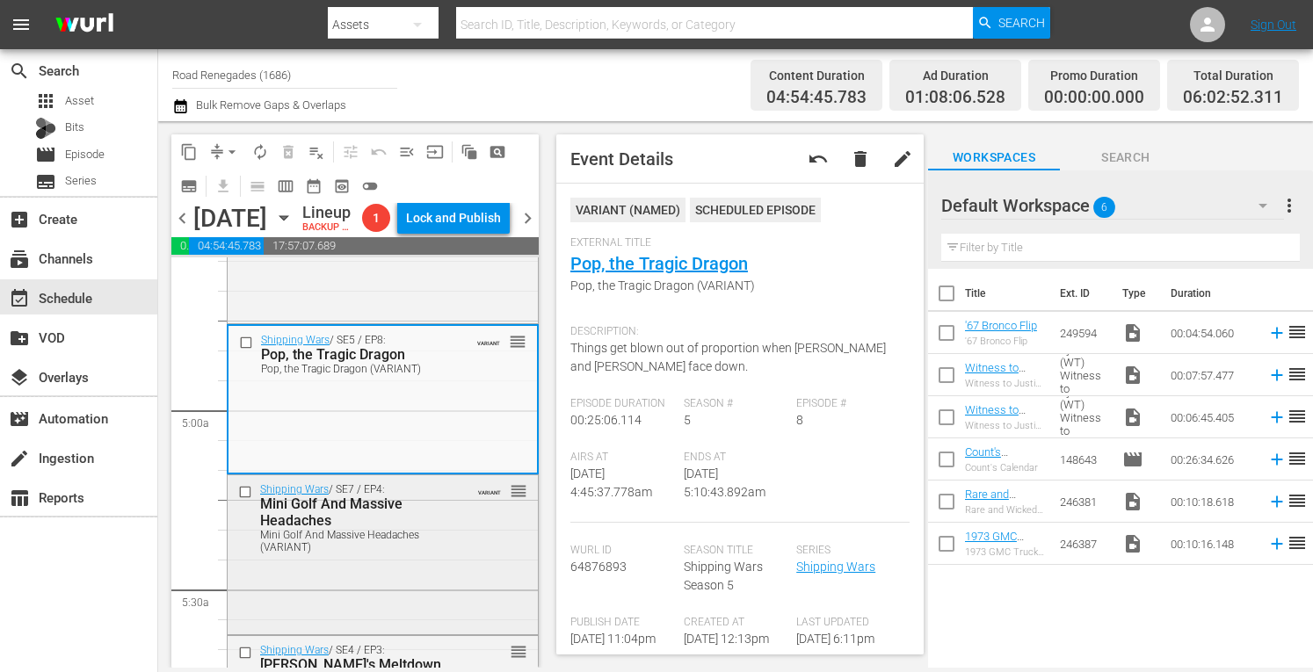
click at [462, 560] on div "Shipping Wars / SE7 / EP4: Mini Golf And Massive Headaches Mini Golf And Massiv…" at bounding box center [383, 517] width 310 height 84
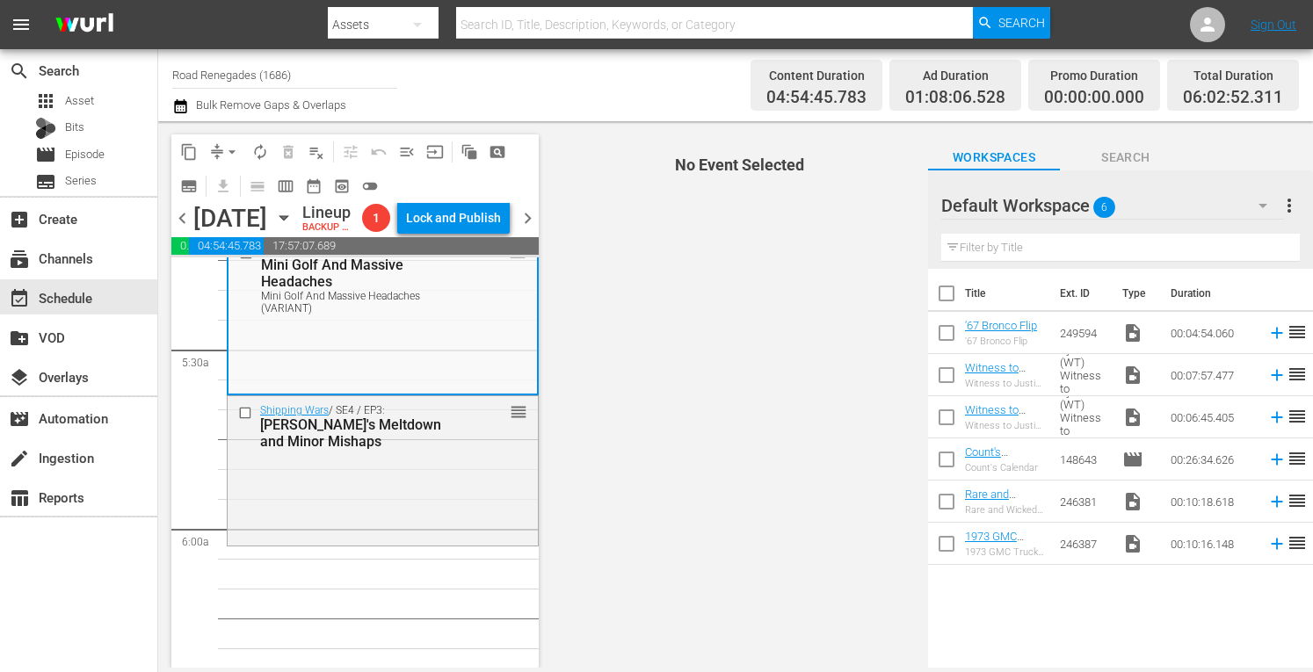
scroll to position [1886, 0]
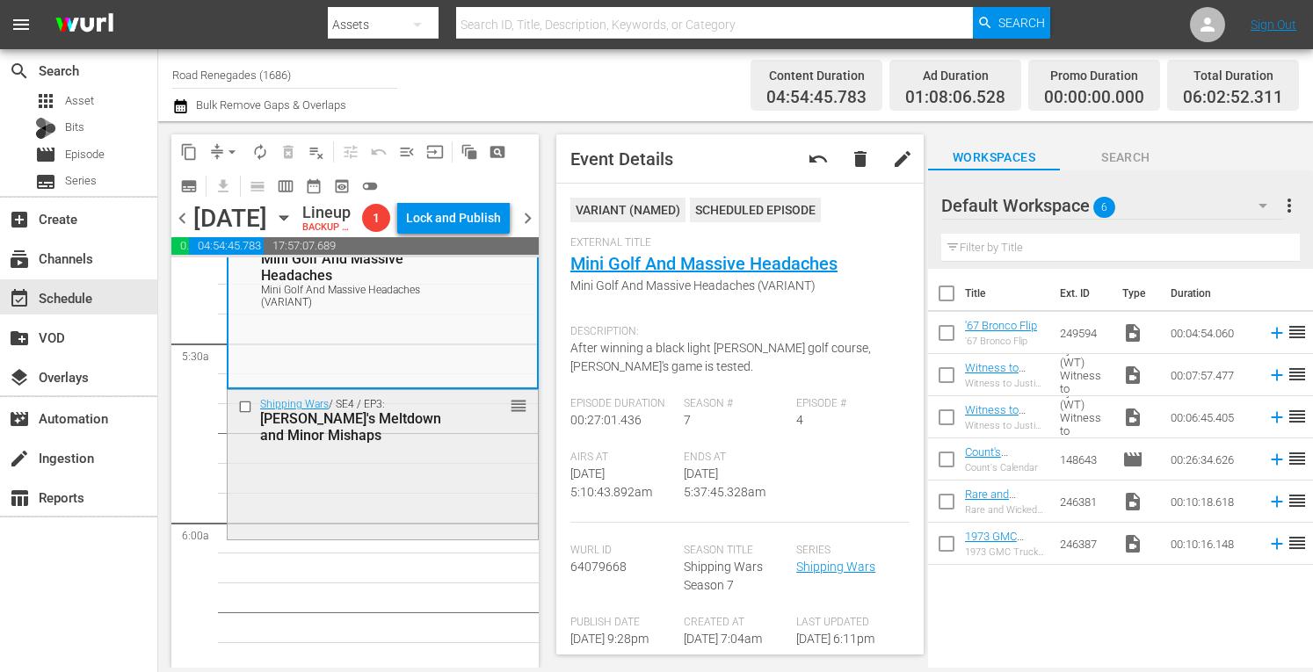
click at [489, 514] on div "Shipping Wars / SE4 / EP3: Manner's Meltdown and Minor Mishaps reorder" at bounding box center [383, 462] width 310 height 145
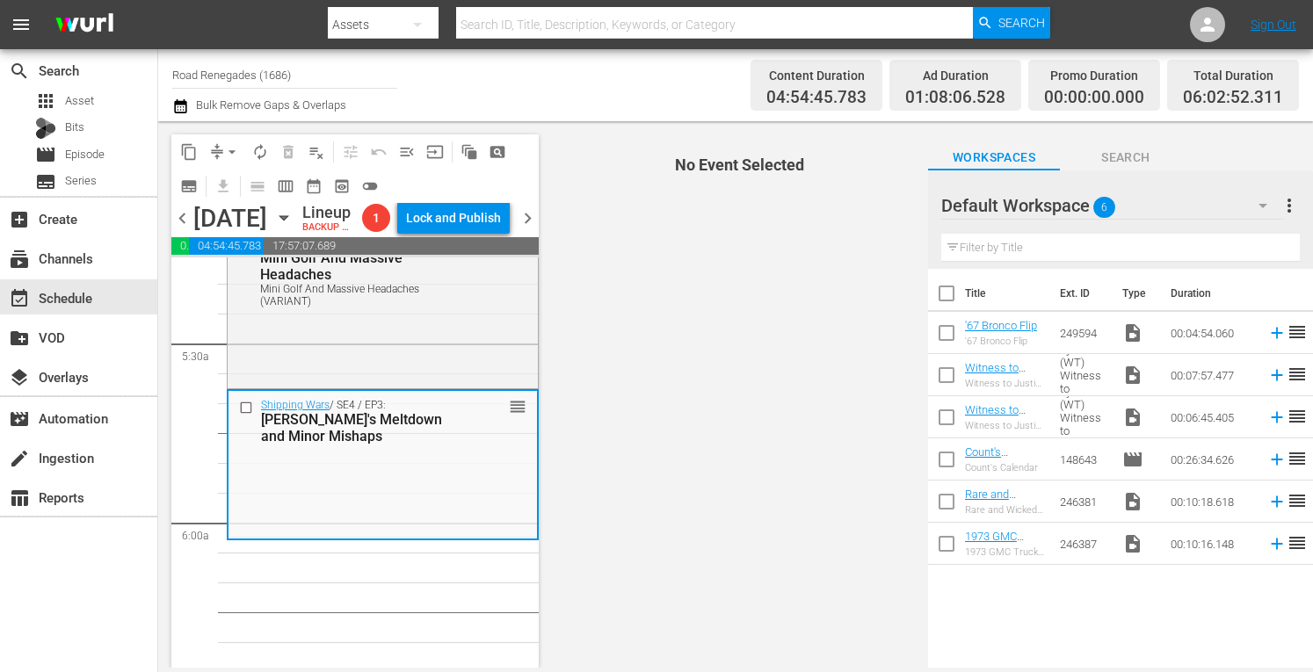
click at [489, 514] on div "Shipping Wars / SE4 / EP3: Manner's Meltdown and Minor Mishaps reorder" at bounding box center [383, 463] width 308 height 145
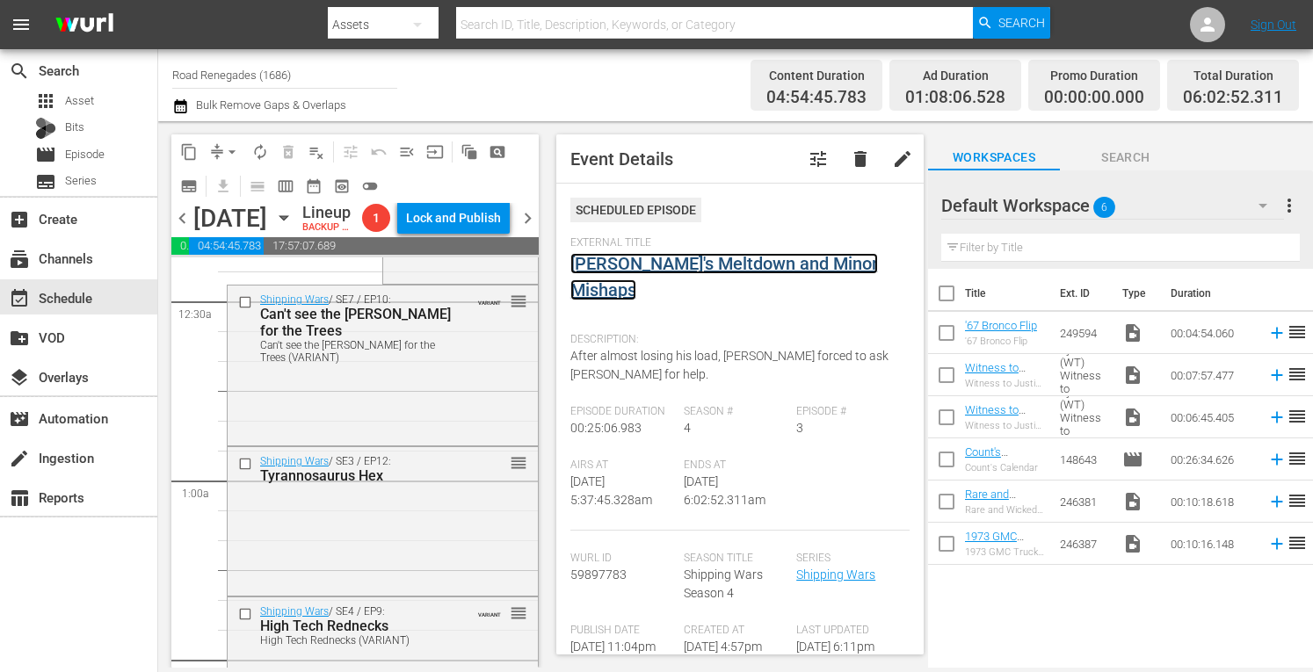
scroll to position [0, 0]
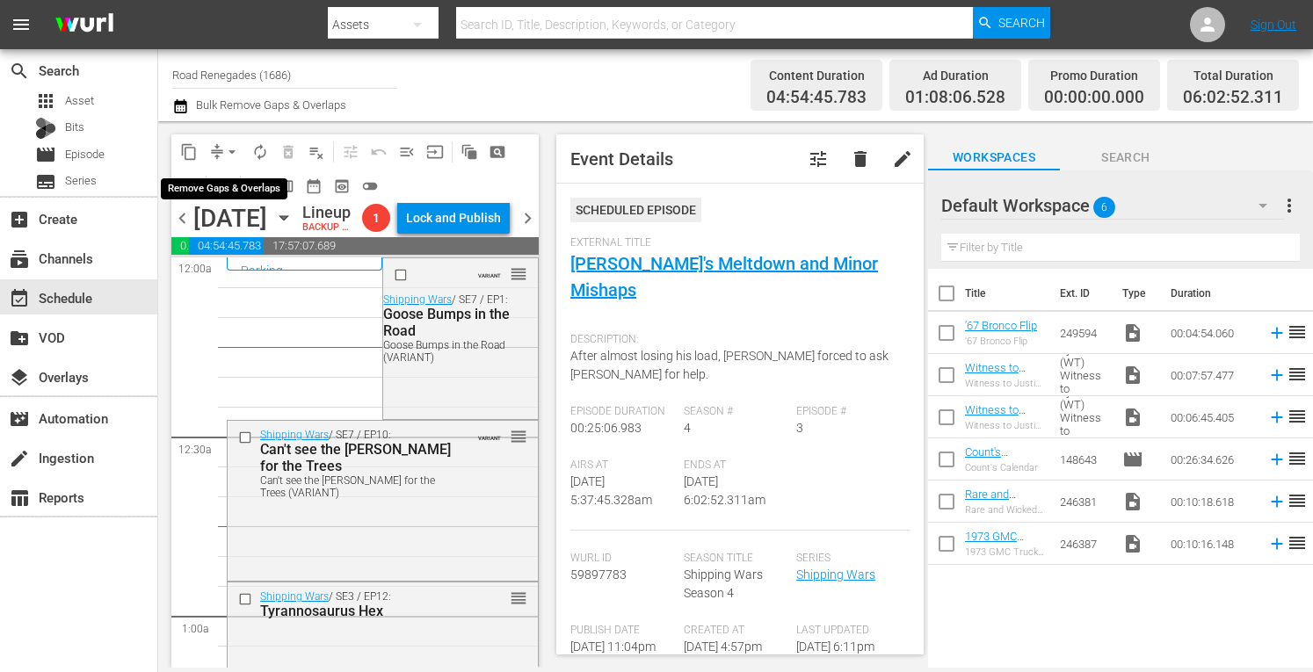
click at [232, 144] on span "arrow_drop_down" at bounding box center [232, 152] width 18 height 18
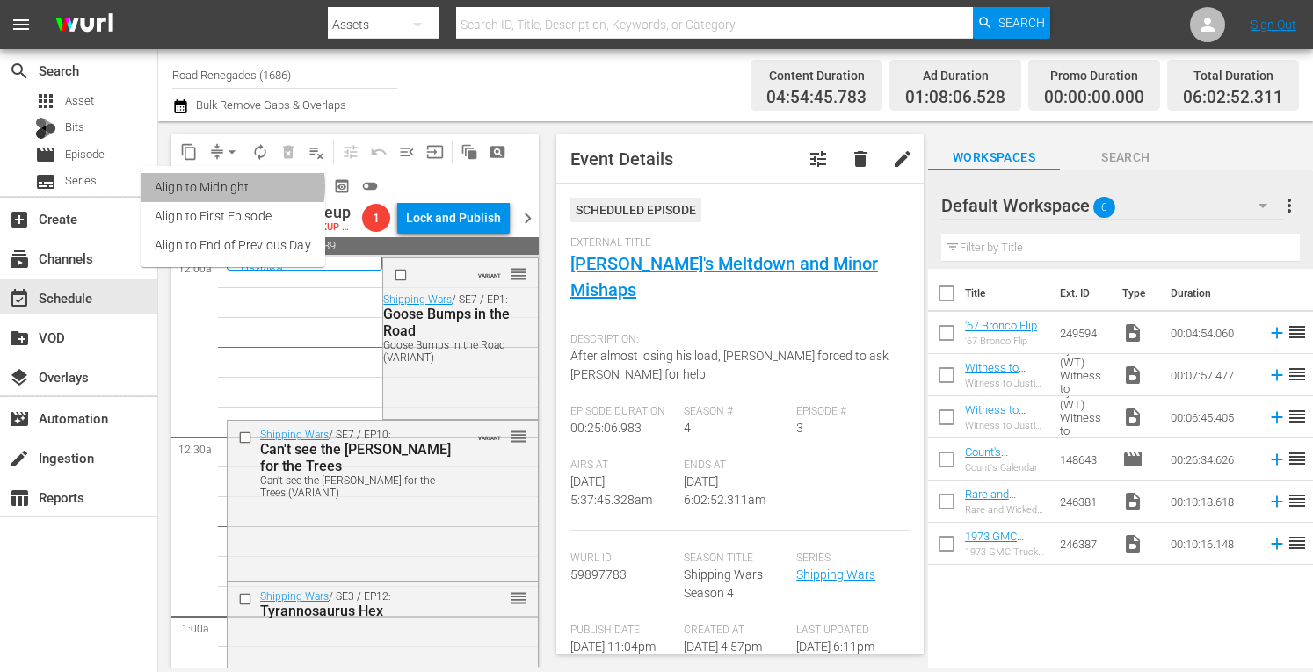
click at [229, 186] on li "Align to Midnight" at bounding box center [233, 187] width 185 height 29
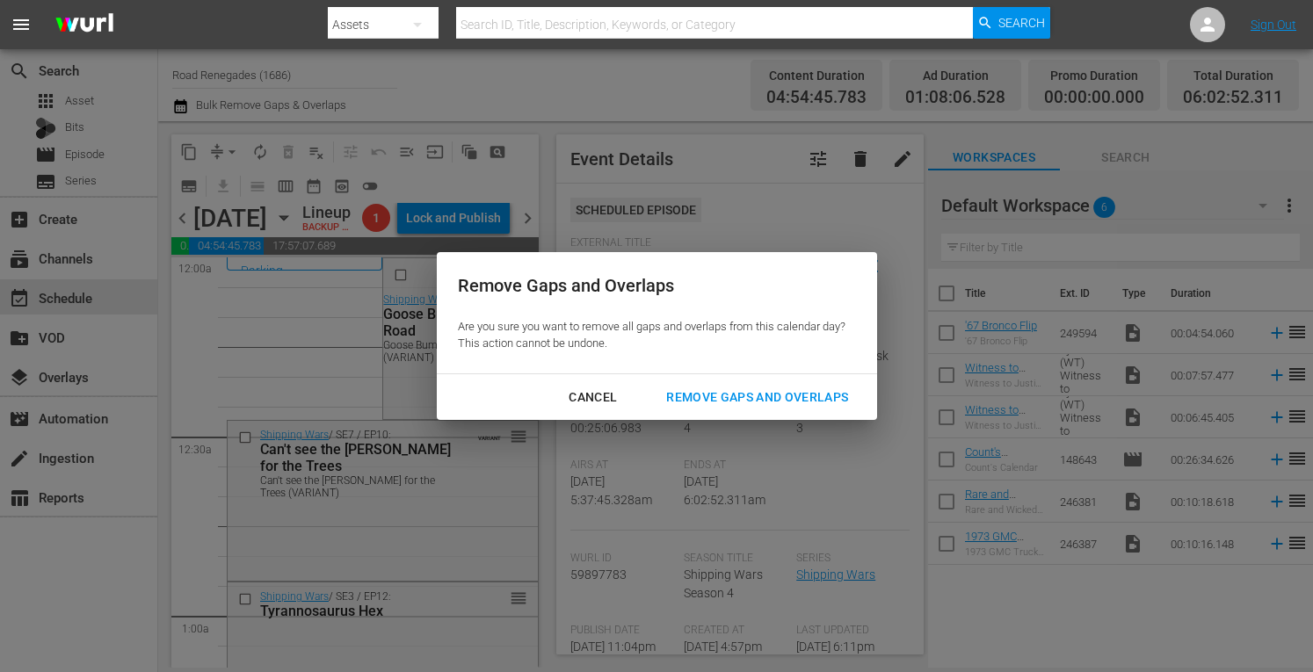
click at [705, 389] on div "Remove Gaps and Overlaps" at bounding box center [757, 398] width 210 height 22
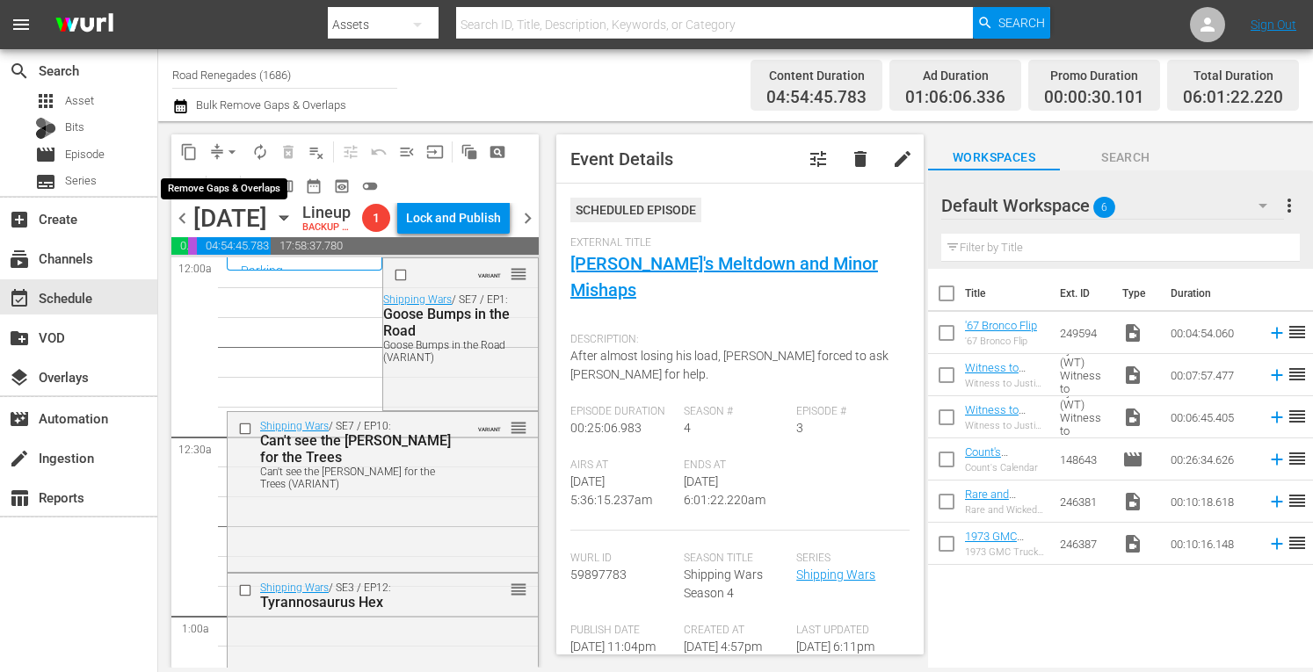
click at [234, 150] on span "arrow_drop_down" at bounding box center [232, 152] width 18 height 18
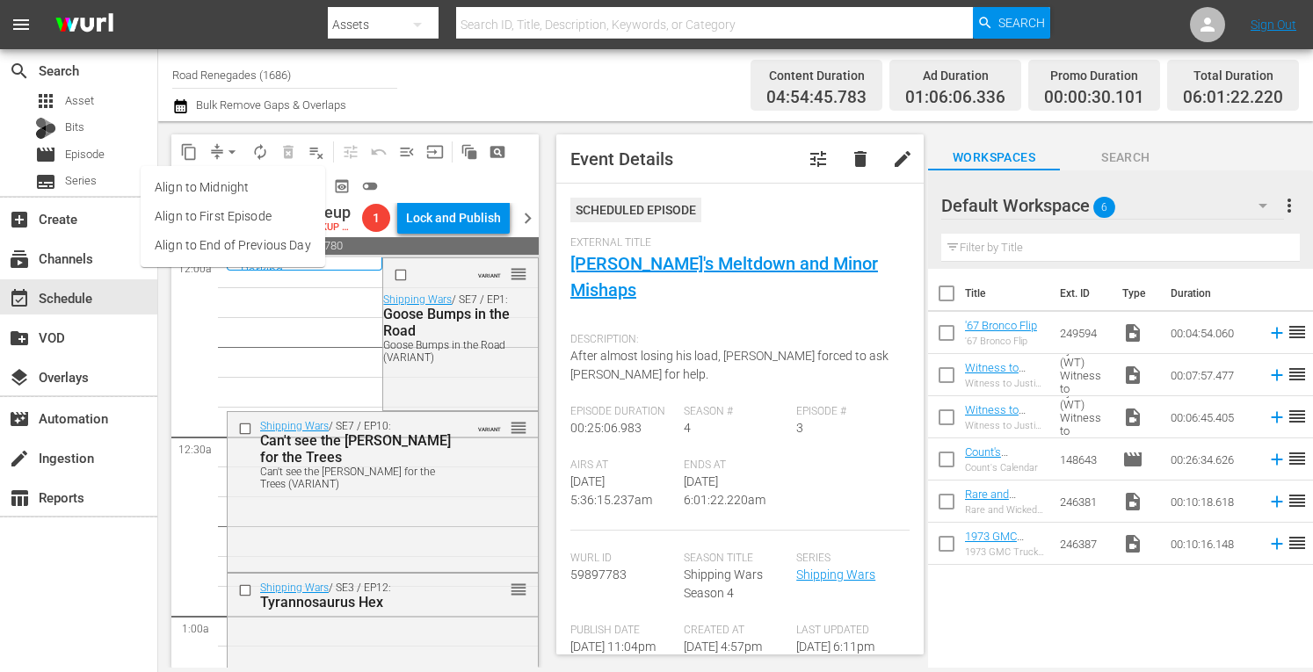
click at [229, 192] on li "Align to Midnight" at bounding box center [233, 187] width 185 height 29
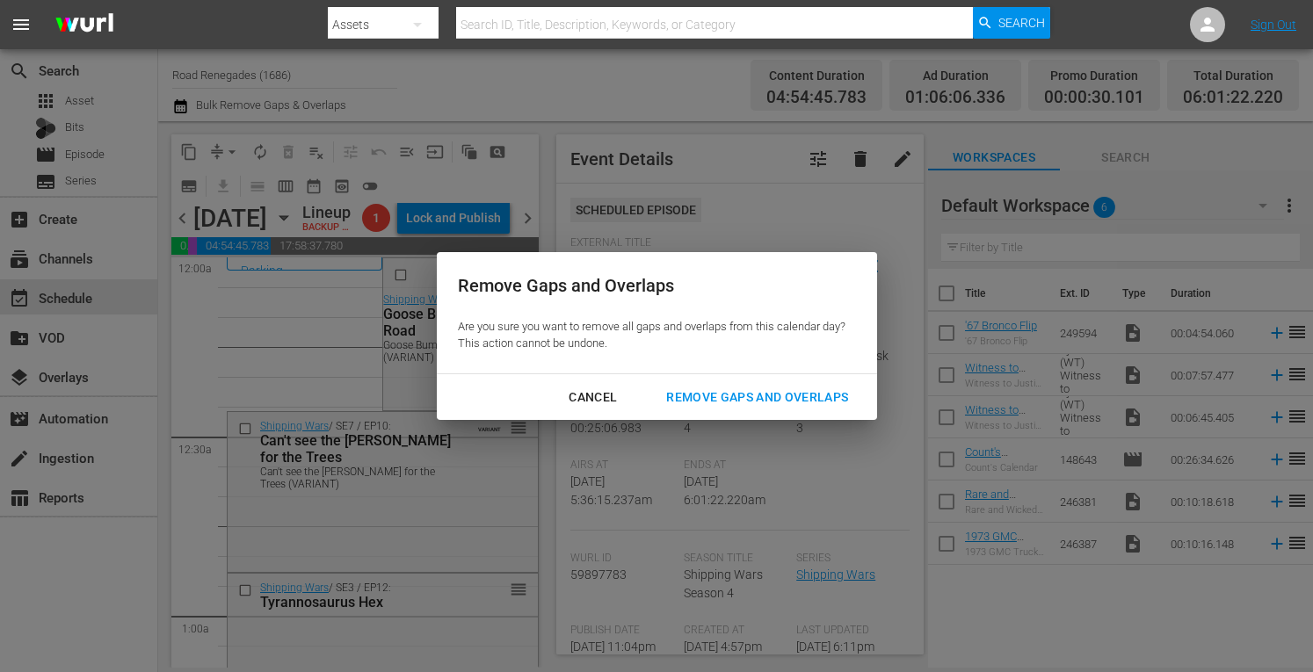
click at [770, 391] on div "Remove Gaps and Overlaps" at bounding box center [757, 398] width 210 height 22
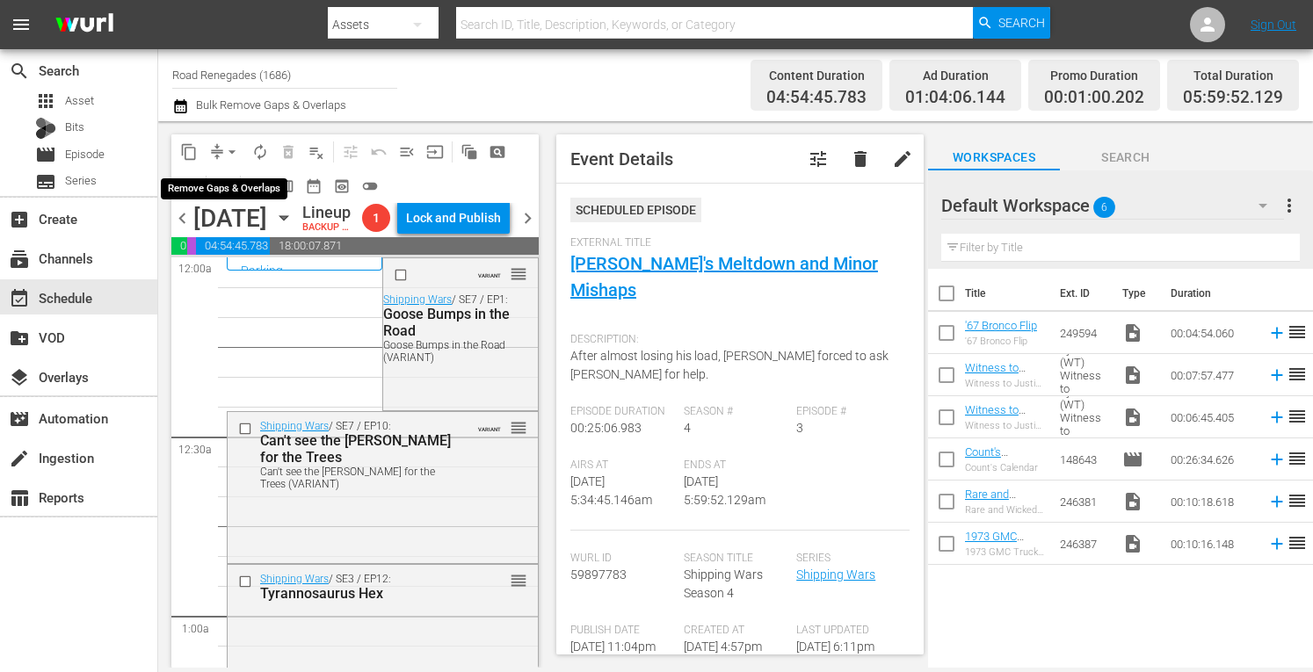
click at [232, 145] on span "arrow_drop_down" at bounding box center [232, 152] width 18 height 18
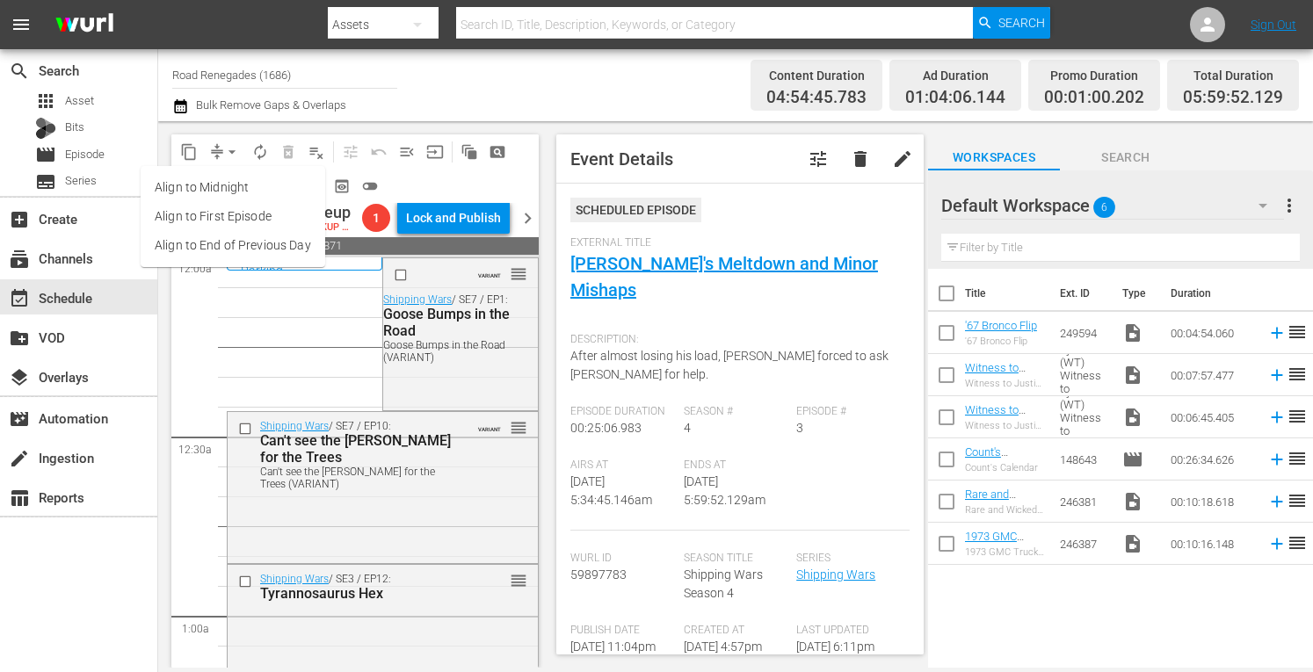
click at [229, 191] on li "Align to Midnight" at bounding box center [233, 187] width 185 height 29
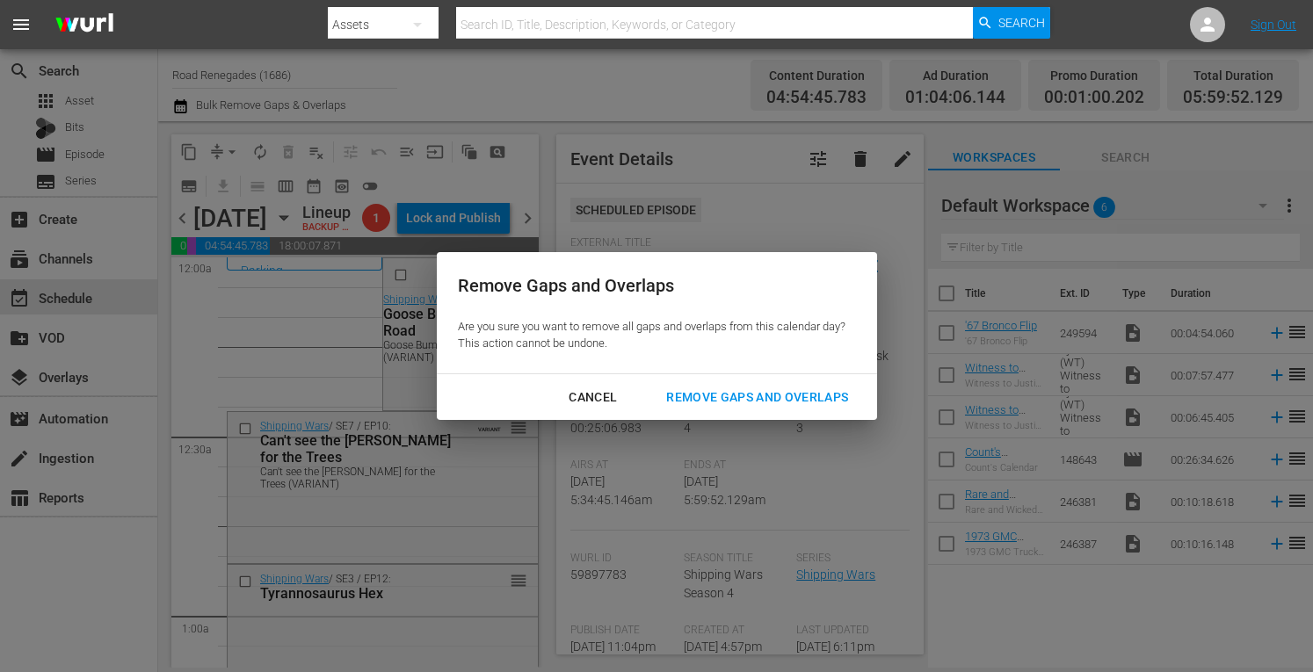
click at [704, 393] on div "Remove Gaps and Overlaps" at bounding box center [757, 398] width 210 height 22
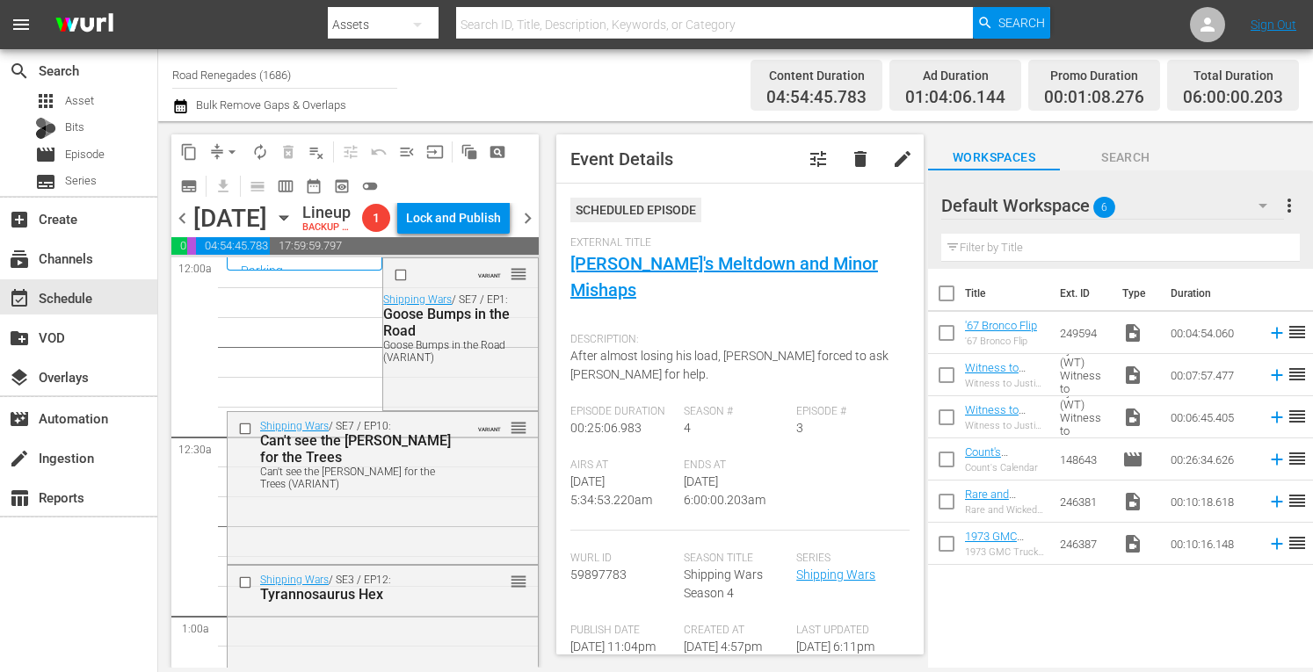
click at [445, 234] on div "Lock and Publish" at bounding box center [453, 218] width 112 height 32
click at [253, 152] on span "autorenew_outlined" at bounding box center [260, 152] width 18 height 18
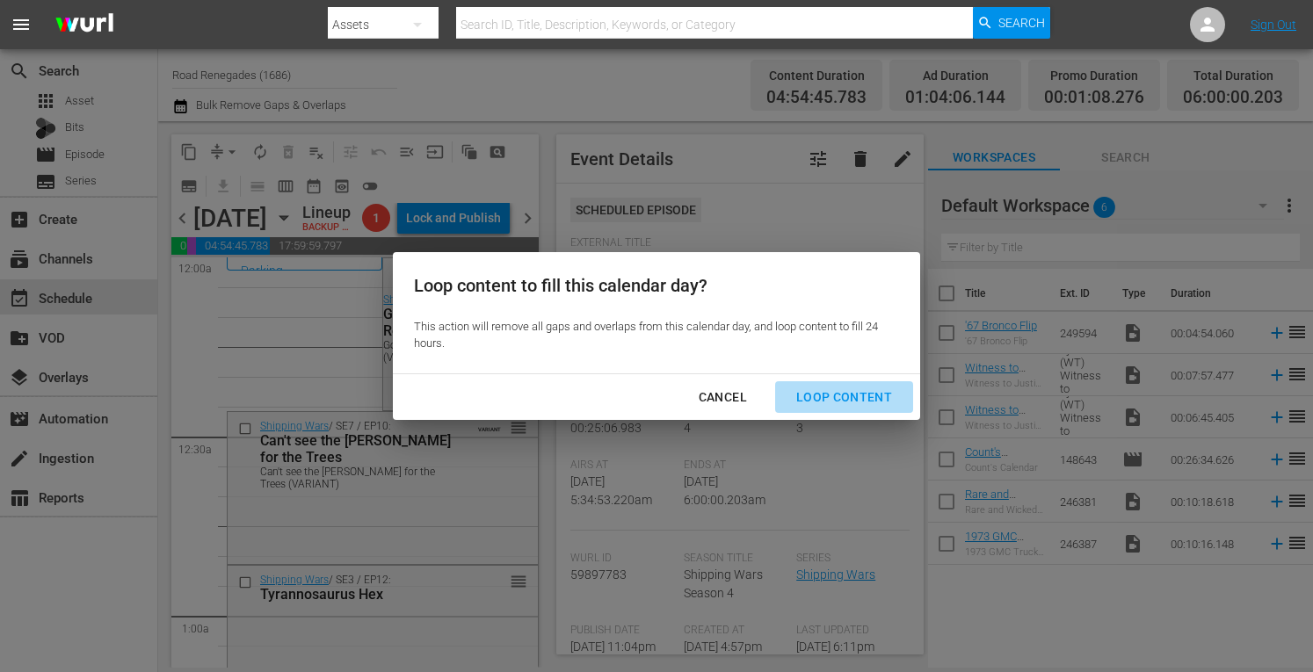
click at [863, 389] on div "Loop Content" at bounding box center [844, 398] width 124 height 22
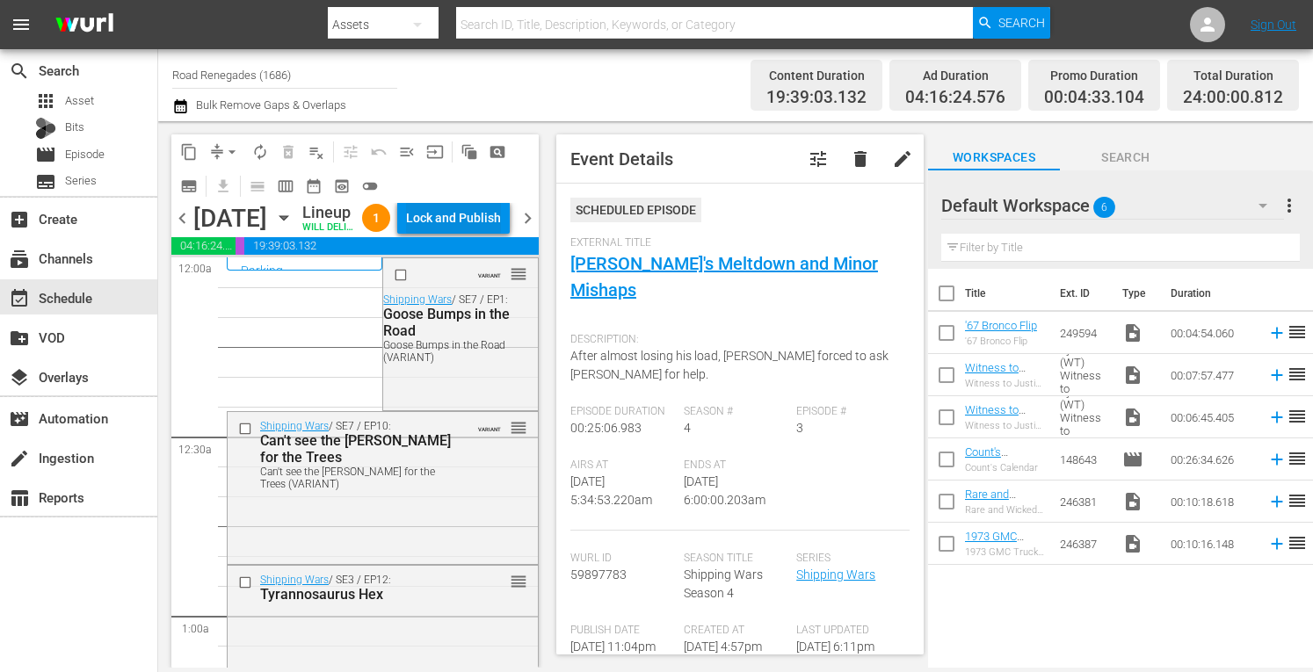
click at [465, 231] on div "Lock and Publish" at bounding box center [453, 218] width 95 height 32
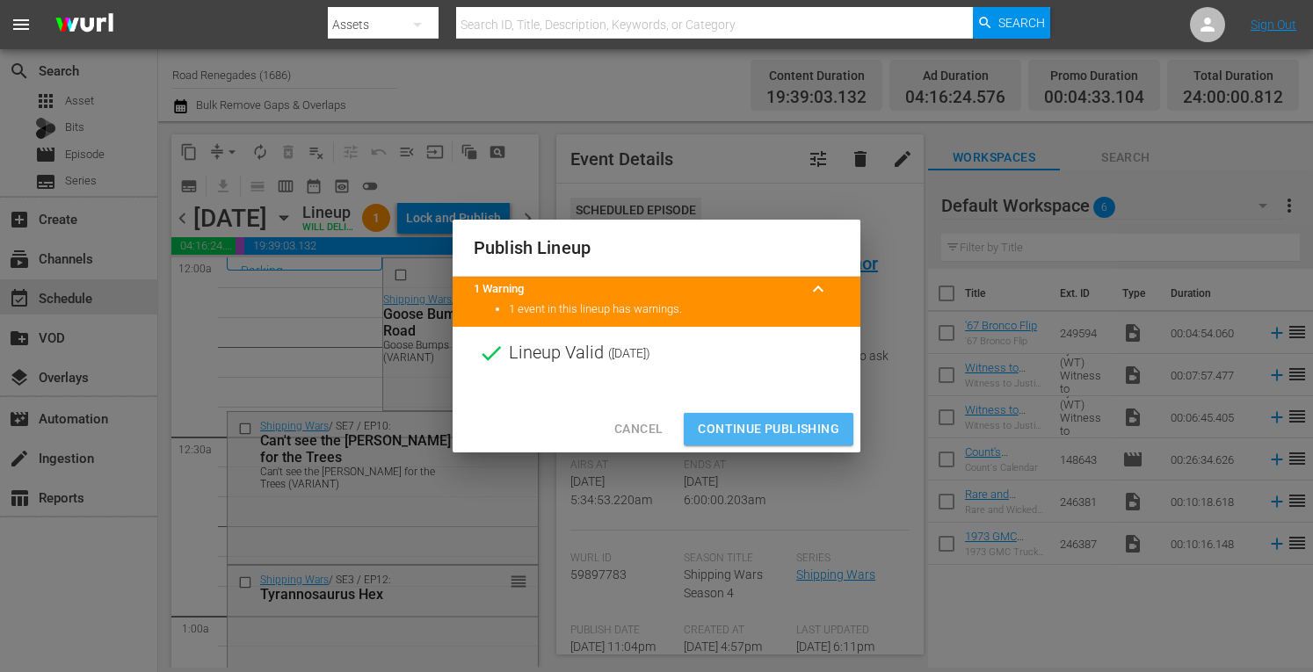
click at [728, 428] on span "Continue Publishing" at bounding box center [768, 429] width 141 height 22
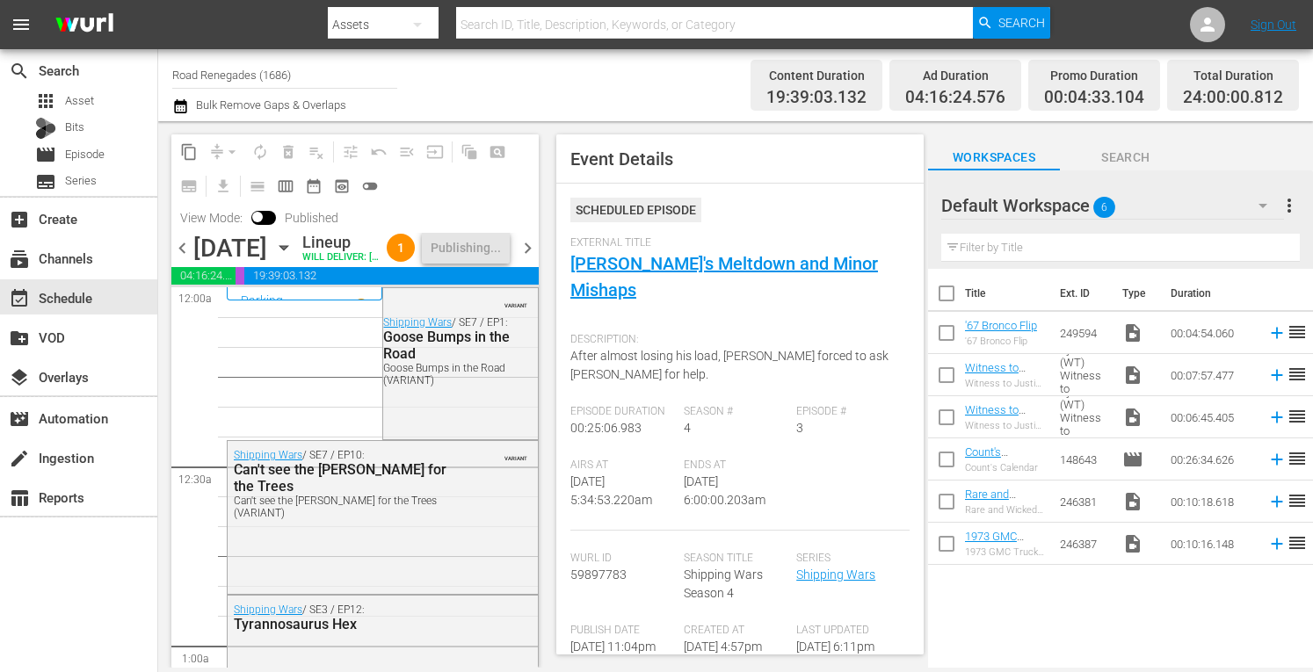
click at [529, 259] on span "chevron_right" at bounding box center [528, 248] width 22 height 22
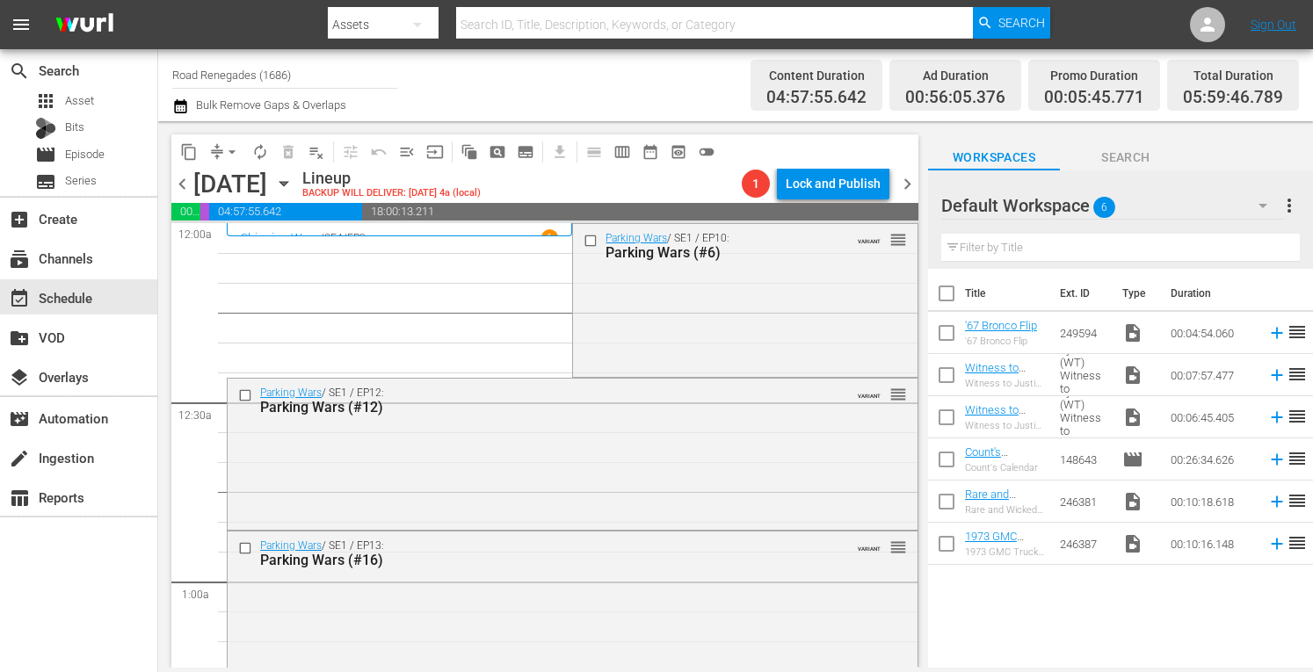
click at [906, 186] on span "chevron_right" at bounding box center [907, 184] width 22 height 22
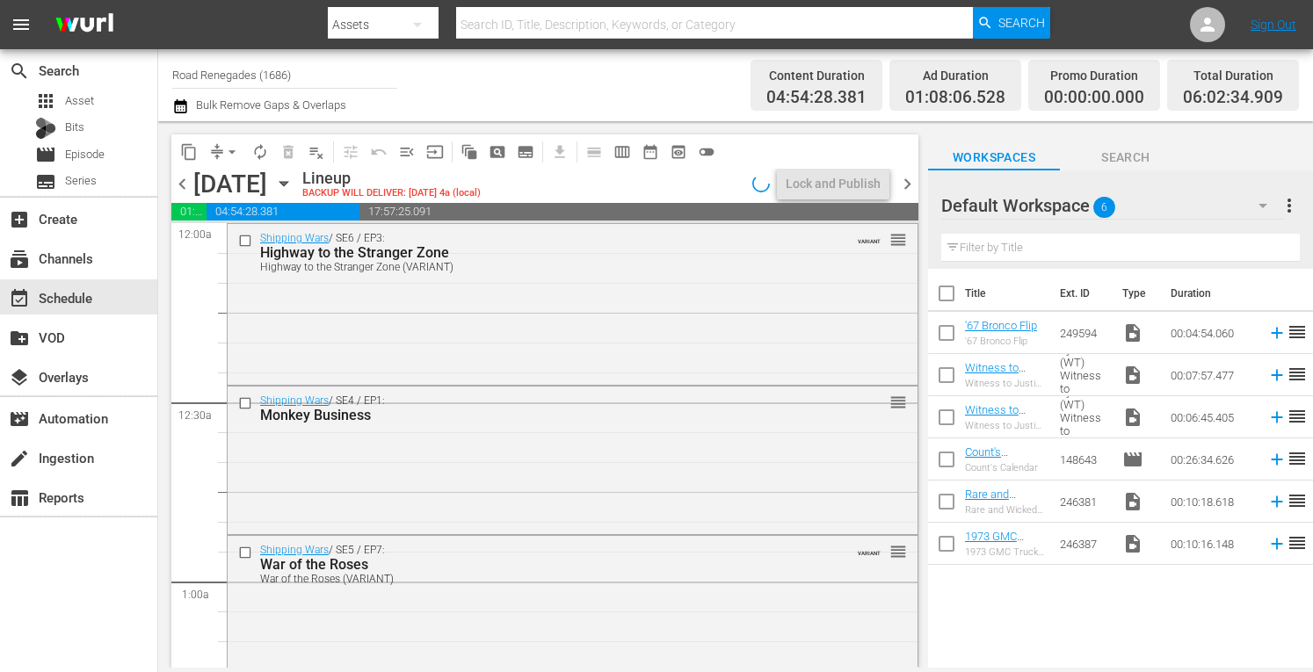
click at [181, 180] on span "chevron_left" at bounding box center [182, 184] width 22 height 22
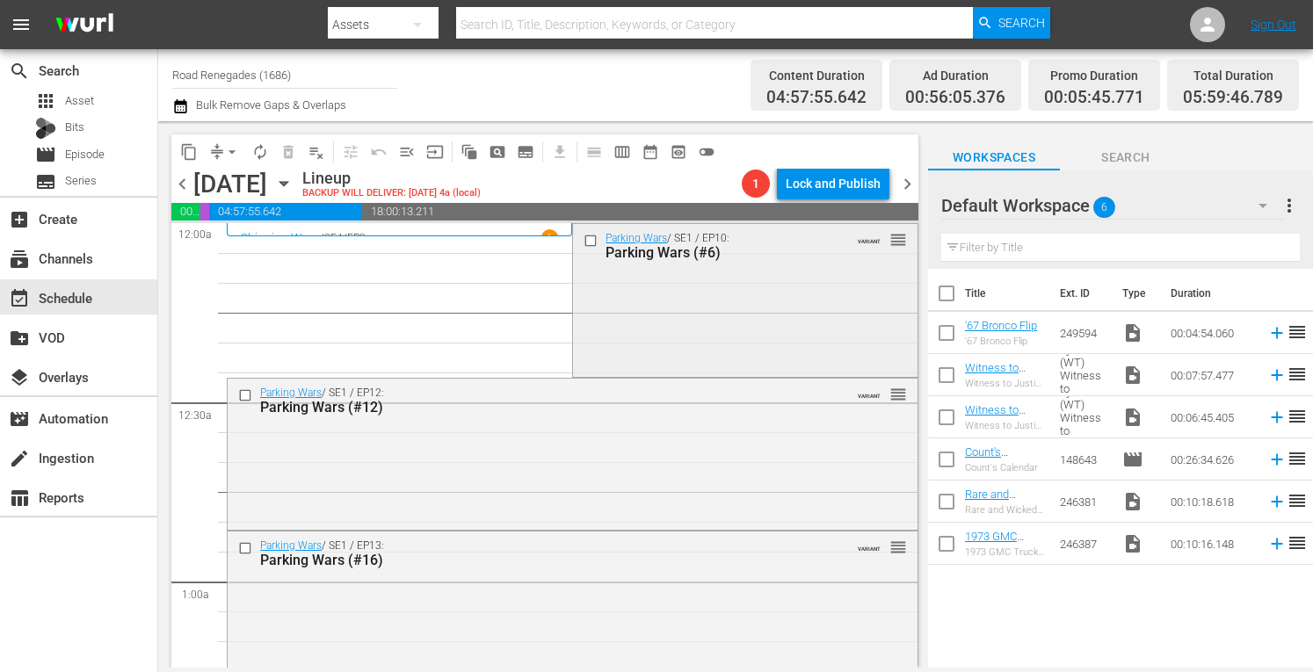
click at [670, 303] on div "Parking Wars / SE1 / EP10: Parking Wars (#6) VARIANT reorder" at bounding box center [745, 298] width 344 height 149
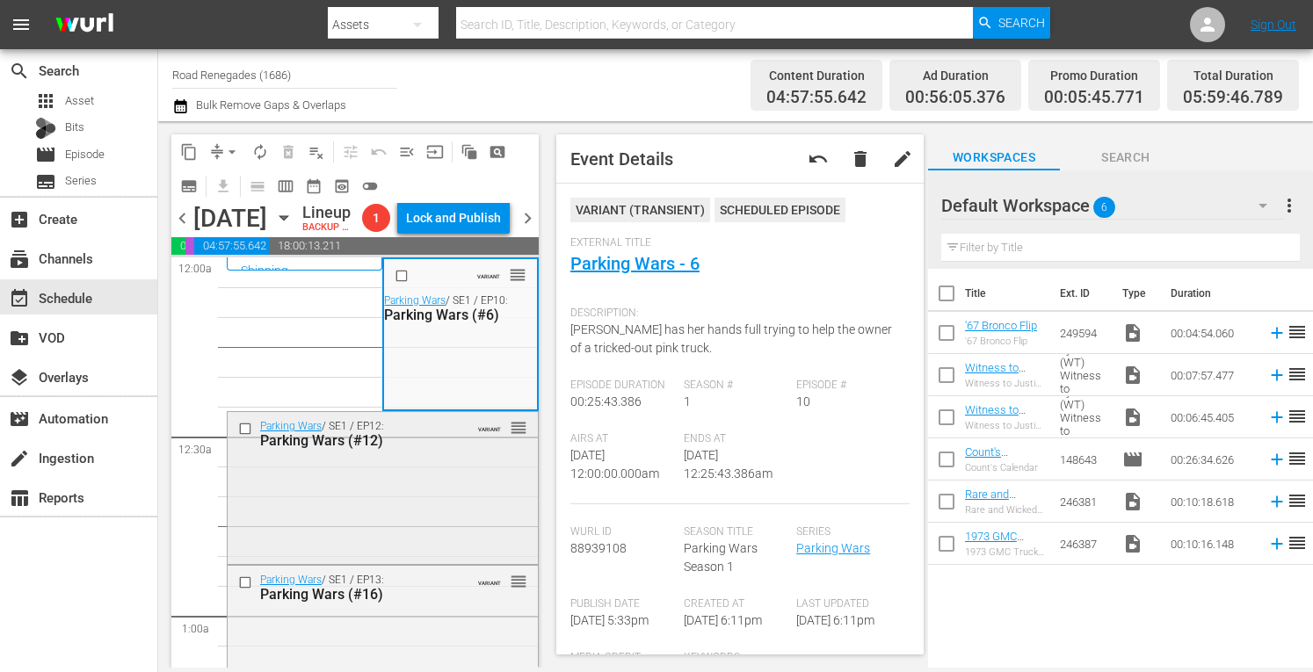
click at [427, 541] on div "Parking Wars / SE1 / EP12: Parking Wars (#12) VARIANT reorder" at bounding box center [383, 486] width 310 height 149
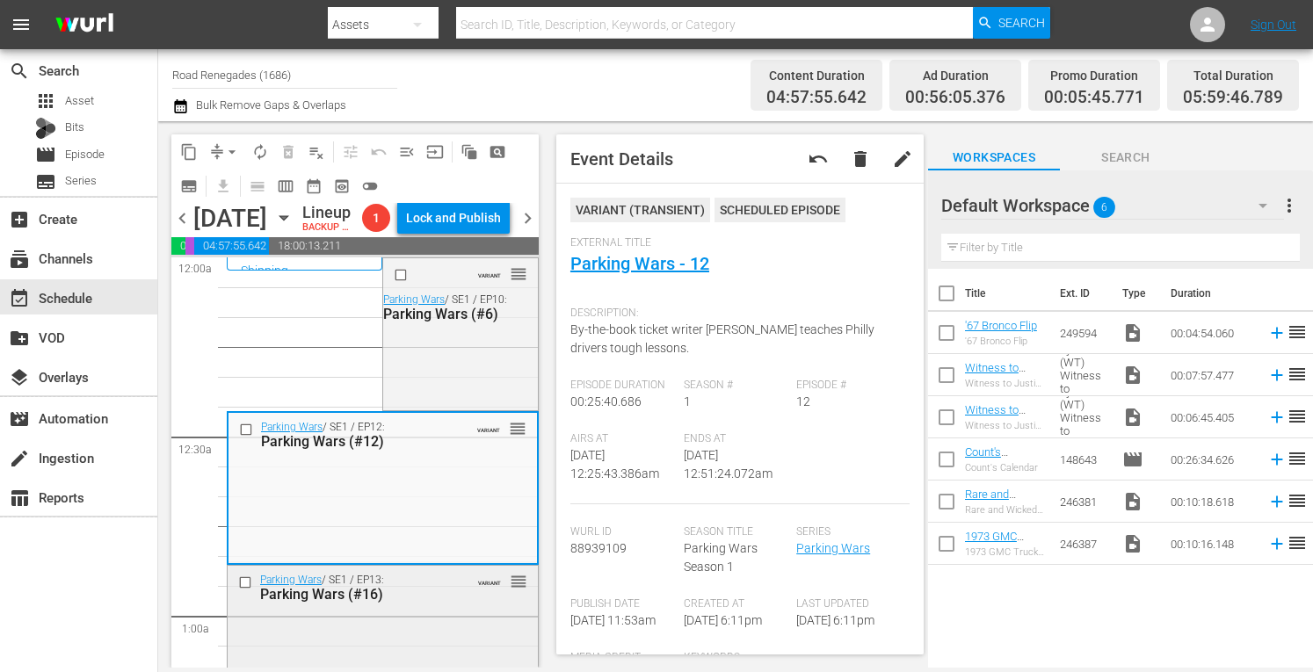
click at [429, 603] on div "Parking Wars (#16)" at bounding box center [357, 594] width 195 height 17
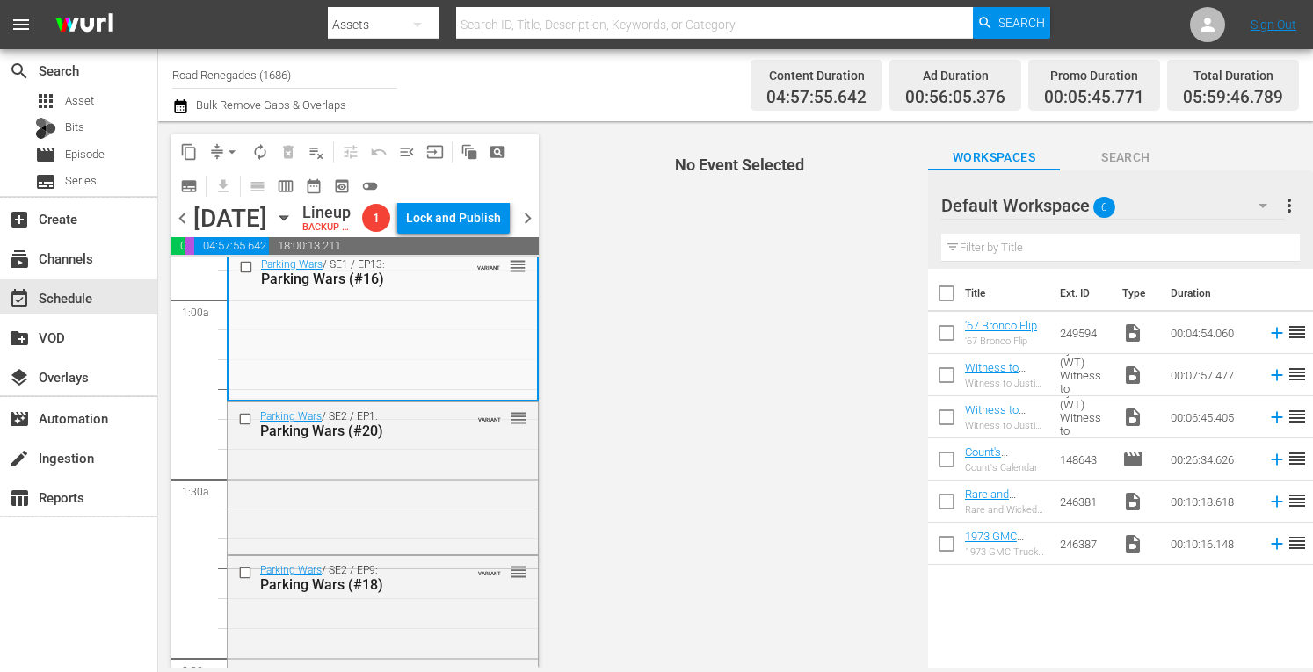
scroll to position [339, 0]
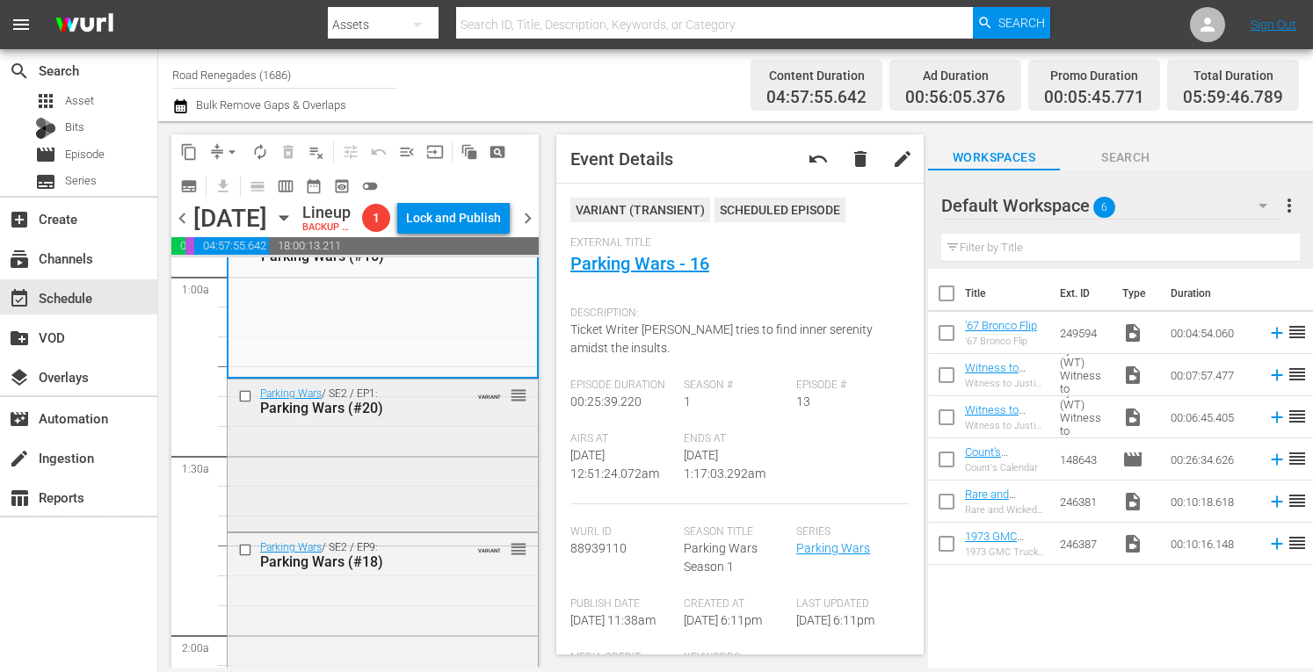
click at [431, 524] on div "Parking Wars / SE2 / EP1: Parking Wars (#20) VARIANT reorder" at bounding box center [383, 454] width 310 height 149
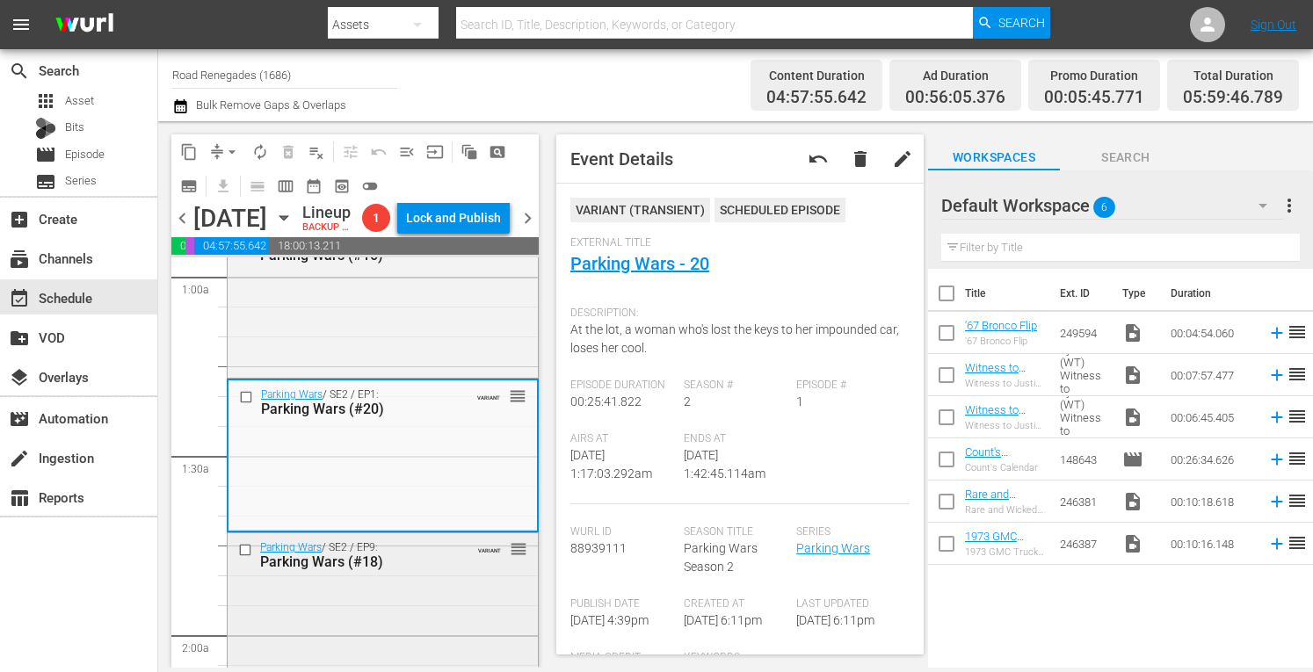
click at [442, 659] on div "Parking Wars / SE2 / EP9: Parking Wars (#18) VARIANT reorder" at bounding box center [383, 607] width 310 height 148
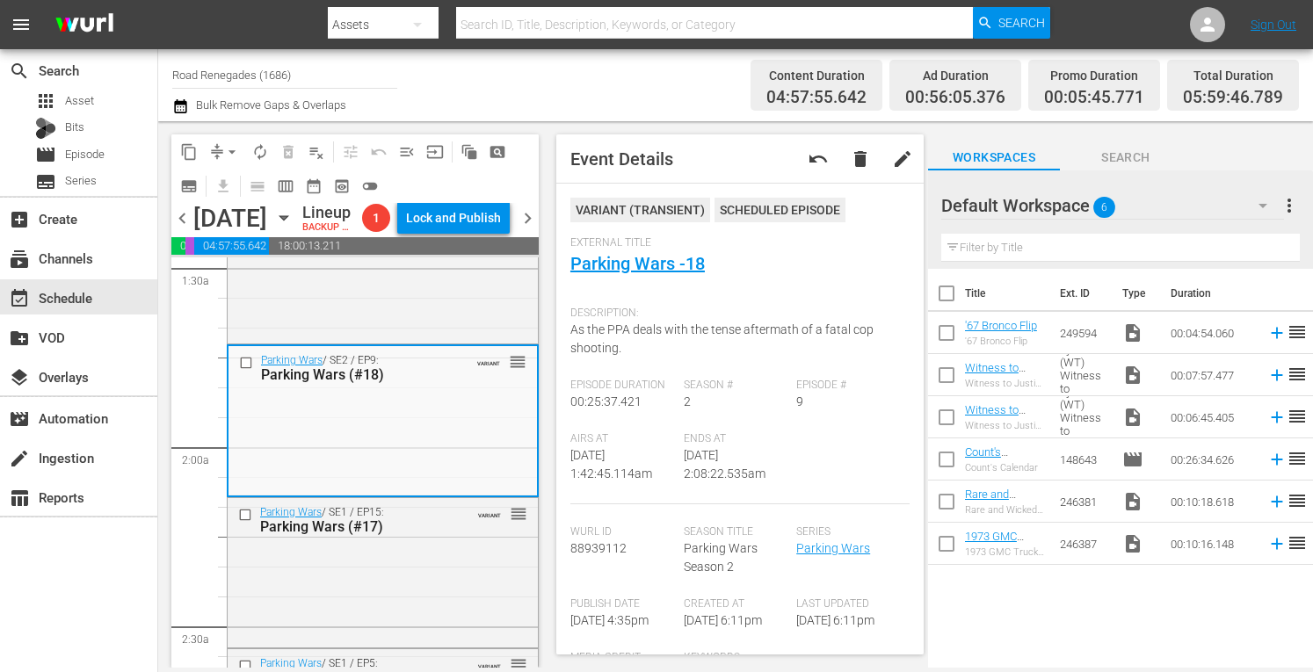
scroll to position [562, 0]
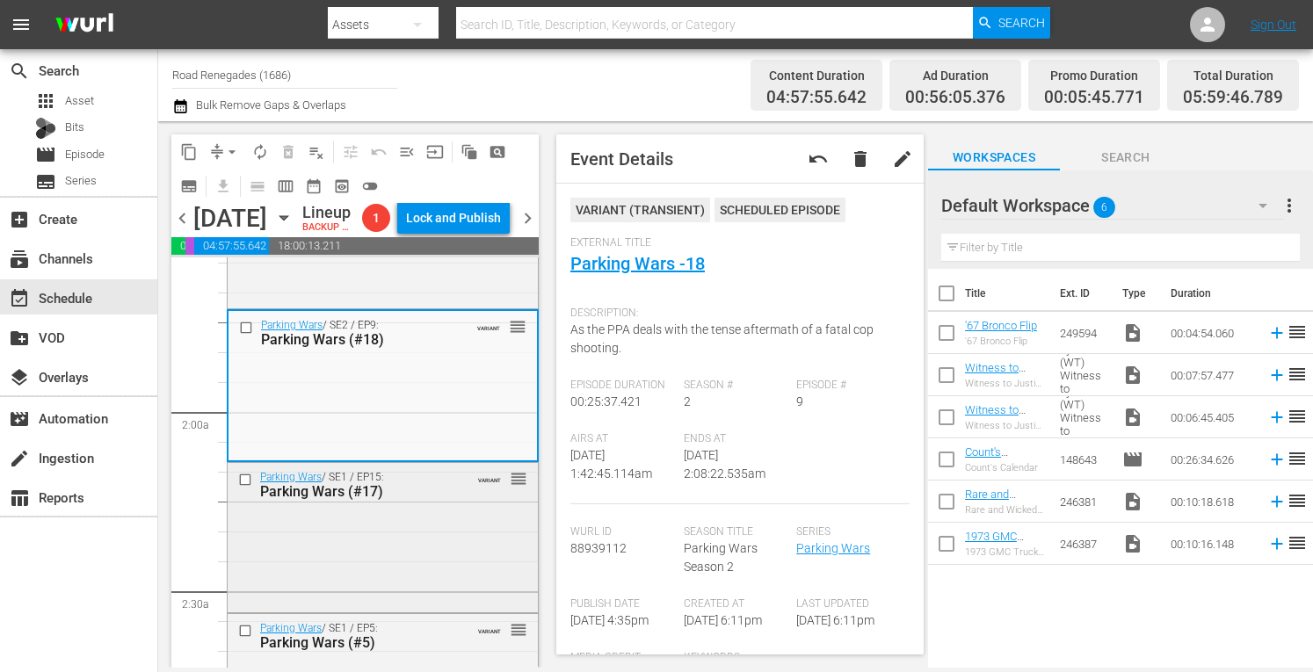
click at [442, 576] on div "Parking Wars / SE1 / EP15: Parking Wars (#17) VARIANT reorder" at bounding box center [383, 536] width 310 height 146
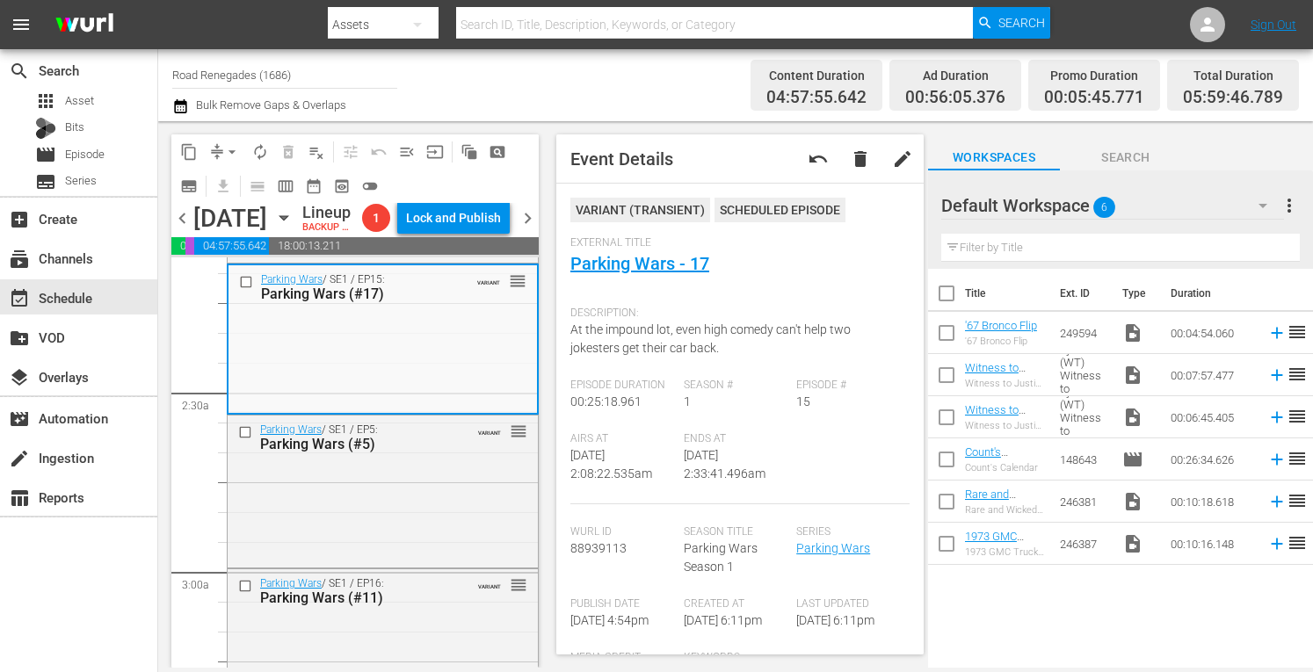
scroll to position [809, 0]
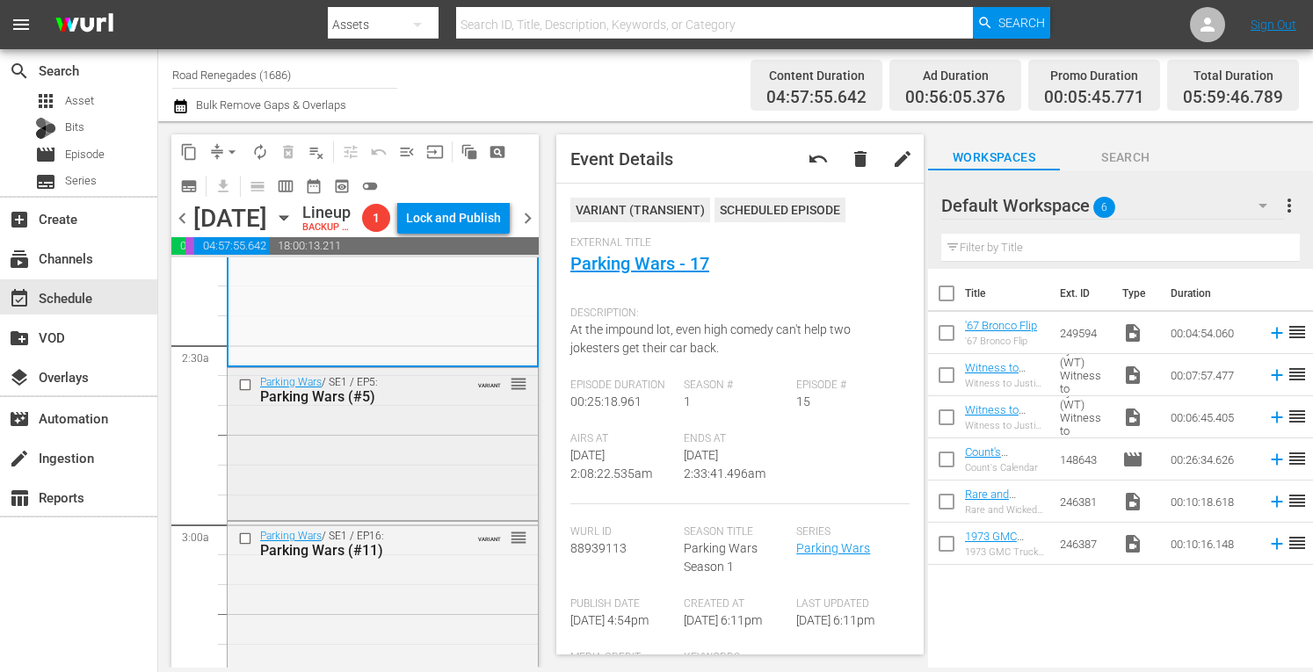
click at [408, 504] on div "Parking Wars / SE1 / EP5: Parking Wars (#5) VARIANT reorder" at bounding box center [383, 442] width 310 height 149
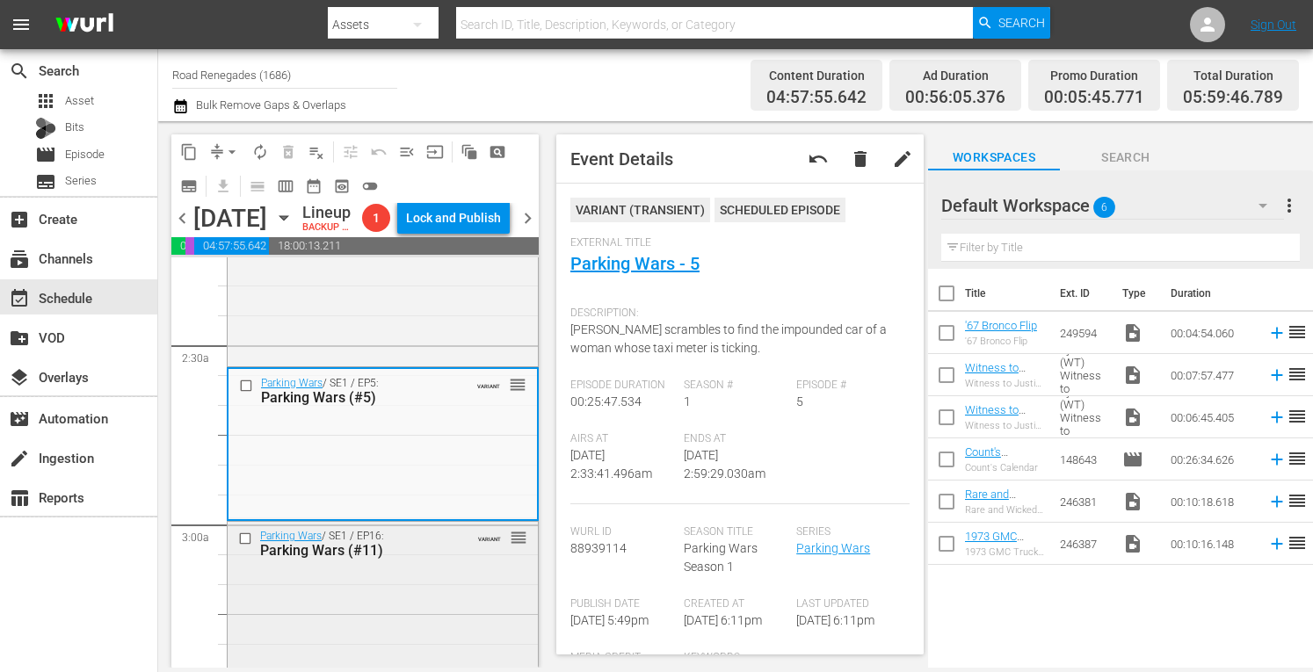
click at [455, 565] on div "Parking Wars / SE1 / EP16: Parking Wars (#11) VARIANT reorder" at bounding box center [383, 543] width 310 height 43
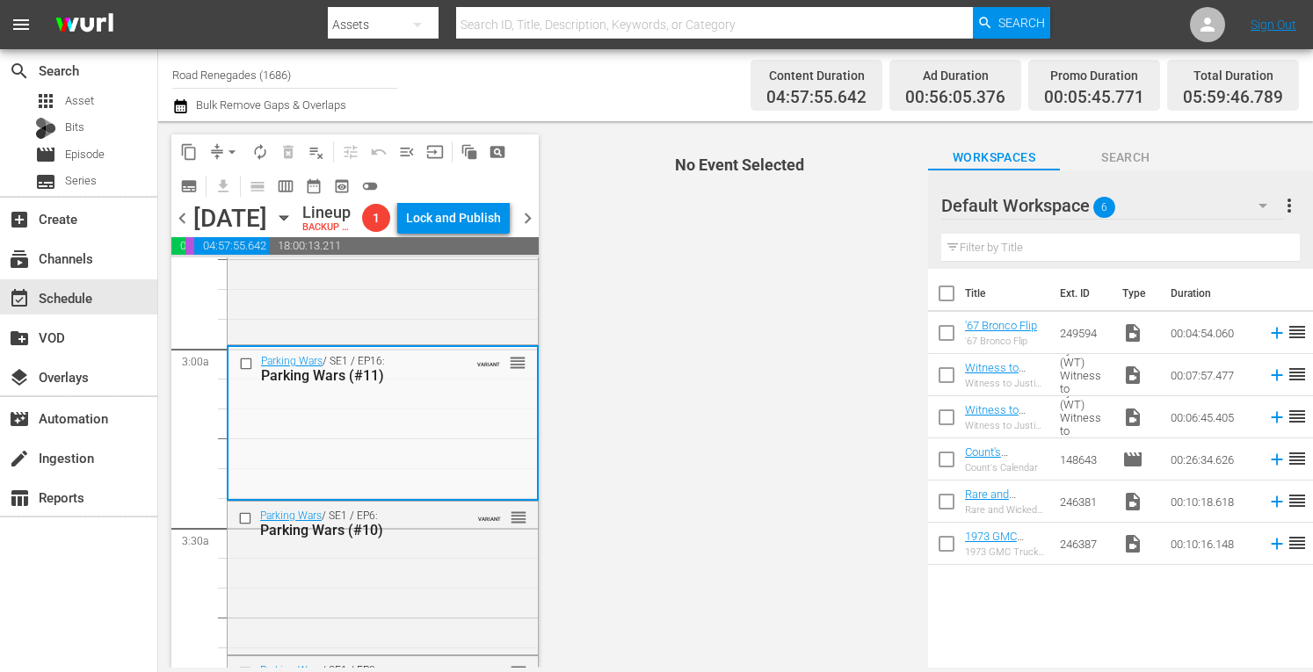
scroll to position [1055, 0]
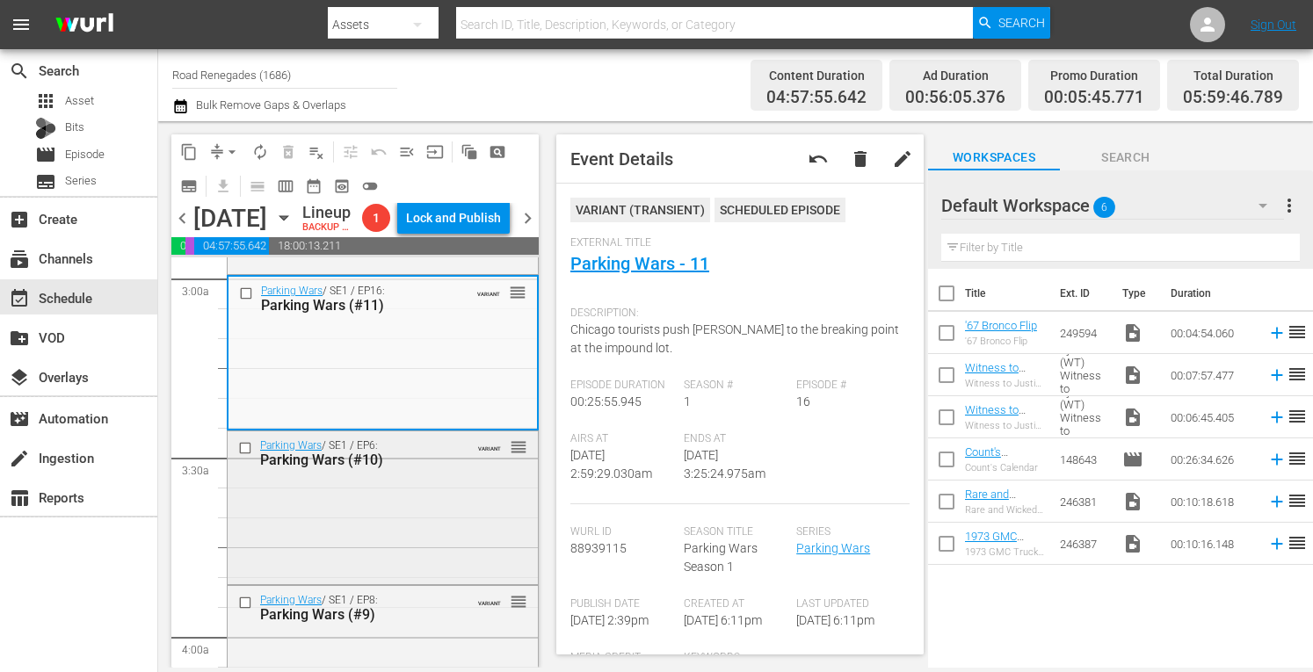
click at [452, 552] on div "Parking Wars / SE1 / EP6: Parking Wars (#10) VARIANT reorder" at bounding box center [383, 506] width 310 height 149
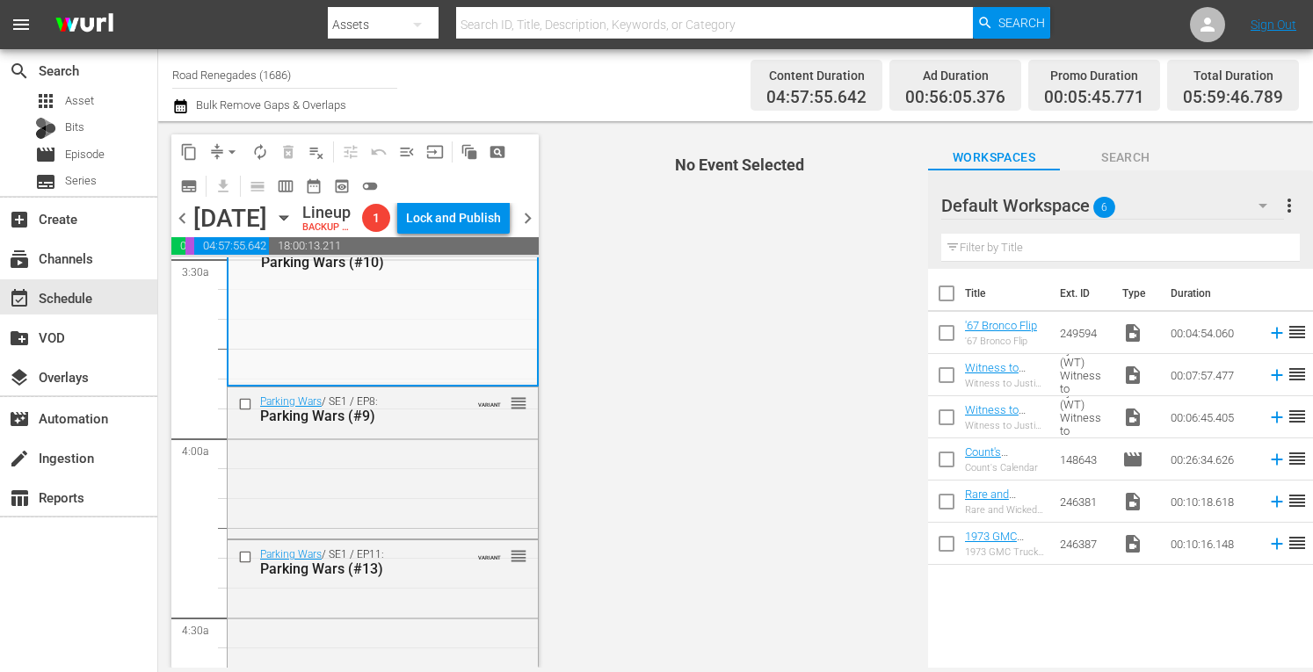
scroll to position [1301, 0]
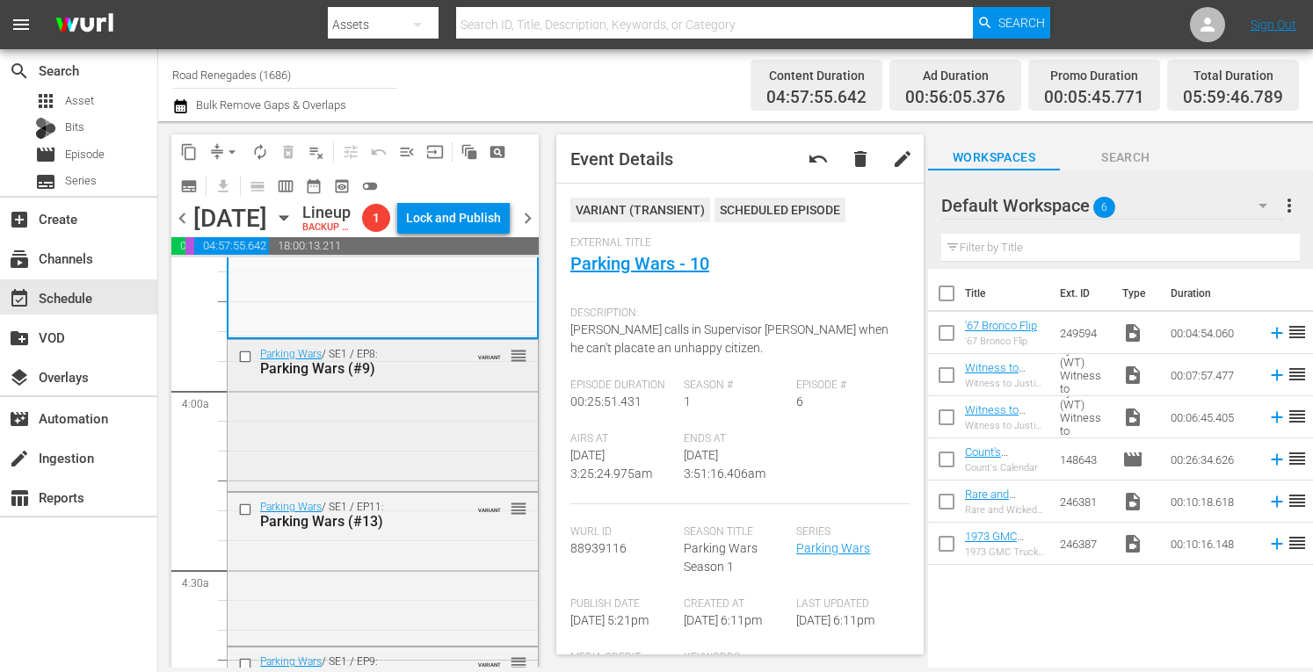
click at [450, 488] on div "Parking Wars / SE1 / EP8: Parking Wars (#9) VARIANT reorder" at bounding box center [383, 414] width 310 height 148
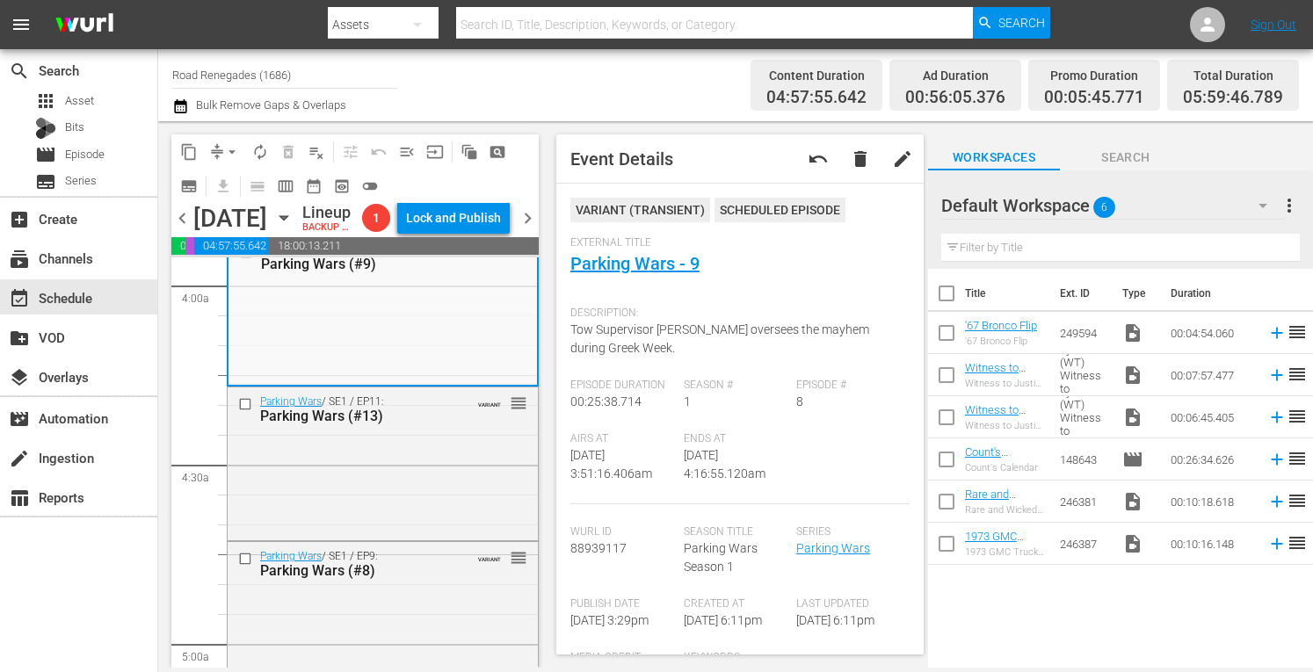
scroll to position [1441, 0]
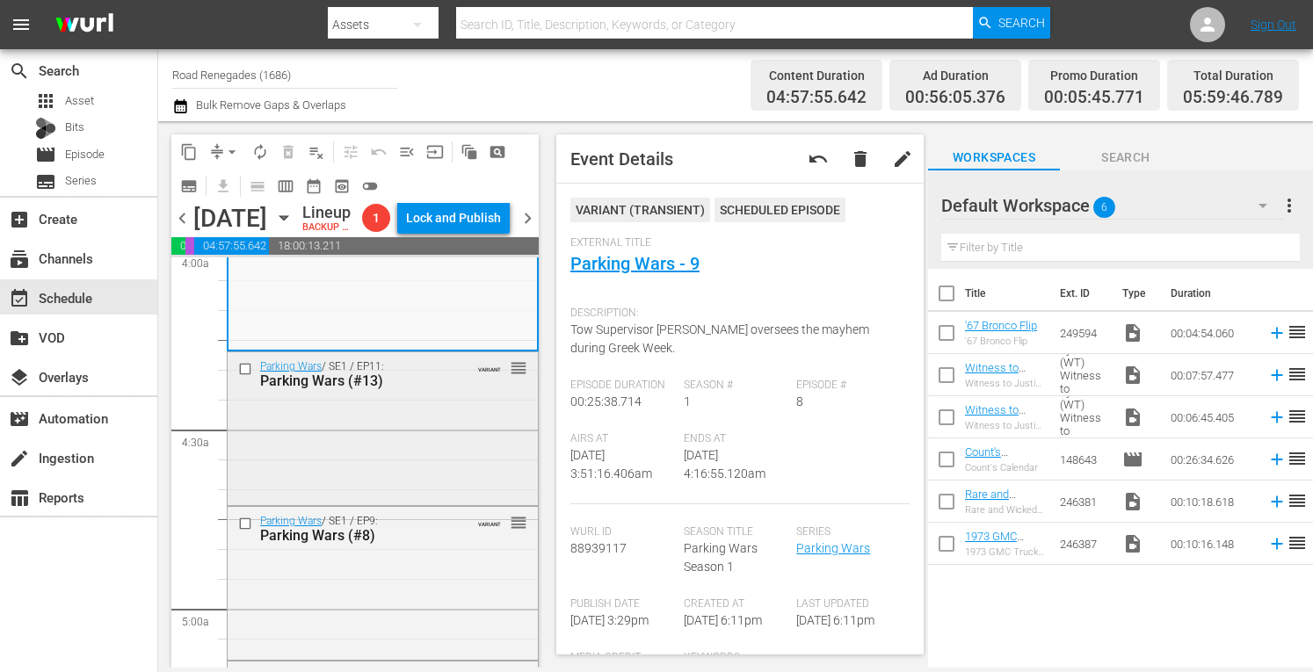
click at [417, 482] on div "Parking Wars / SE1 / EP11: Parking Wars (#13) VARIANT reorder" at bounding box center [383, 426] width 310 height 149
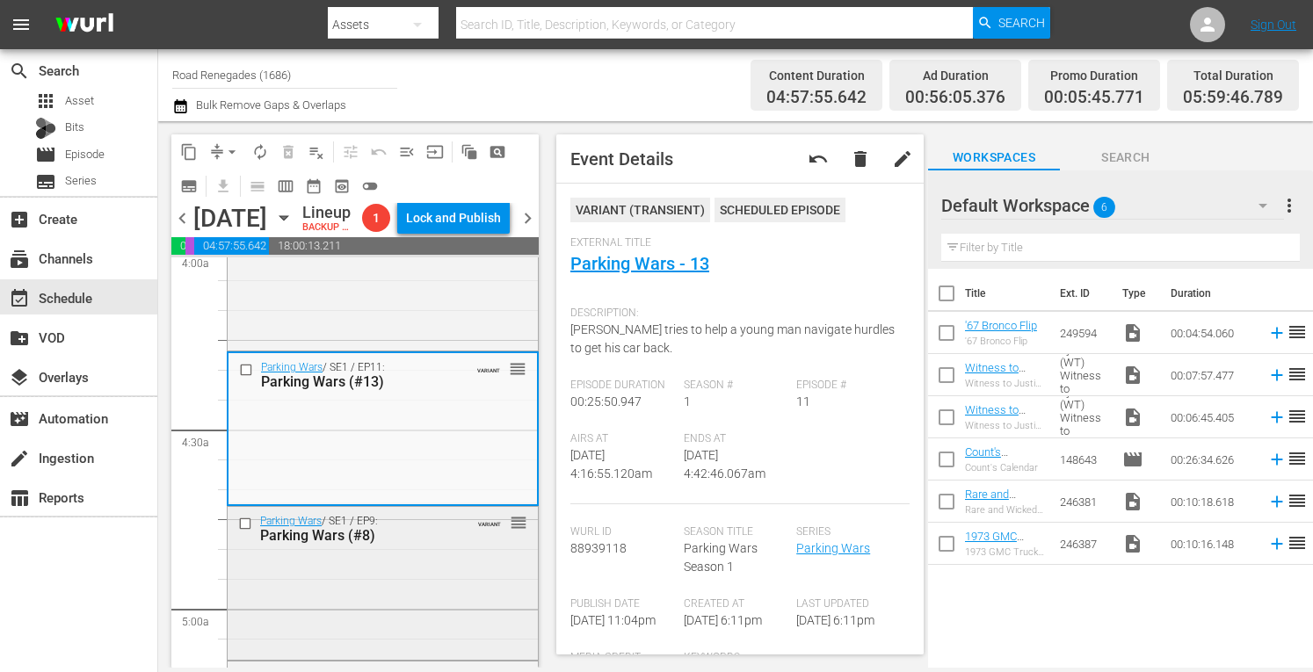
click at [442, 611] on div "Parking Wars / SE1 / EP9: Parking Wars (#8) VARIANT reorder" at bounding box center [383, 581] width 310 height 149
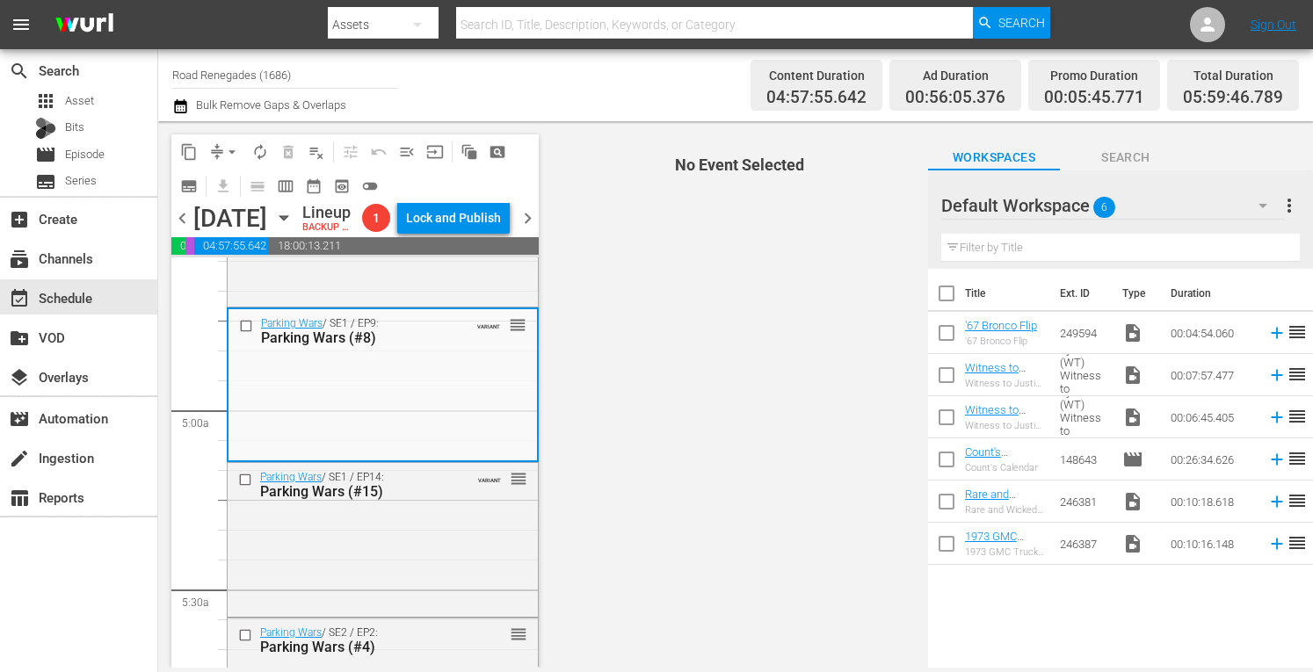
scroll to position [1793, 0]
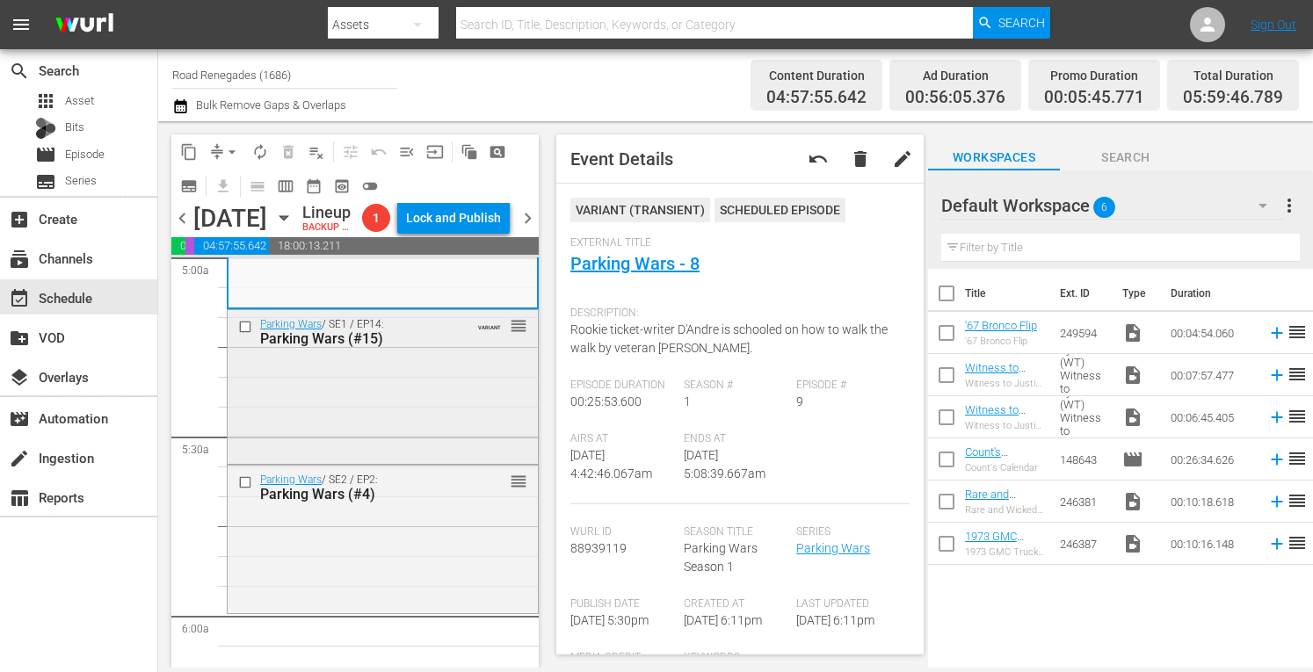
click at [410, 456] on div "Parking Wars / SE1 / EP14: Parking Wars (#15) VARIANT reorder" at bounding box center [383, 385] width 310 height 150
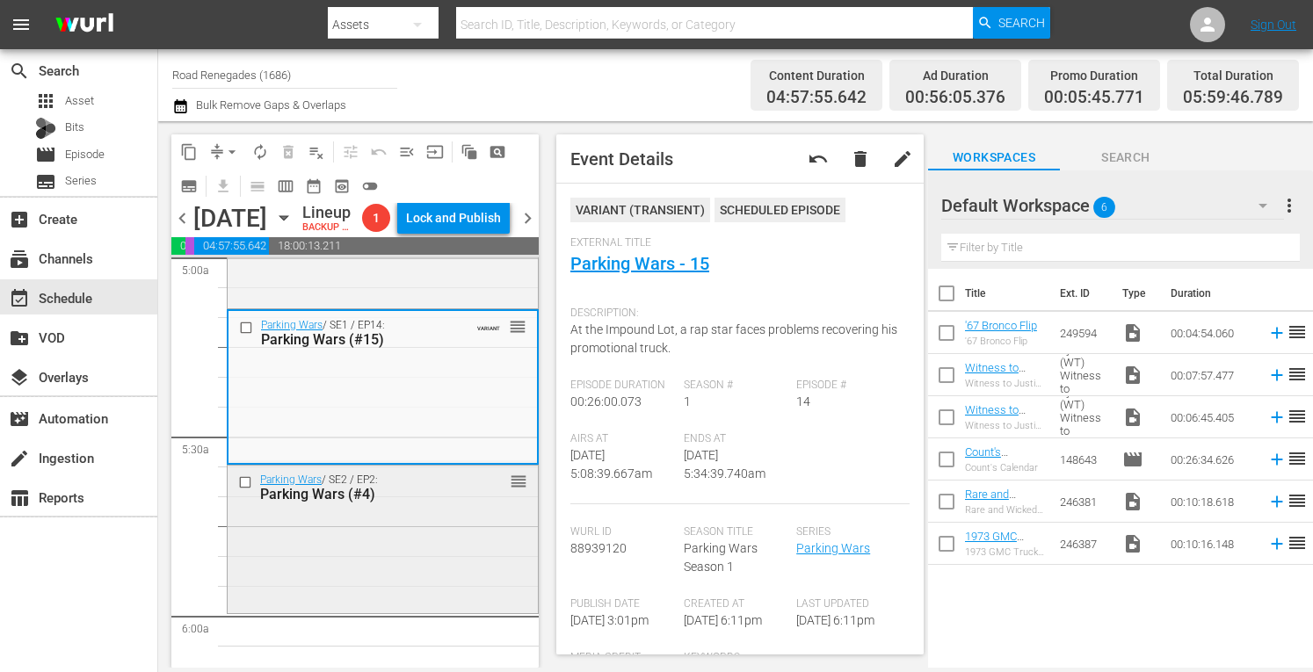
click at [403, 591] on div "Parking Wars / SE2 / EP2: Parking Wars (#4) reorder" at bounding box center [383, 538] width 310 height 145
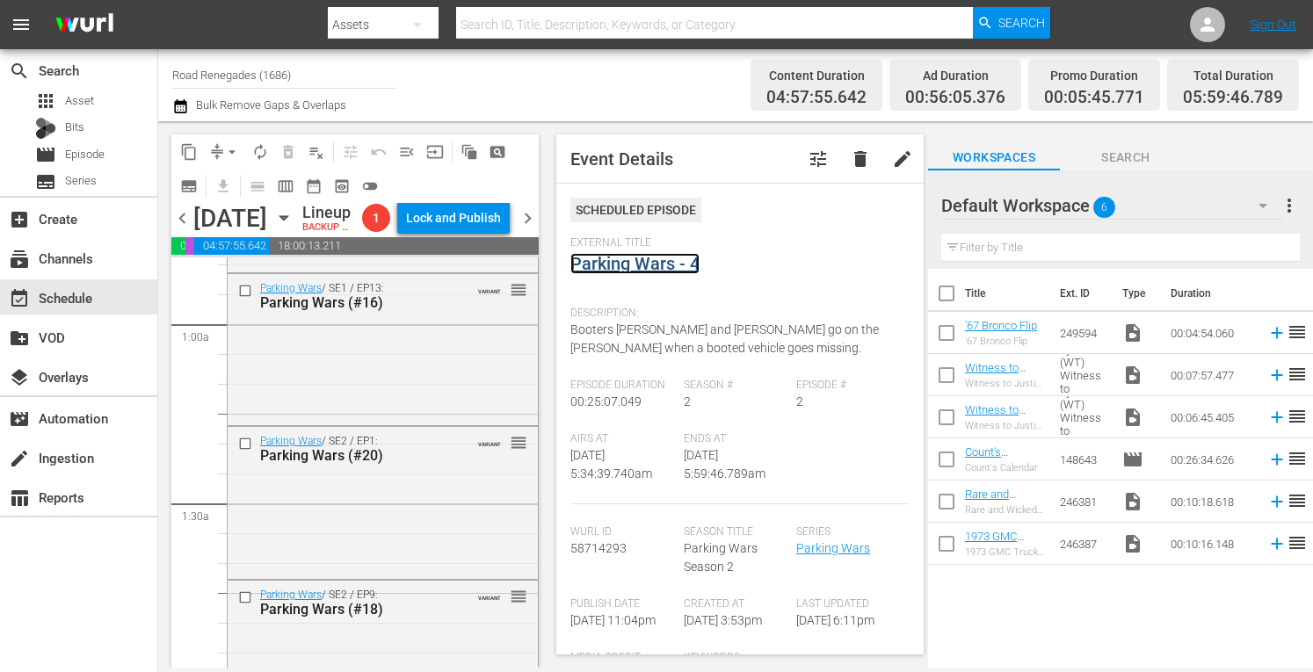
scroll to position [0, 0]
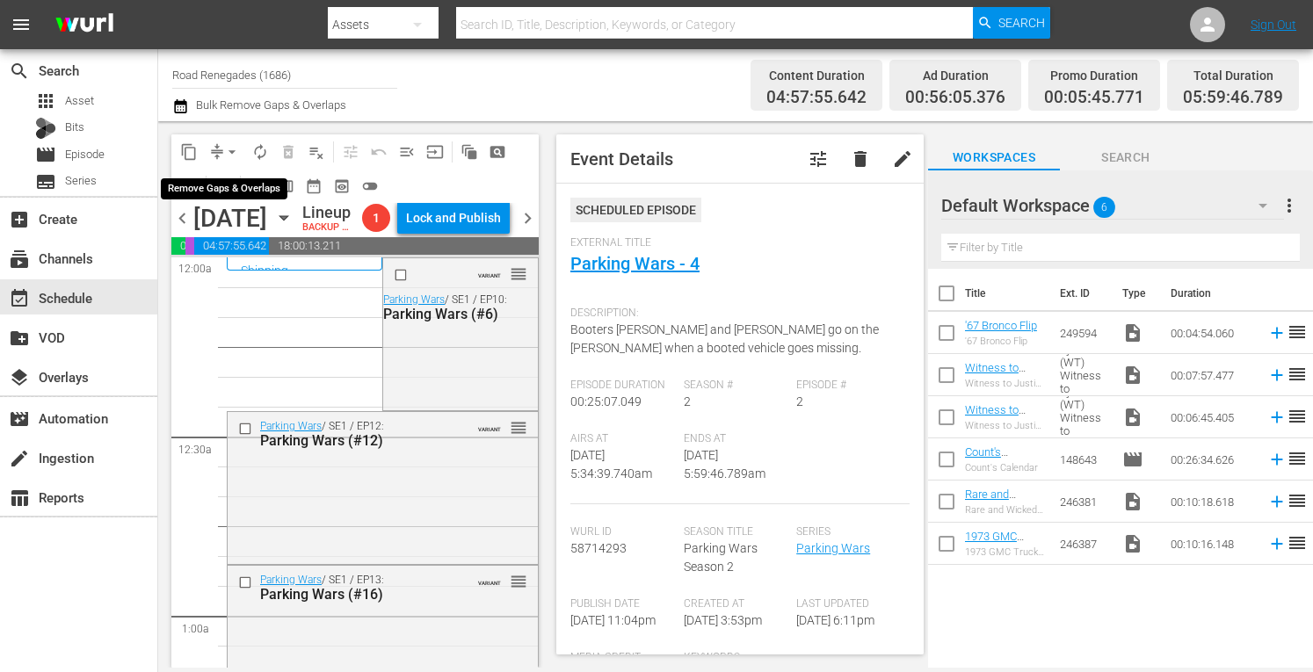
click at [231, 145] on span "arrow_drop_down" at bounding box center [232, 152] width 18 height 18
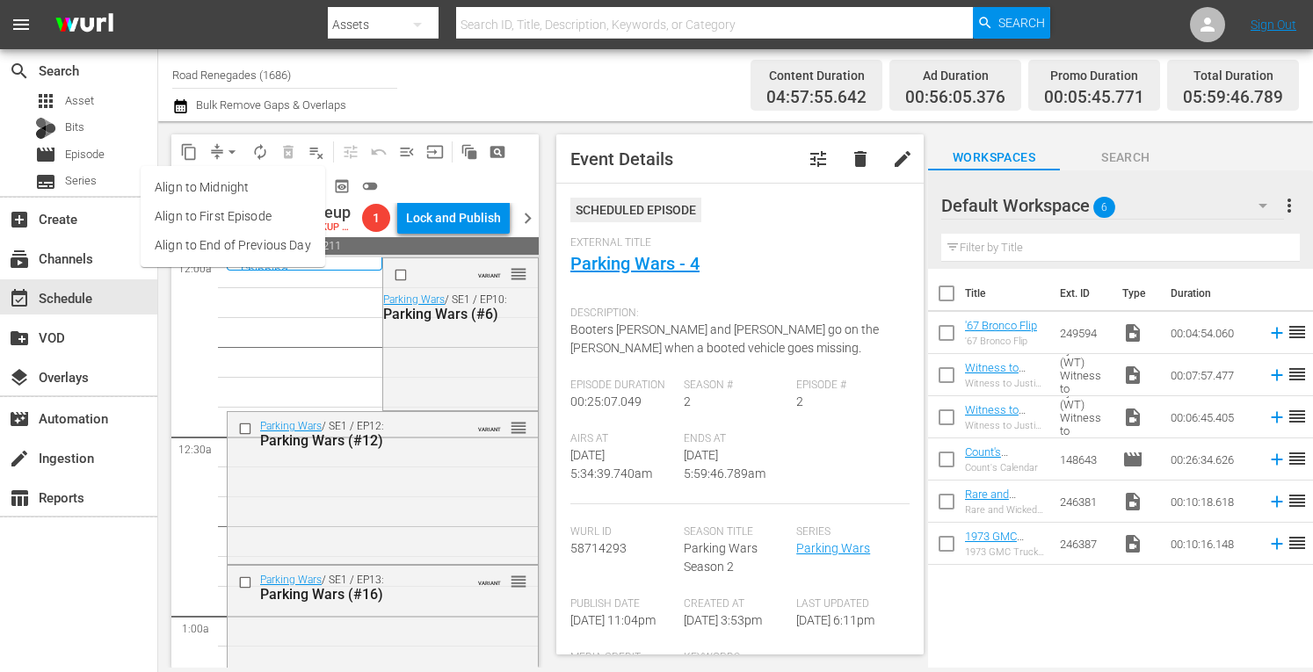
click at [226, 185] on li "Align to Midnight" at bounding box center [233, 187] width 185 height 29
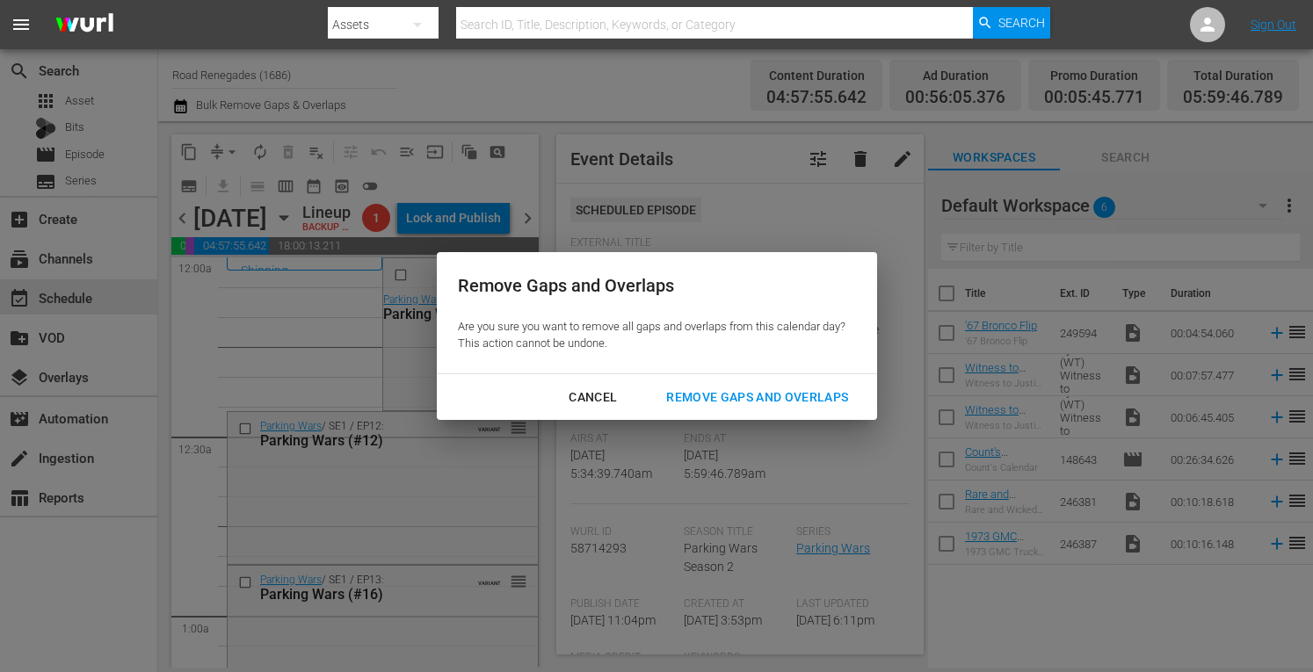
click at [704, 398] on div "Remove Gaps and Overlaps" at bounding box center [757, 398] width 210 height 22
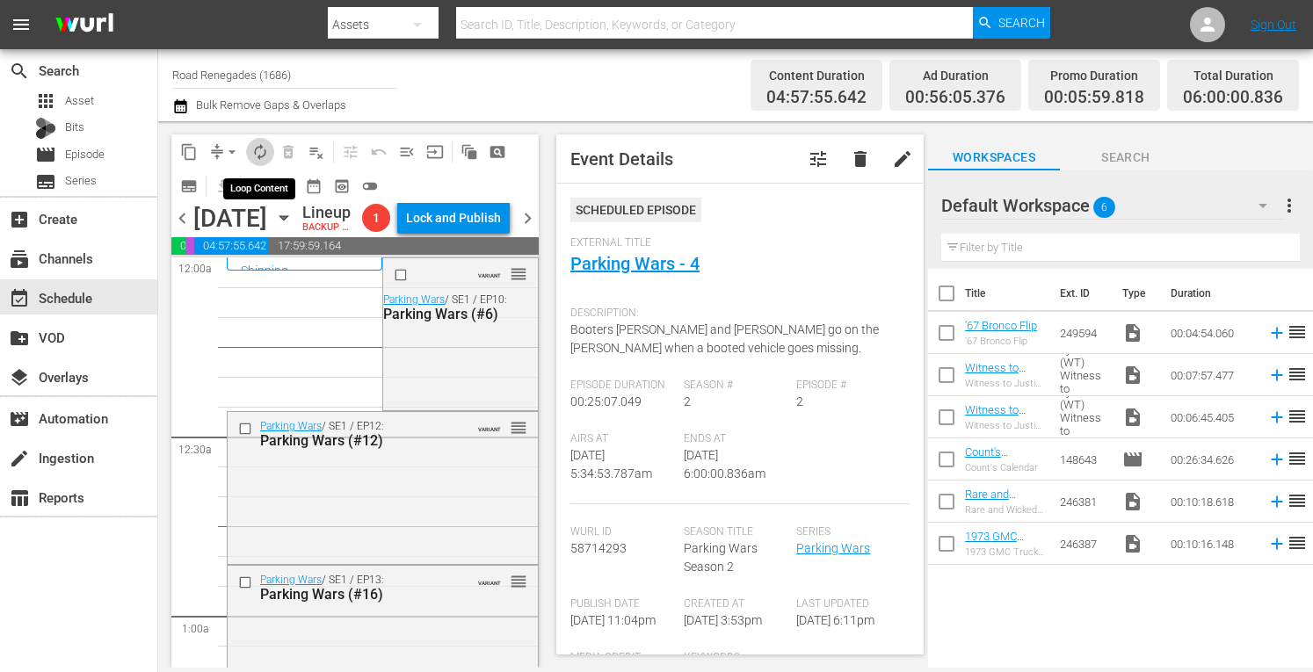
click at [262, 152] on span "autorenew_outlined" at bounding box center [260, 152] width 18 height 18
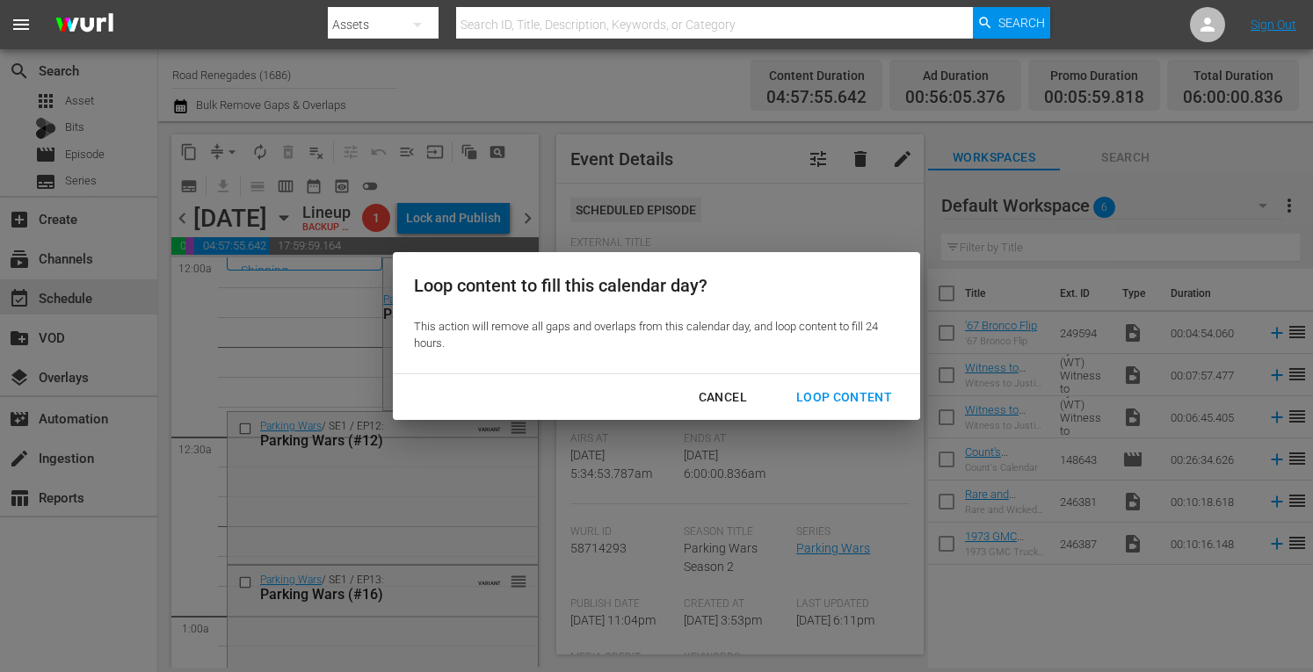
click at [831, 393] on div "Loop Content" at bounding box center [844, 398] width 124 height 22
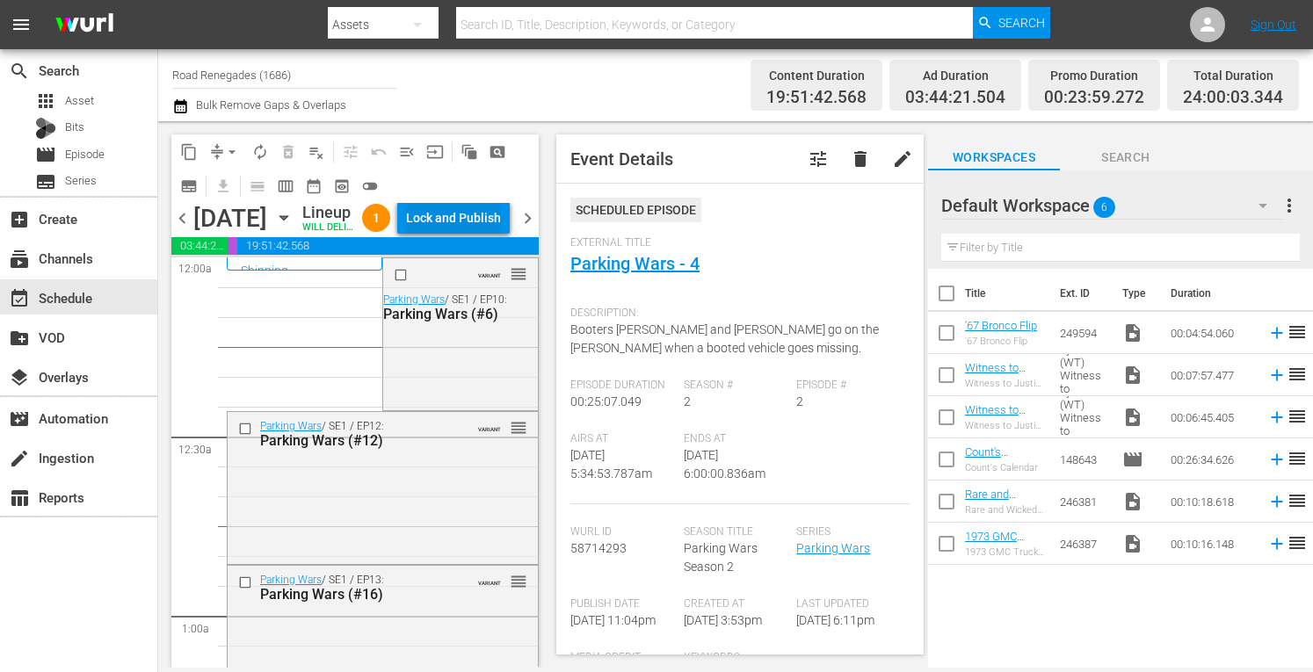
click at [483, 234] on div "Lock and Publish" at bounding box center [453, 218] width 95 height 32
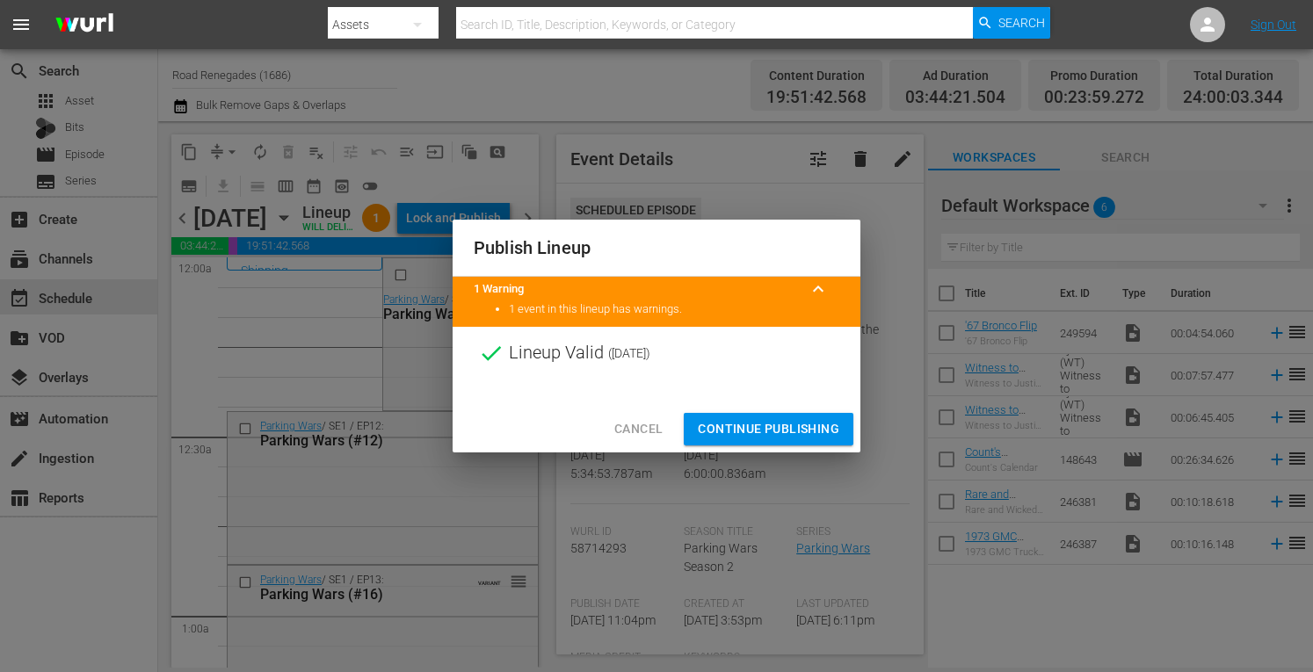
click at [733, 426] on span "Continue Publishing" at bounding box center [768, 429] width 141 height 22
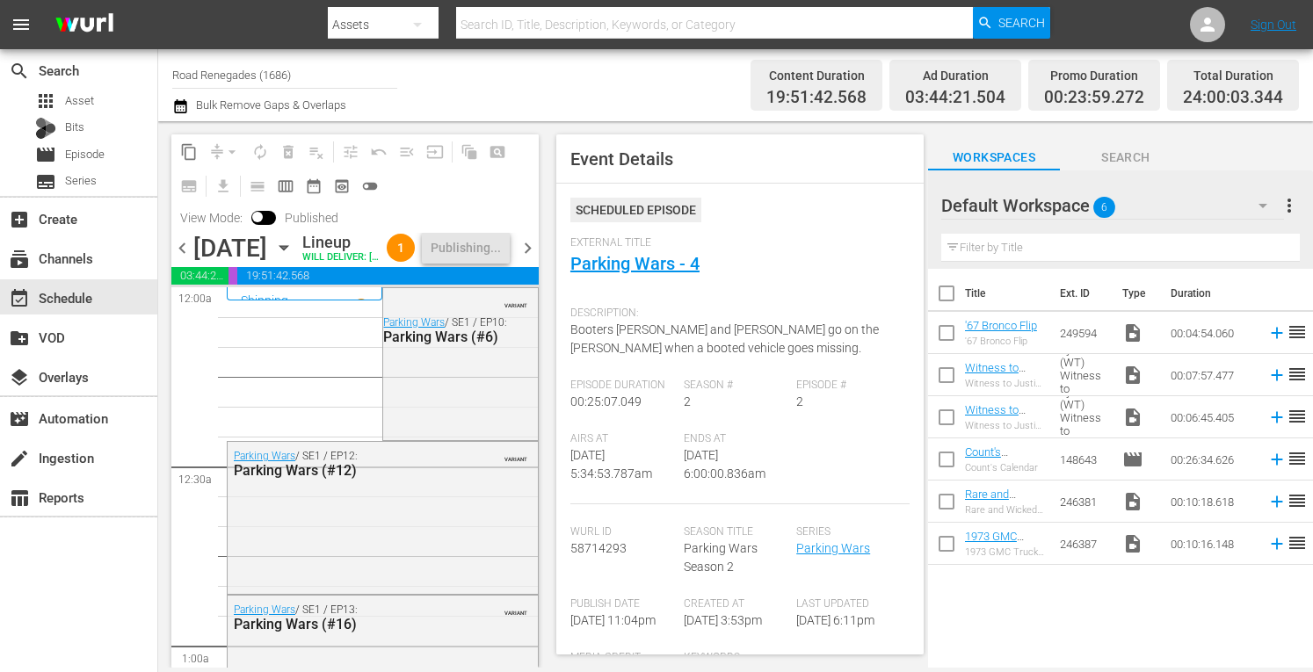
click at [528, 259] on span "chevron_right" at bounding box center [528, 248] width 22 height 22
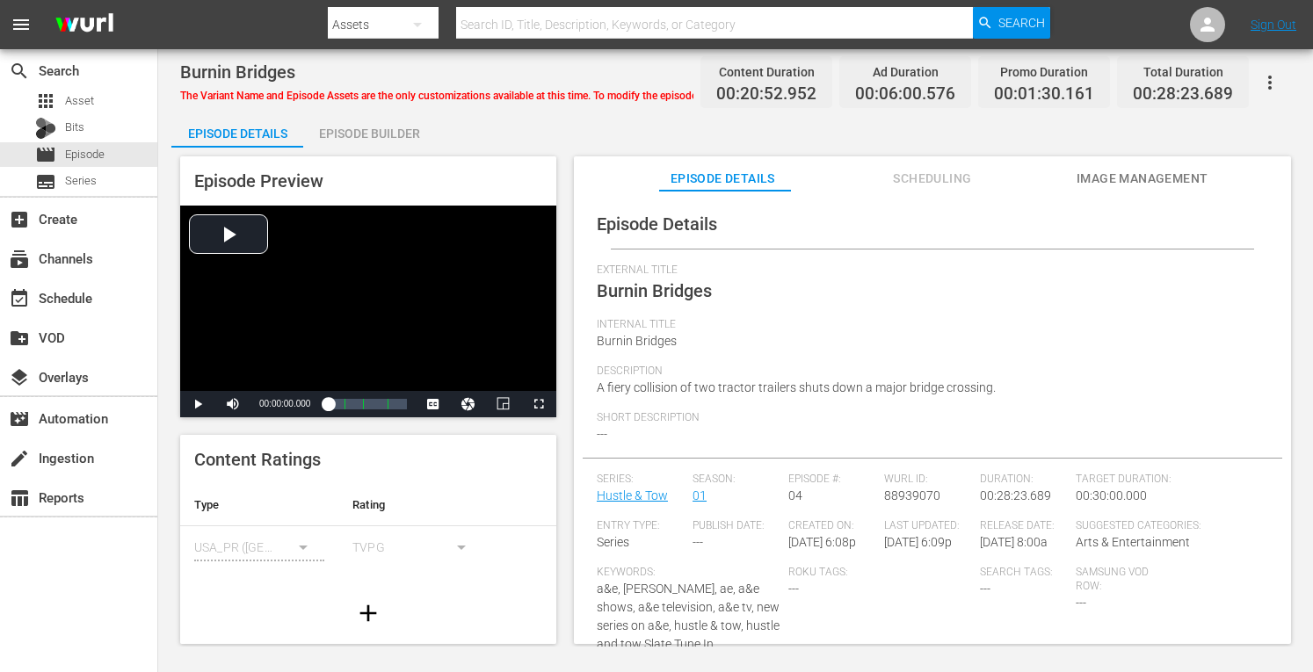
click at [406, 116] on div "Episode Builder" at bounding box center [369, 133] width 132 height 42
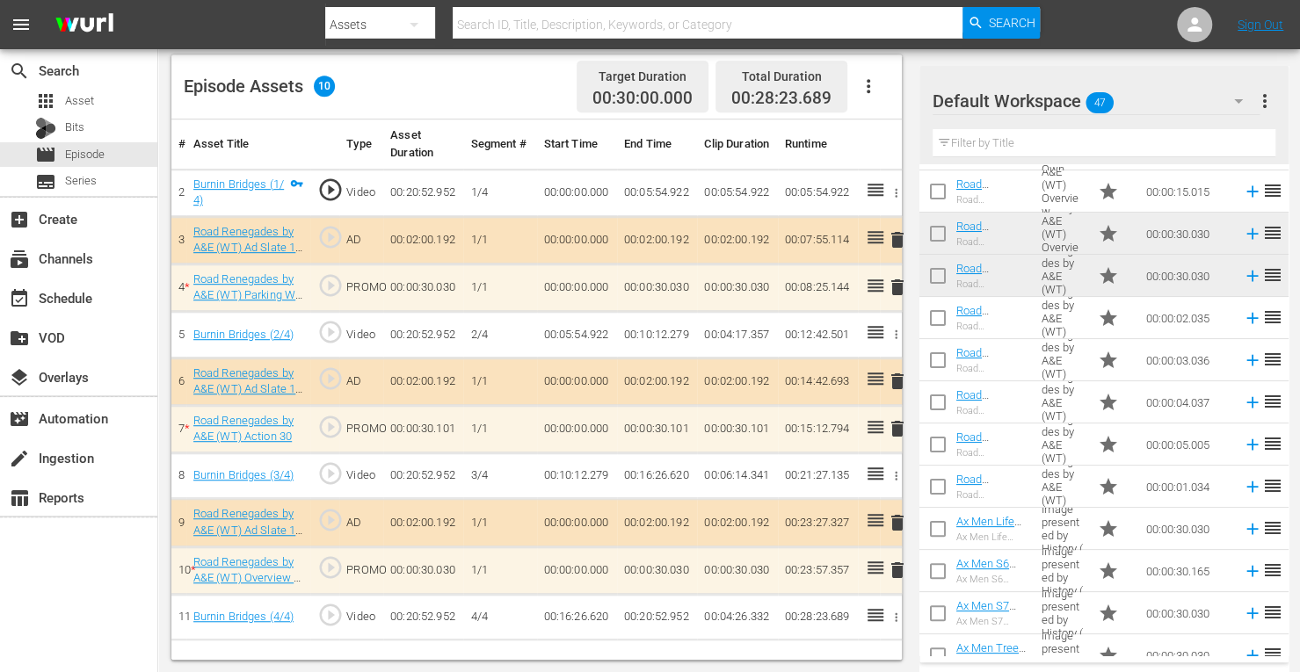
scroll to position [128, 0]
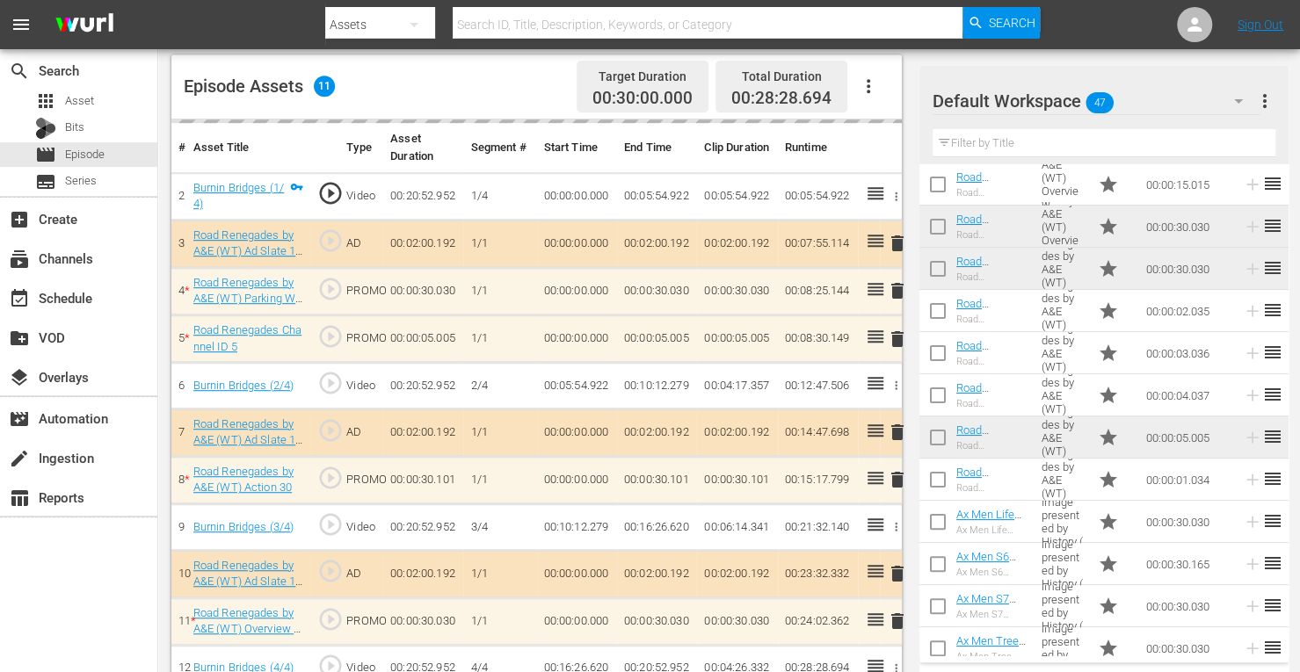
click at [735, 495] on td "00:00:30.101" at bounding box center [737, 479] width 80 height 47
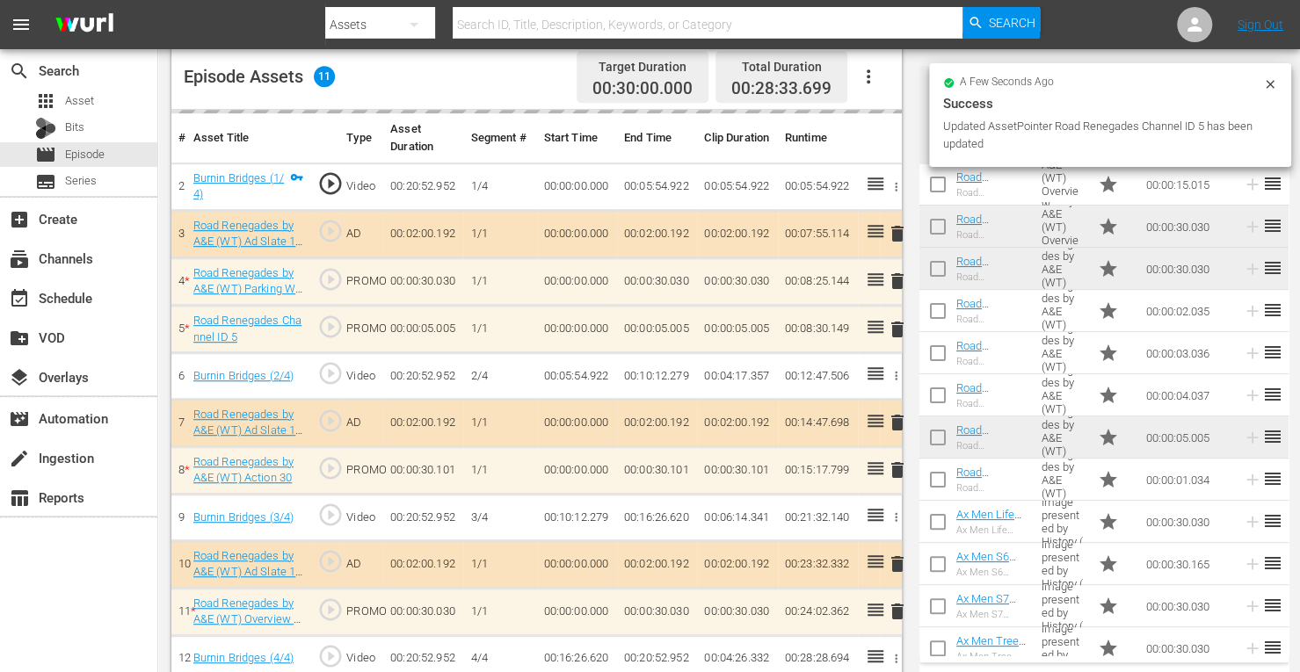
scroll to position [485, 0]
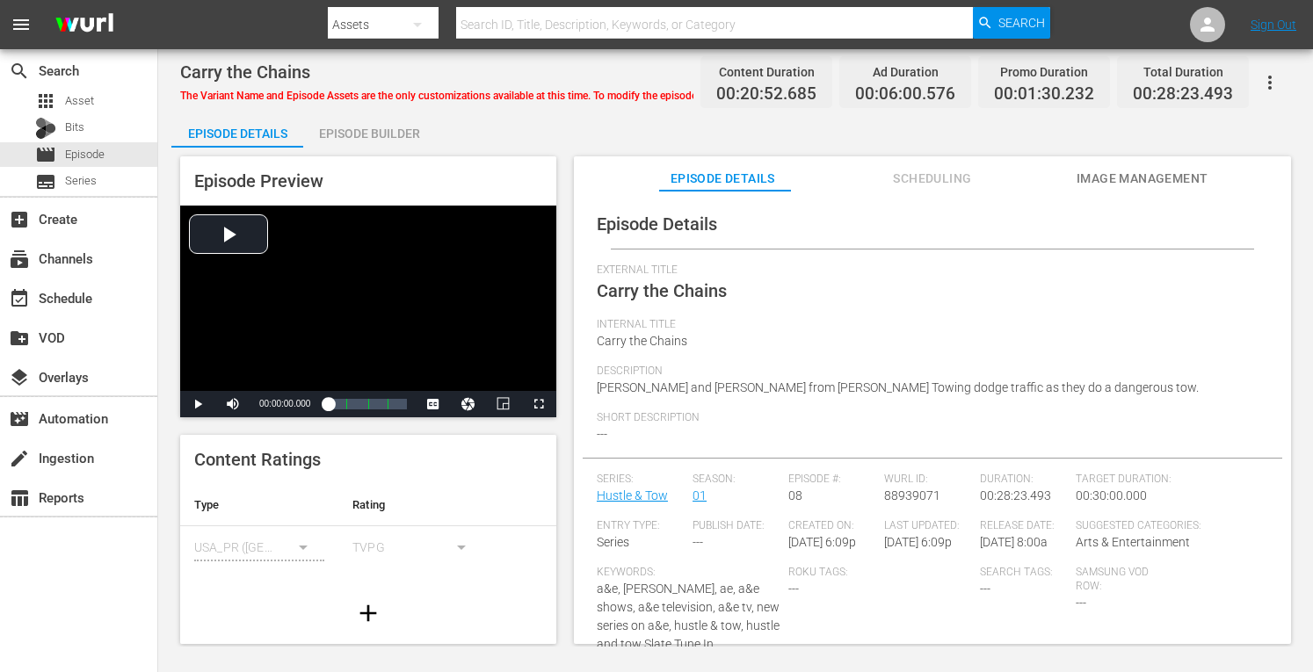
click at [358, 131] on div "Episode Builder" at bounding box center [369, 133] width 132 height 42
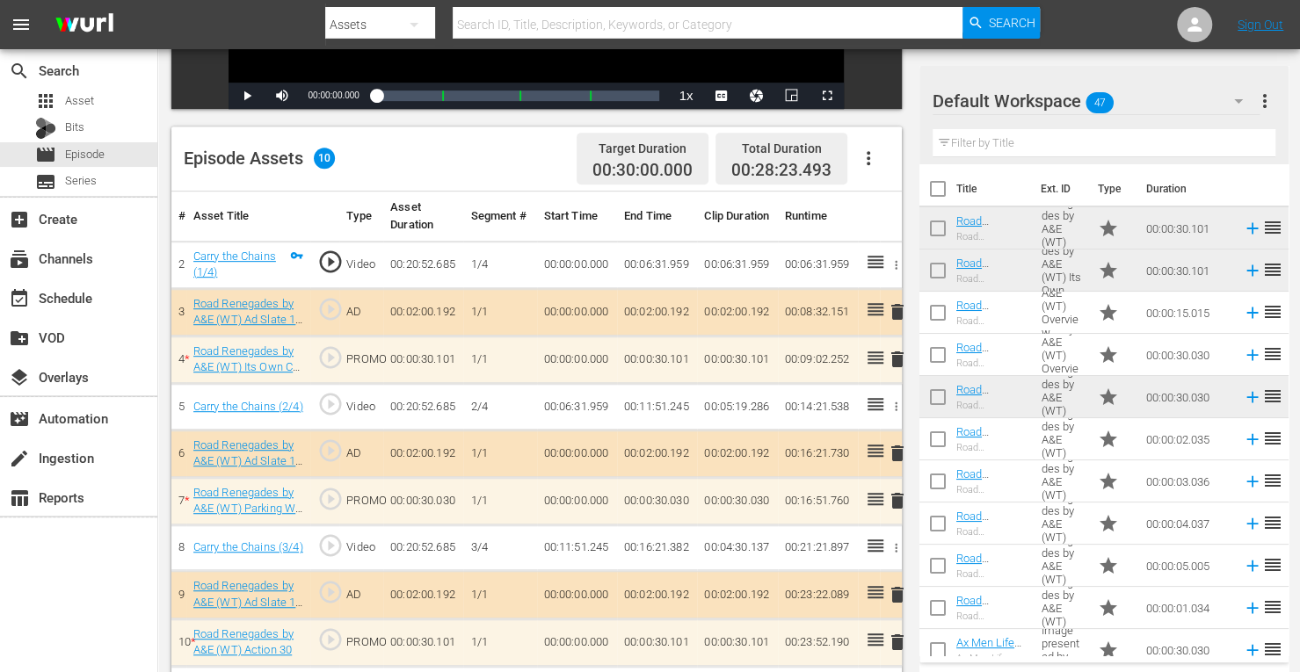
scroll to position [457, 0]
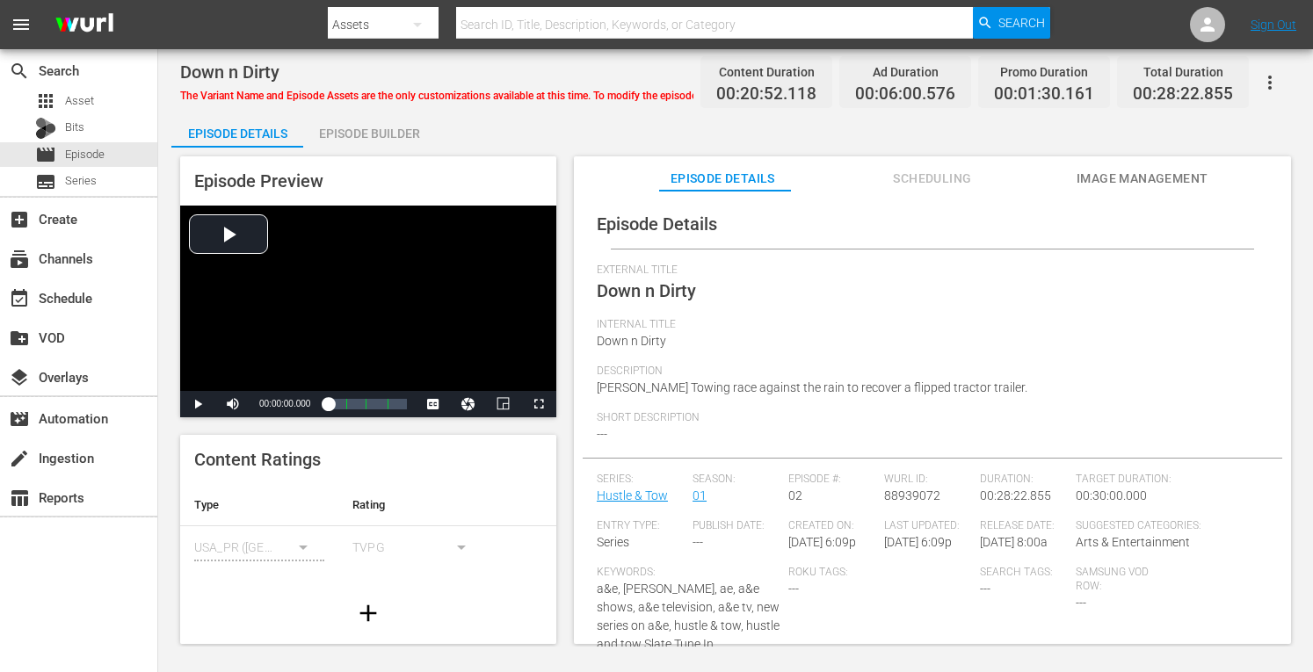
click at [387, 131] on div "Episode Builder" at bounding box center [369, 133] width 132 height 42
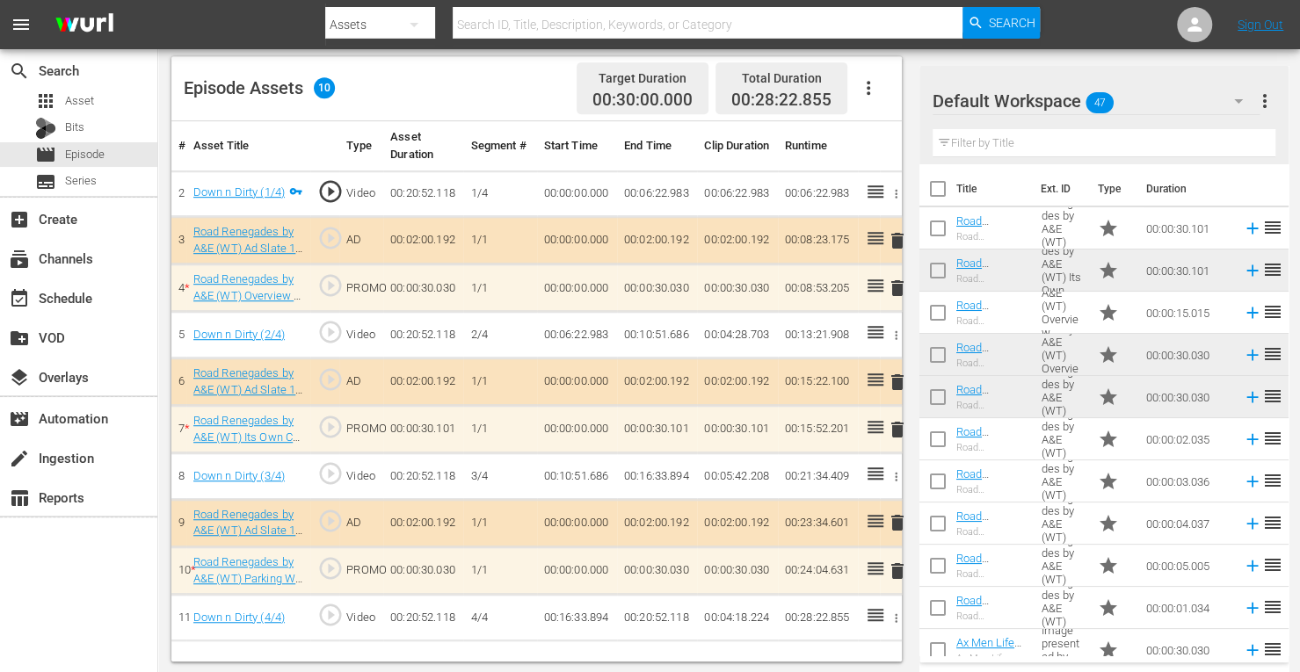
scroll to position [456, 0]
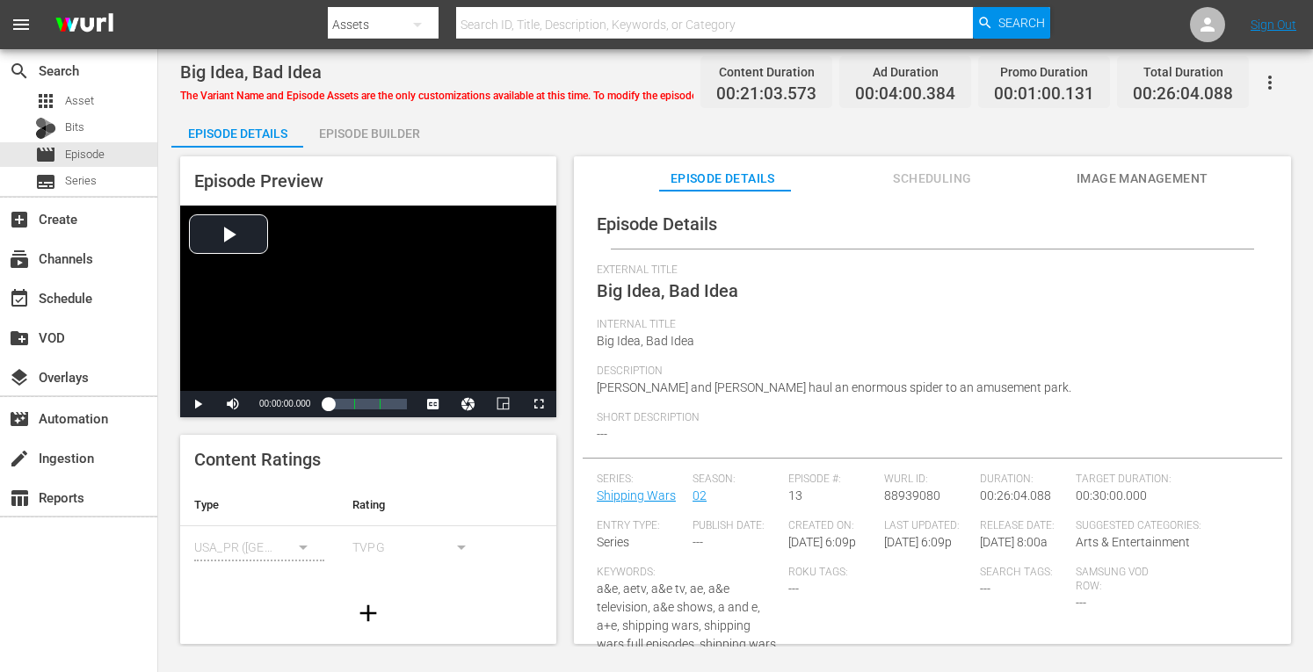
click at [390, 134] on div "Episode Builder" at bounding box center [369, 133] width 132 height 42
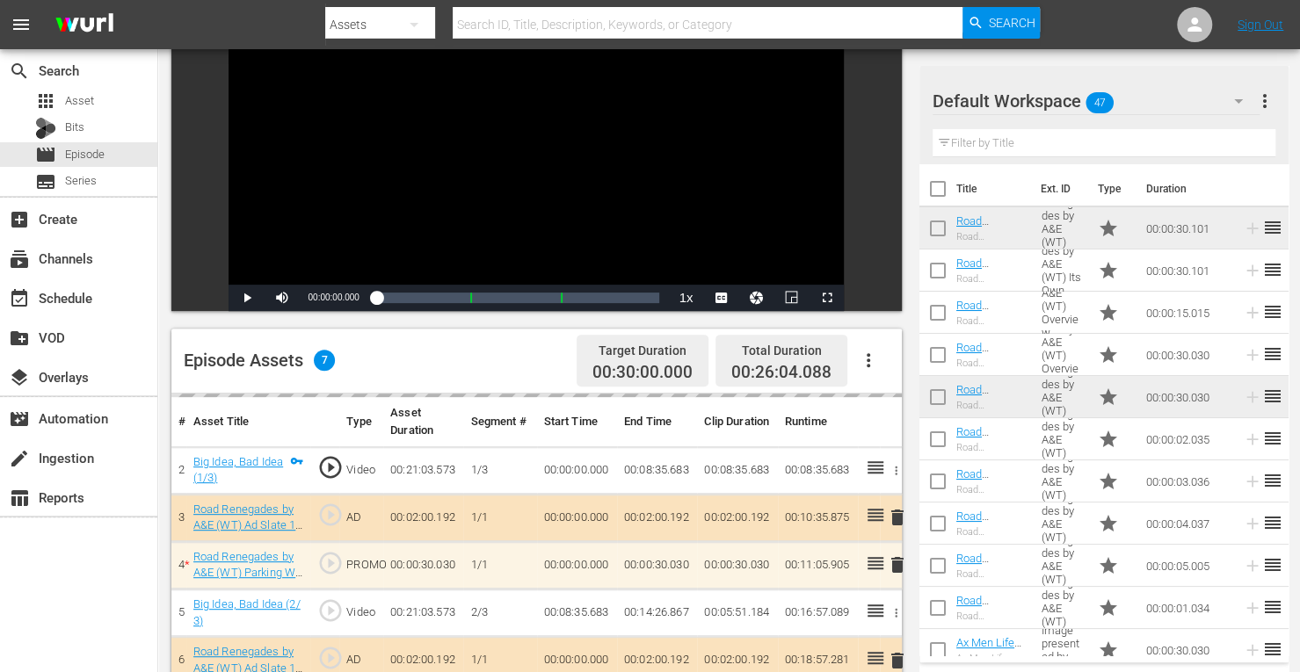
scroll to position [457, 0]
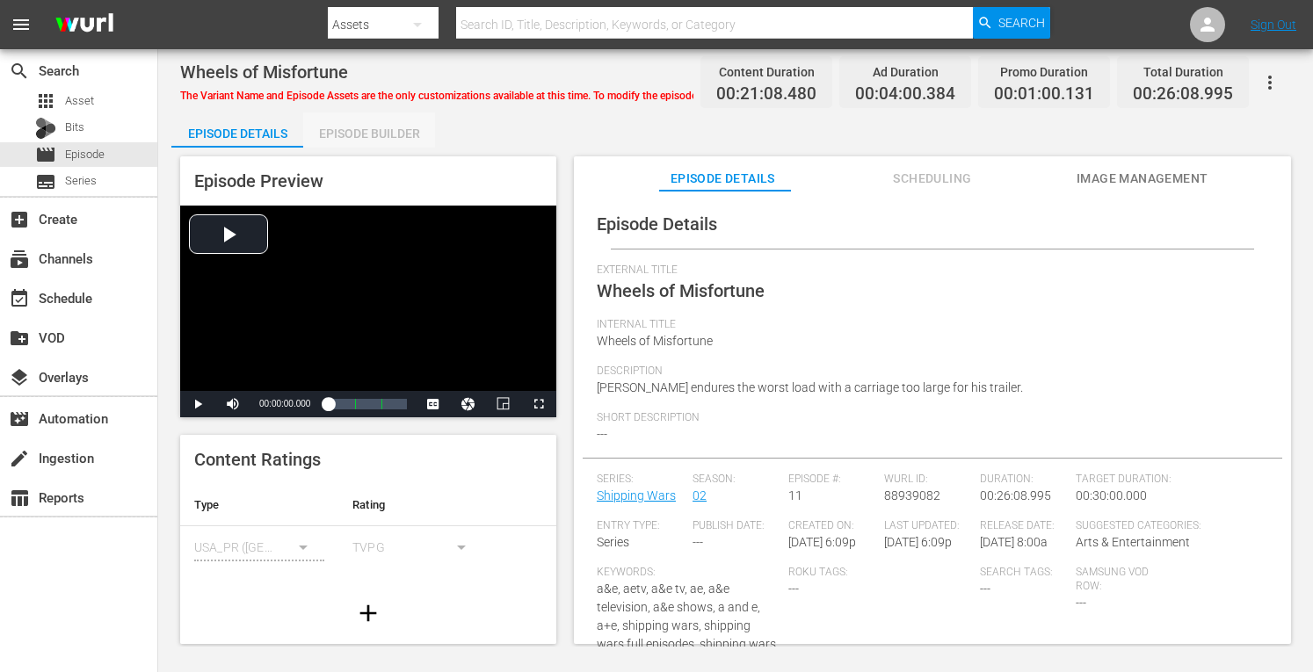
click at [381, 128] on div "Episode Builder" at bounding box center [369, 133] width 132 height 42
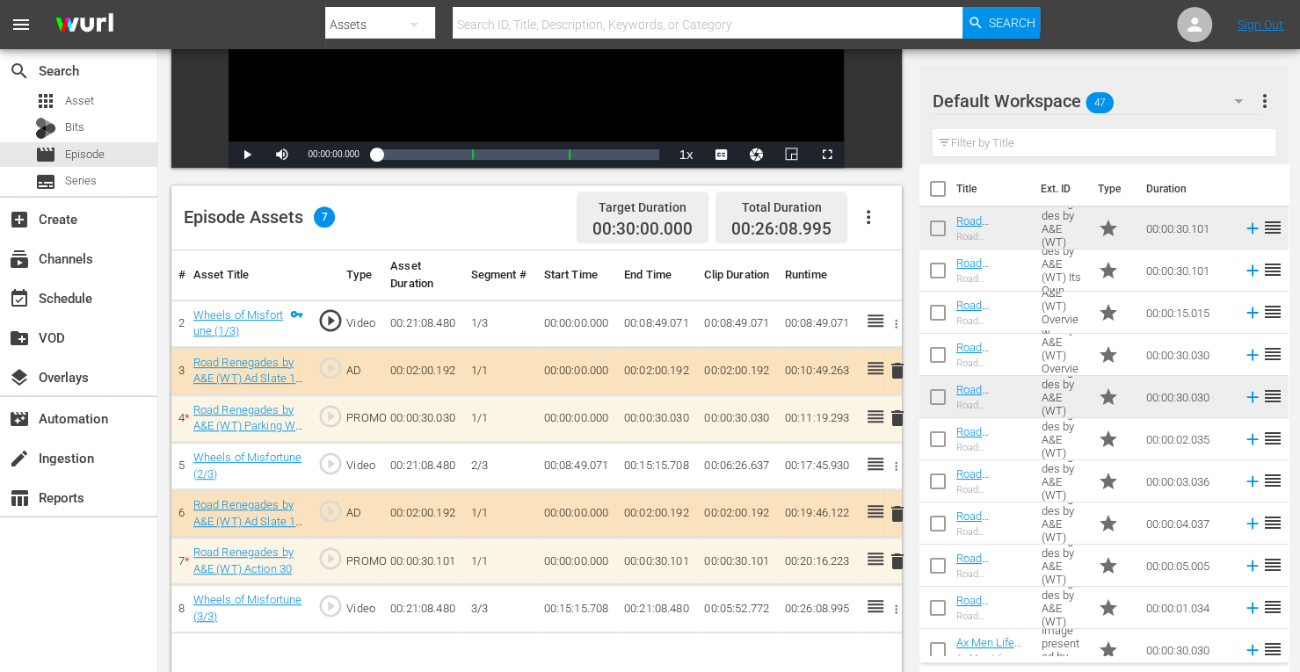
scroll to position [325, 0]
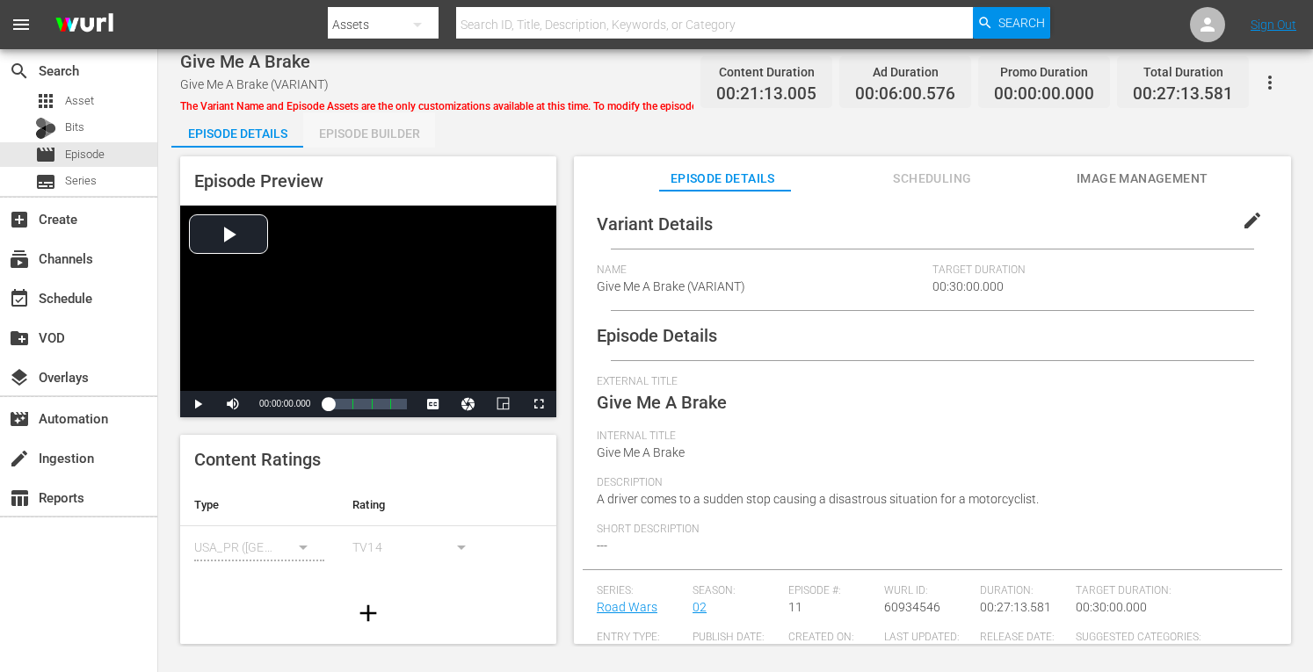
click at [401, 123] on div "Episode Builder" at bounding box center [369, 133] width 132 height 42
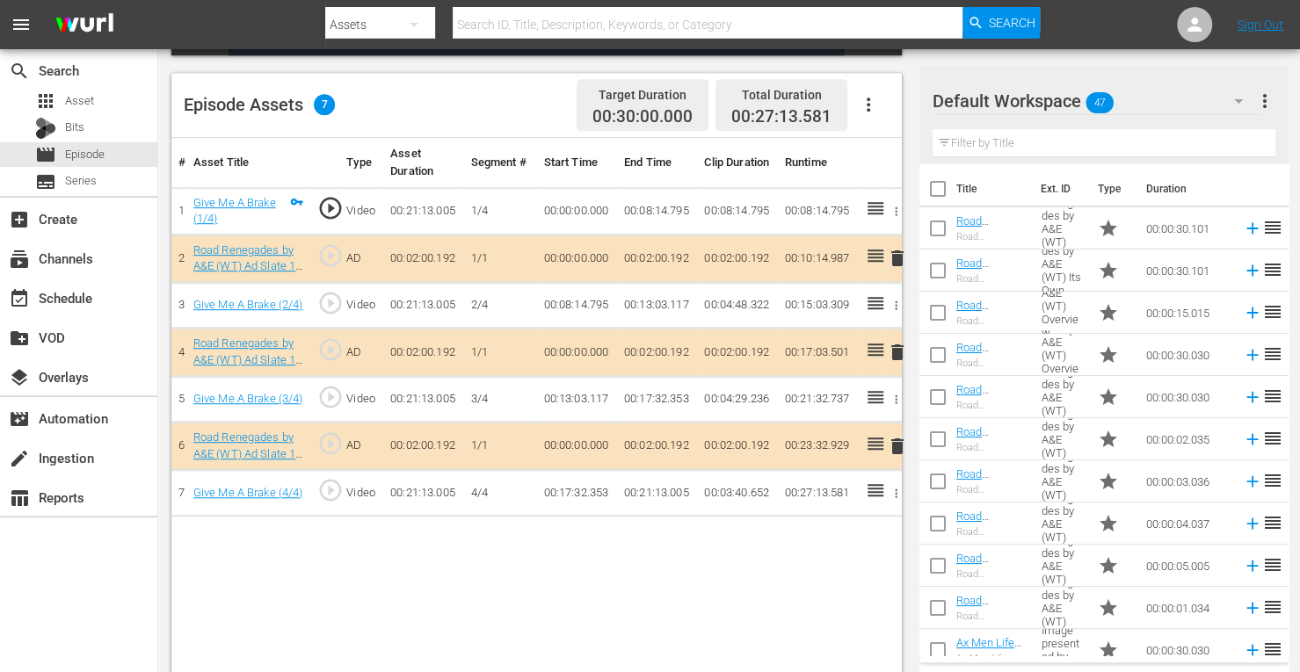
scroll to position [439, 0]
click at [897, 347] on span "delete" at bounding box center [897, 351] width 21 height 21
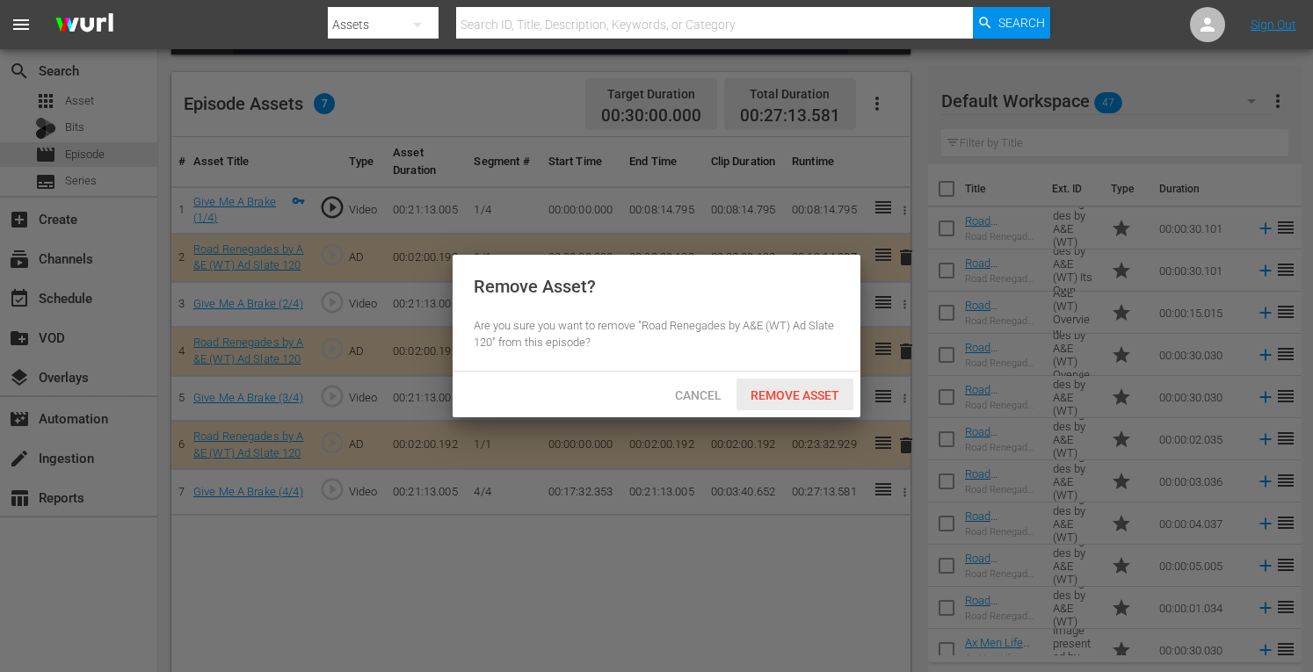
click at [818, 405] on div "Remove Asset" at bounding box center [794, 395] width 117 height 33
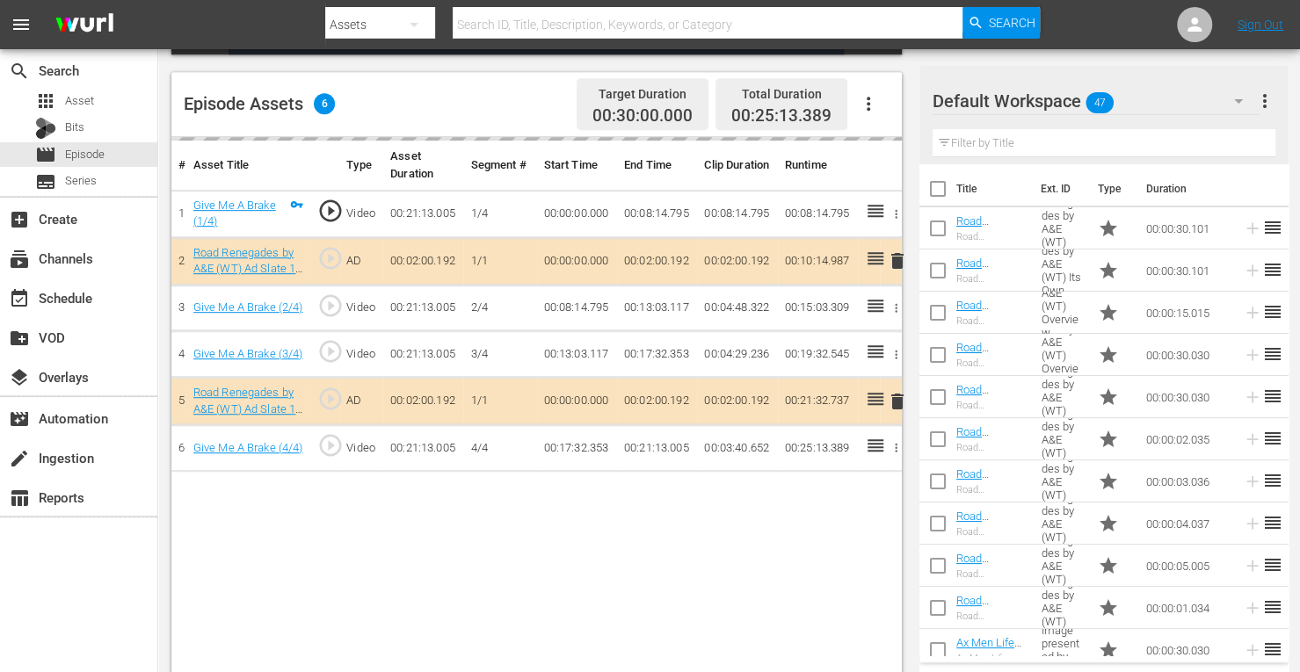
click at [577, 6] on div at bounding box center [682, 6] width 715 height 4
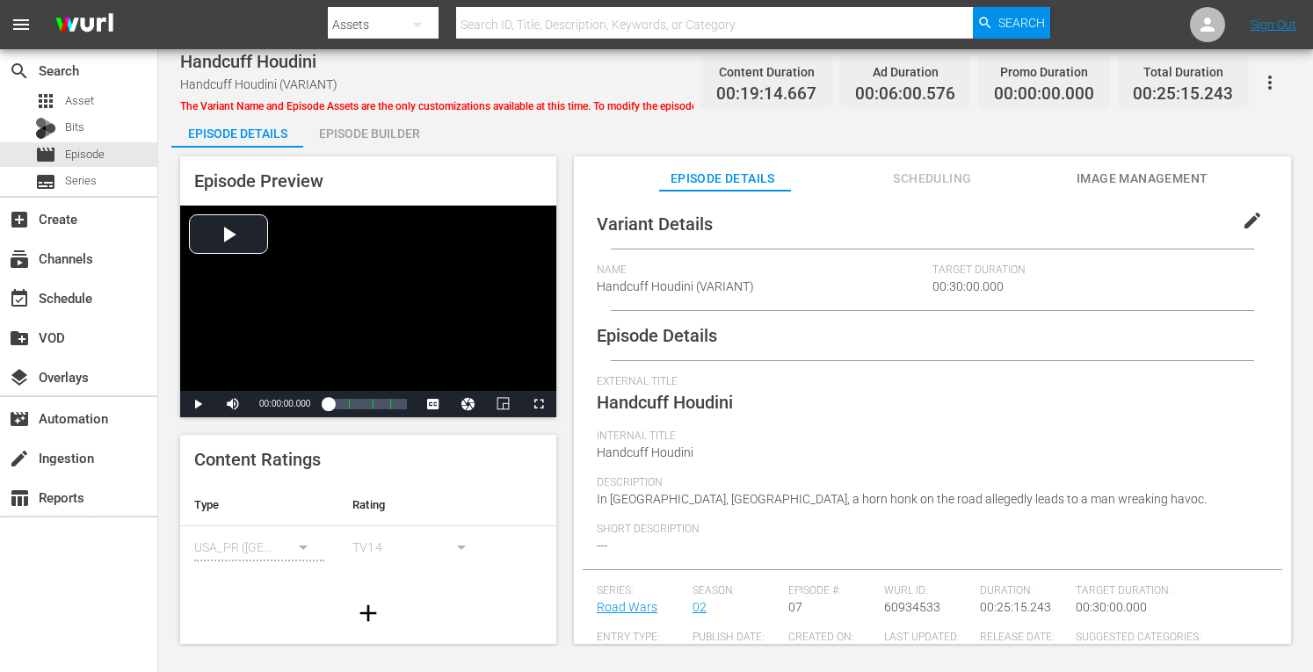
click at [386, 139] on div "Episode Builder" at bounding box center [369, 133] width 132 height 42
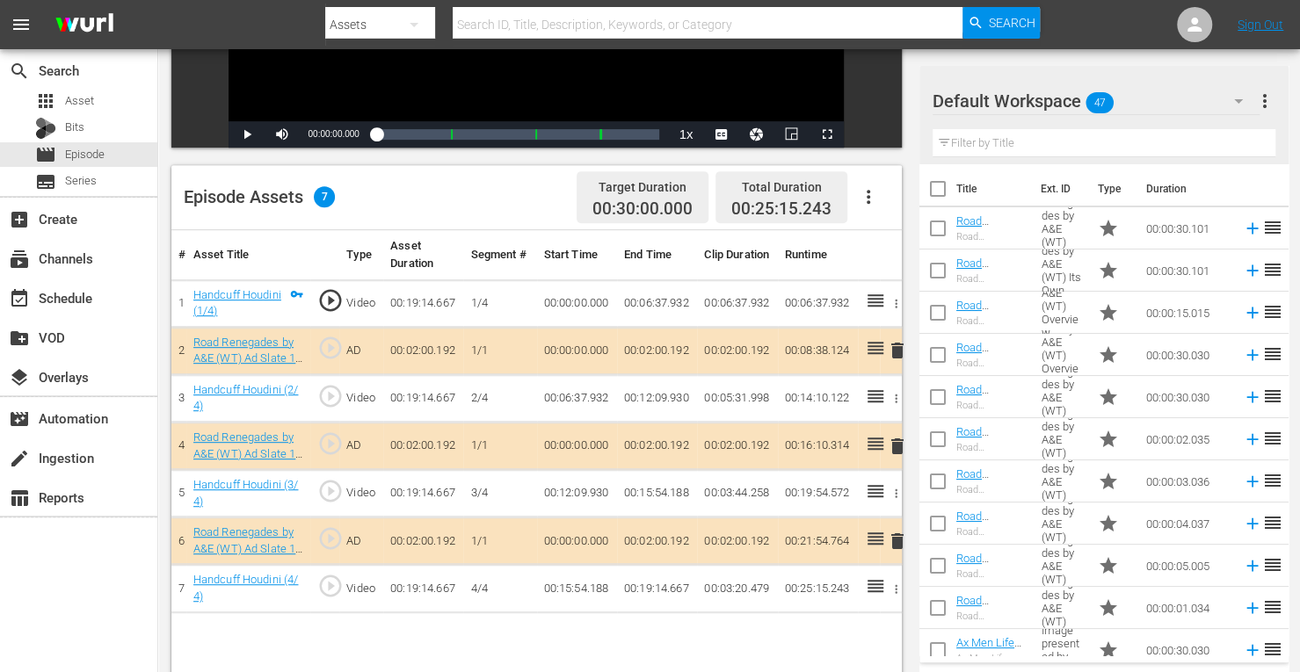
scroll to position [362, 0]
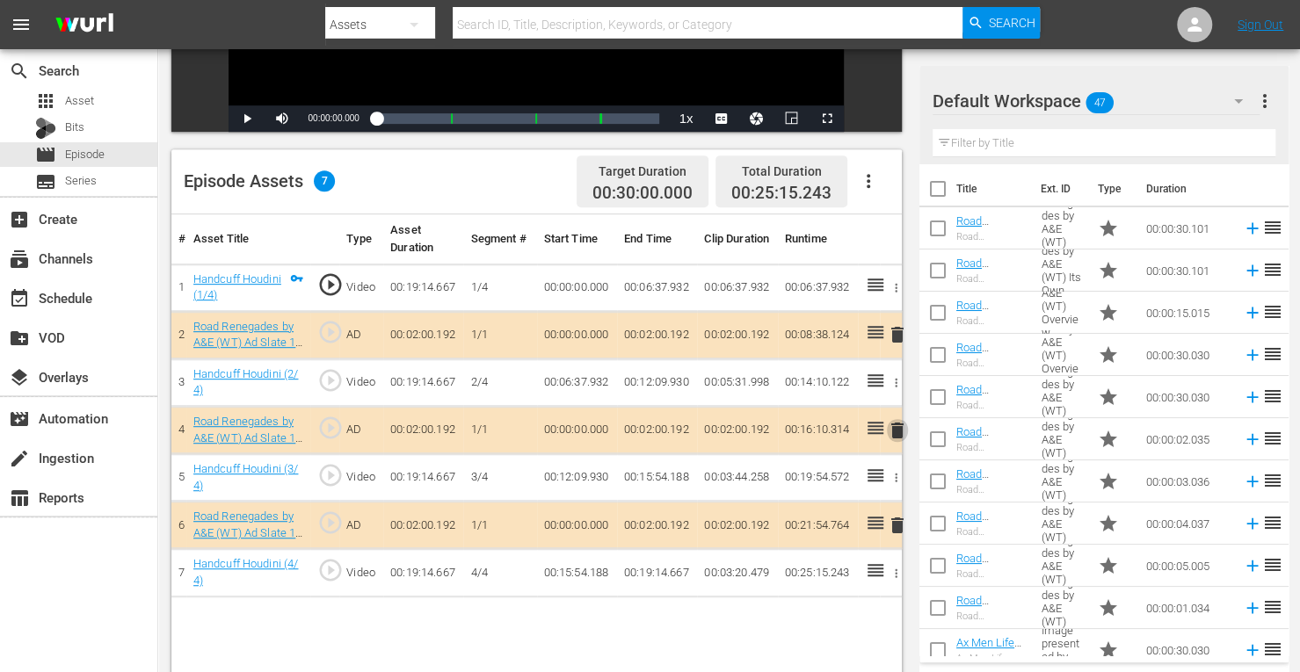
click at [893, 424] on span "delete" at bounding box center [897, 430] width 21 height 21
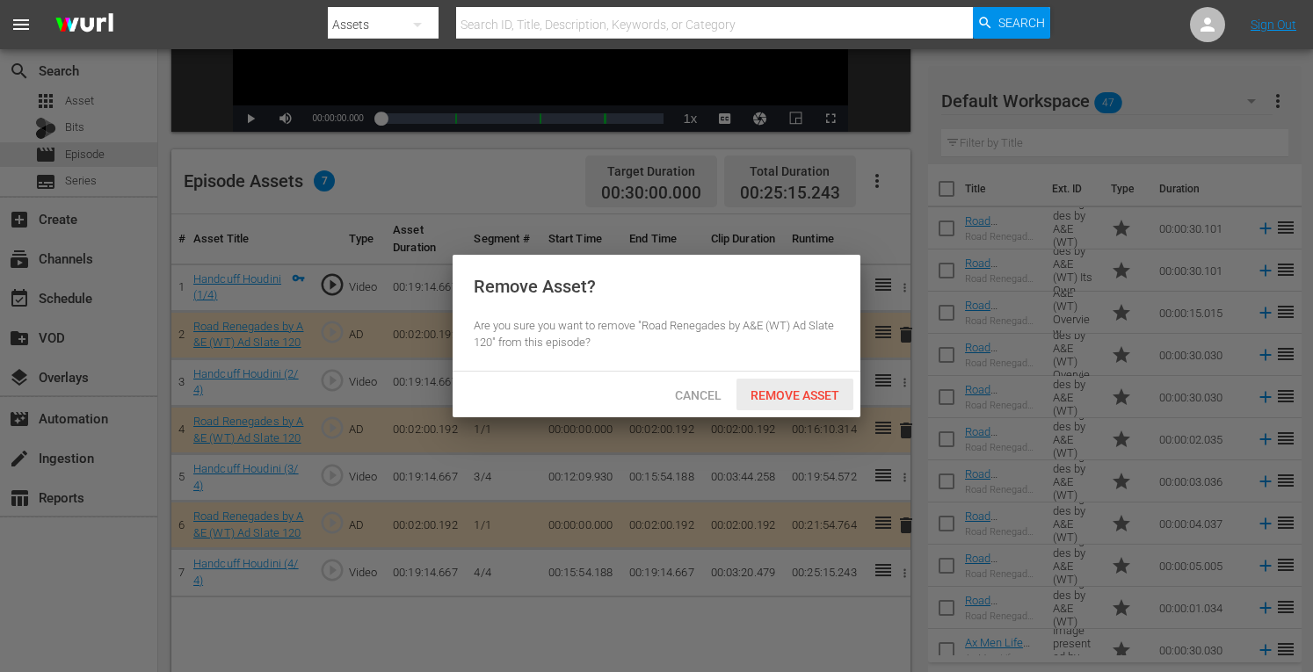
click at [816, 402] on span "Remove Asset" at bounding box center [794, 395] width 117 height 14
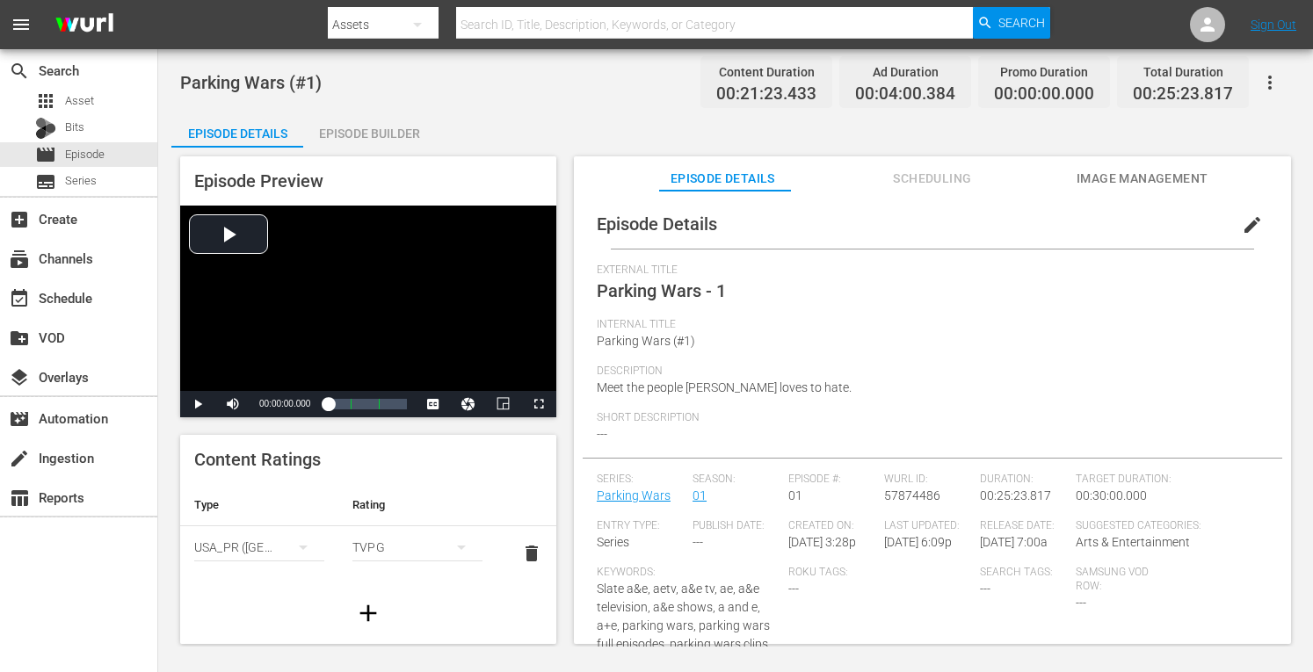
click at [392, 129] on div "Episode Builder" at bounding box center [369, 133] width 132 height 42
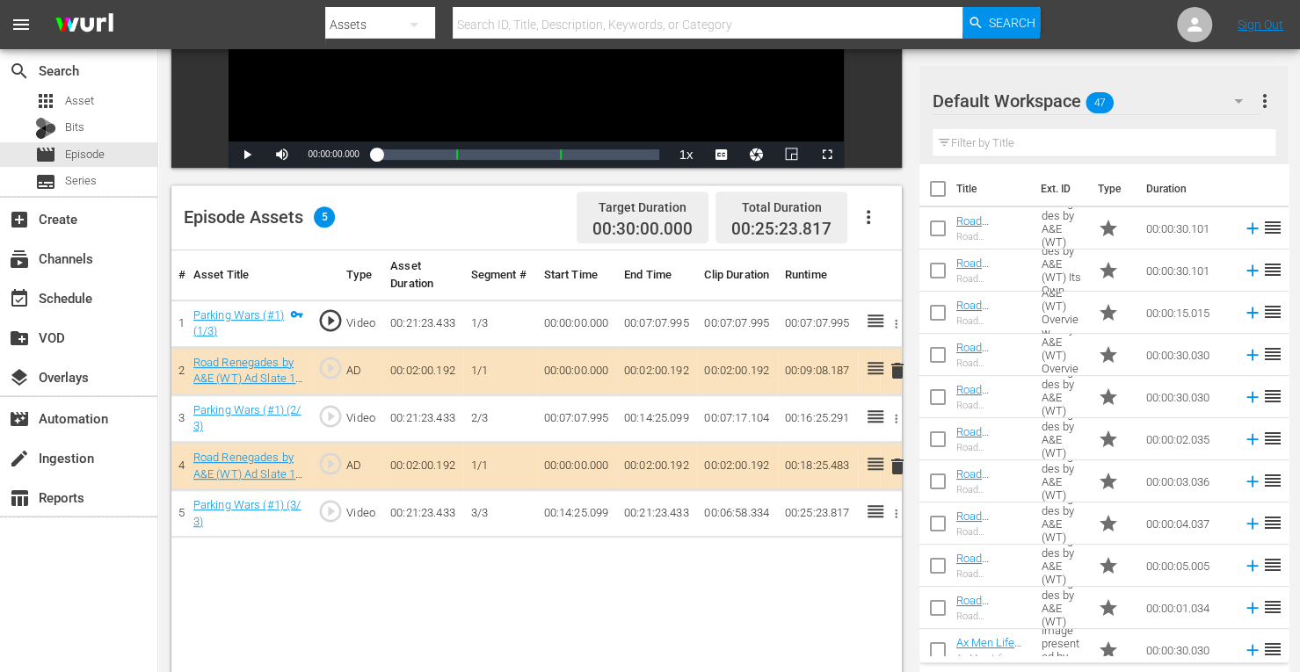
scroll to position [327, 0]
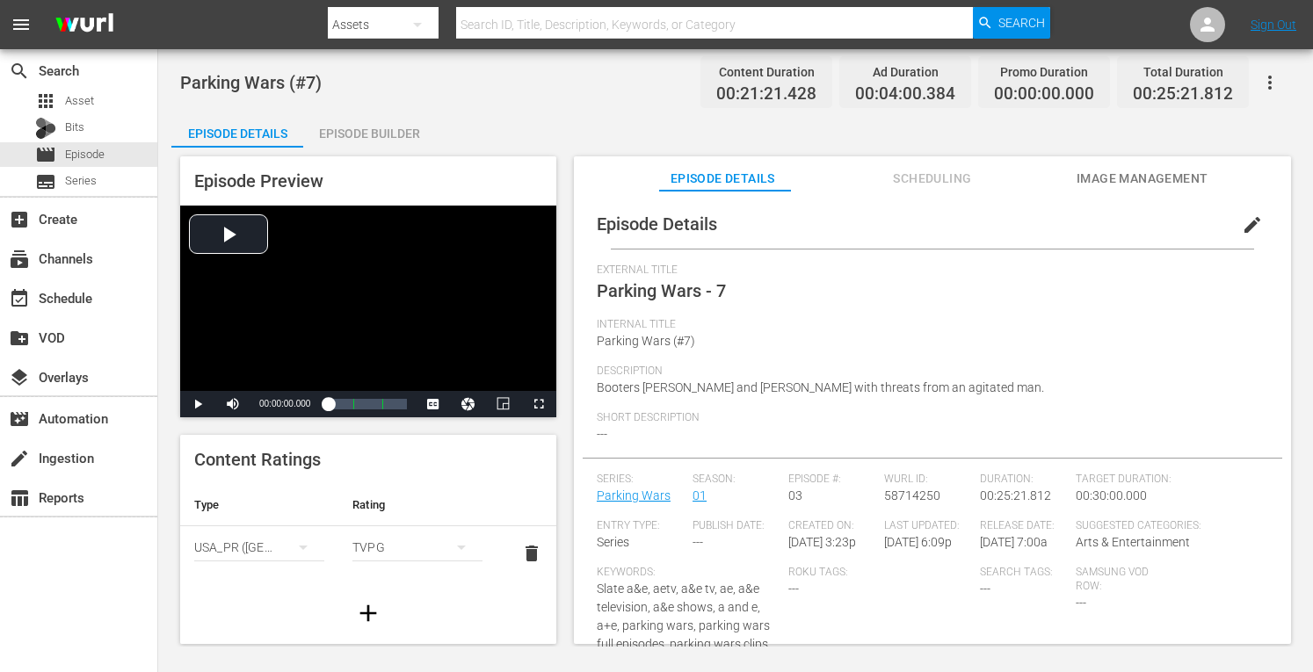
click at [391, 133] on div "Episode Builder" at bounding box center [369, 133] width 132 height 42
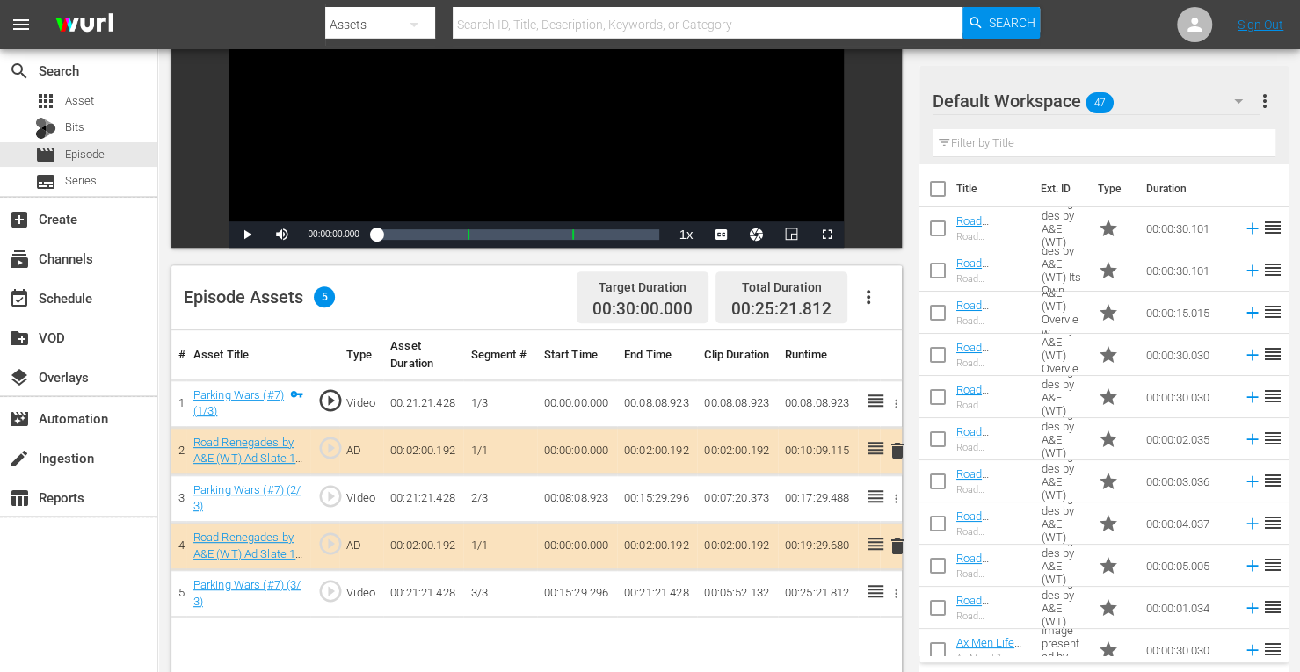
scroll to position [331, 0]
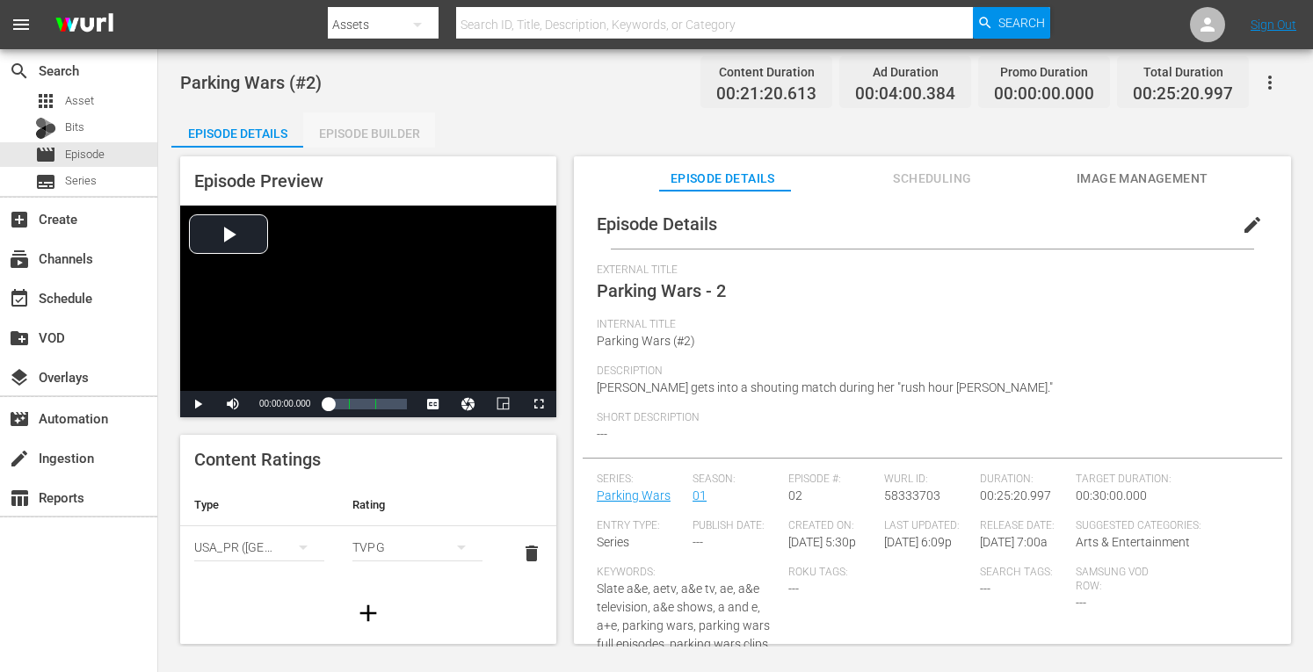
click at [403, 119] on div "Episode Builder" at bounding box center [369, 133] width 132 height 42
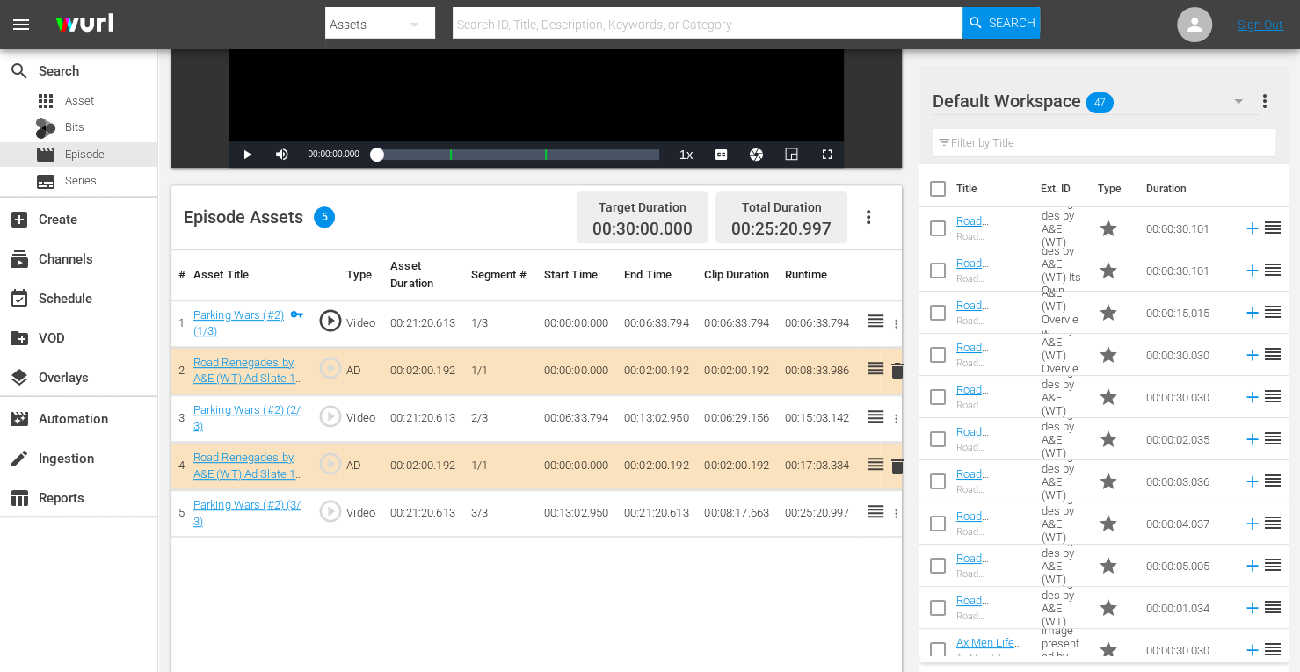
scroll to position [457, 0]
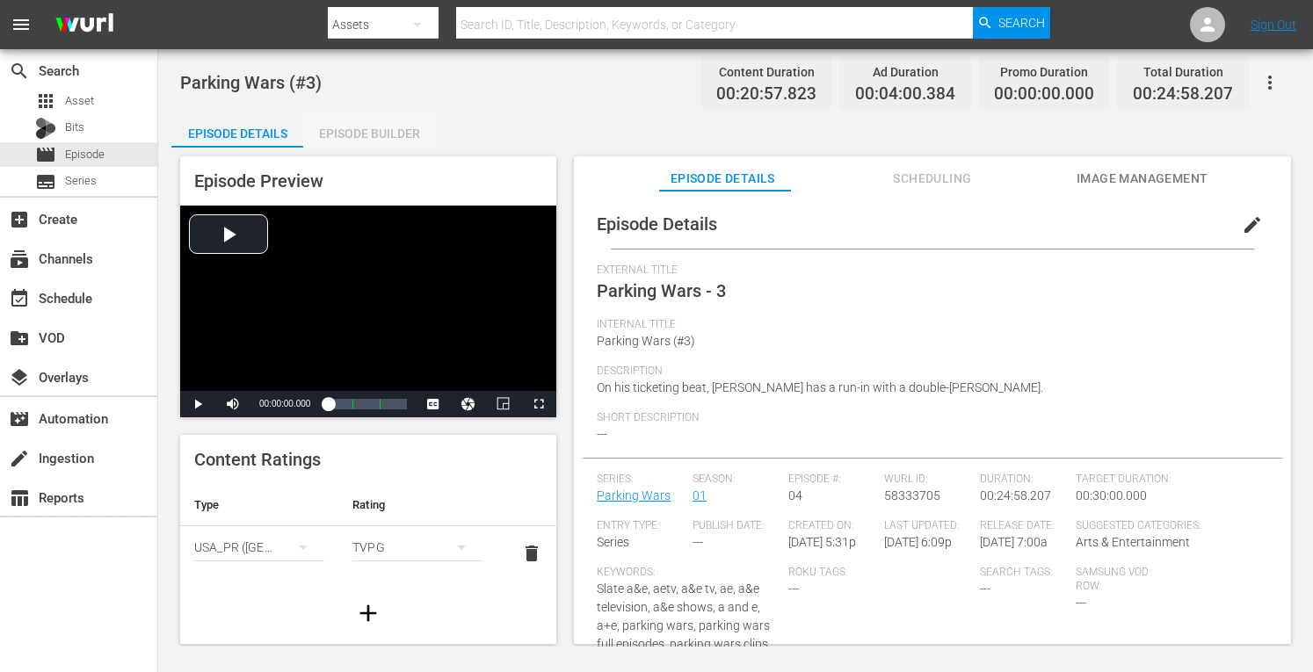
click at [393, 131] on div "Episode Builder" at bounding box center [369, 133] width 132 height 42
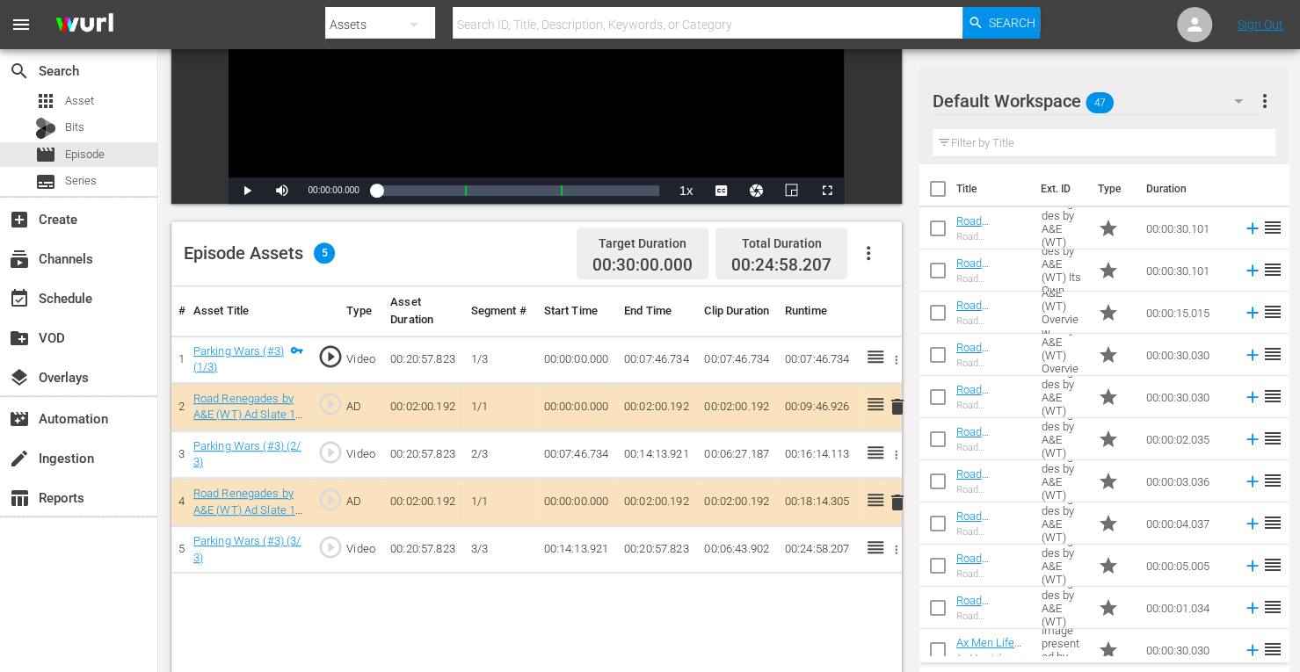
scroll to position [381, 0]
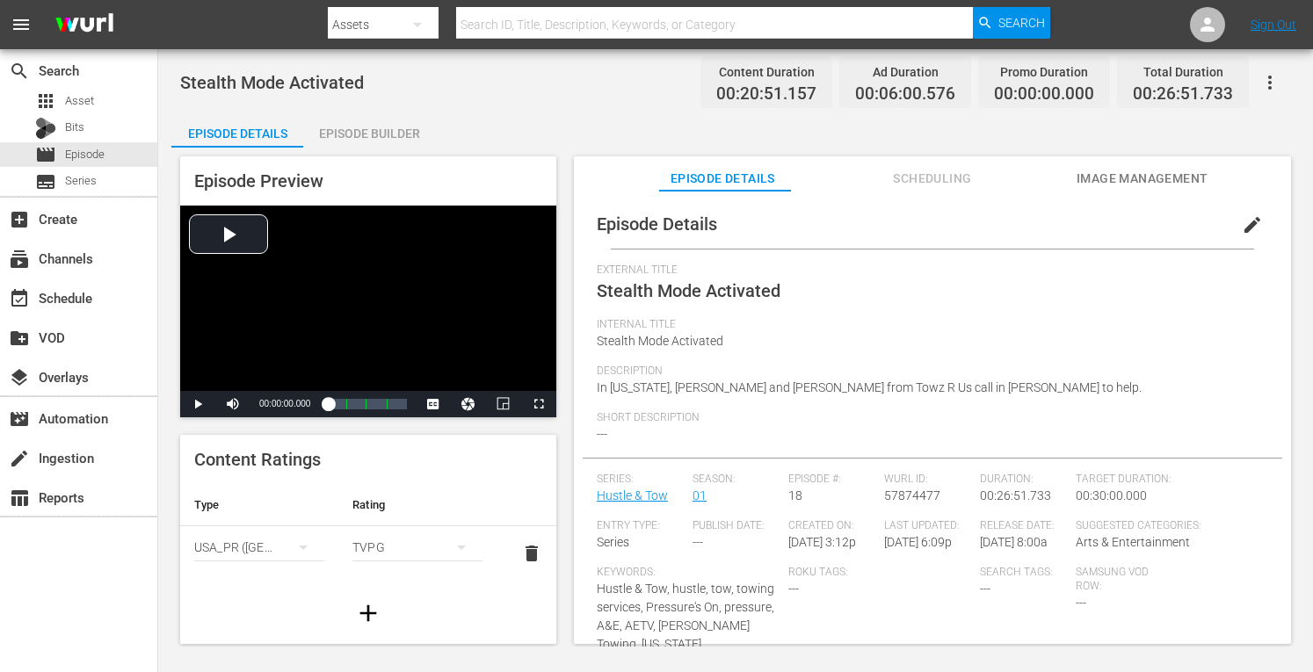
click at [405, 133] on div "Episode Builder" at bounding box center [369, 133] width 132 height 42
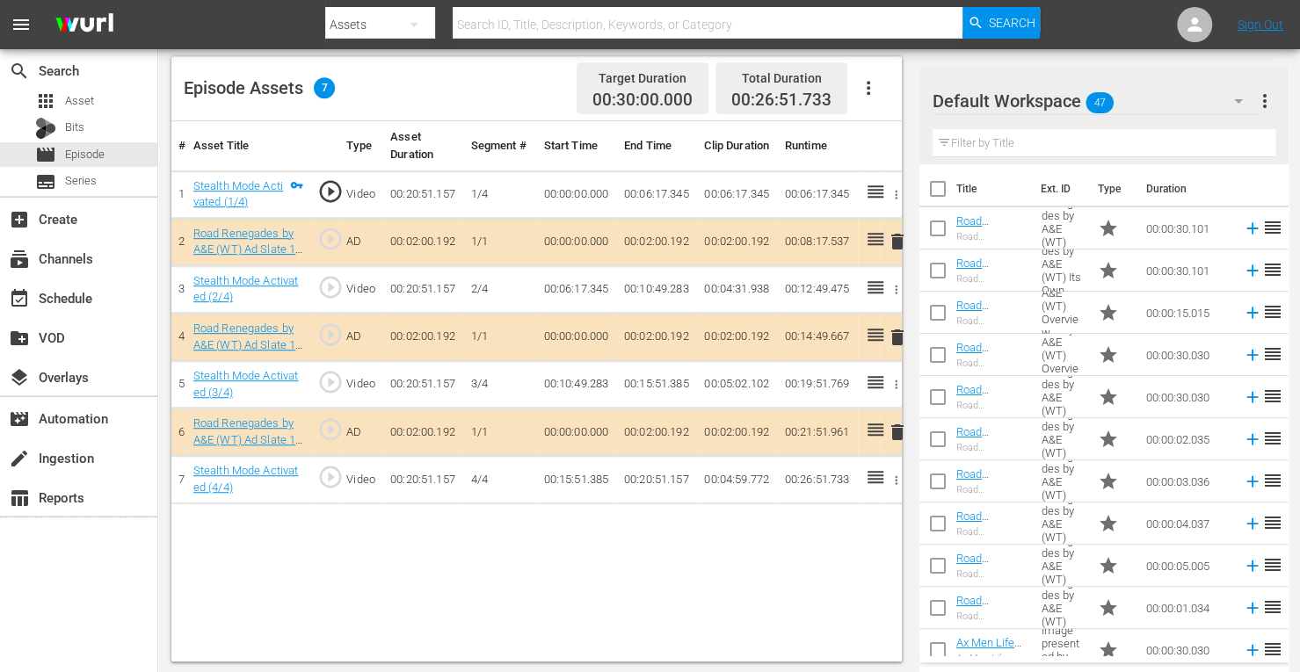
scroll to position [456, 0]
click at [897, 341] on span "delete" at bounding box center [897, 336] width 21 height 21
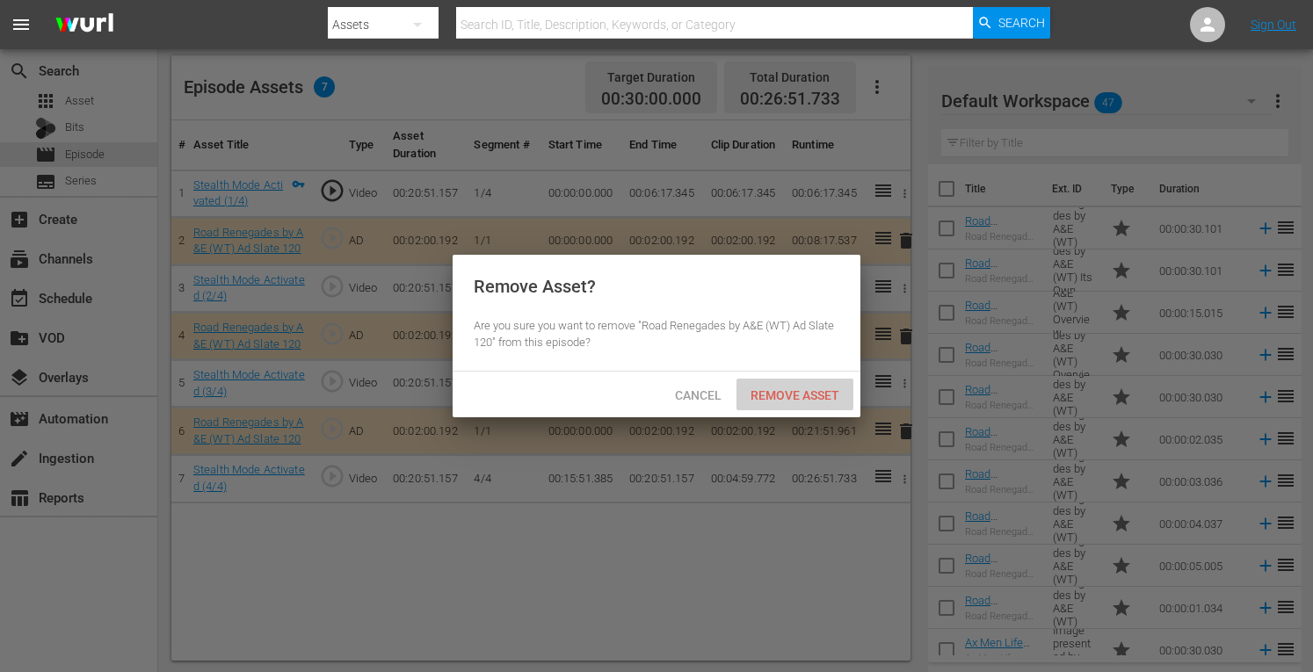
click at [795, 391] on span "Remove Asset" at bounding box center [794, 395] width 117 height 14
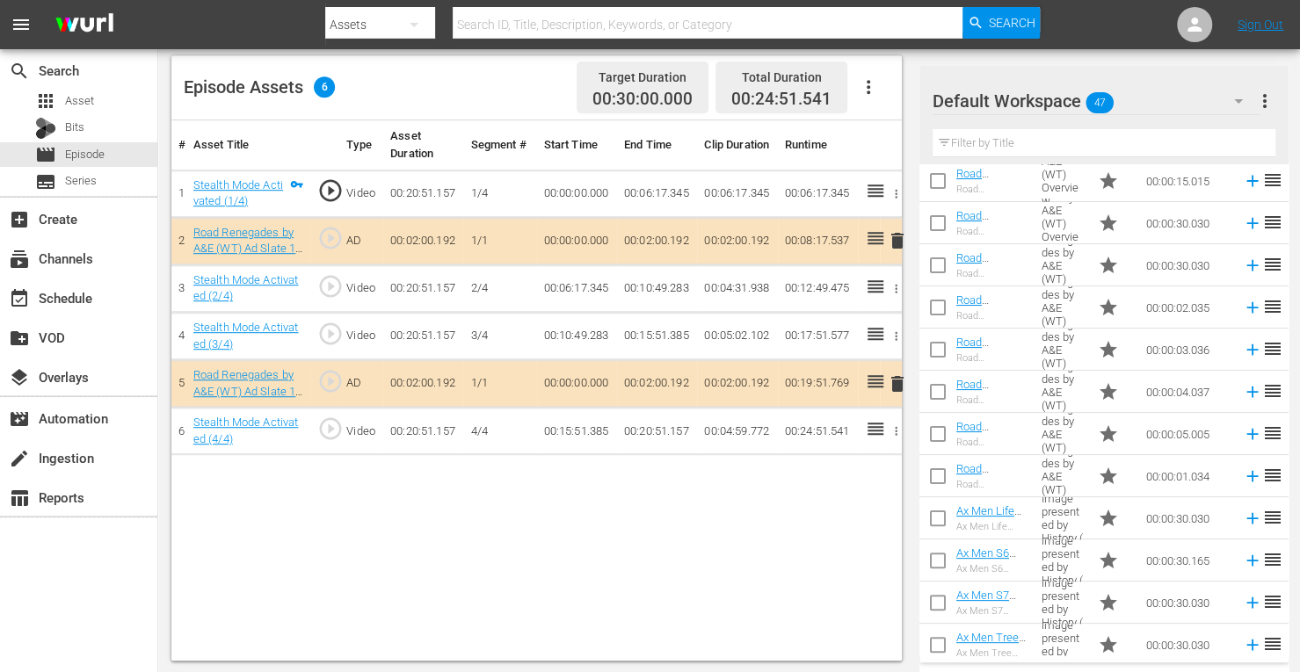
scroll to position [139, 0]
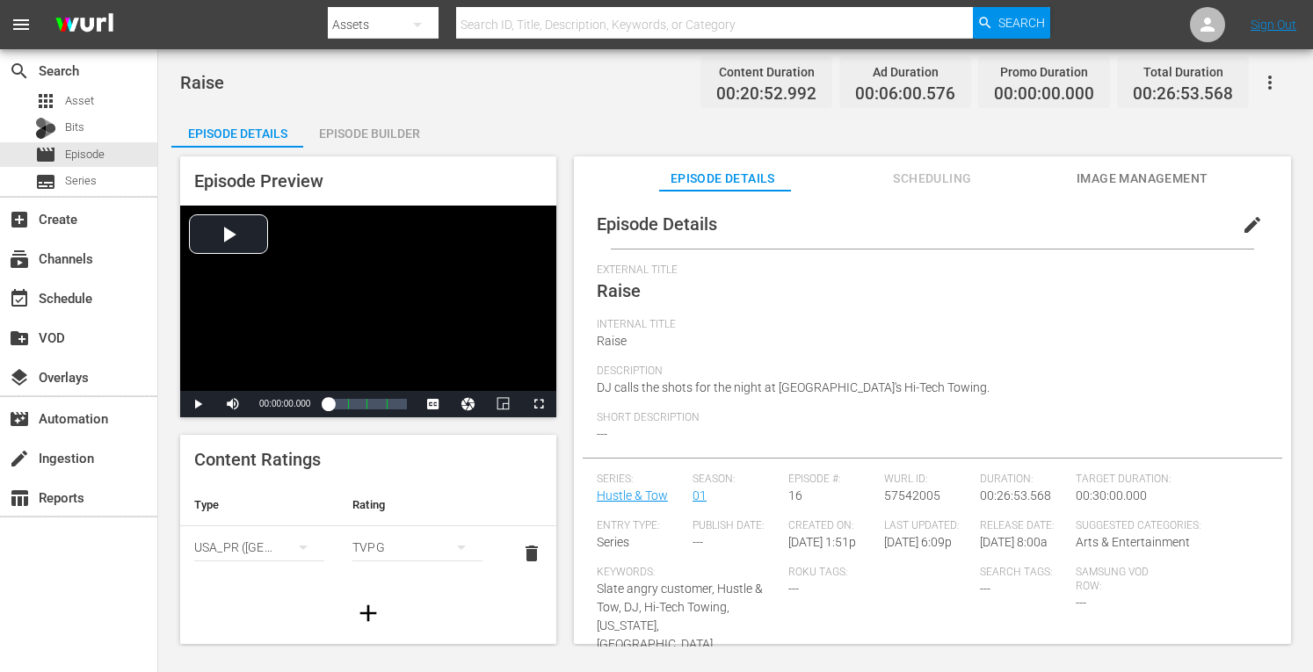
click at [399, 135] on div "Episode Builder" at bounding box center [369, 133] width 132 height 42
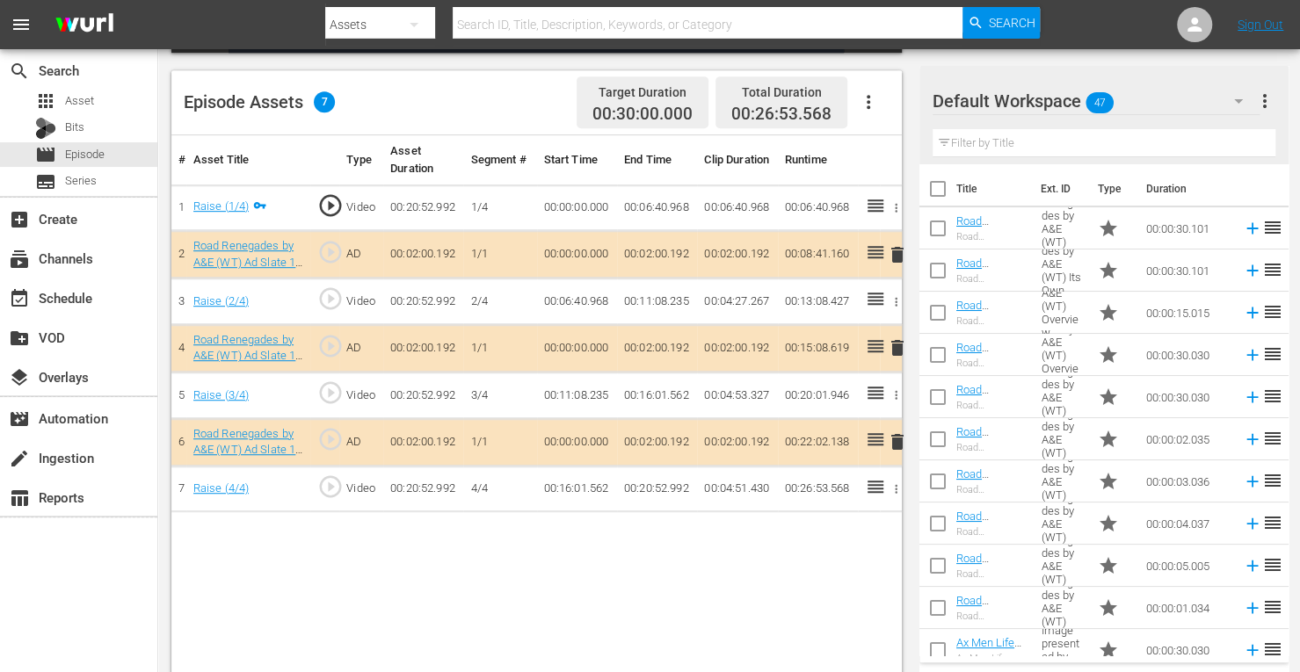
scroll to position [445, 0]
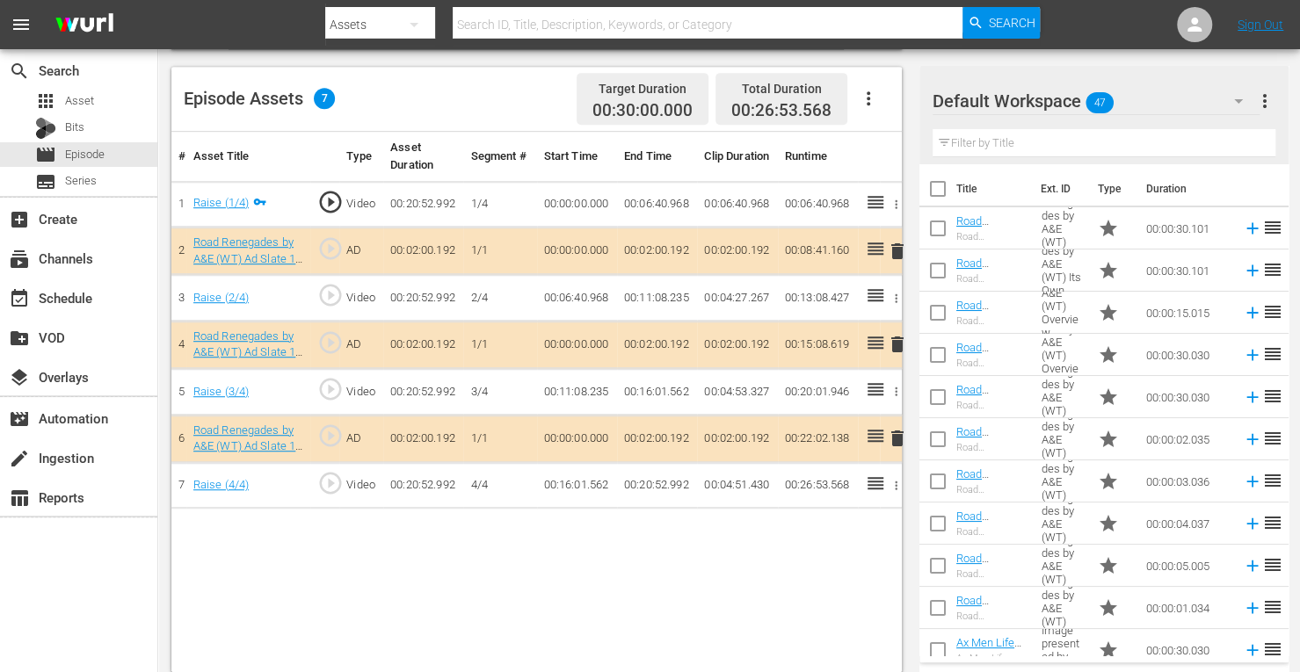
click at [893, 338] on span "delete" at bounding box center [897, 344] width 21 height 21
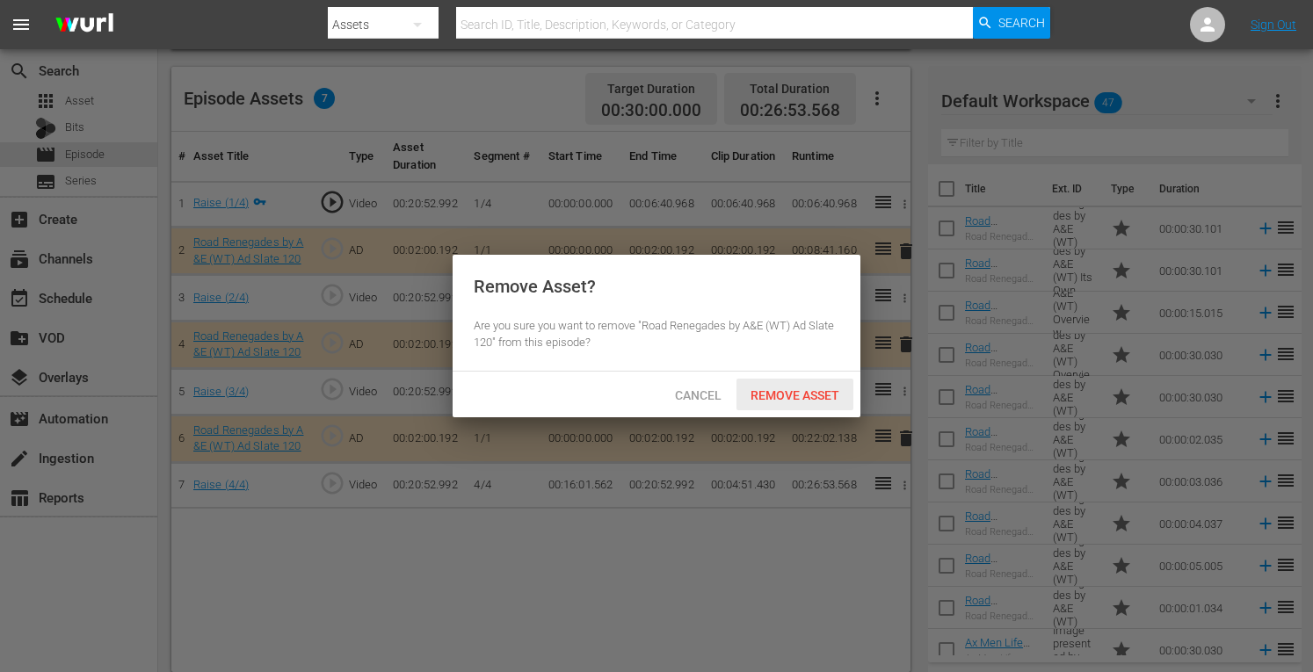
click at [794, 395] on span "Remove Asset" at bounding box center [794, 395] width 117 height 14
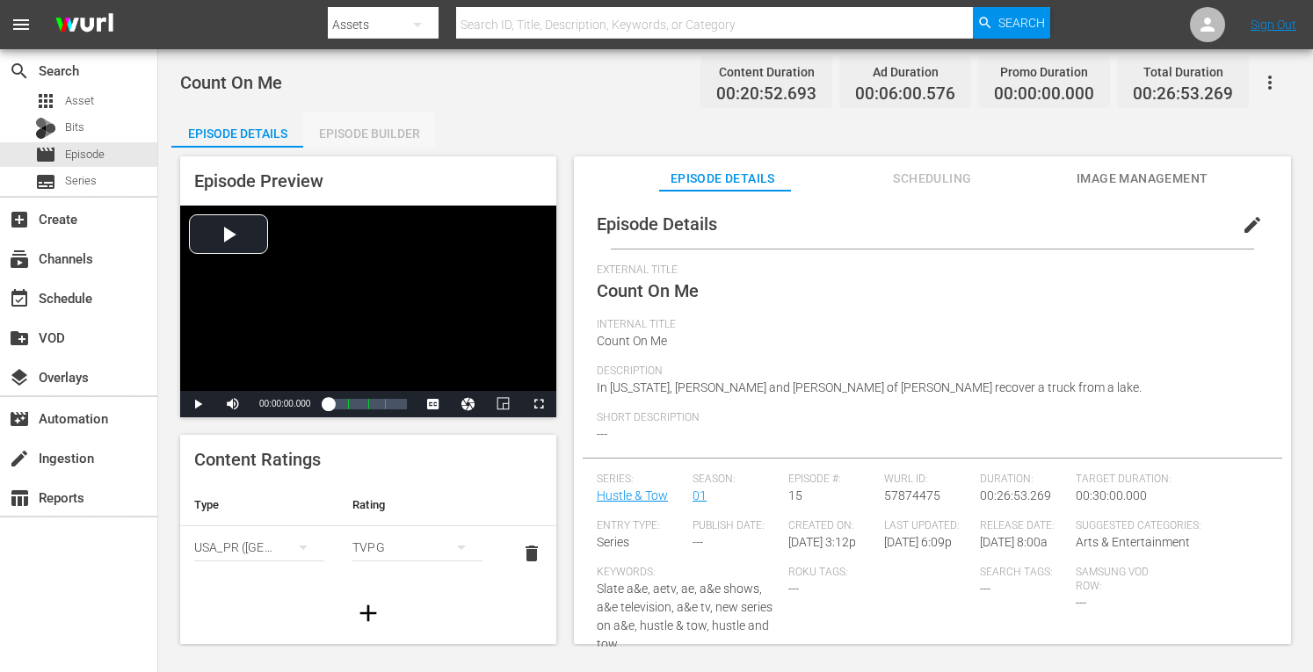
click at [384, 134] on div "Episode Builder" at bounding box center [369, 133] width 132 height 42
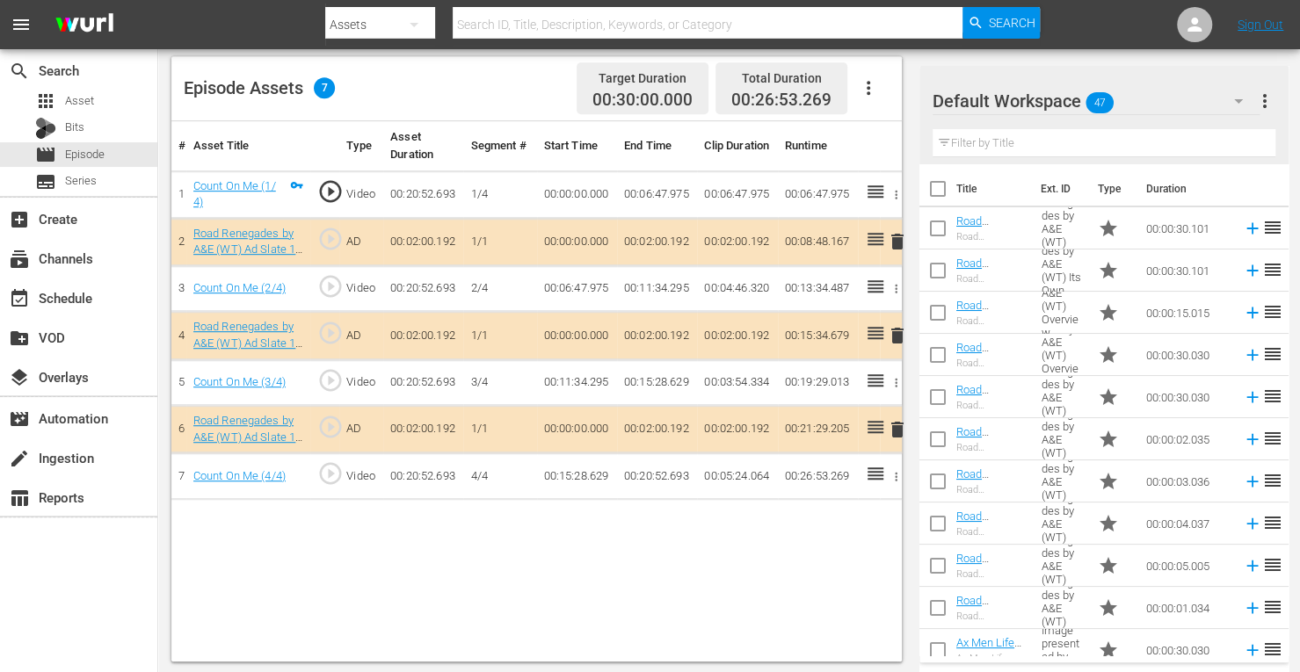
scroll to position [457, 0]
click at [897, 329] on span "delete" at bounding box center [897, 333] width 21 height 21
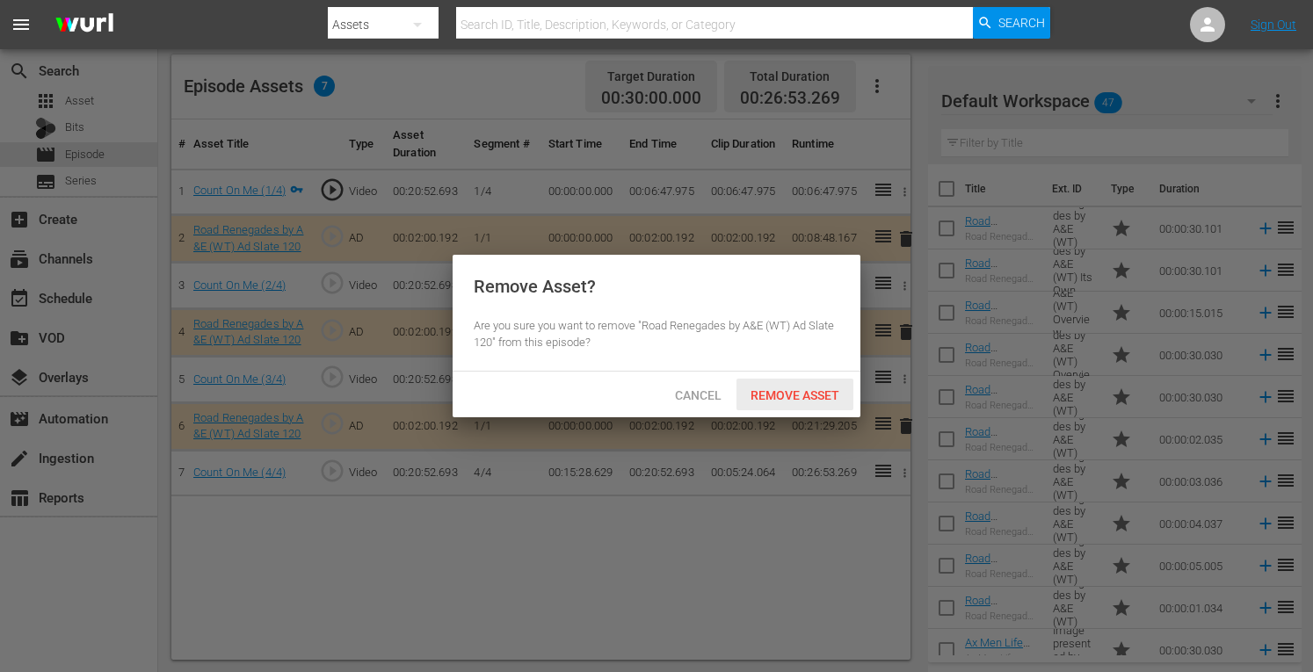
click at [789, 384] on div "Remove Asset" at bounding box center [794, 395] width 117 height 33
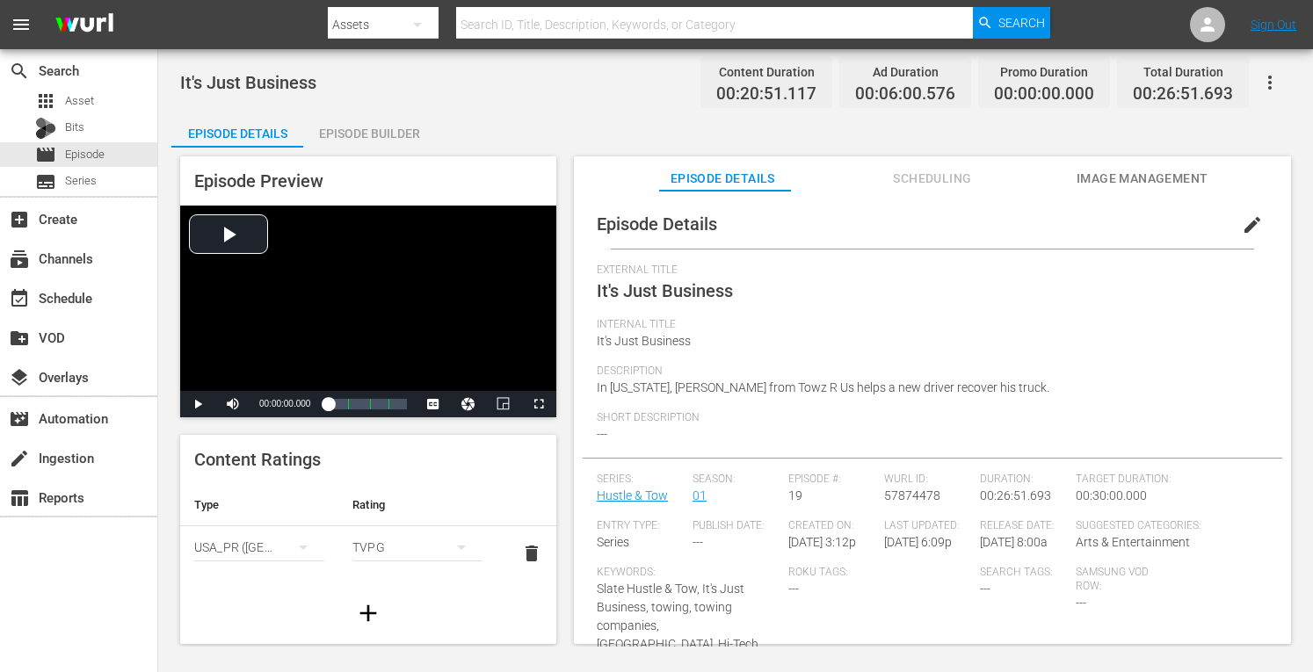
click at [392, 131] on div "Episode Builder" at bounding box center [369, 133] width 132 height 42
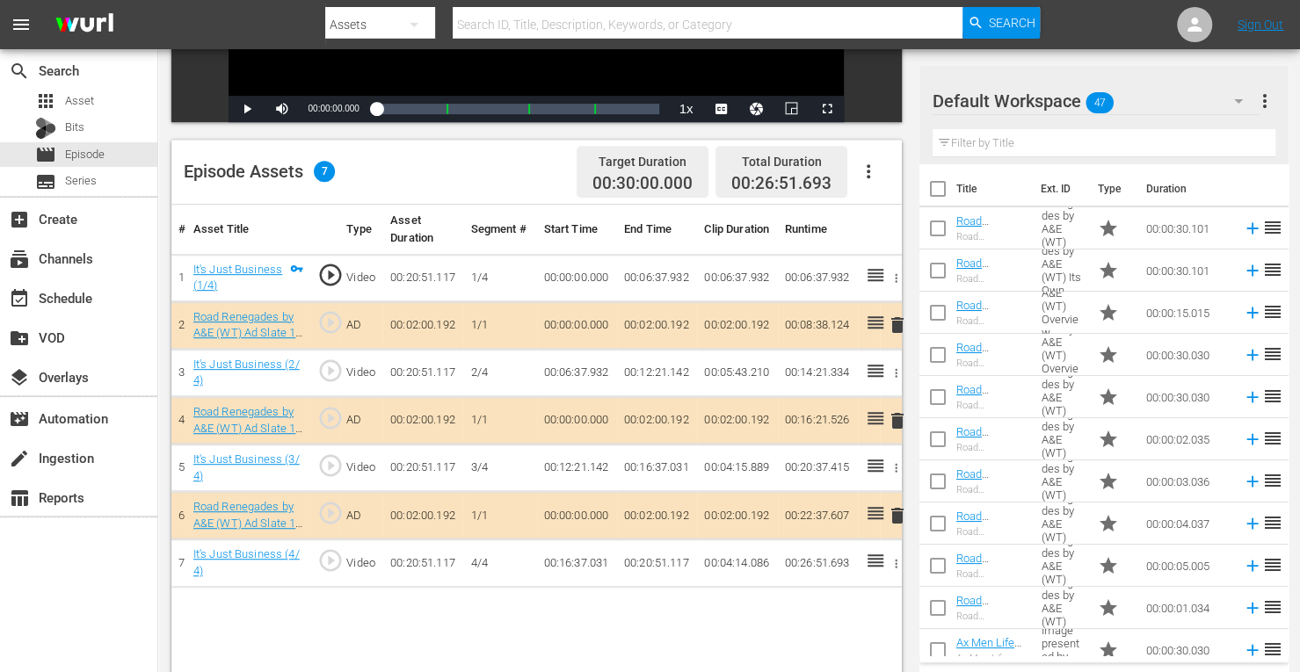
scroll to position [374, 0]
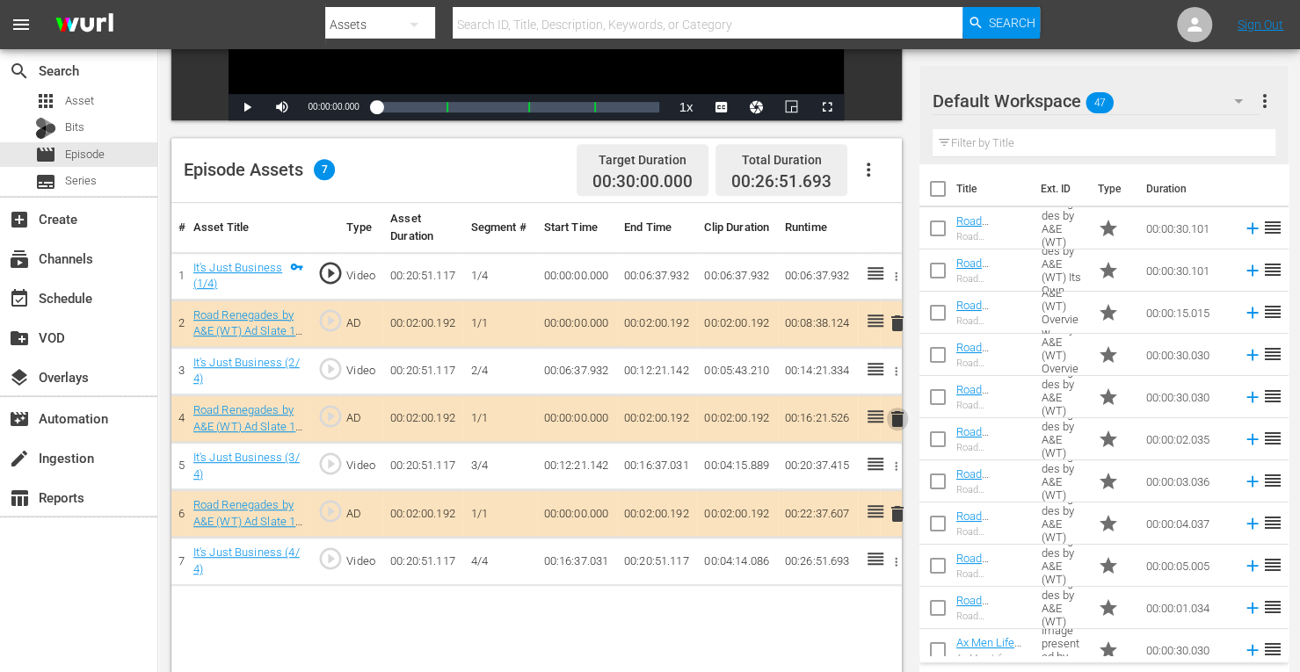
click at [896, 411] on span "delete" at bounding box center [897, 419] width 21 height 21
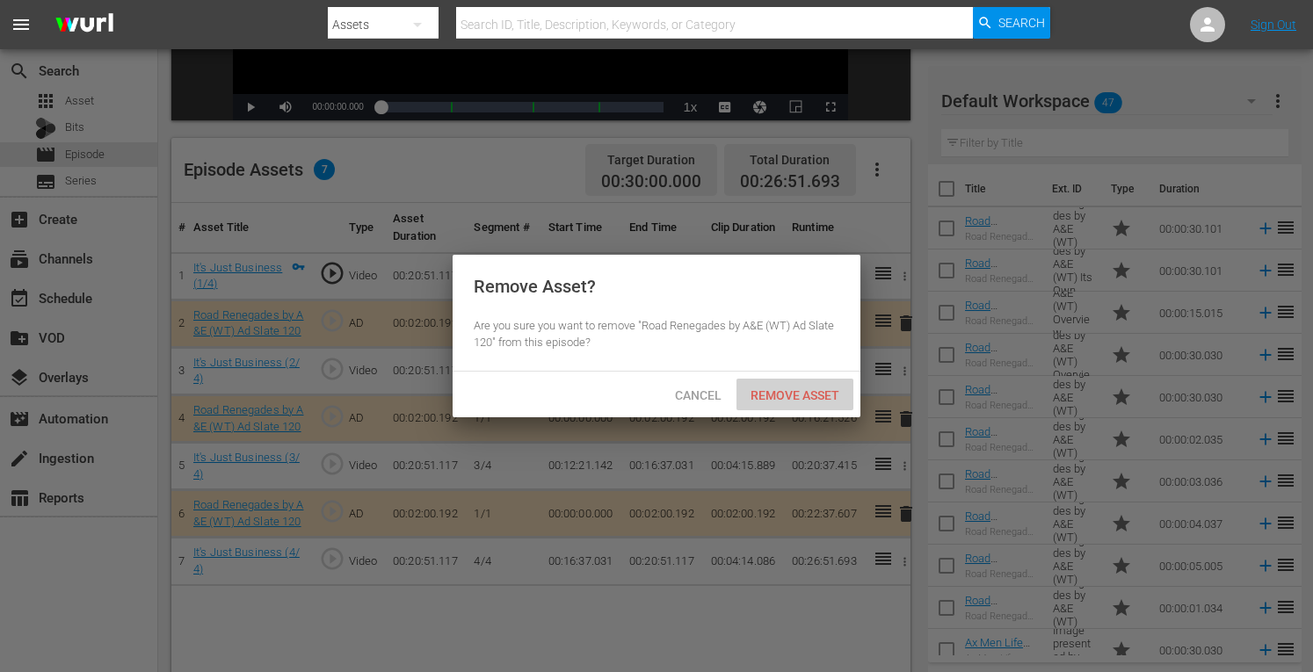
click at [786, 391] on span "Remove Asset" at bounding box center [794, 395] width 117 height 14
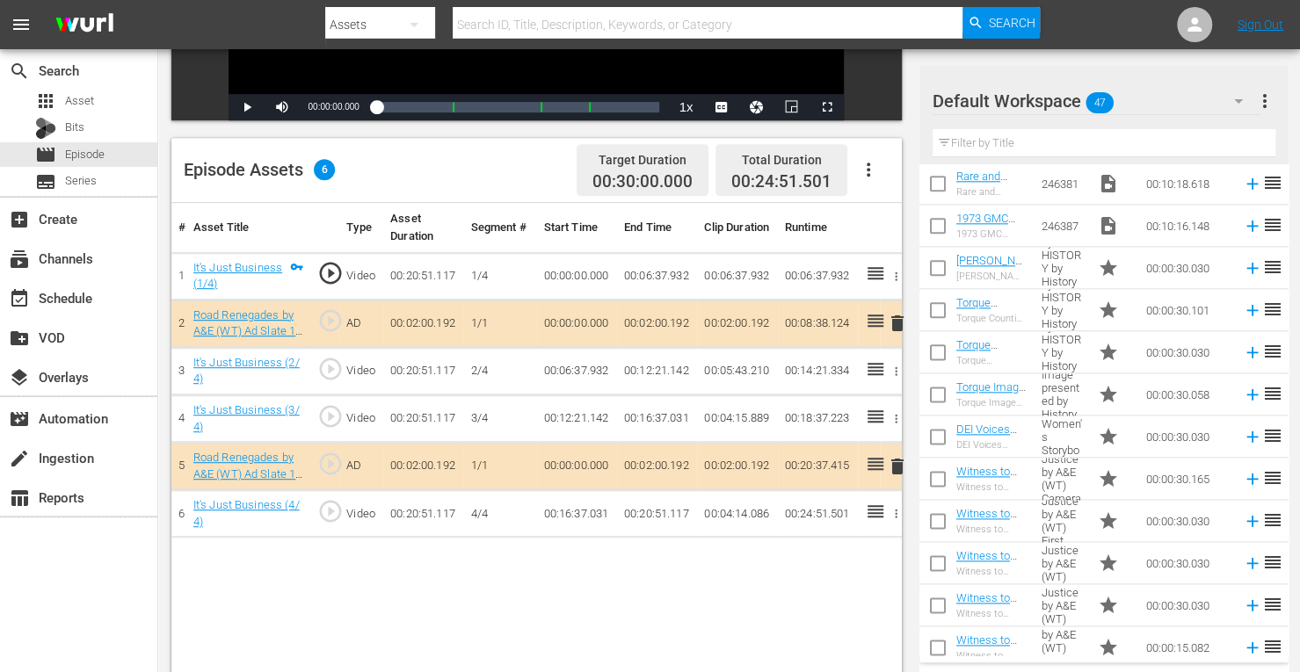
scroll to position [1534, 0]
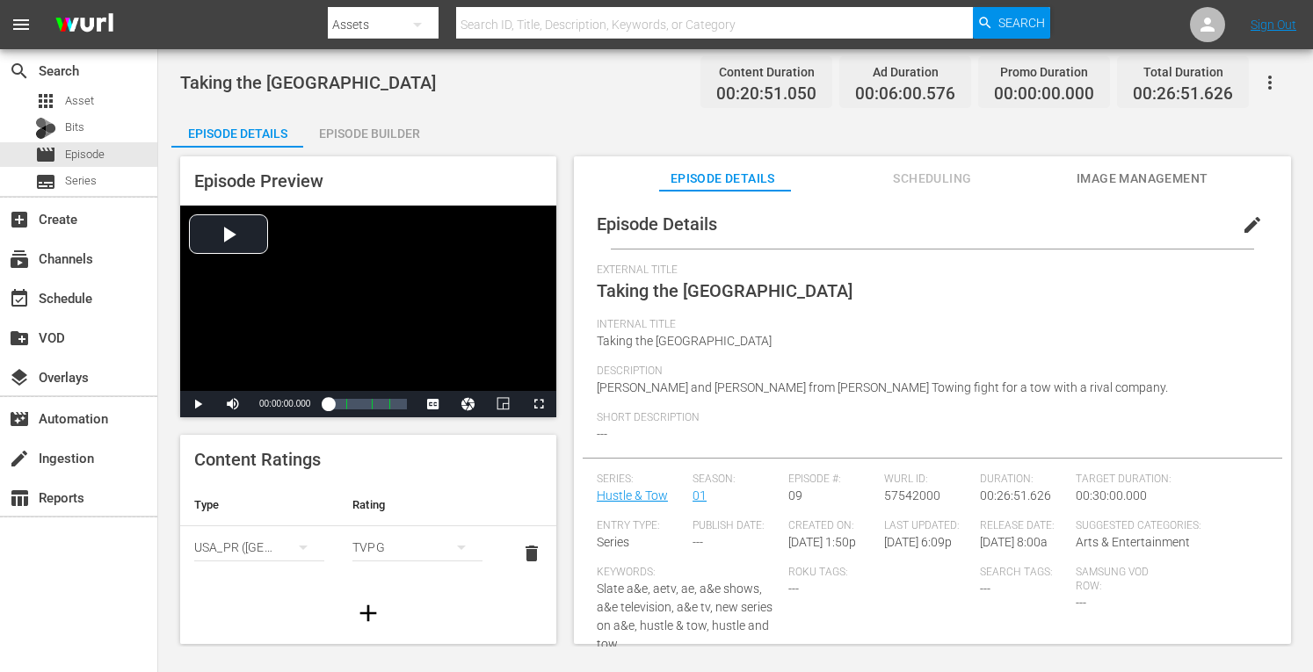
click at [398, 131] on div "Episode Builder" at bounding box center [369, 133] width 132 height 42
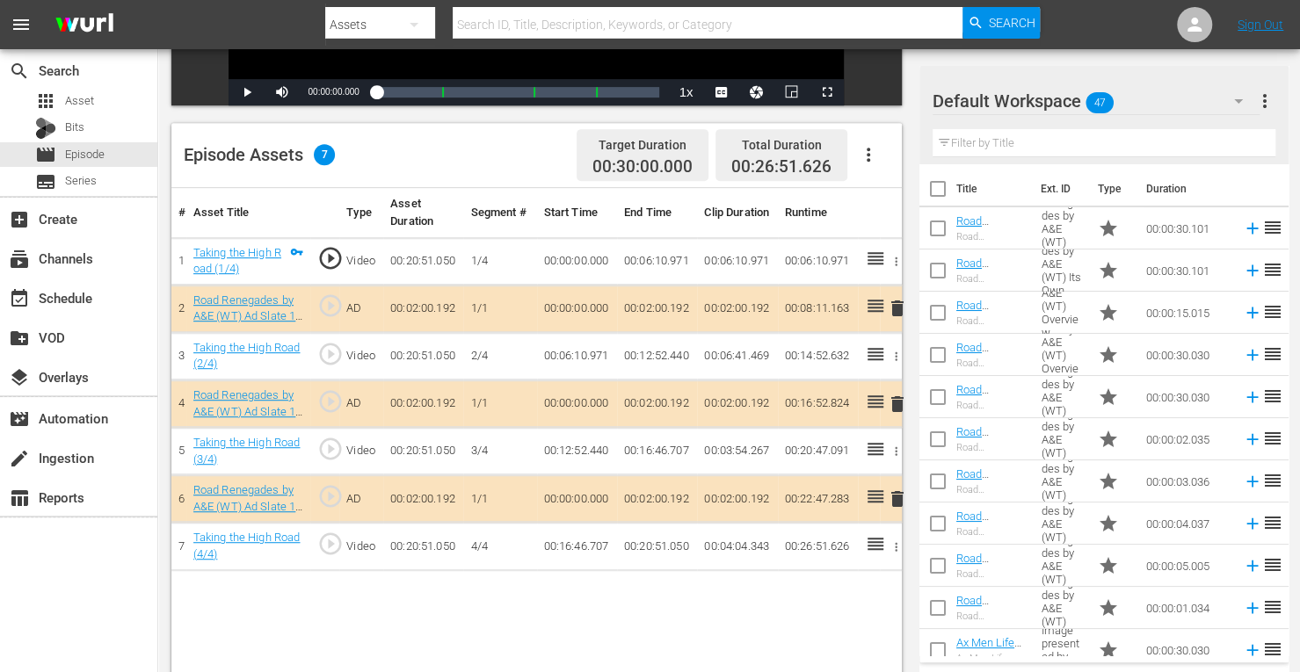
scroll to position [401, 0]
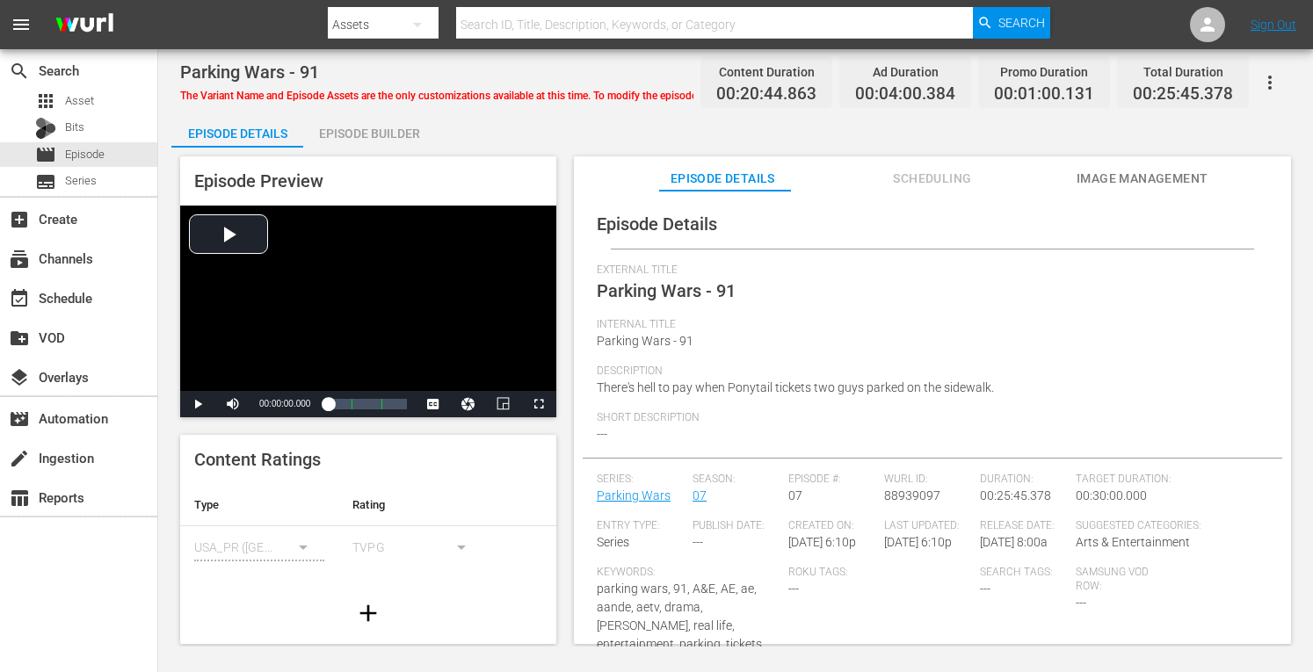
click at [394, 134] on div "Episode Builder" at bounding box center [369, 133] width 132 height 42
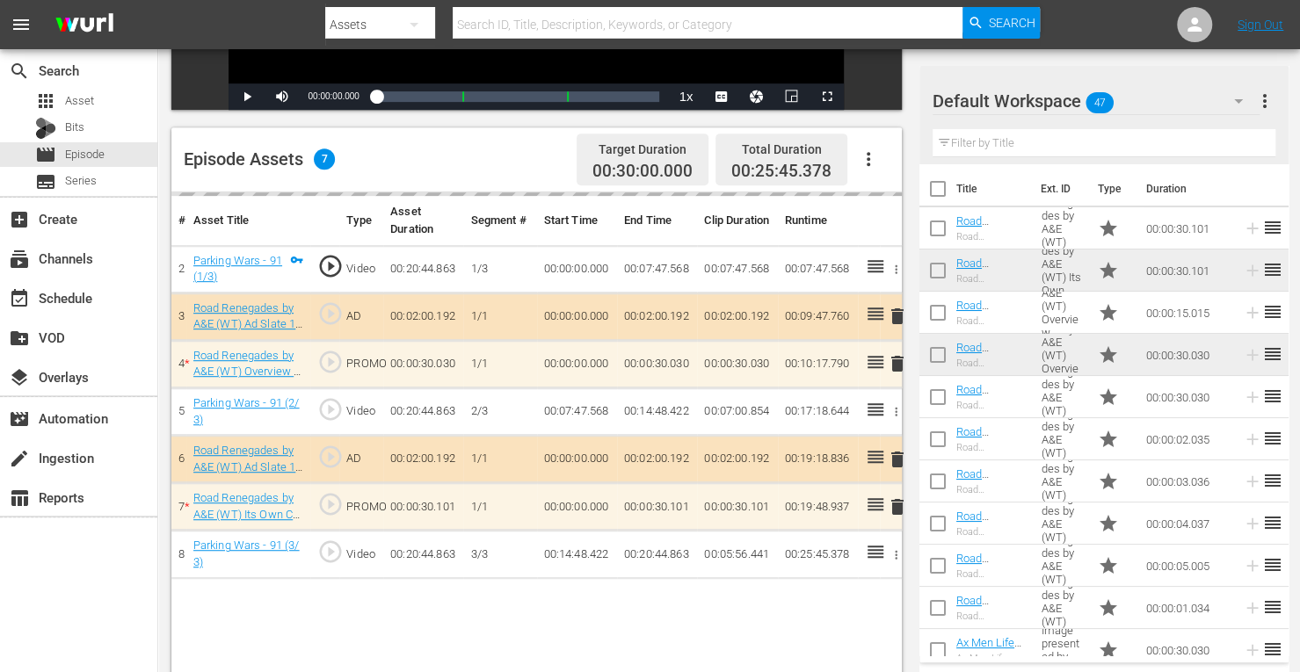
scroll to position [386, 0]
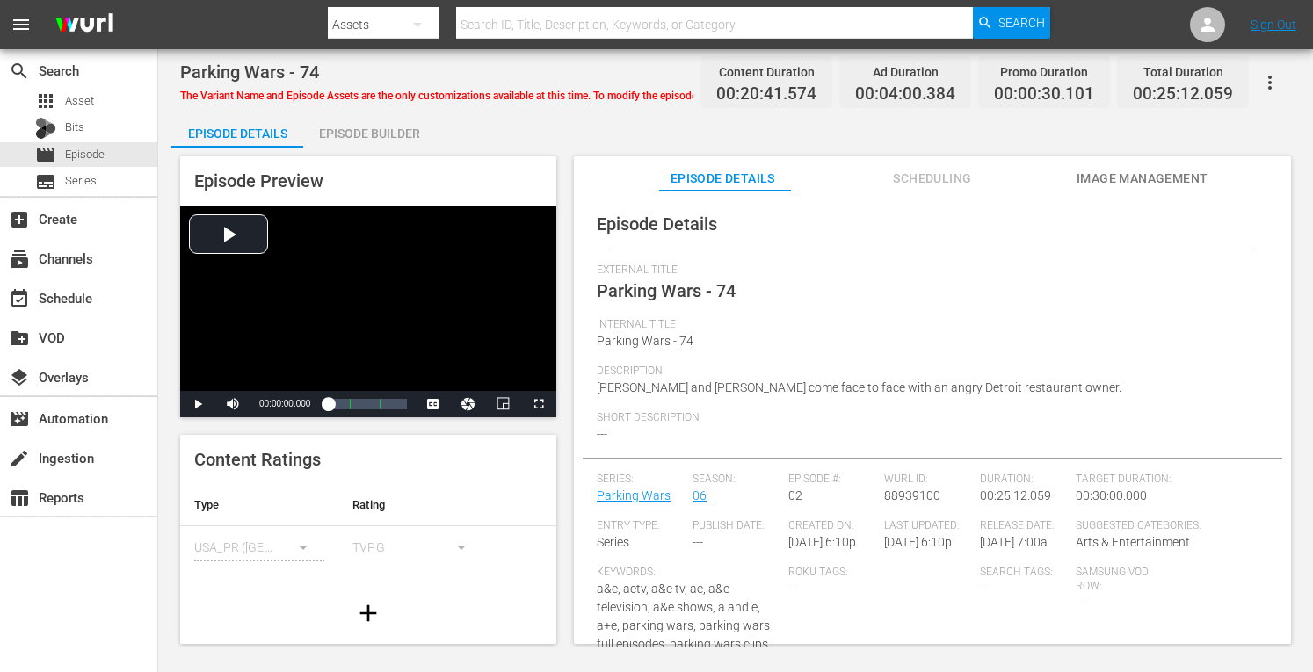
click at [378, 133] on div "Episode Builder" at bounding box center [369, 133] width 132 height 42
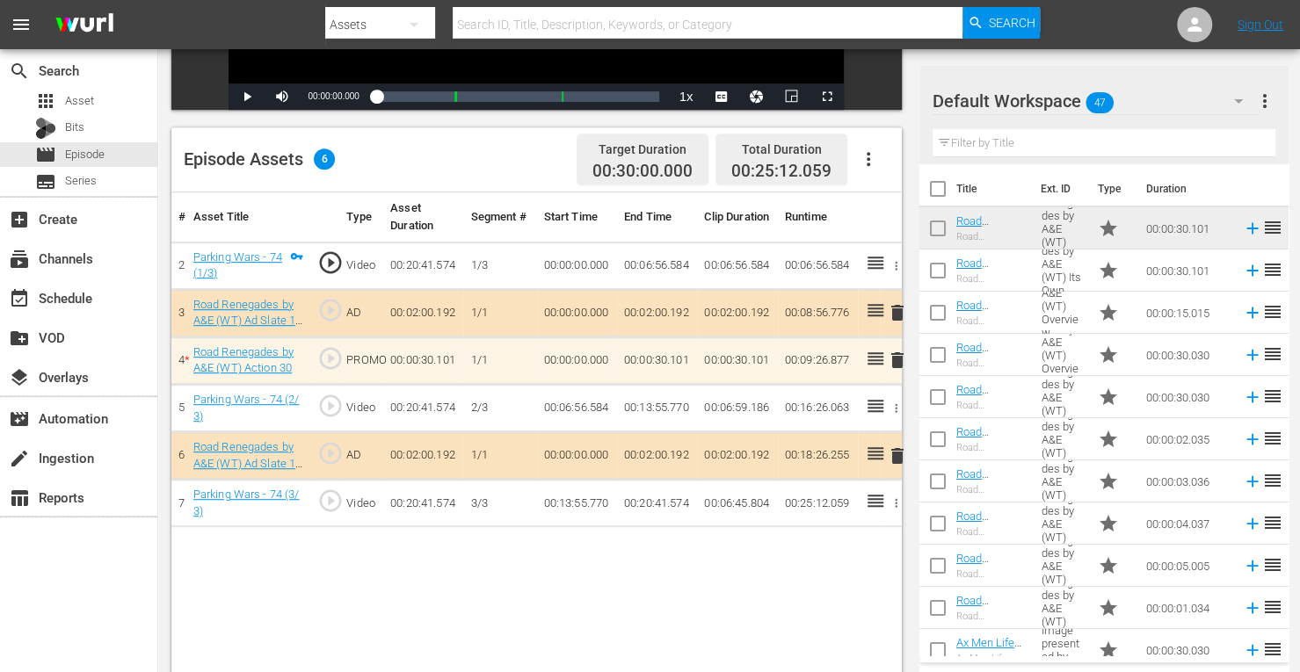
scroll to position [391, 0]
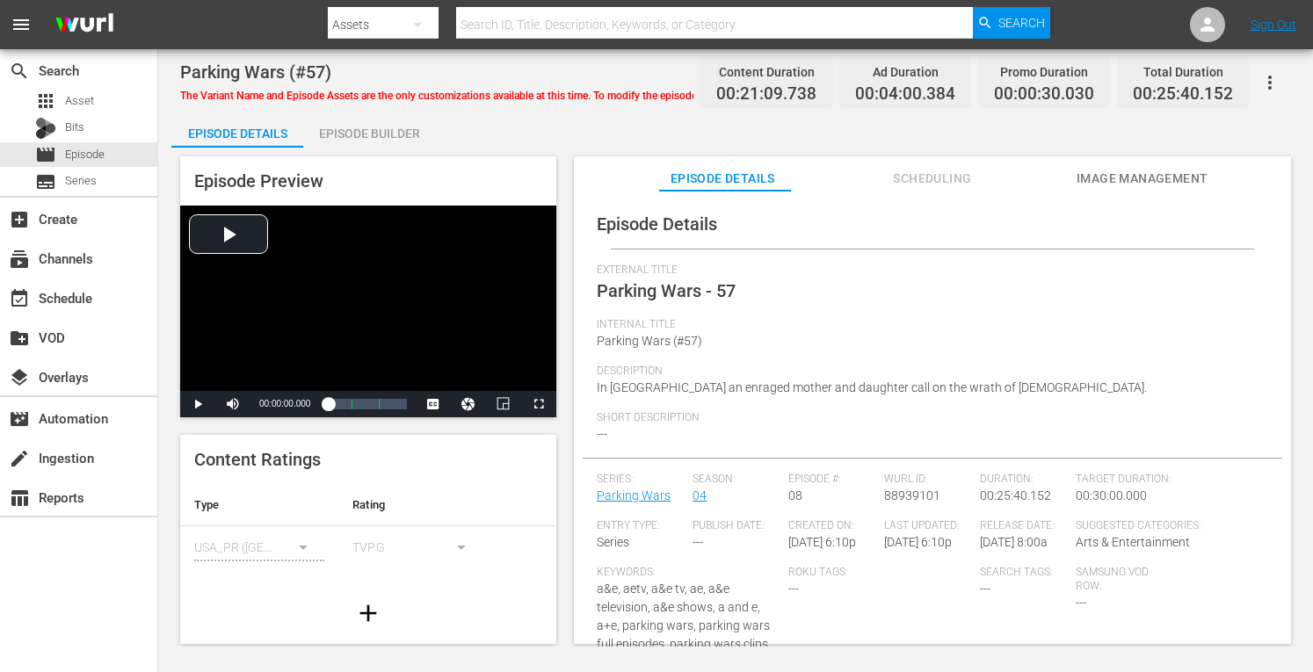
click at [376, 123] on div "Episode Builder" at bounding box center [369, 133] width 132 height 42
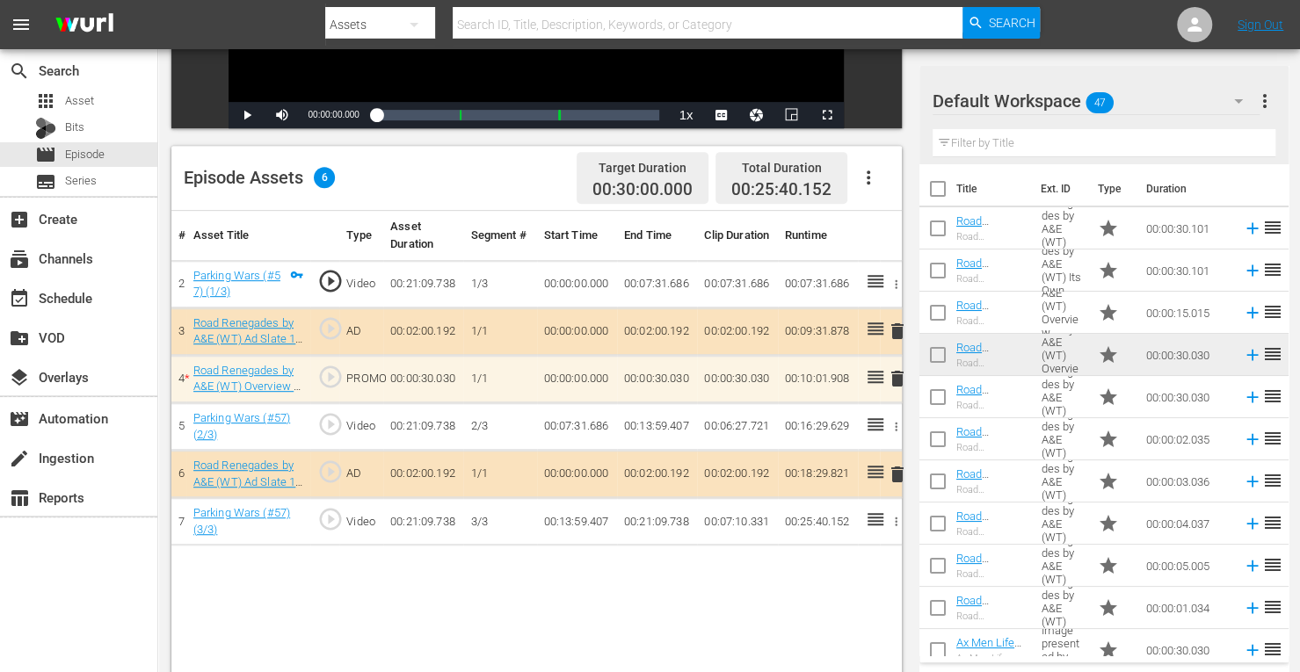
scroll to position [457, 0]
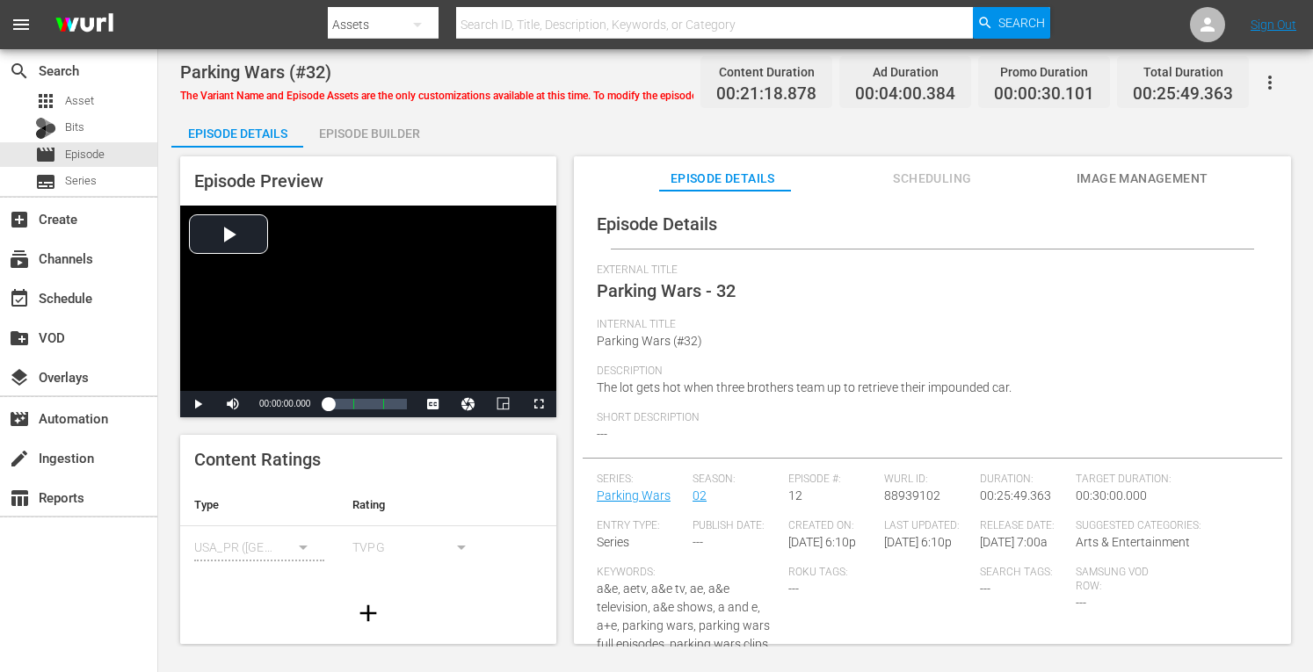
click at [376, 132] on div "Episode Builder" at bounding box center [369, 133] width 132 height 42
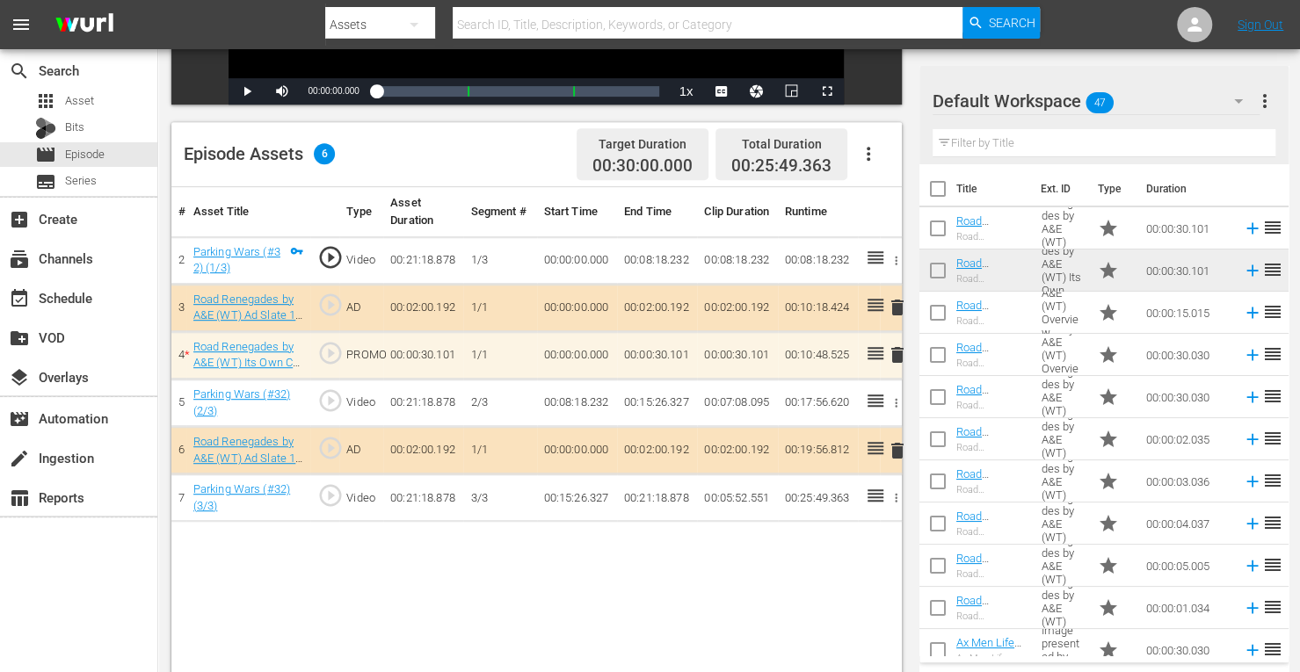
scroll to position [390, 0]
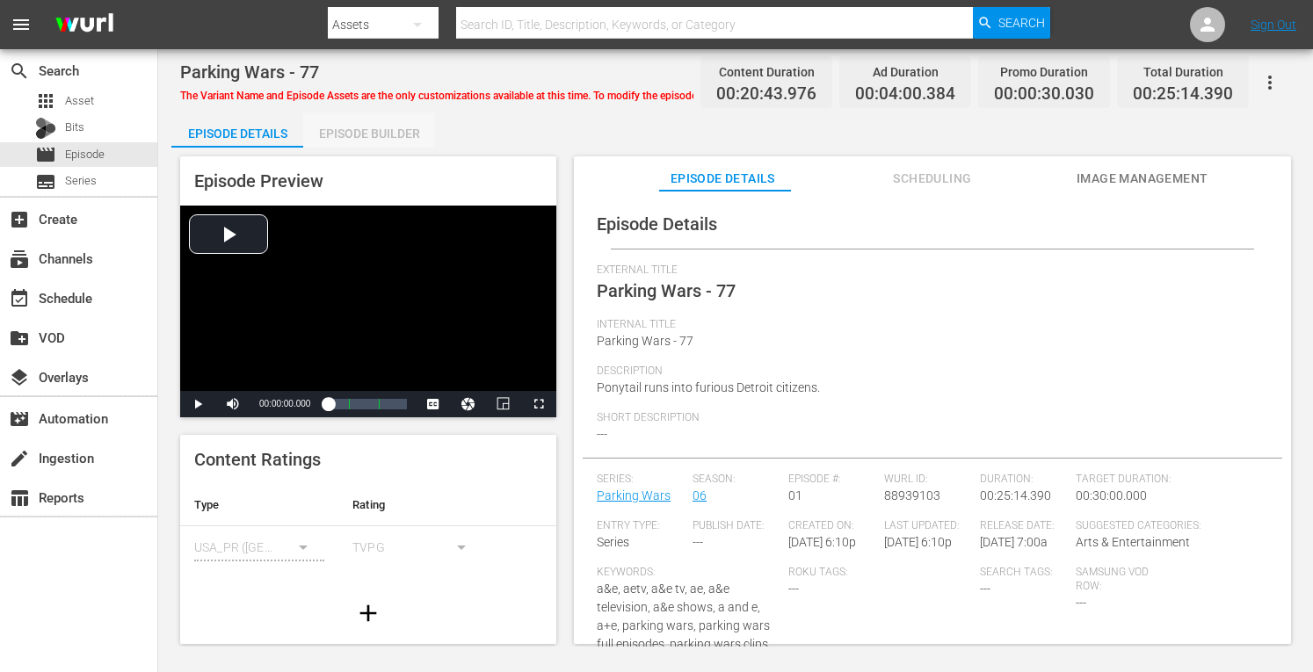
click at [400, 129] on div "Episode Builder" at bounding box center [369, 133] width 132 height 42
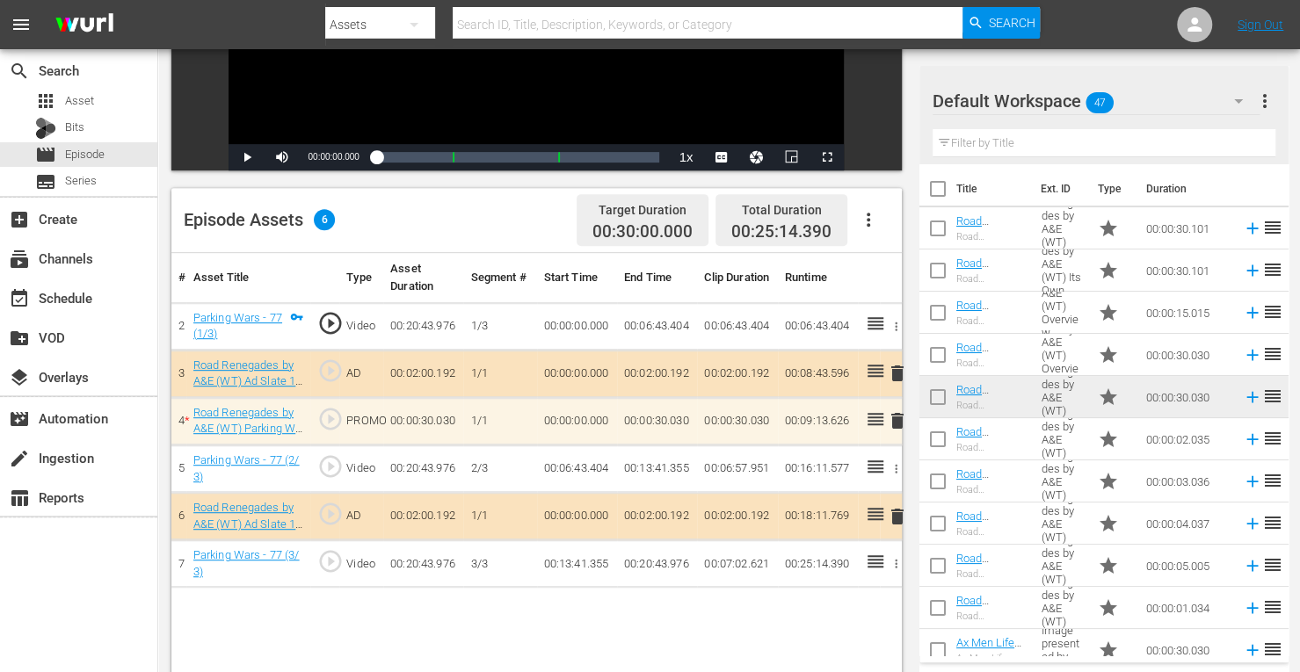
scroll to position [433, 0]
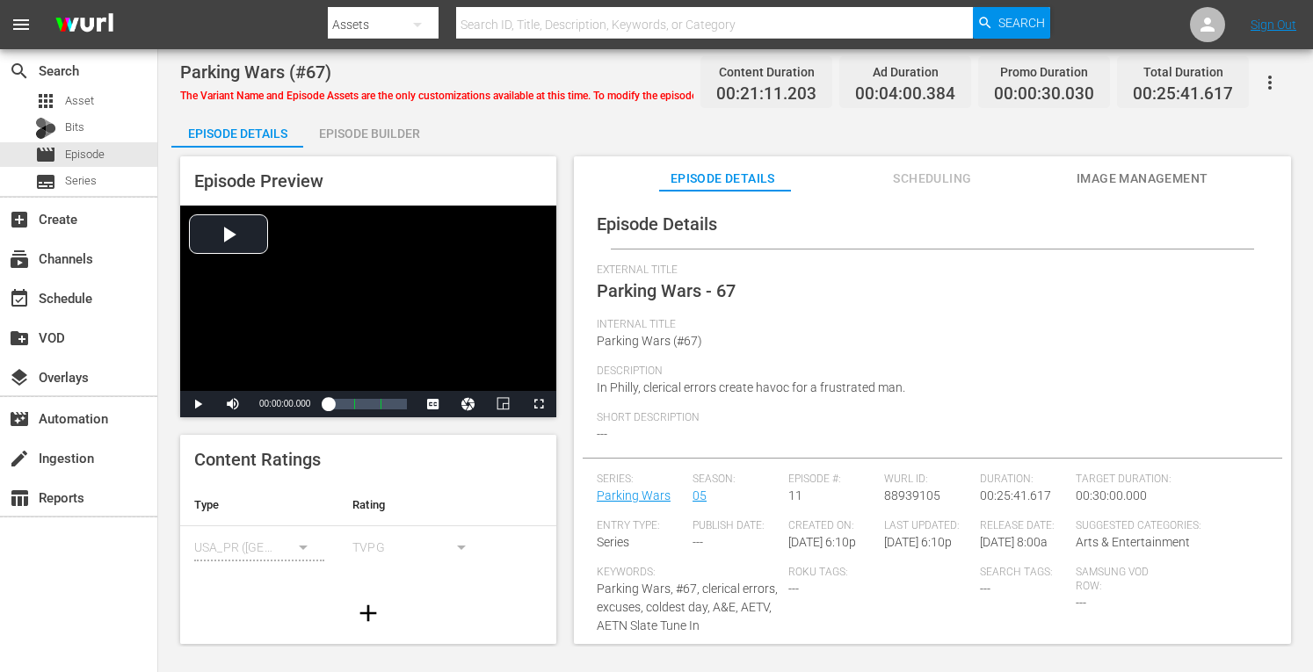
click at [401, 133] on div "Episode Builder" at bounding box center [369, 133] width 132 height 42
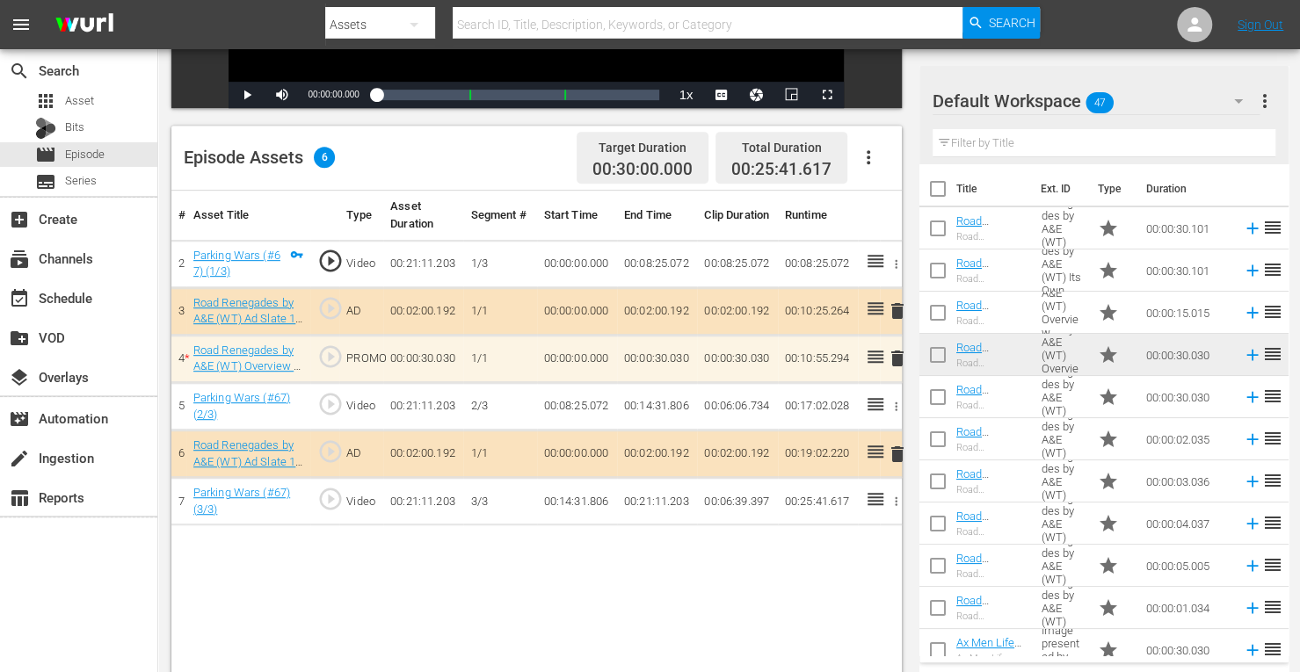
scroll to position [387, 0]
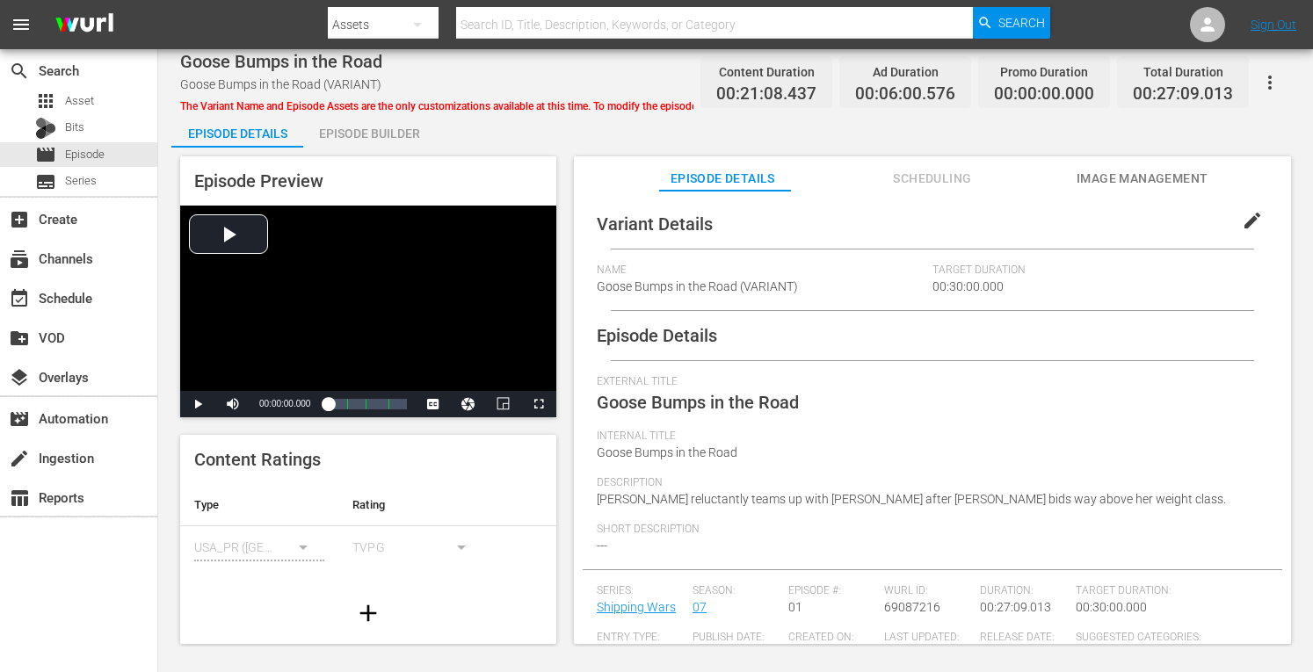
click at [369, 139] on div "Episode Builder" at bounding box center [369, 133] width 132 height 42
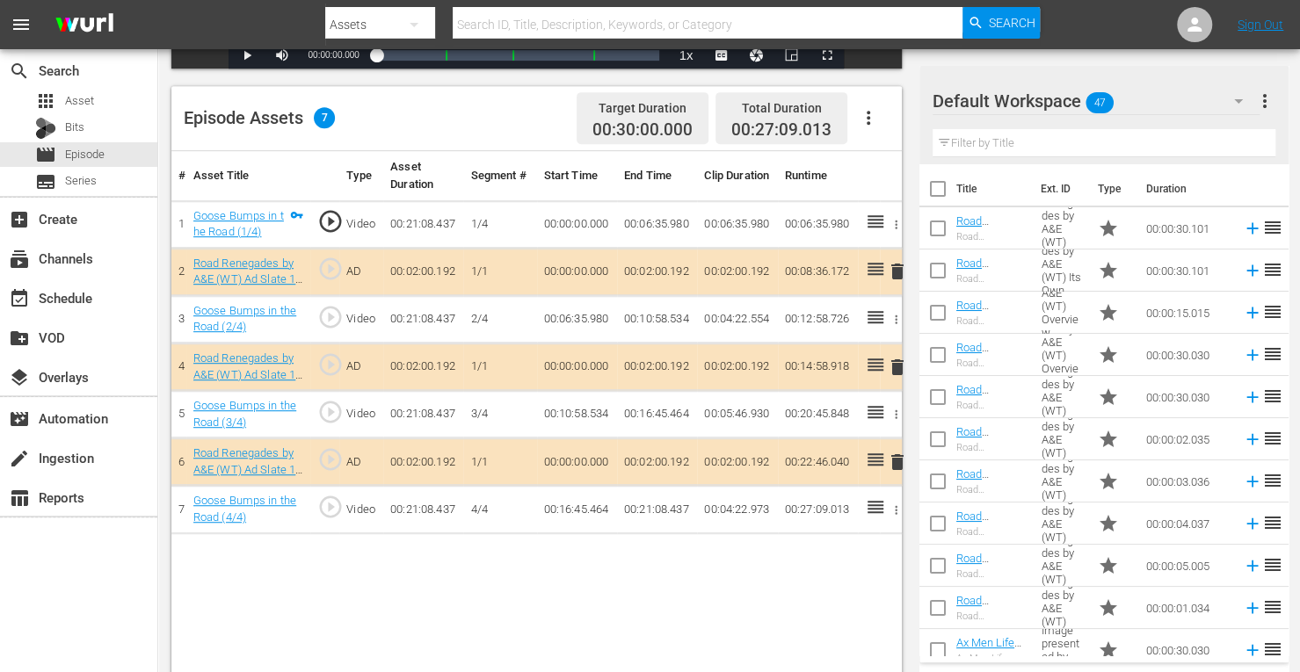
scroll to position [457, 0]
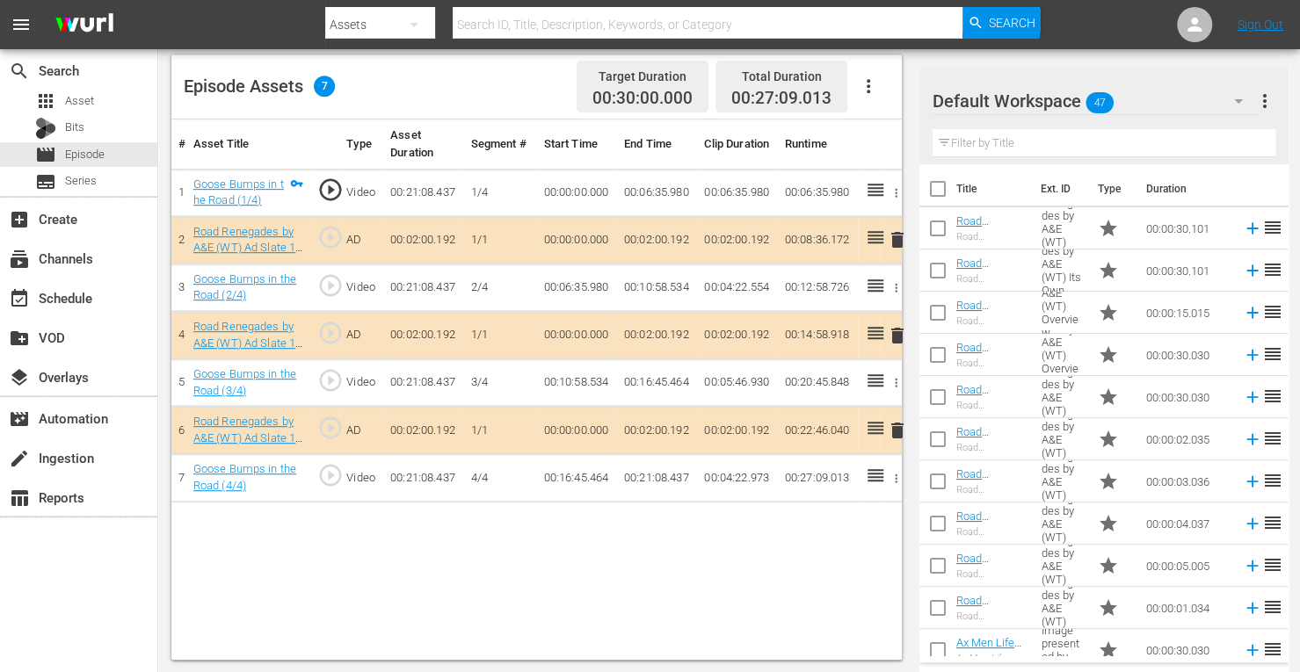
click at [890, 336] on span "delete" at bounding box center [897, 335] width 21 height 21
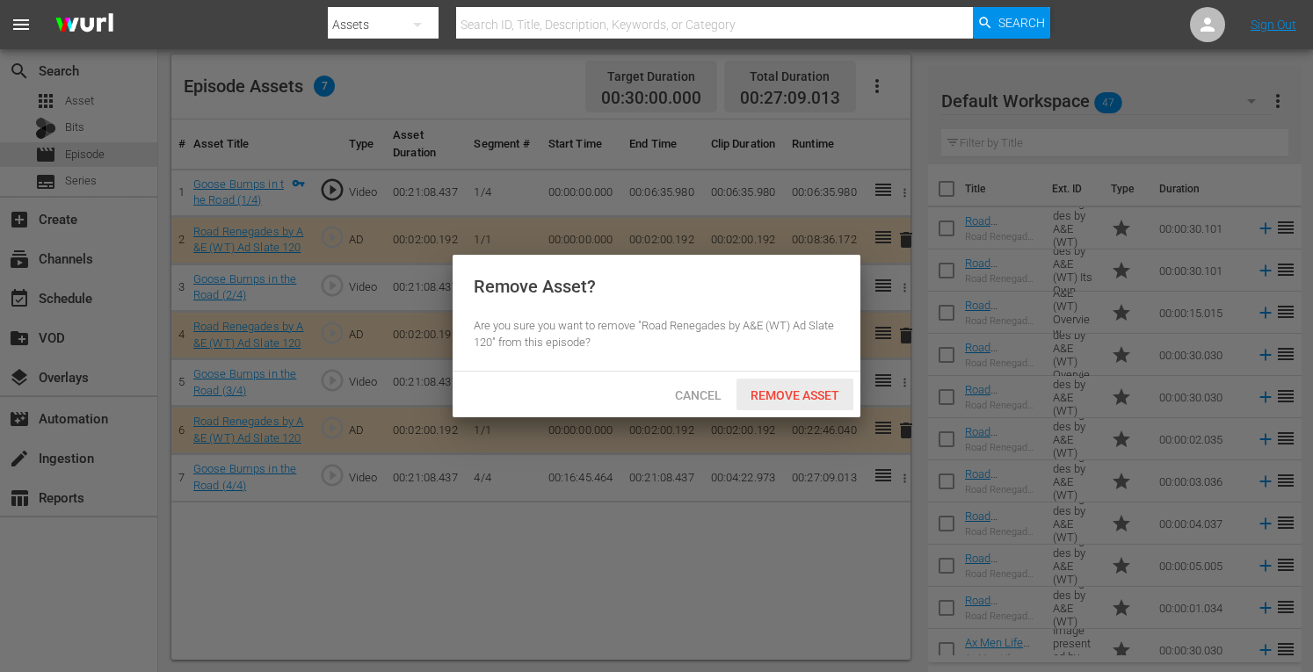
click at [796, 390] on span "Remove Asset" at bounding box center [794, 395] width 117 height 14
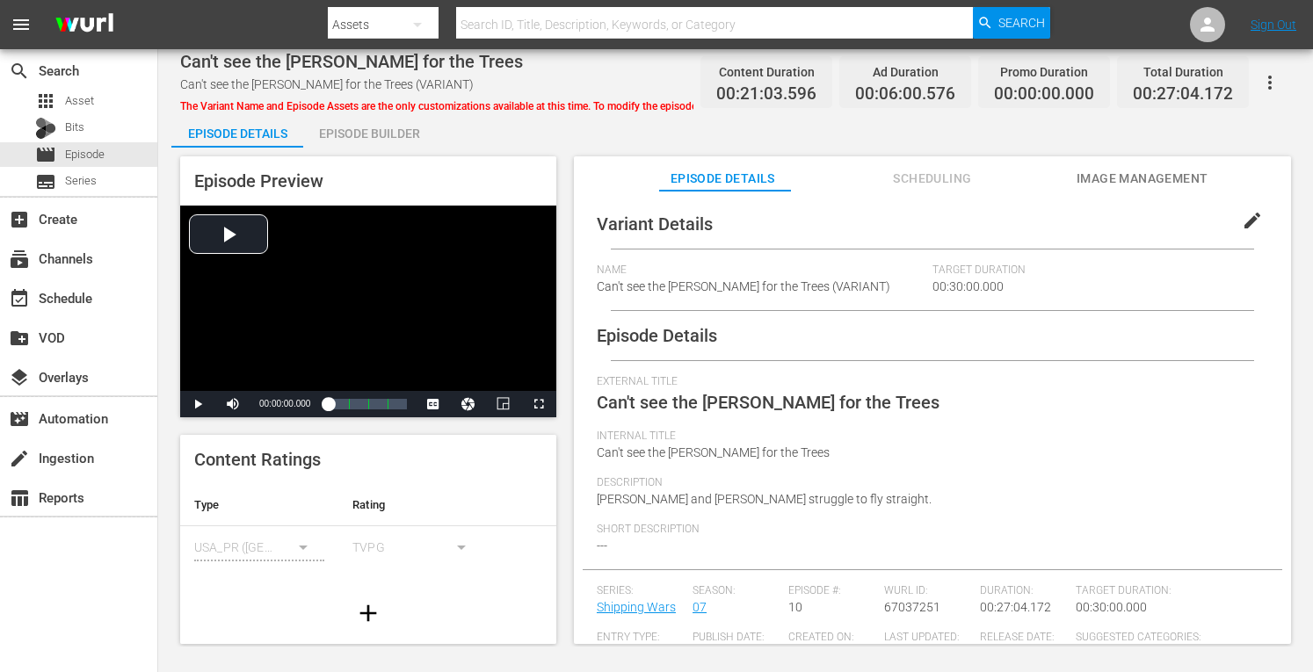
click at [390, 136] on div "Episode Builder" at bounding box center [369, 133] width 132 height 42
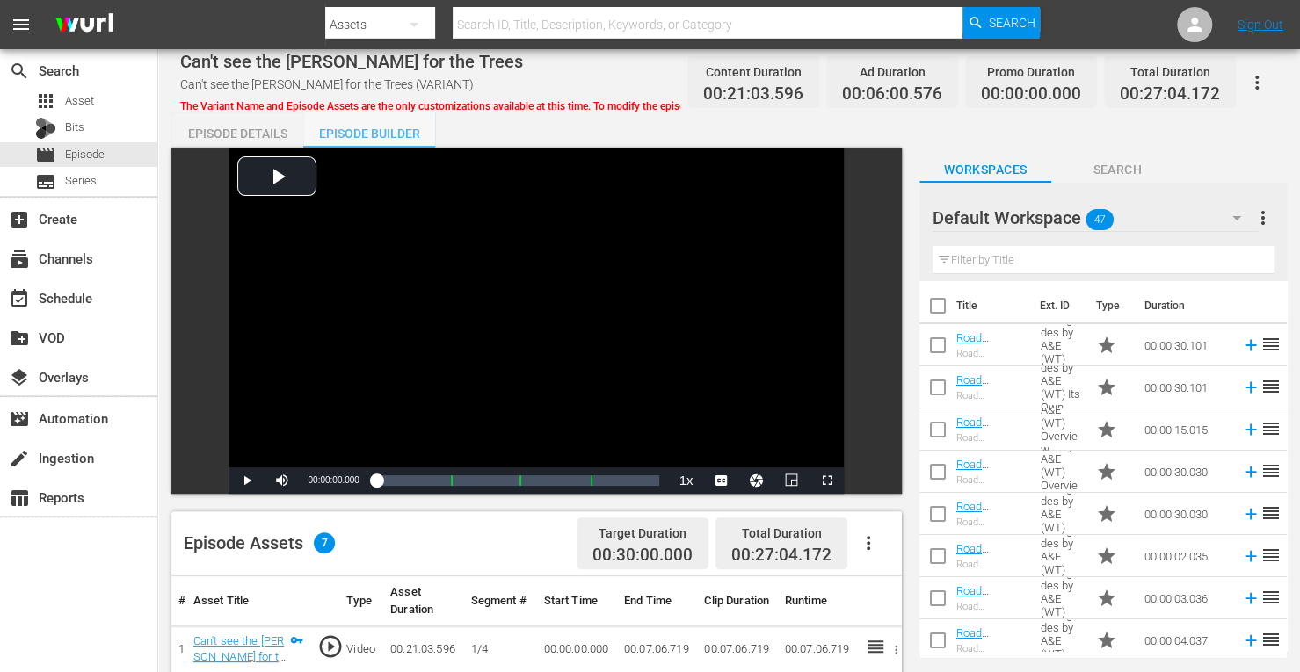
click at [386, 127] on div "Episode Builder" at bounding box center [369, 133] width 132 height 42
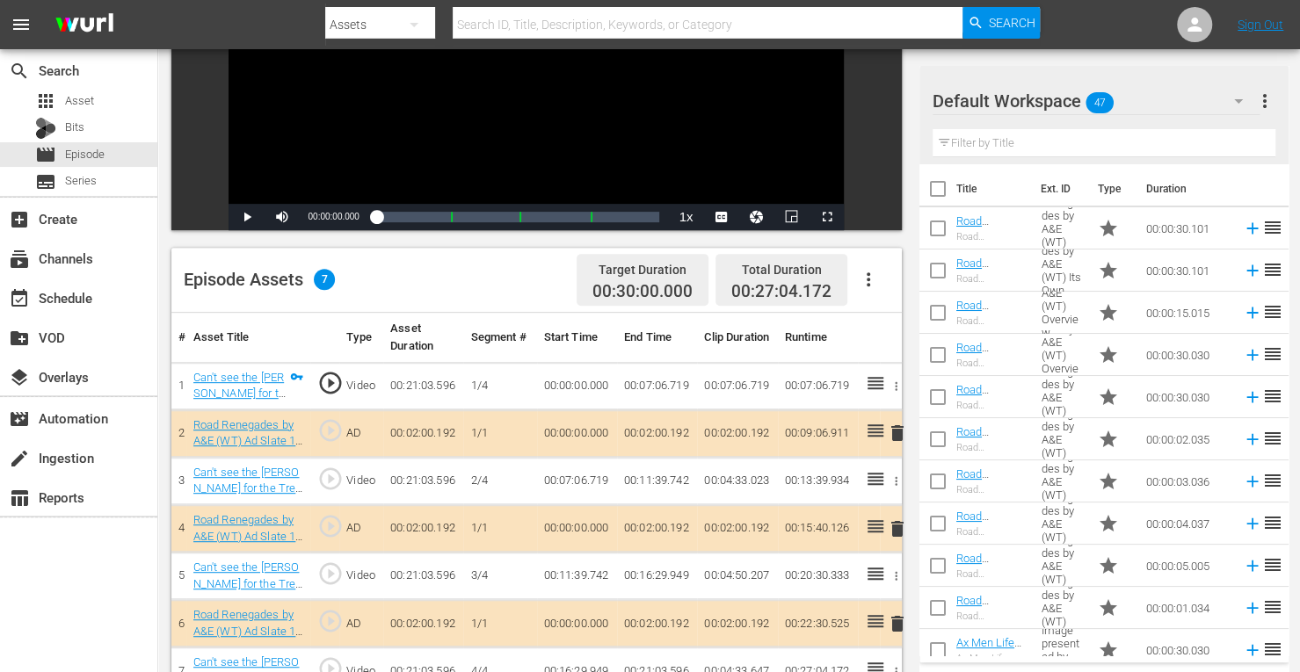
scroll to position [457, 0]
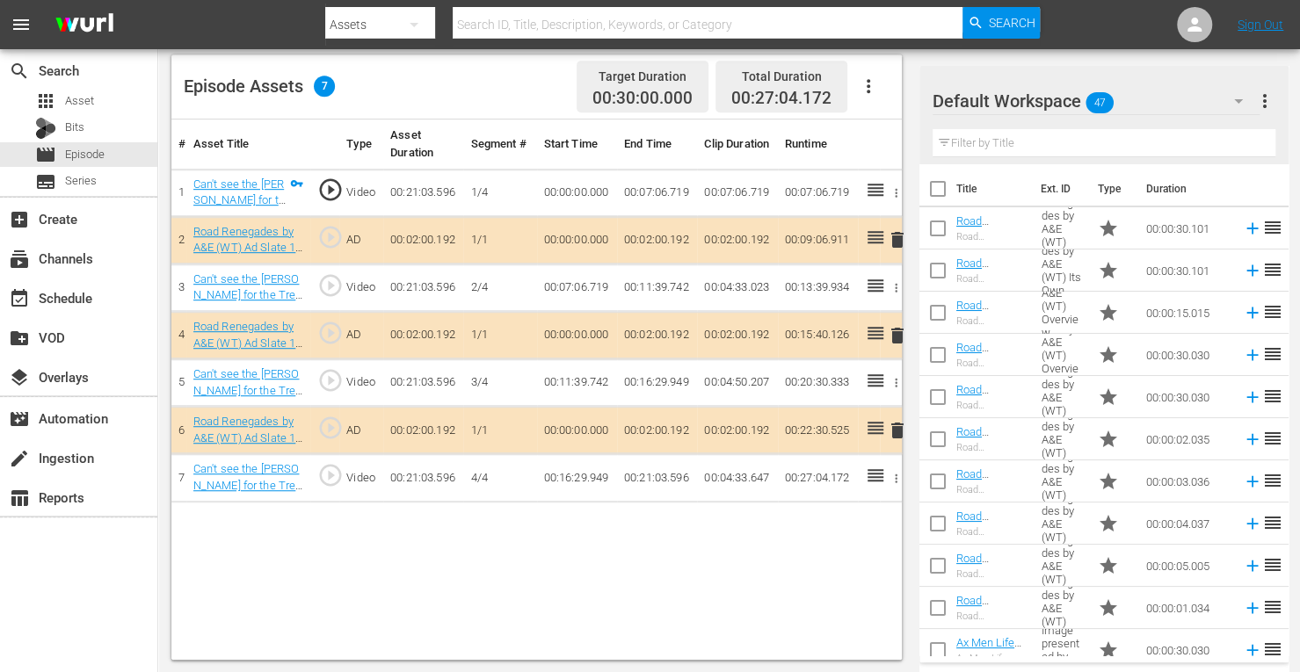
click at [897, 329] on span "delete" at bounding box center [897, 335] width 21 height 21
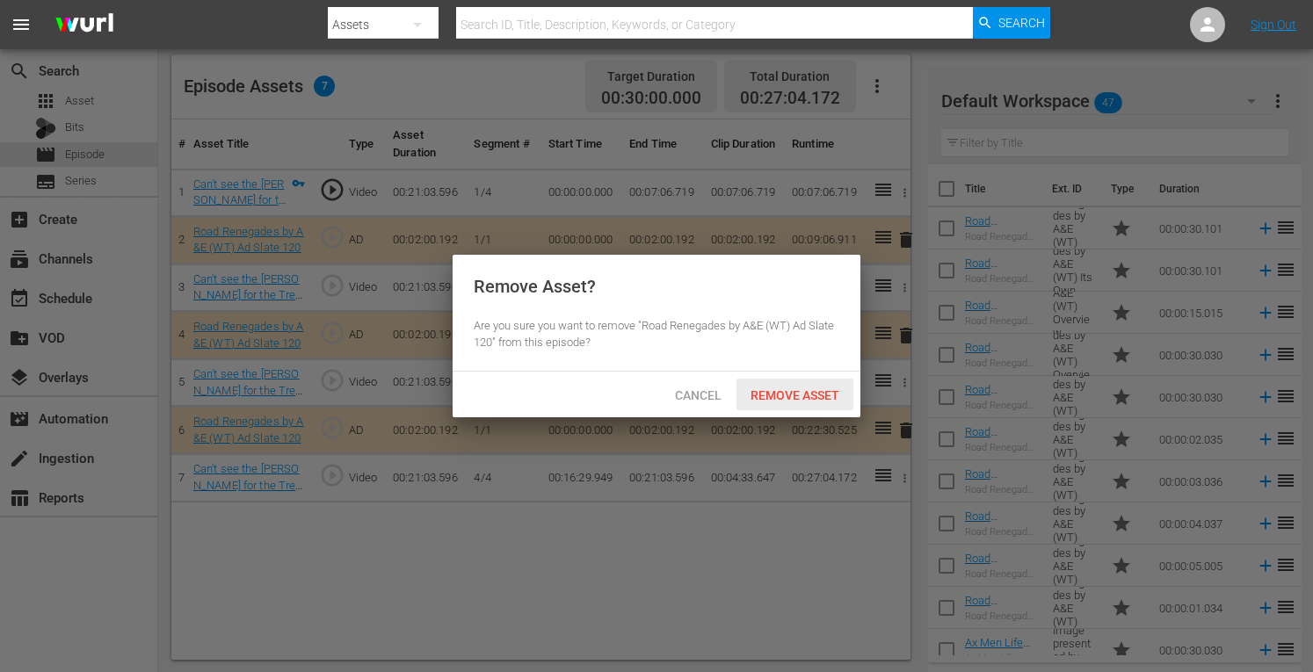
click at [777, 395] on span "Remove Asset" at bounding box center [794, 395] width 117 height 14
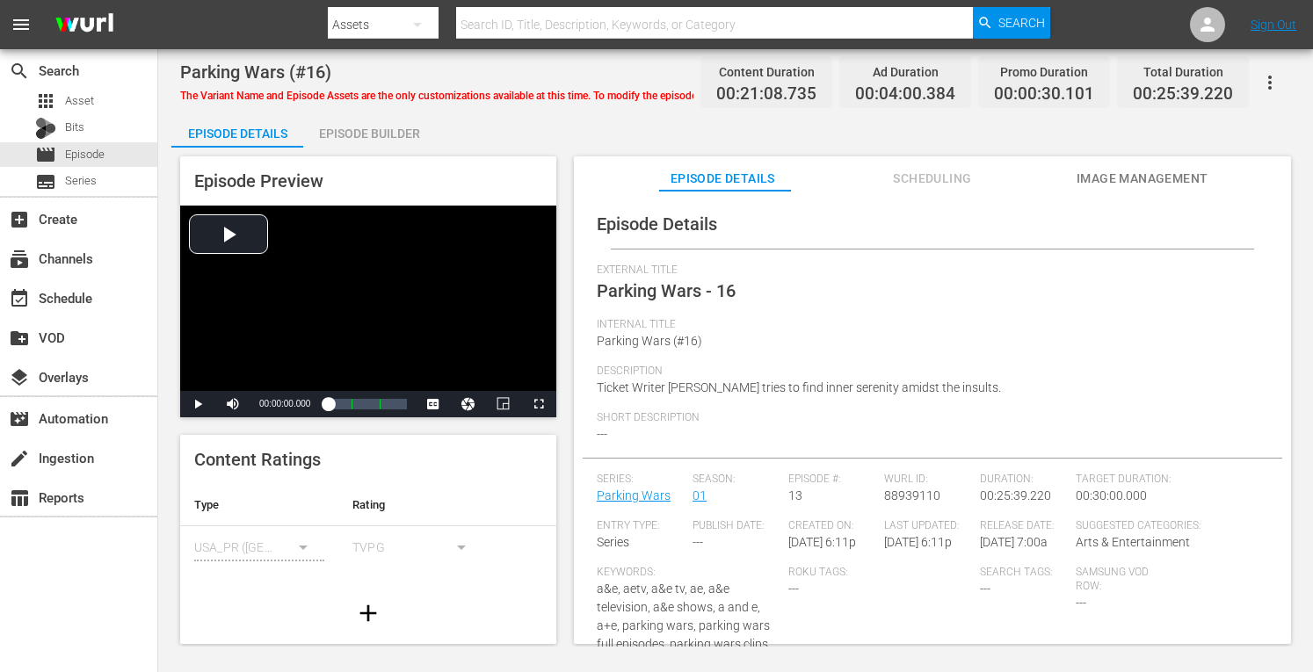
click at [396, 127] on div "Episode Builder" at bounding box center [369, 133] width 132 height 42
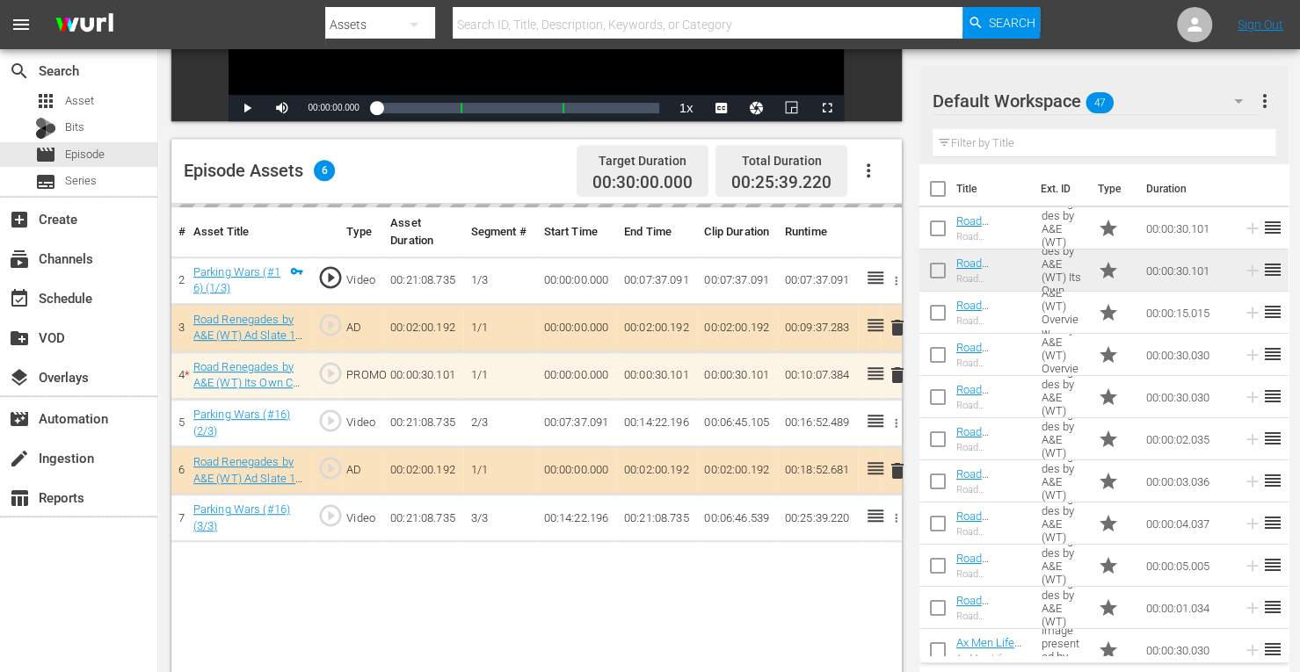
scroll to position [374, 0]
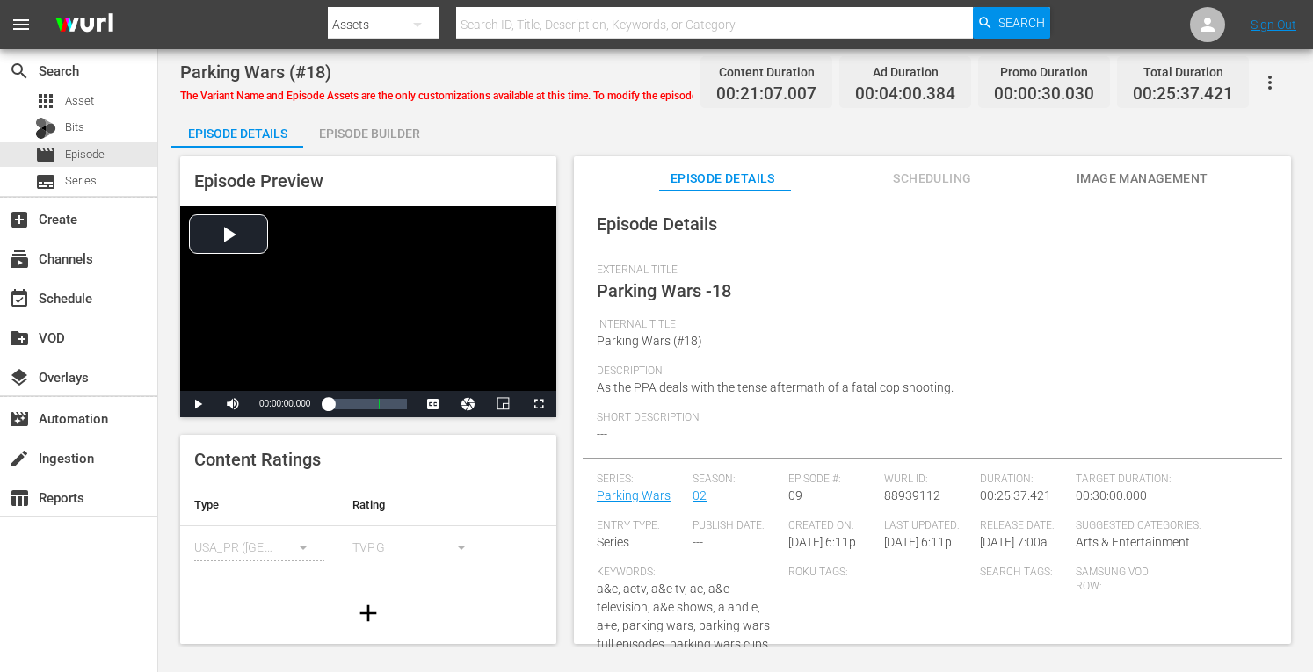
click at [374, 134] on div "Episode Builder" at bounding box center [369, 133] width 132 height 42
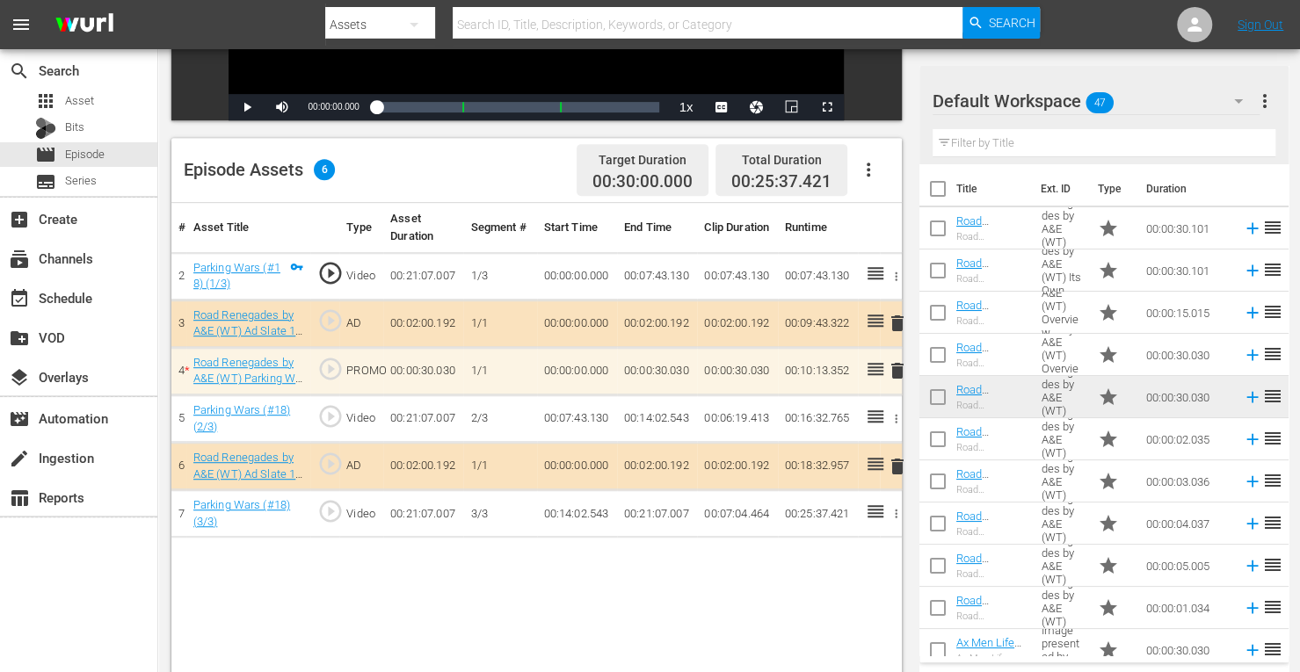
scroll to position [377, 0]
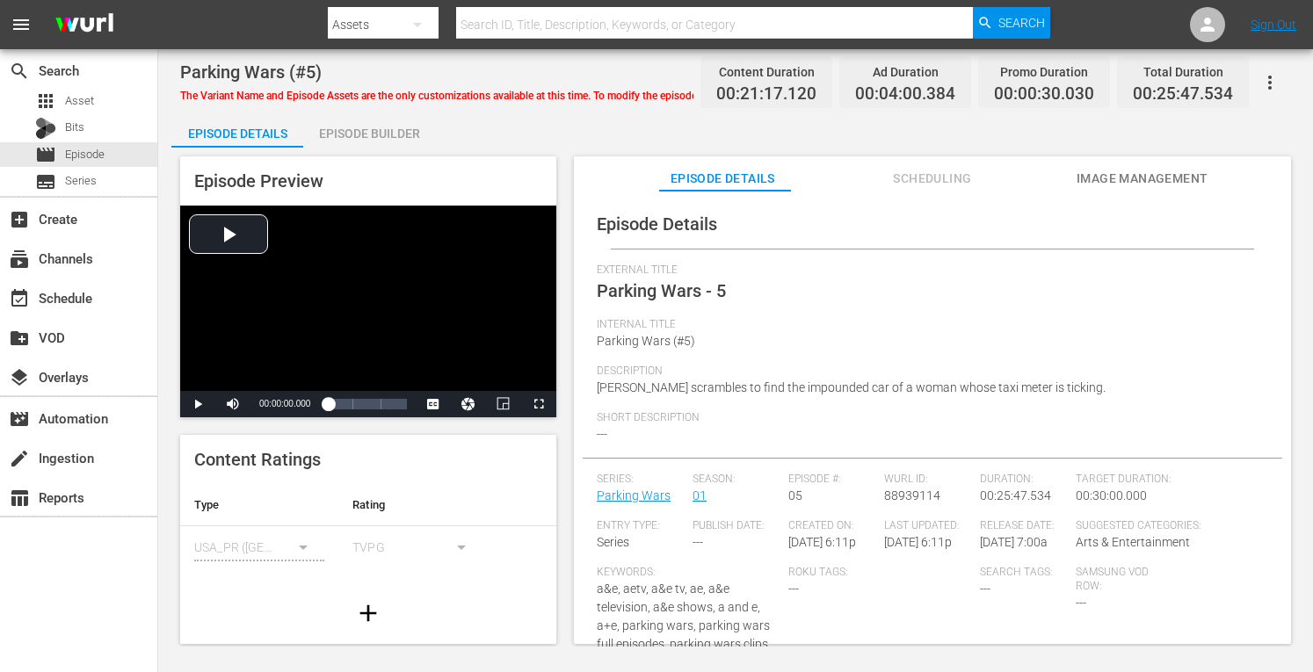
click at [360, 131] on div "Episode Builder" at bounding box center [369, 133] width 132 height 42
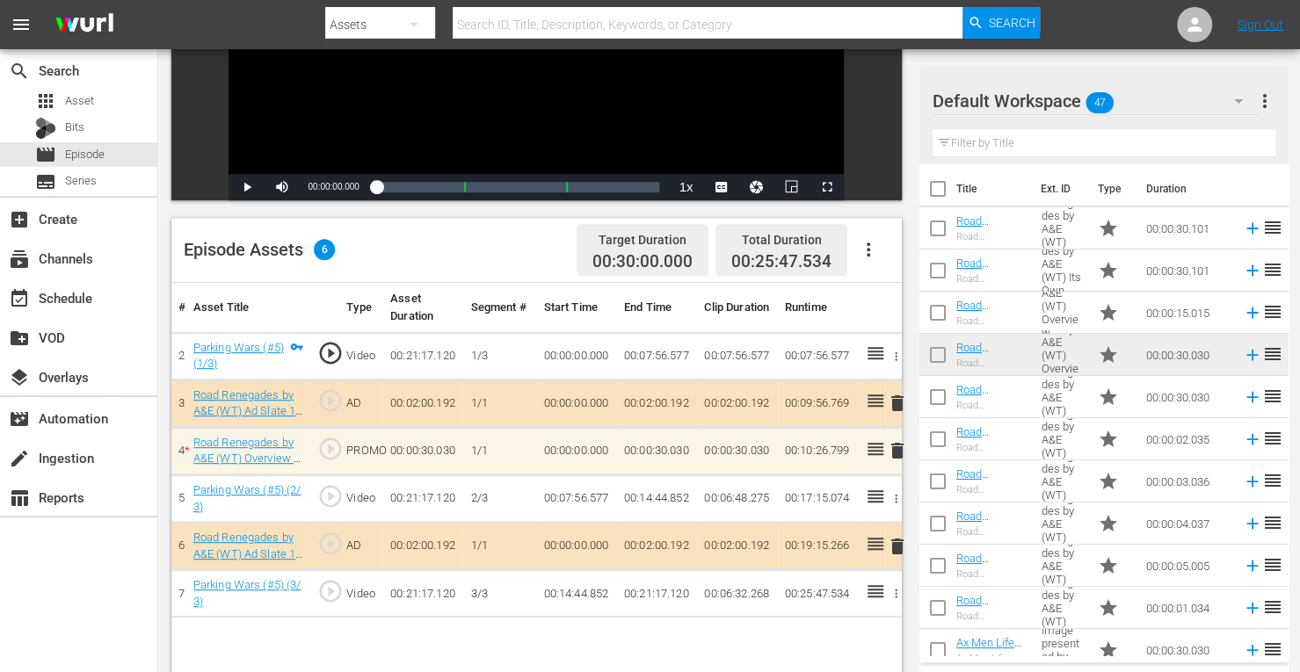
scroll to position [294, 0]
